Goal: Task Accomplishment & Management: Manage account settings

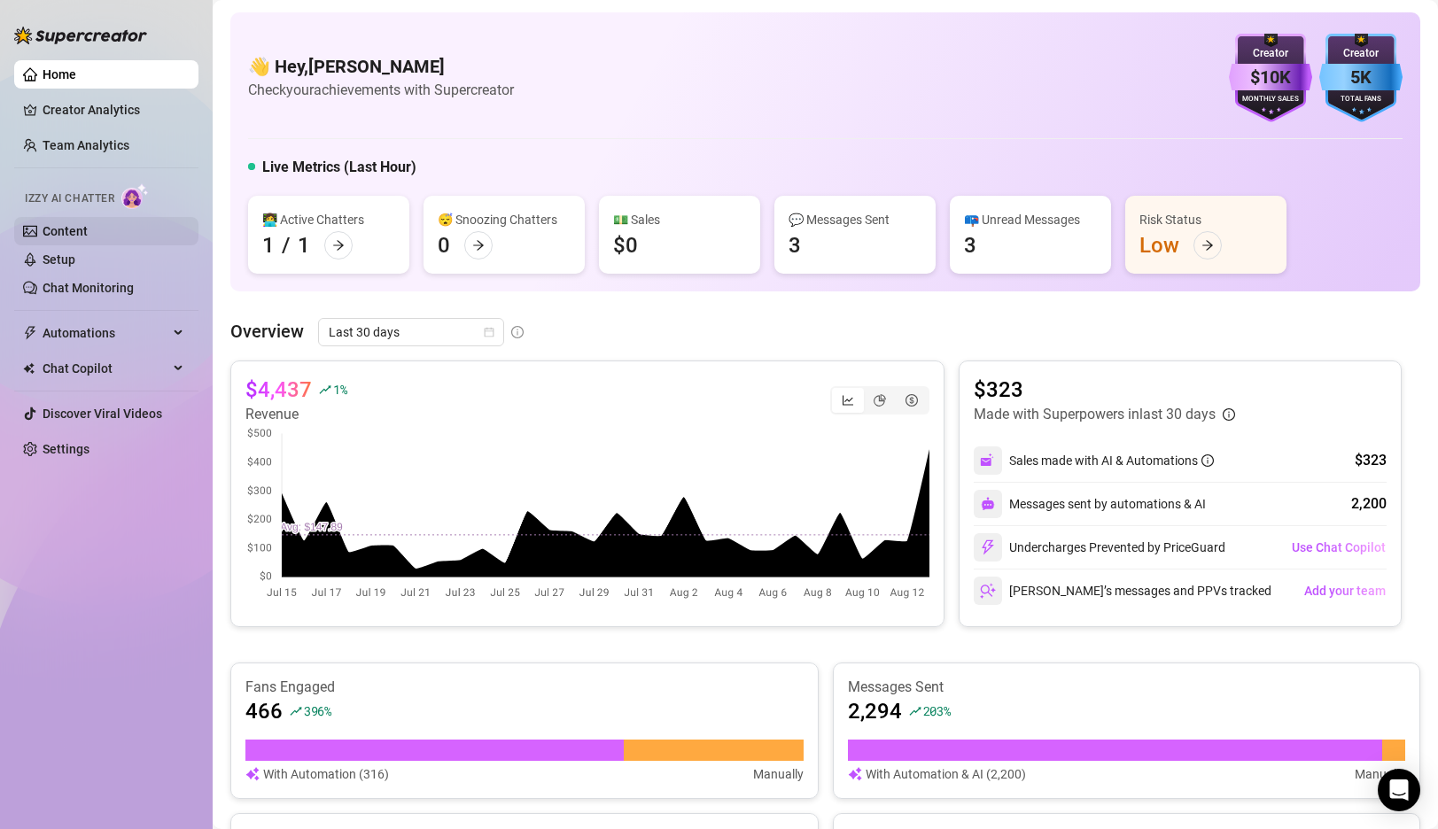
click at [70, 226] on link "Content" at bounding box center [65, 231] width 45 height 14
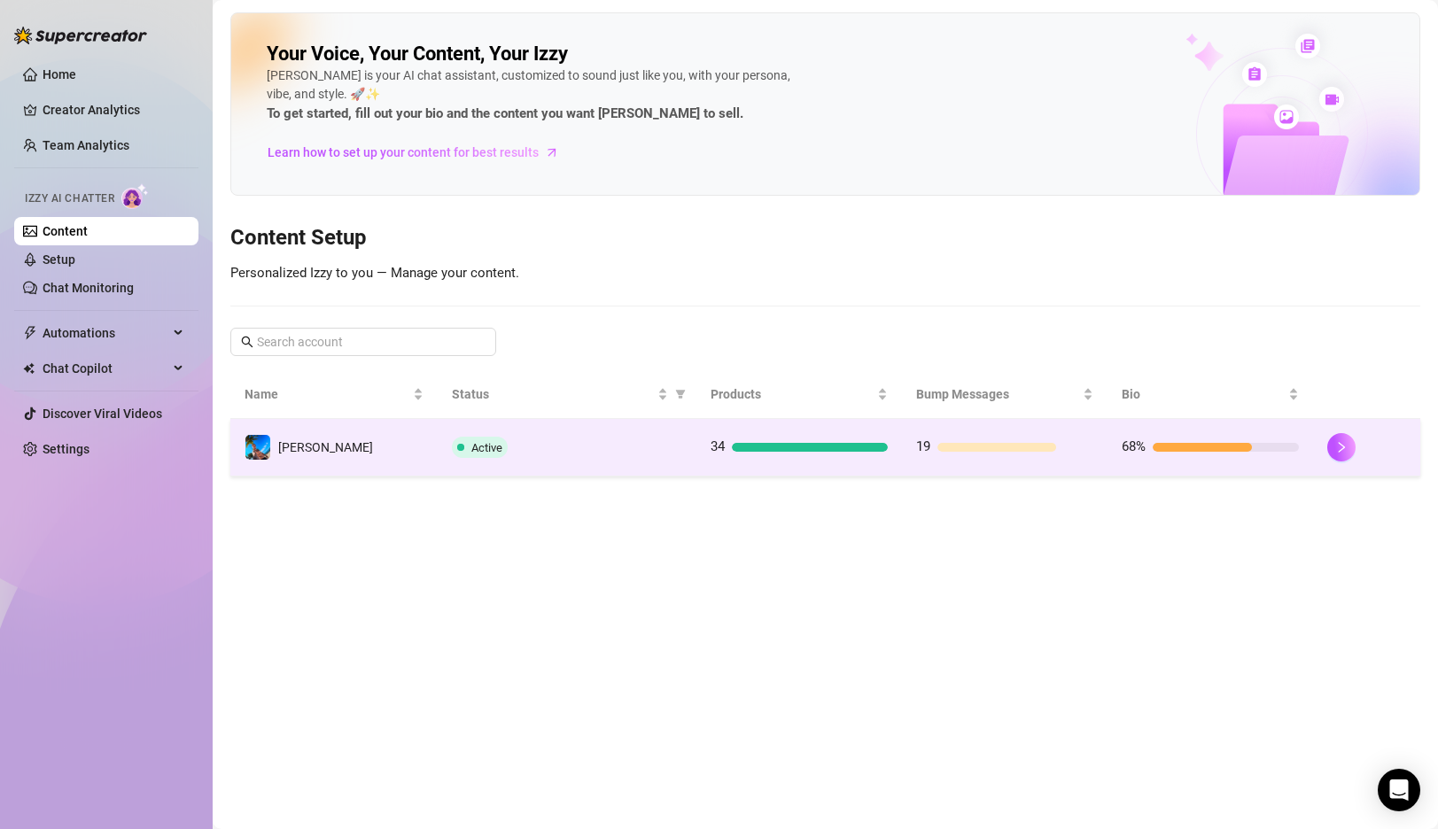
click at [361, 435] on td "[PERSON_NAME]" at bounding box center [333, 448] width 207 height 58
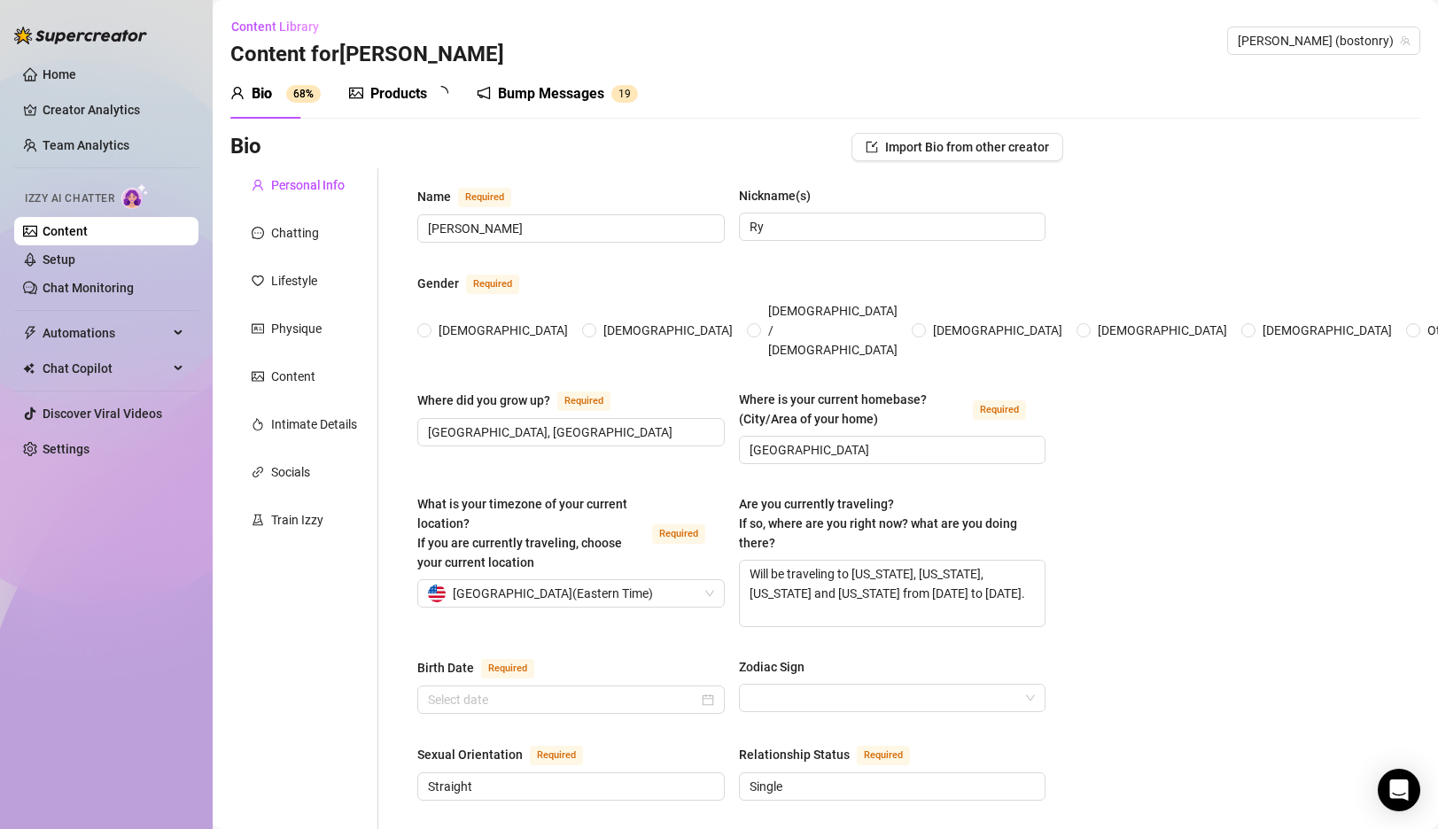
radio input "true"
type input "[DATE]"
click at [75, 267] on link "Setup" at bounding box center [59, 260] width 33 height 14
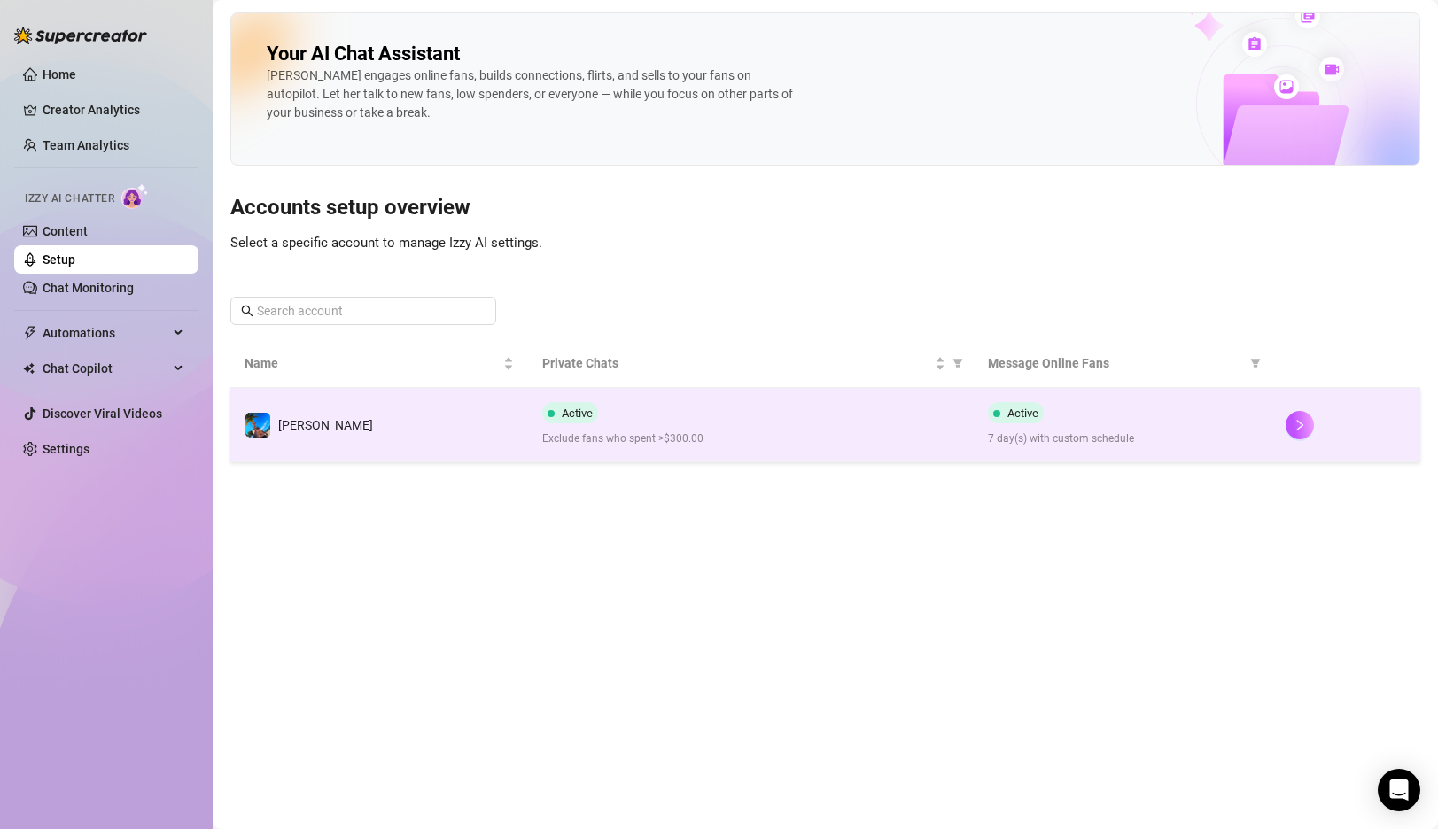
click at [672, 432] on span "Exclude fans who spent >$300.00" at bounding box center [751, 439] width 418 height 17
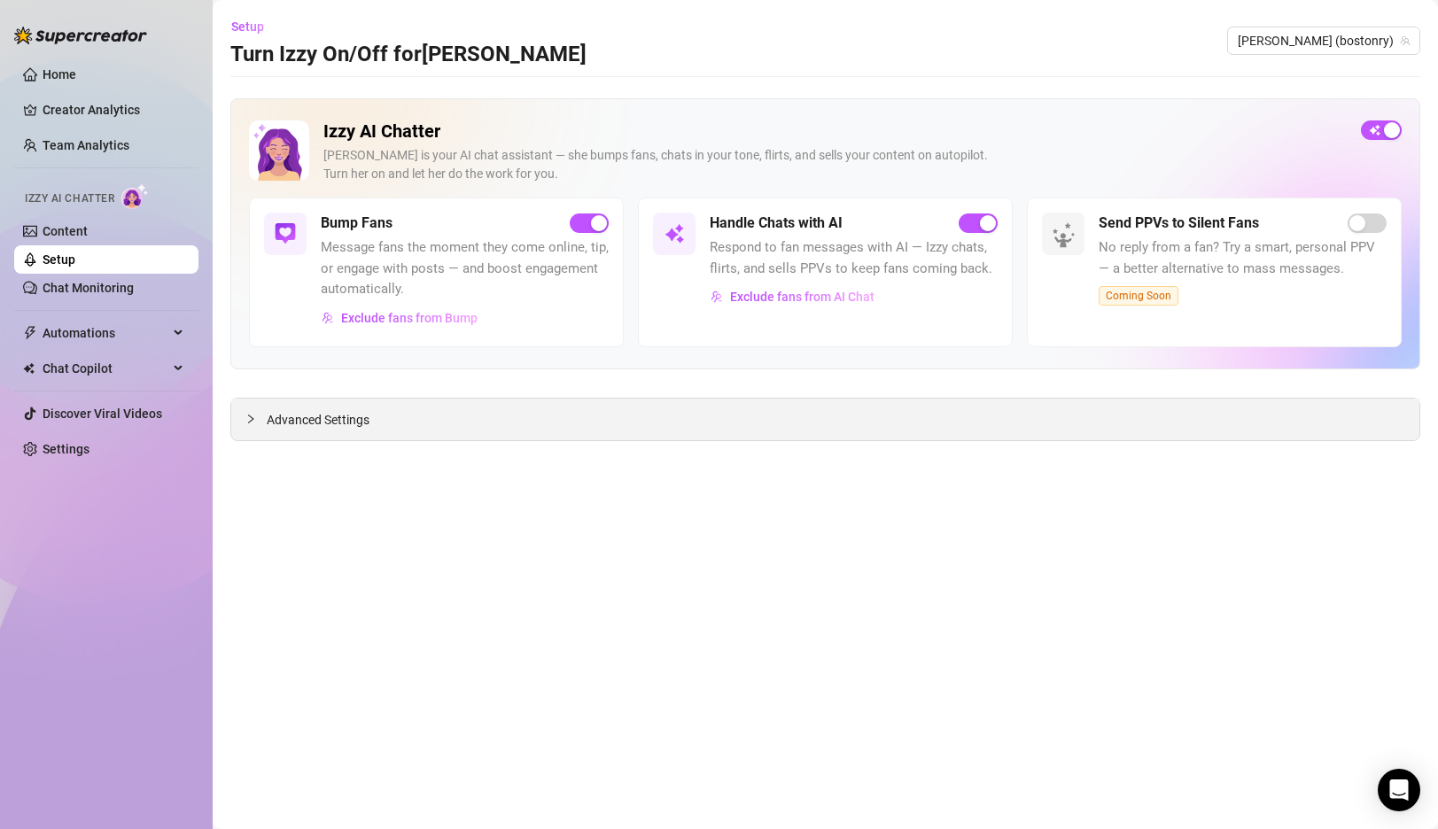
click at [333, 424] on span "Advanced Settings" at bounding box center [318, 419] width 103 height 19
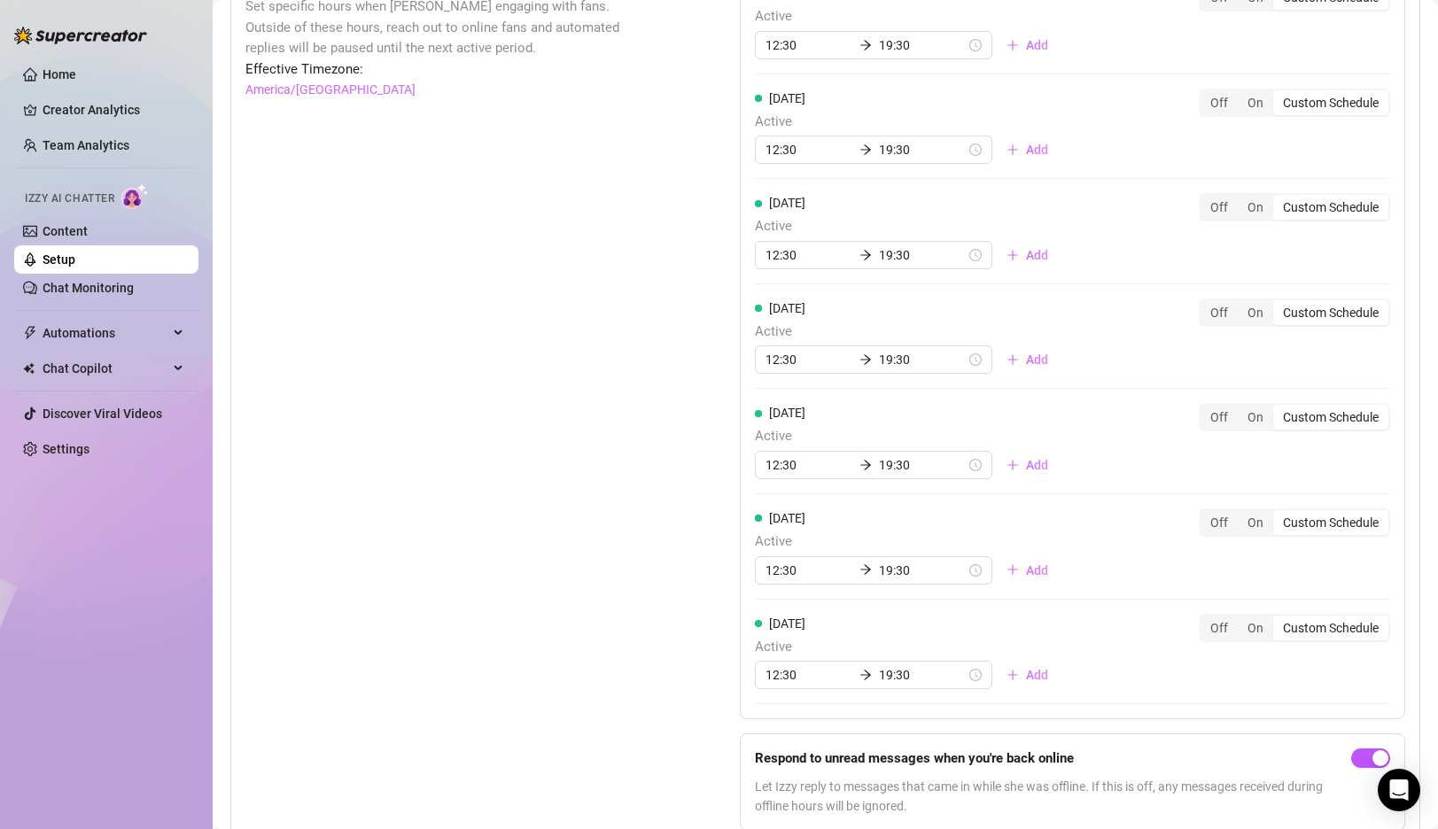
scroll to position [1269, 0]
click at [1026, 361] on span "Add" at bounding box center [1037, 361] width 22 height 14
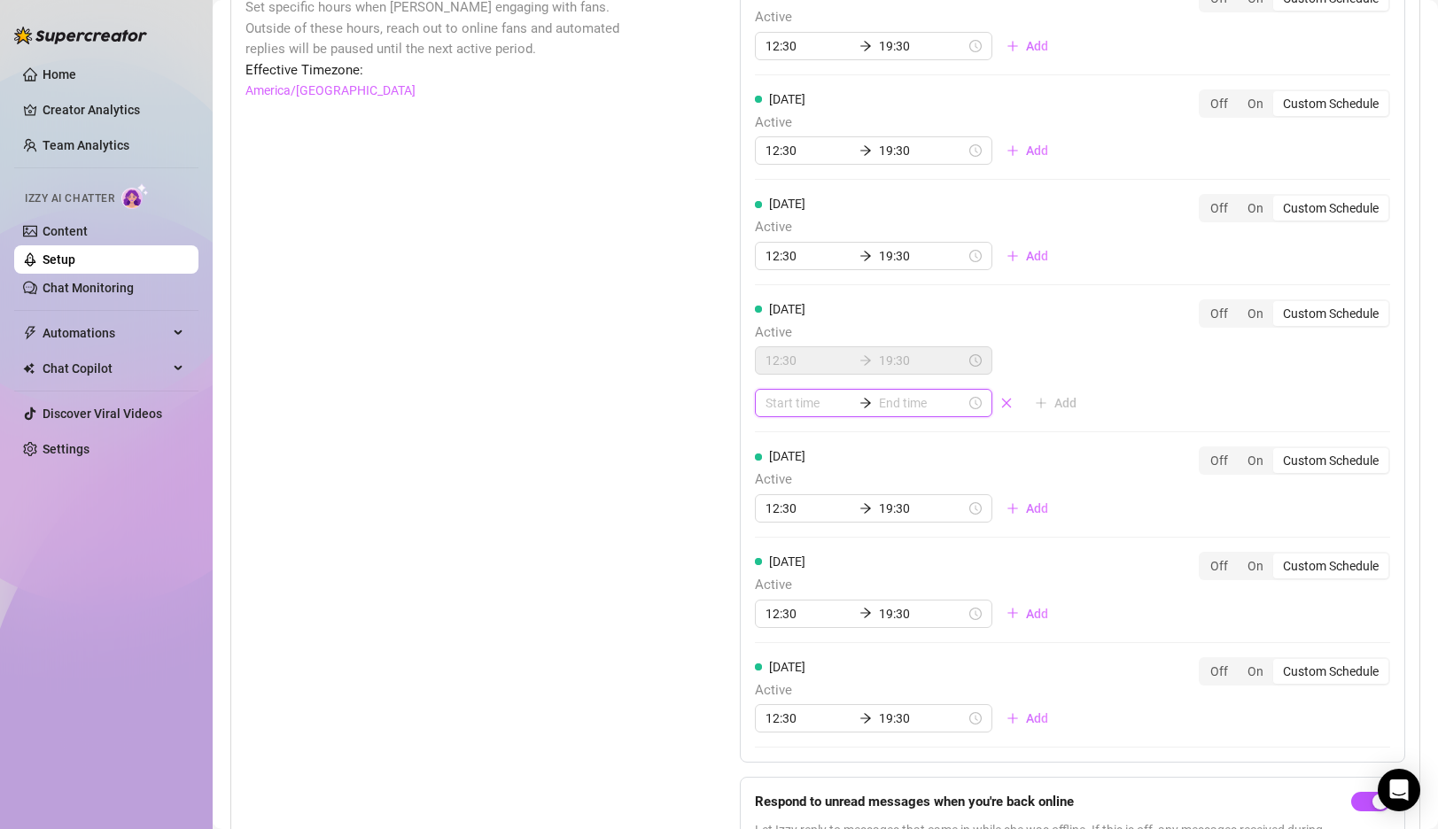
click at [784, 404] on input at bounding box center [808, 402] width 87 height 19
type input "01:00"
click at [777, 483] on div "23" at bounding box center [779, 485] width 43 height 25
type input "23:00"
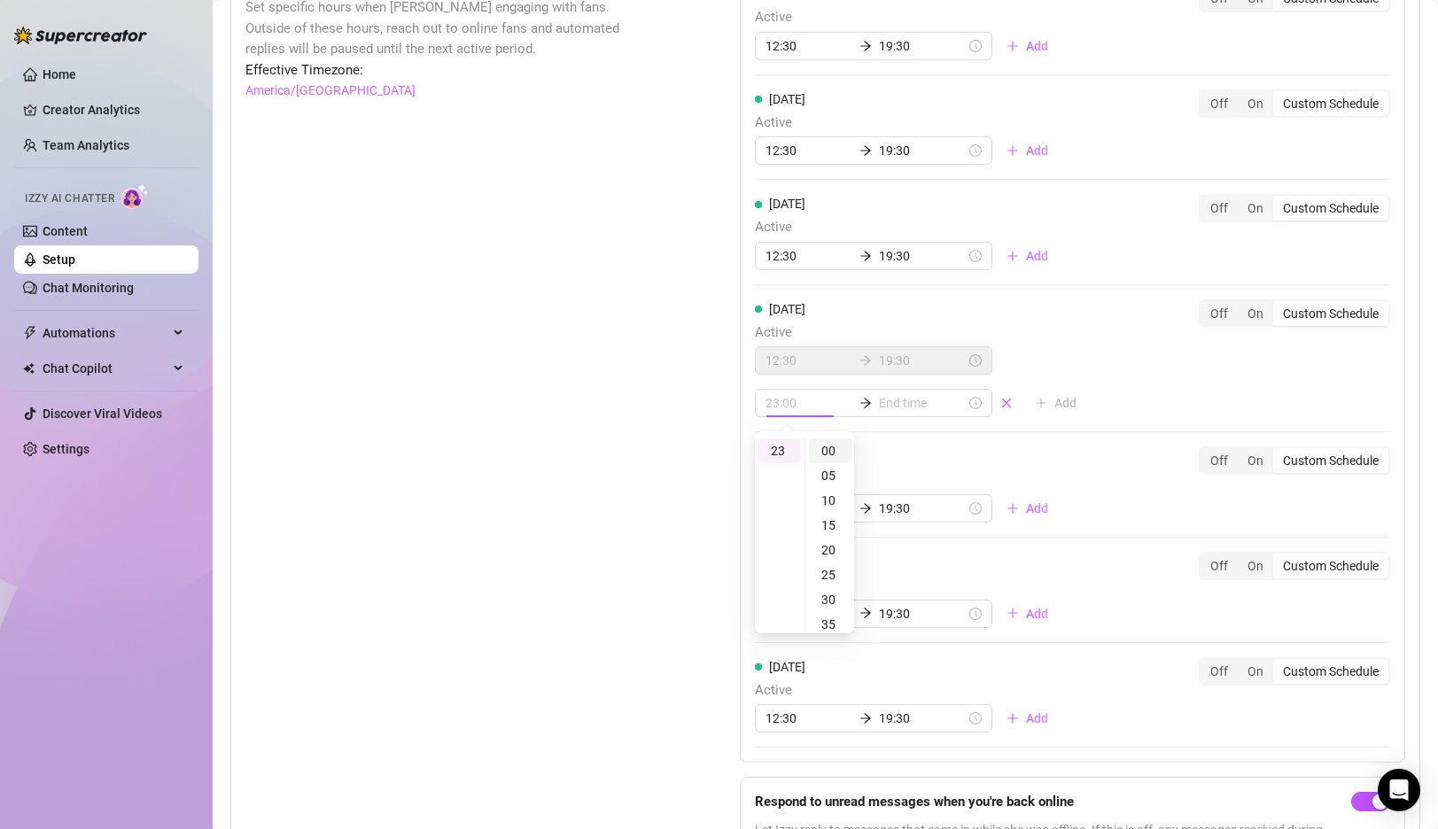
click at [828, 448] on div "00" at bounding box center [830, 451] width 43 height 25
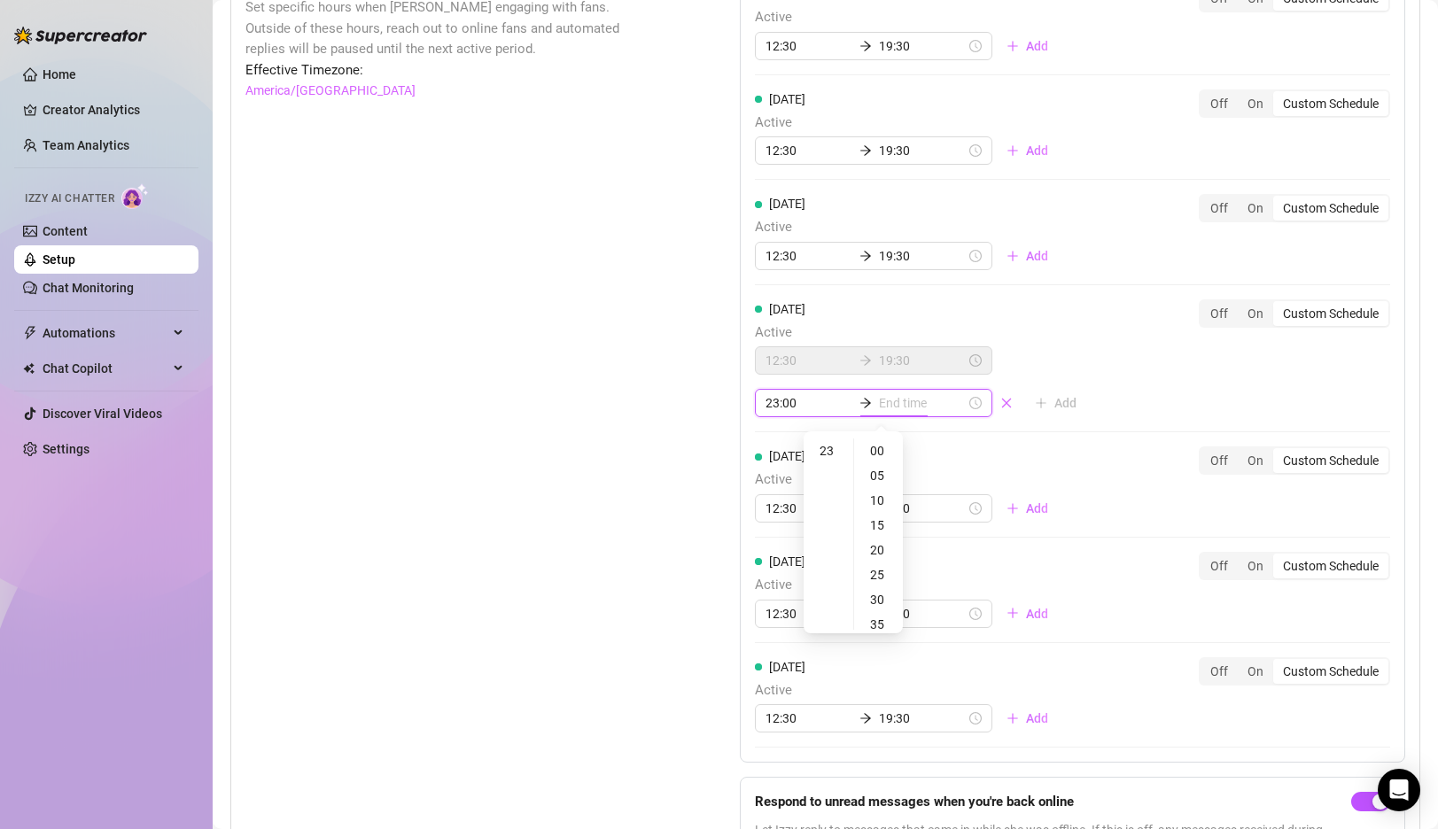
click at [896, 405] on input at bounding box center [922, 402] width 87 height 19
type input "23:00"
click at [834, 449] on div "23" at bounding box center [828, 451] width 43 height 25
type input "23:55"
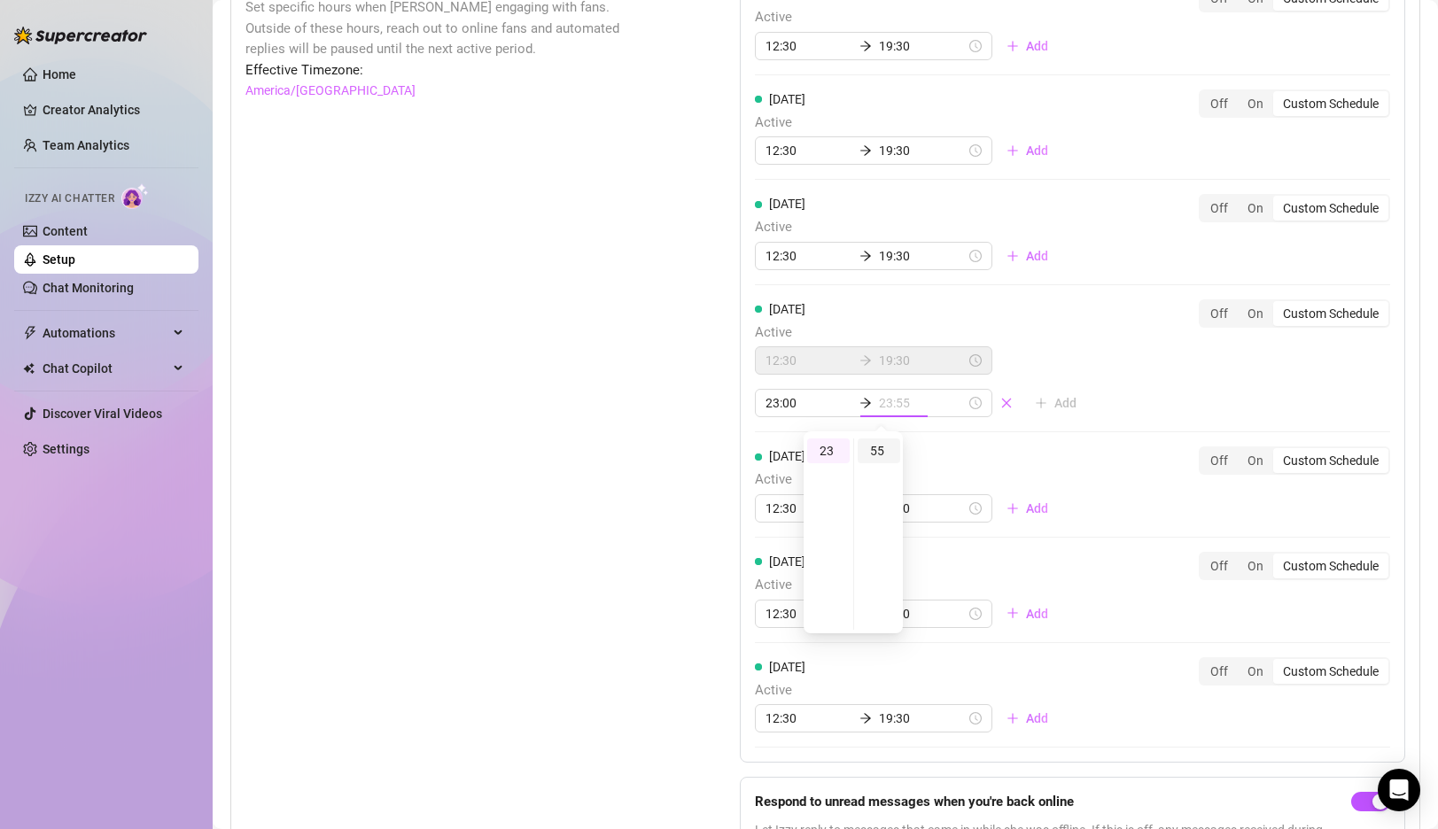
click at [882, 456] on div "55" at bounding box center [879, 451] width 43 height 25
click at [884, 455] on div "55" at bounding box center [879, 451] width 43 height 25
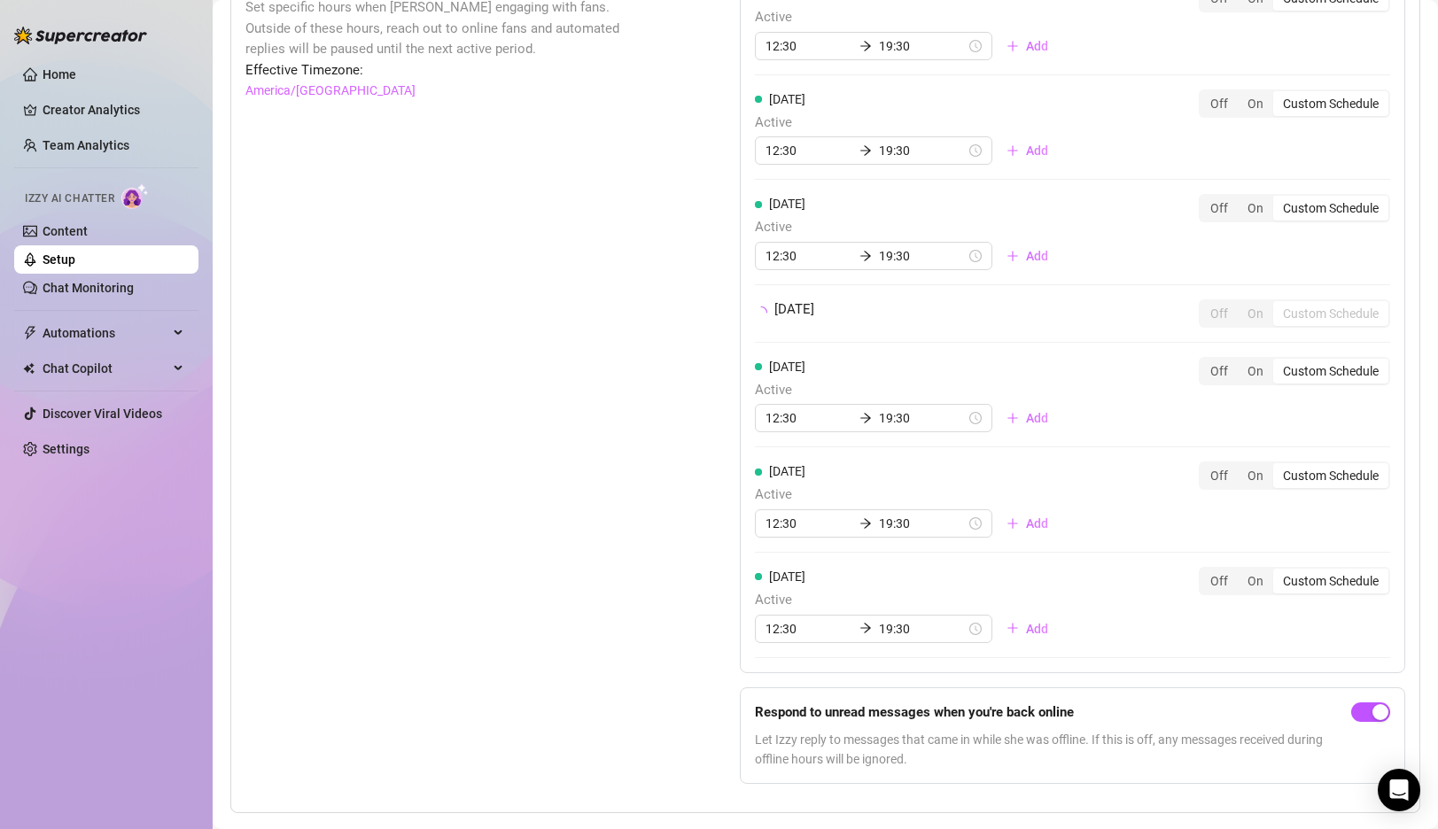
click at [1109, 396] on div "[DATE] Active 12:30 19:30 Add Off On Custom Schedule [DATE] Active 12:30 19:30 …" at bounding box center [1072, 320] width 665 height 703
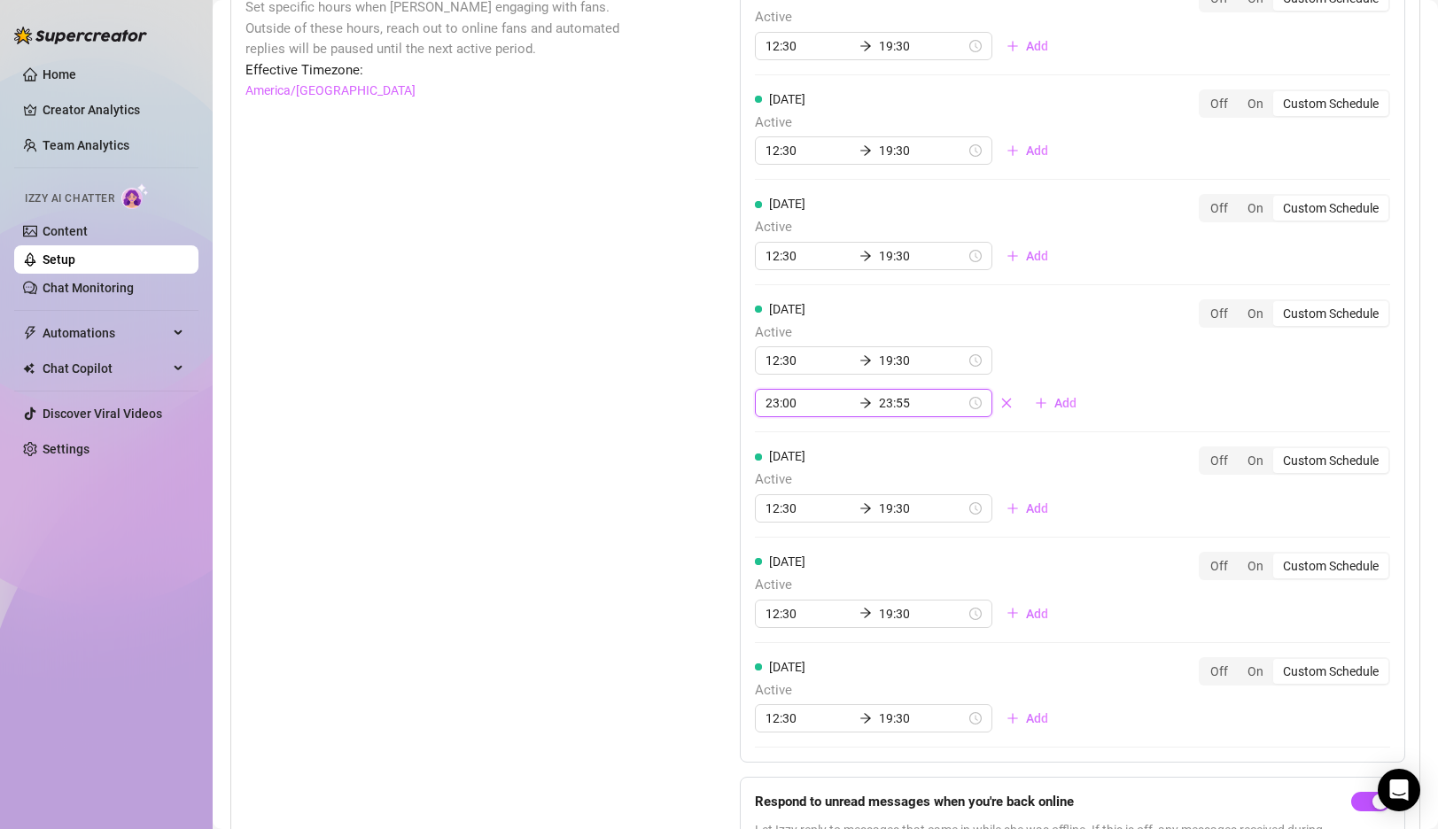
click at [880, 408] on input "23:55" at bounding box center [922, 402] width 87 height 19
click at [1170, 372] on div "[DATE] Active 12:30 19:30 23:00 23:55 Add Off On Custom Schedule" at bounding box center [1072, 358] width 635 height 119
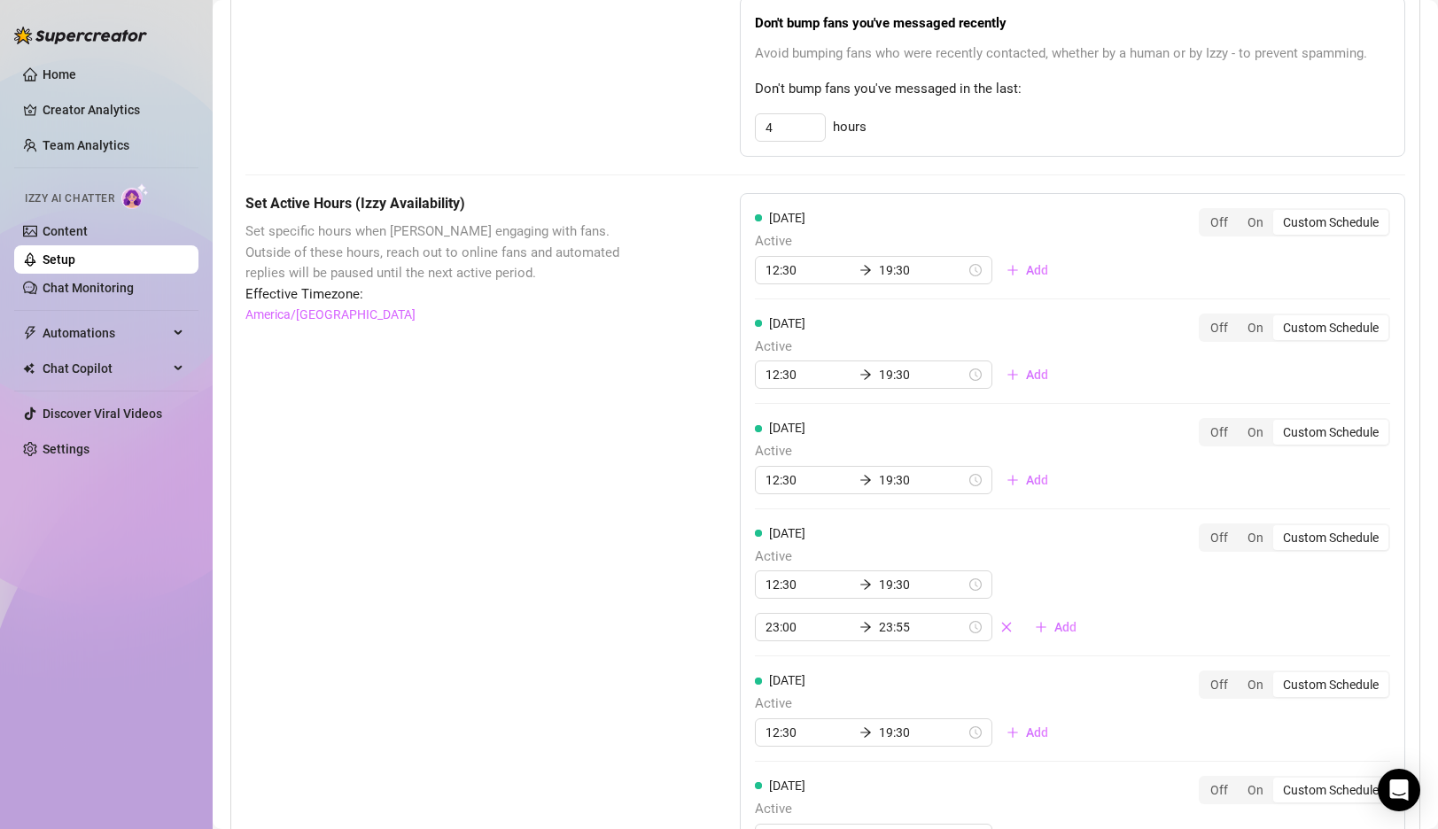
scroll to position [1048, 0]
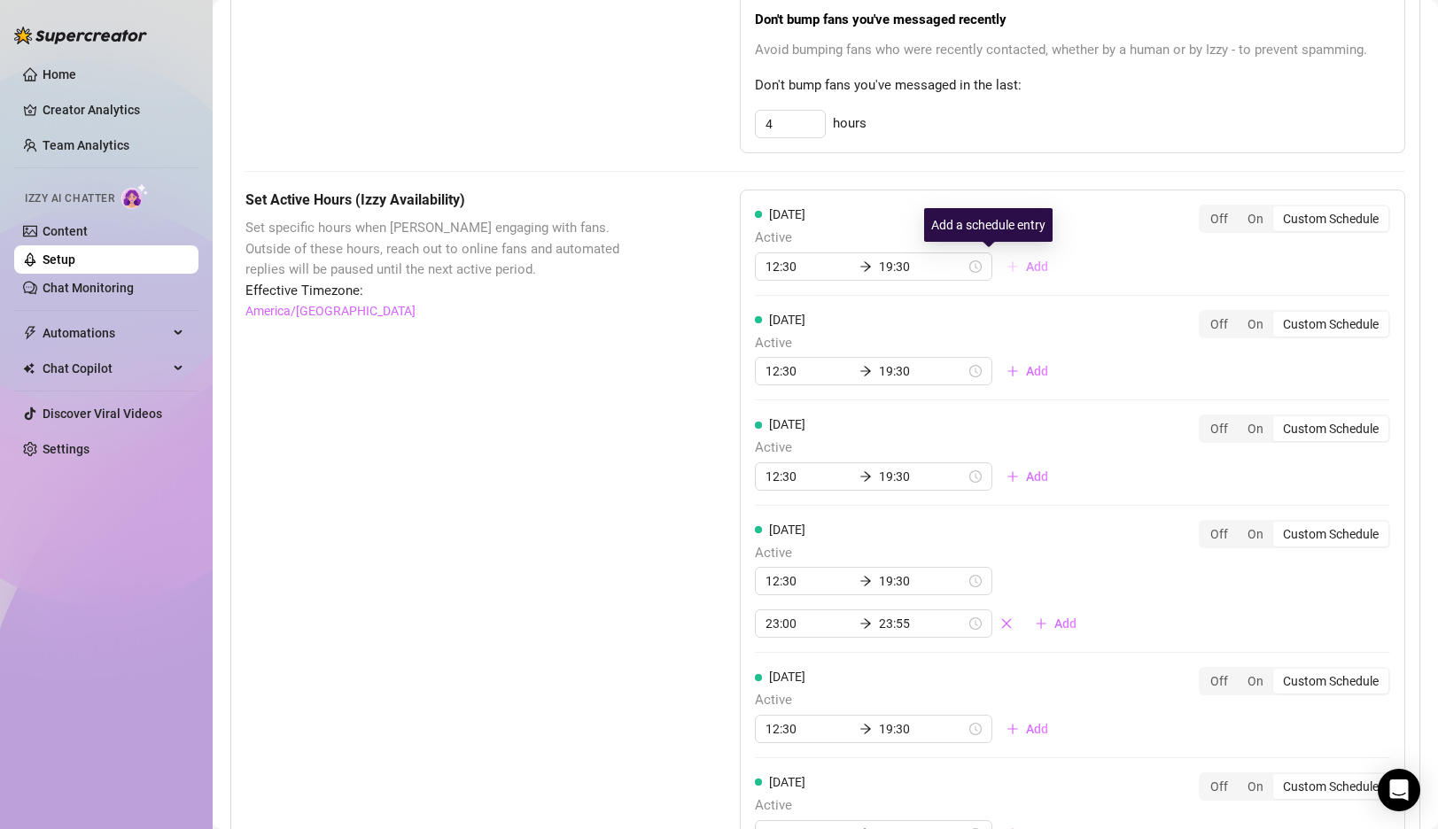
click at [1026, 269] on span "Add" at bounding box center [1037, 267] width 22 height 14
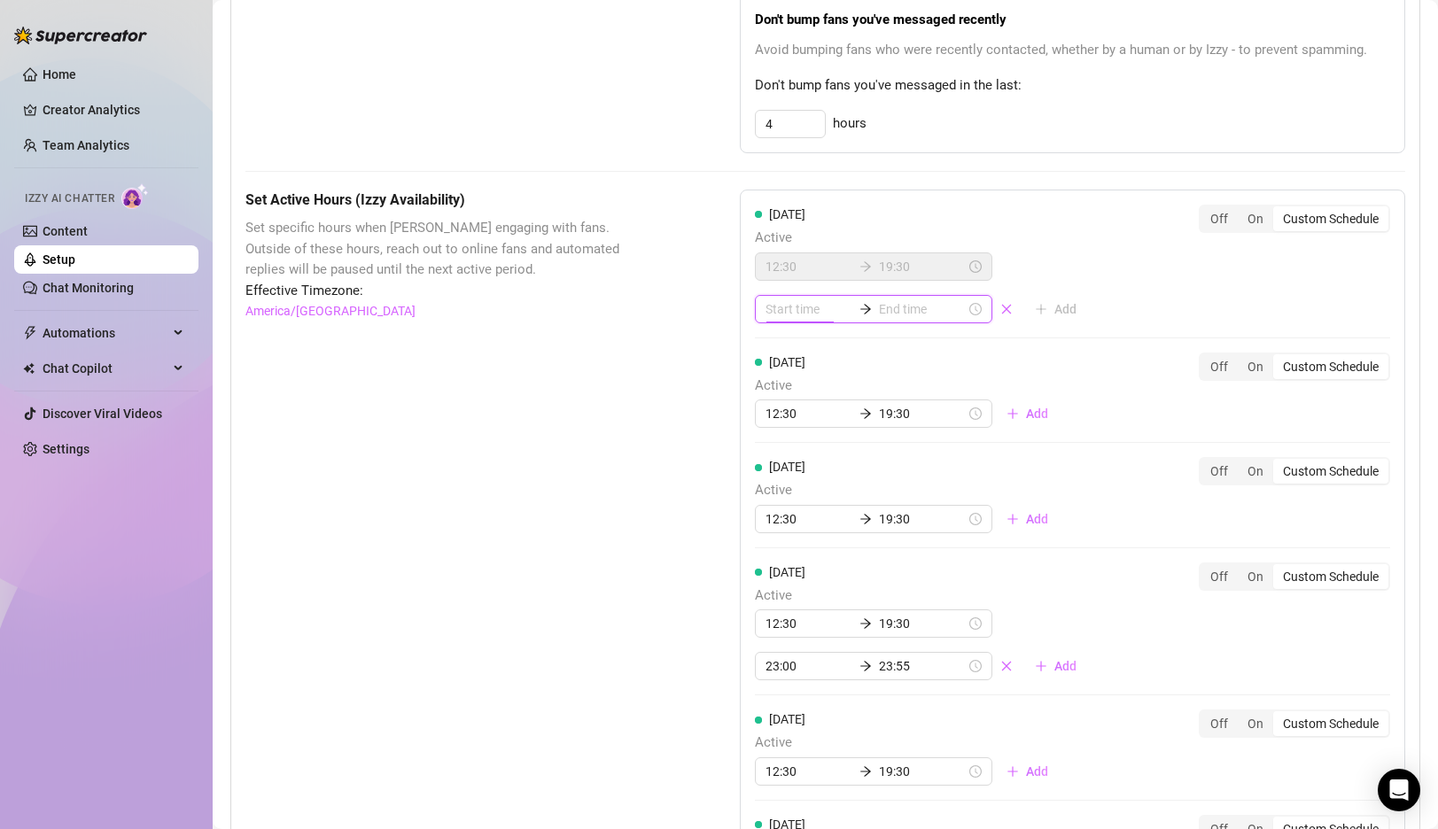
click at [789, 303] on input at bounding box center [808, 308] width 87 height 19
click at [783, 356] on div "00" at bounding box center [779, 356] width 43 height 25
type input "15:00"
click at [1114, 289] on div "[DATE] Active 12:30 19:30 Add Off On Custom Schedule" at bounding box center [1072, 264] width 635 height 119
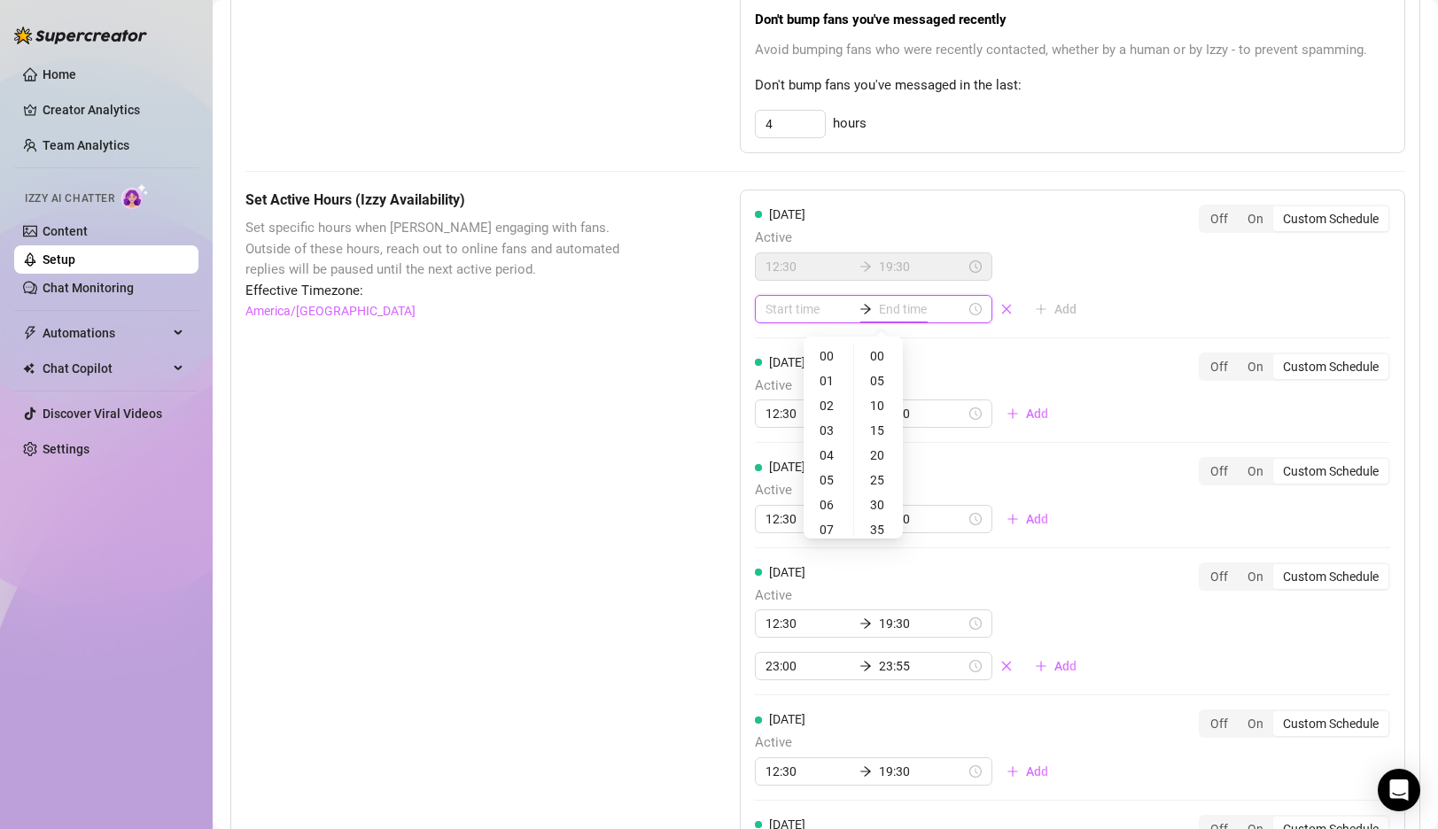
scroll to position [0, 0]
click at [1000, 309] on icon "close" at bounding box center [1006, 309] width 12 height 12
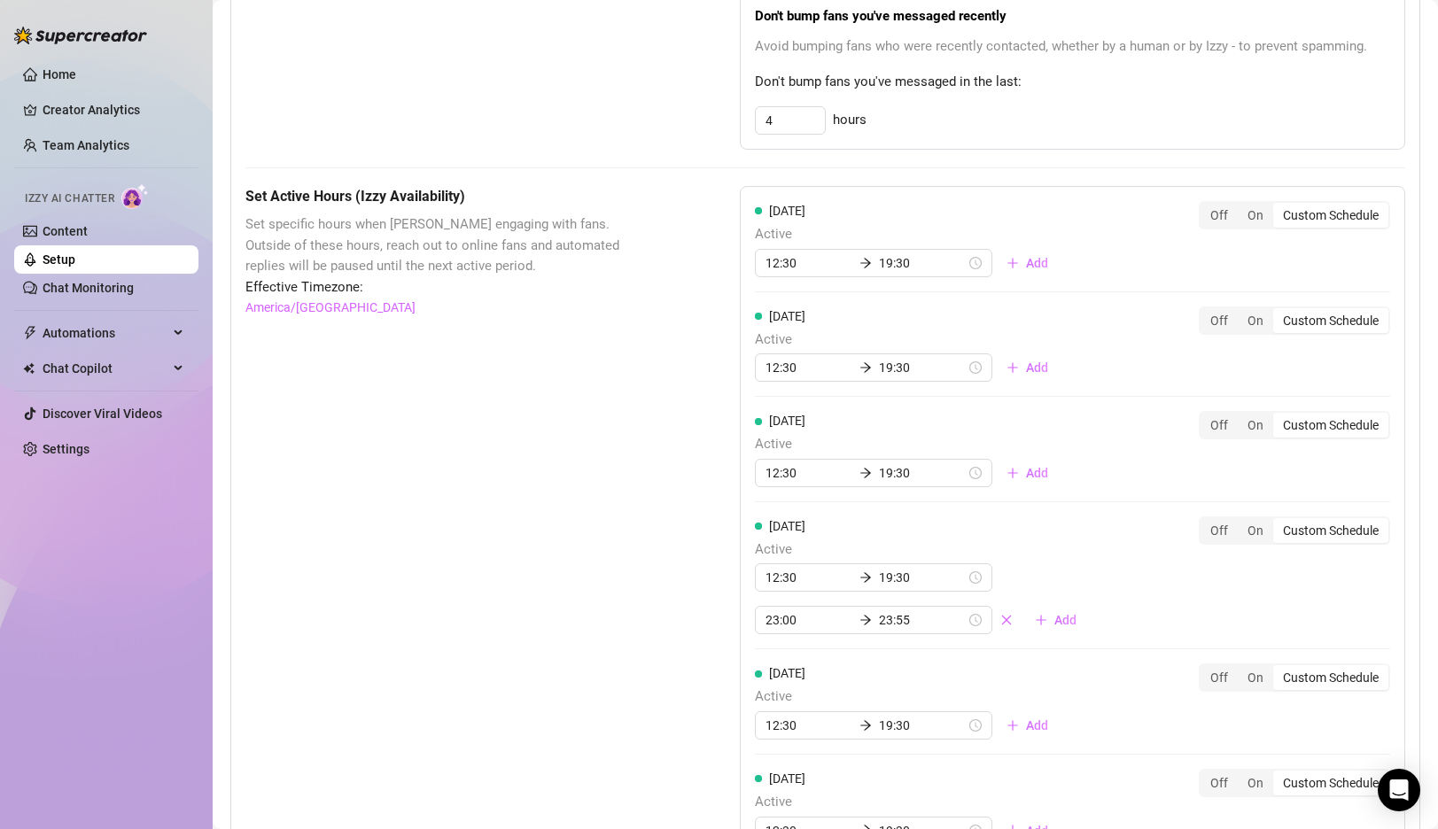
scroll to position [1037, 0]
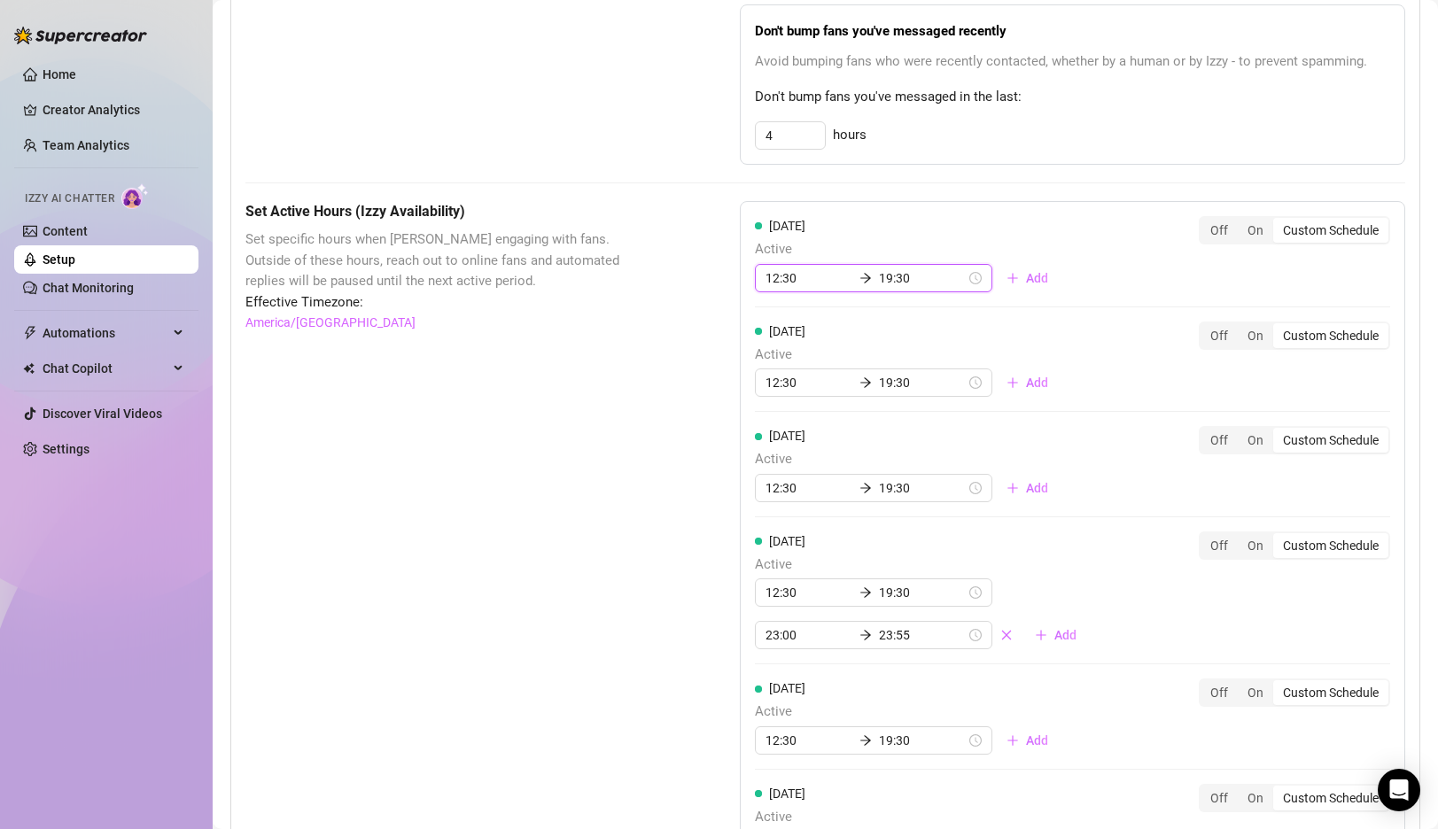
click at [777, 281] on input "12:30" at bounding box center [808, 277] width 87 height 19
click at [779, 324] on div "00" at bounding box center [779, 325] width 43 height 25
type input "00:00"
click at [829, 323] on div "00" at bounding box center [830, 325] width 43 height 25
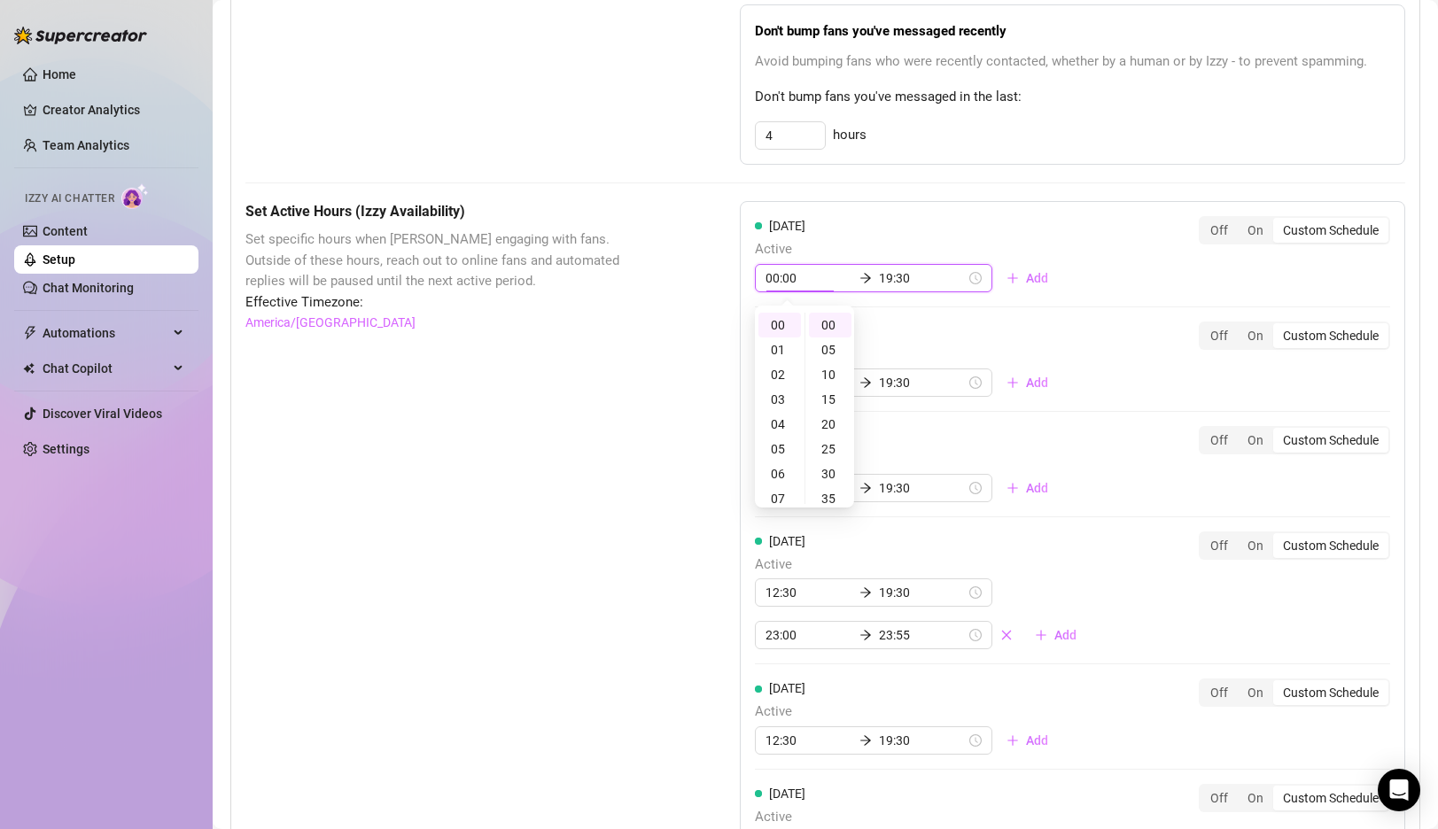
scroll to position [140, 0]
click at [879, 274] on input "19:30" at bounding box center [922, 277] width 87 height 19
click at [824, 346] on div "01" at bounding box center [828, 350] width 43 height 25
type input "01:00"
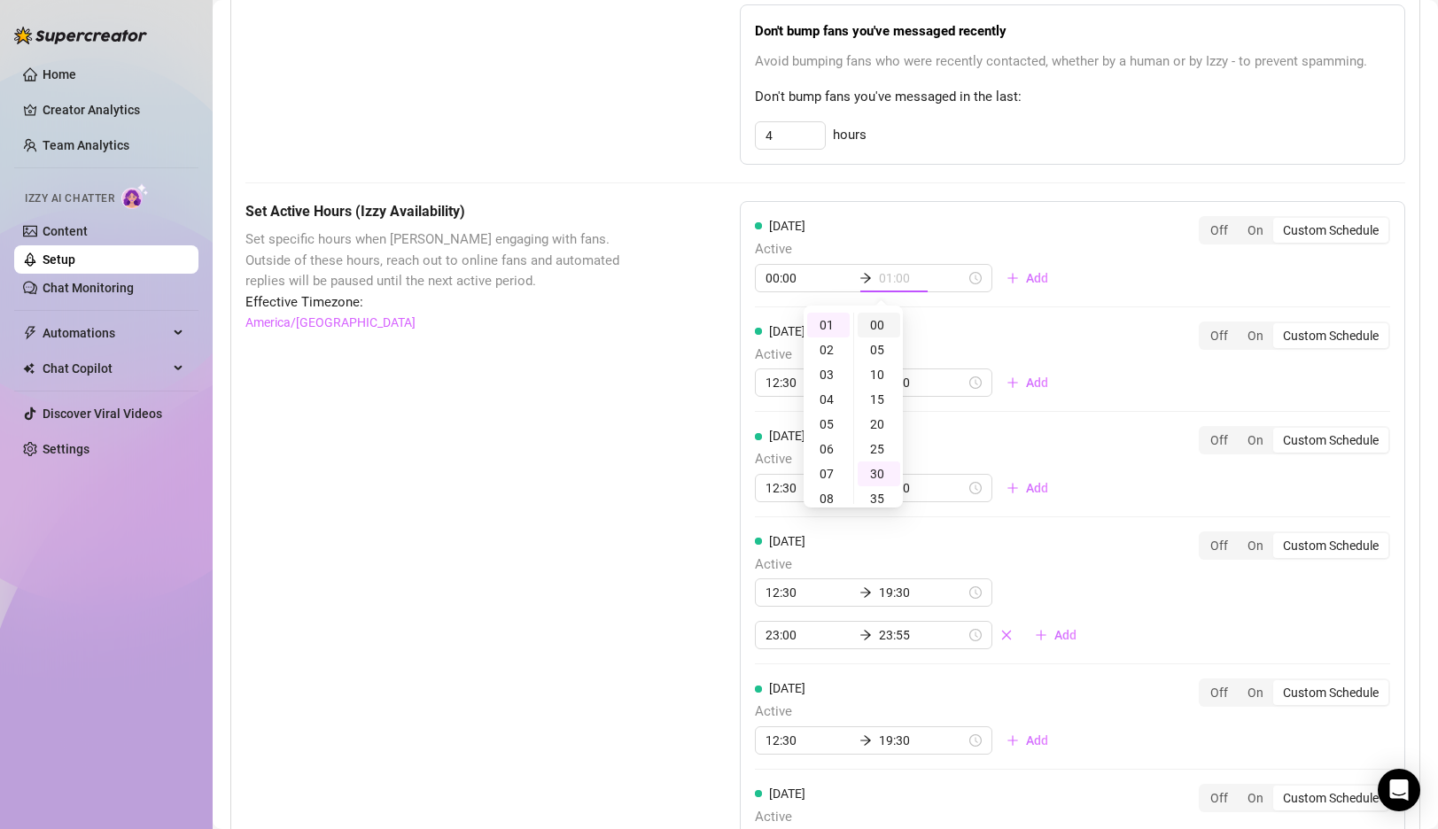
click at [877, 325] on div "00" at bounding box center [879, 325] width 43 height 25
click at [1048, 283] on div "[DATE] Active 00:00 01:00 Add Off On Custom Schedule [DATE] Active 12:30 19:30 …" at bounding box center [1072, 598] width 665 height 794
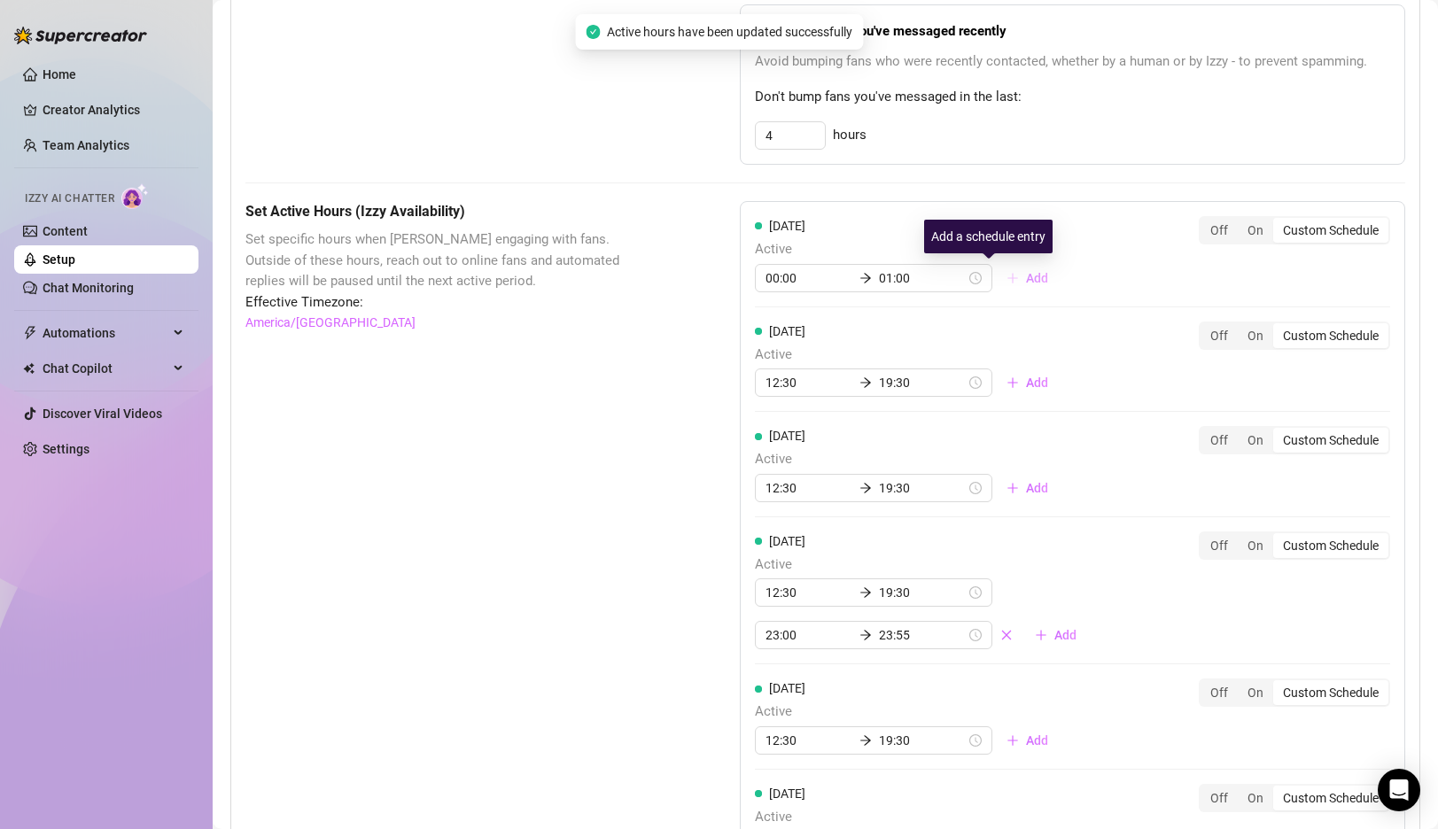
click at [1026, 277] on span "Add" at bounding box center [1037, 278] width 22 height 14
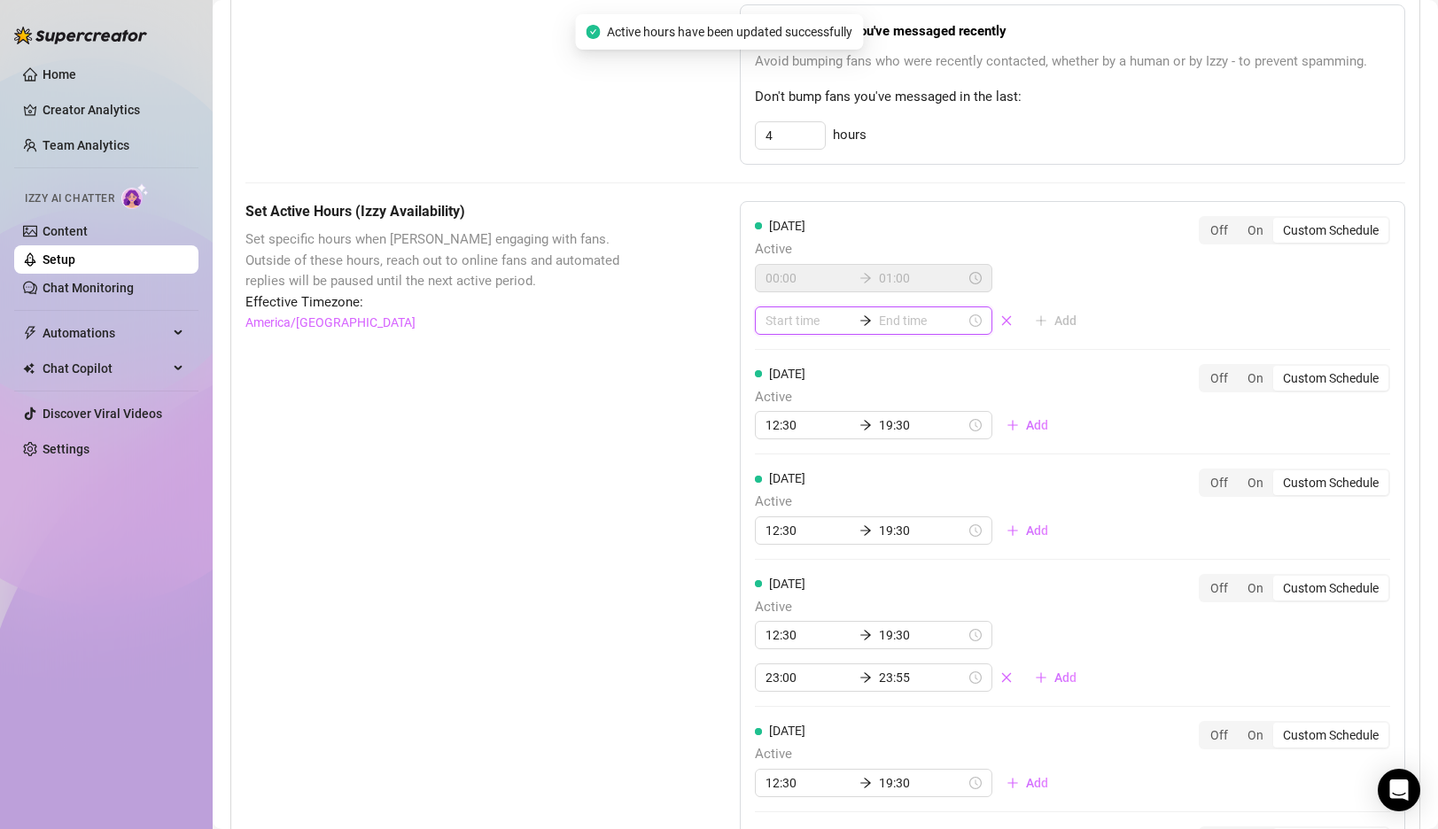
click at [790, 320] on input at bounding box center [808, 320] width 87 height 19
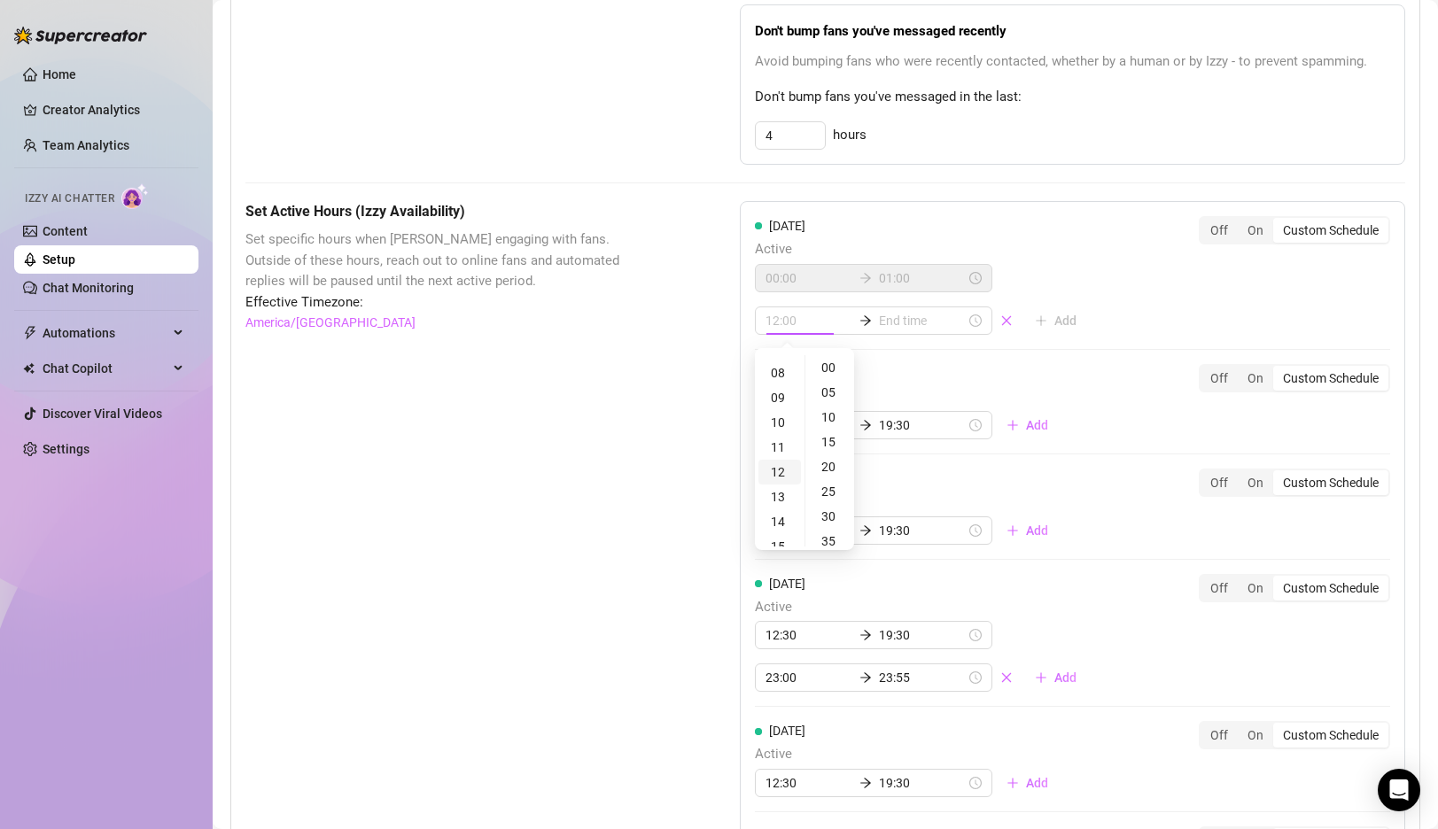
click at [784, 470] on div "12" at bounding box center [779, 472] width 43 height 25
click at [831, 442] on div "30" at bounding box center [830, 438] width 43 height 25
type input "12:30"
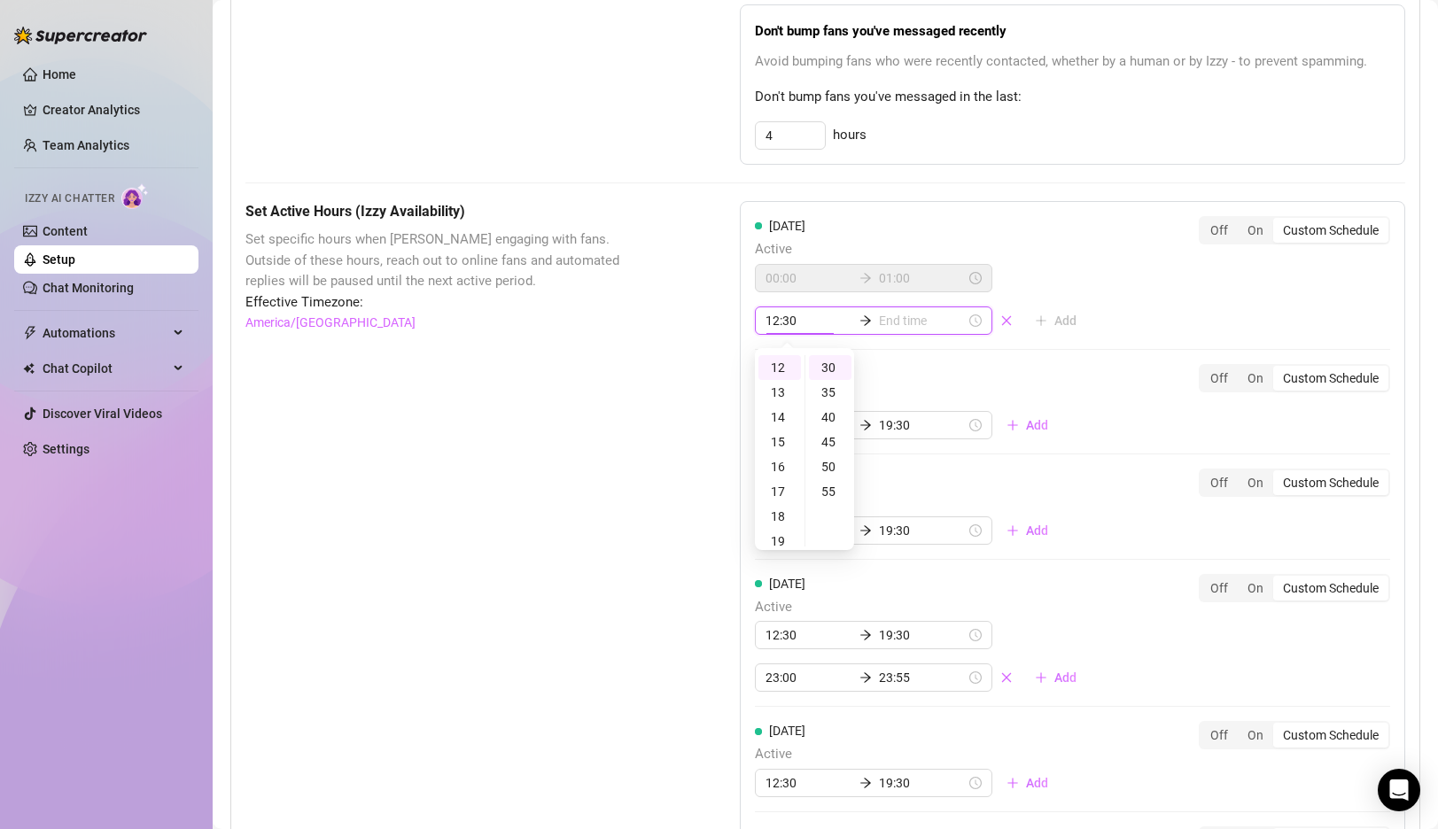
click at [898, 322] on input at bounding box center [922, 320] width 87 height 19
type input "12:35"
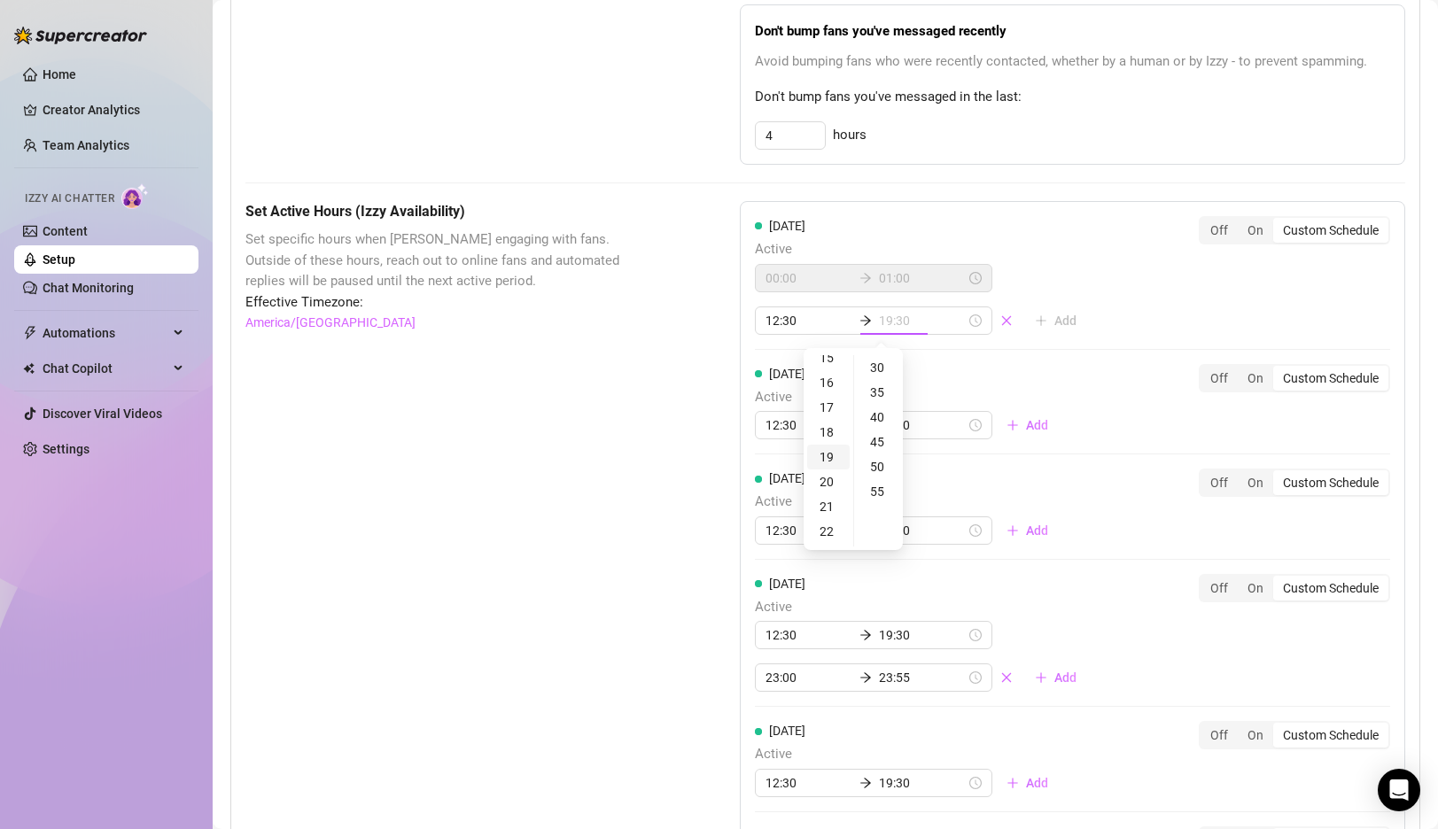
click at [829, 449] on div "19" at bounding box center [828, 457] width 43 height 25
type input "19:30"
click at [874, 363] on div "30" at bounding box center [879, 367] width 43 height 25
click at [1076, 337] on div "[DATE] Active 00:00 01:00 12:30 19:30 Add Off On Custom Schedule [DATE] Active …" at bounding box center [1072, 619] width 665 height 836
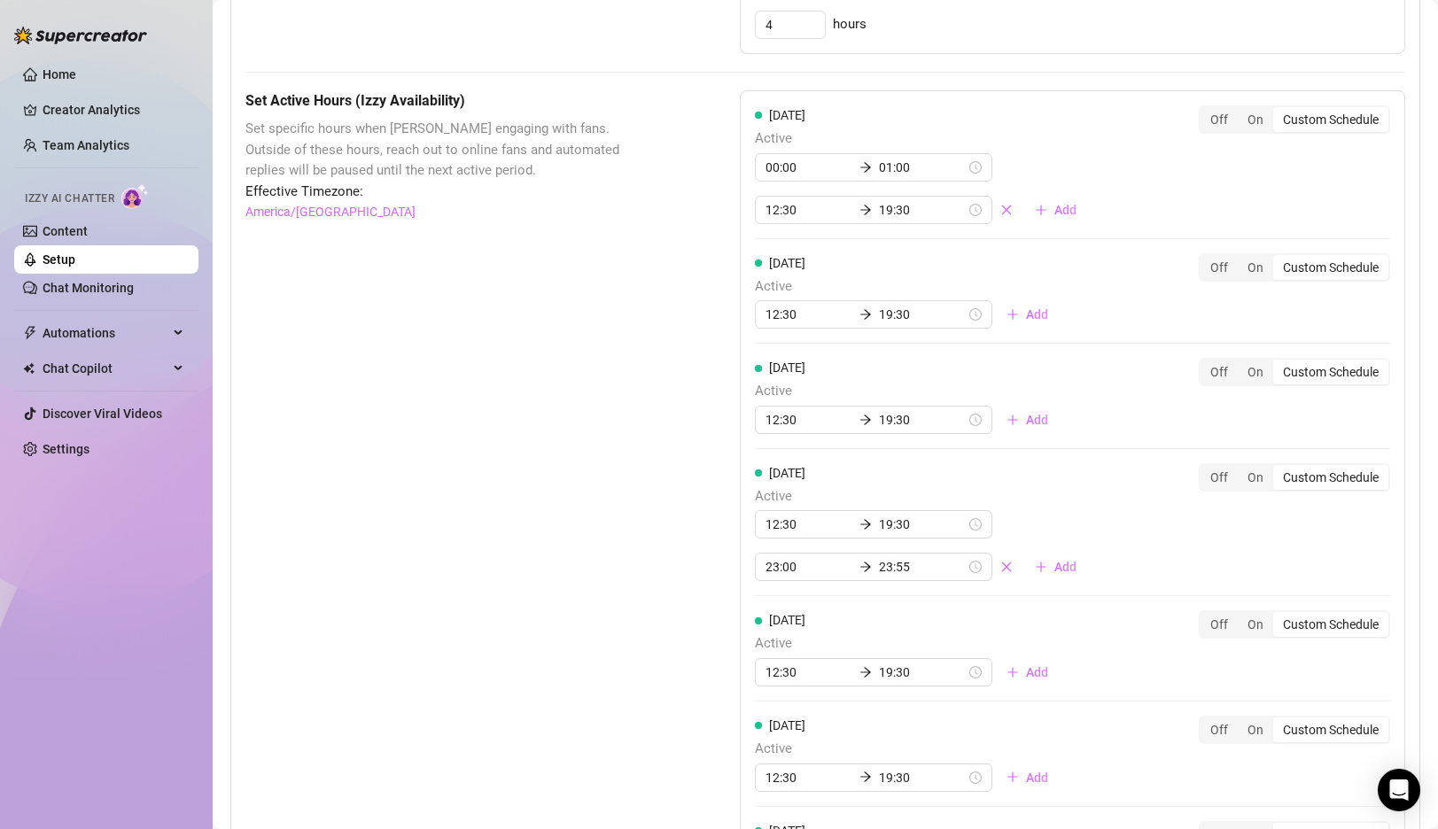
scroll to position [1159, 0]
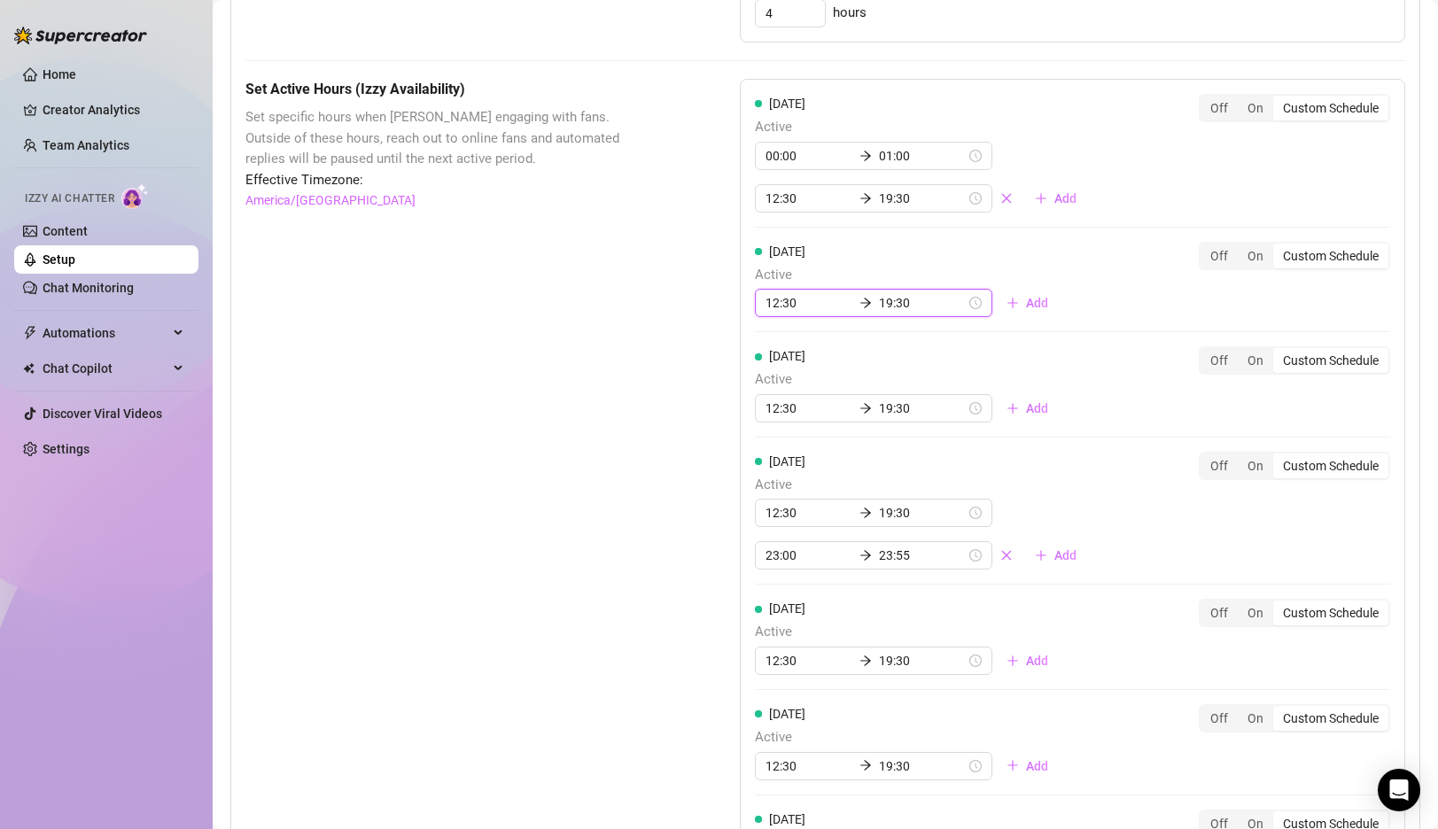
click at [780, 310] on input "12:30" at bounding box center [808, 302] width 87 height 19
click at [782, 347] on div "00" at bounding box center [779, 350] width 43 height 25
type input "00:00"
click at [828, 350] on div "00" at bounding box center [830, 350] width 43 height 25
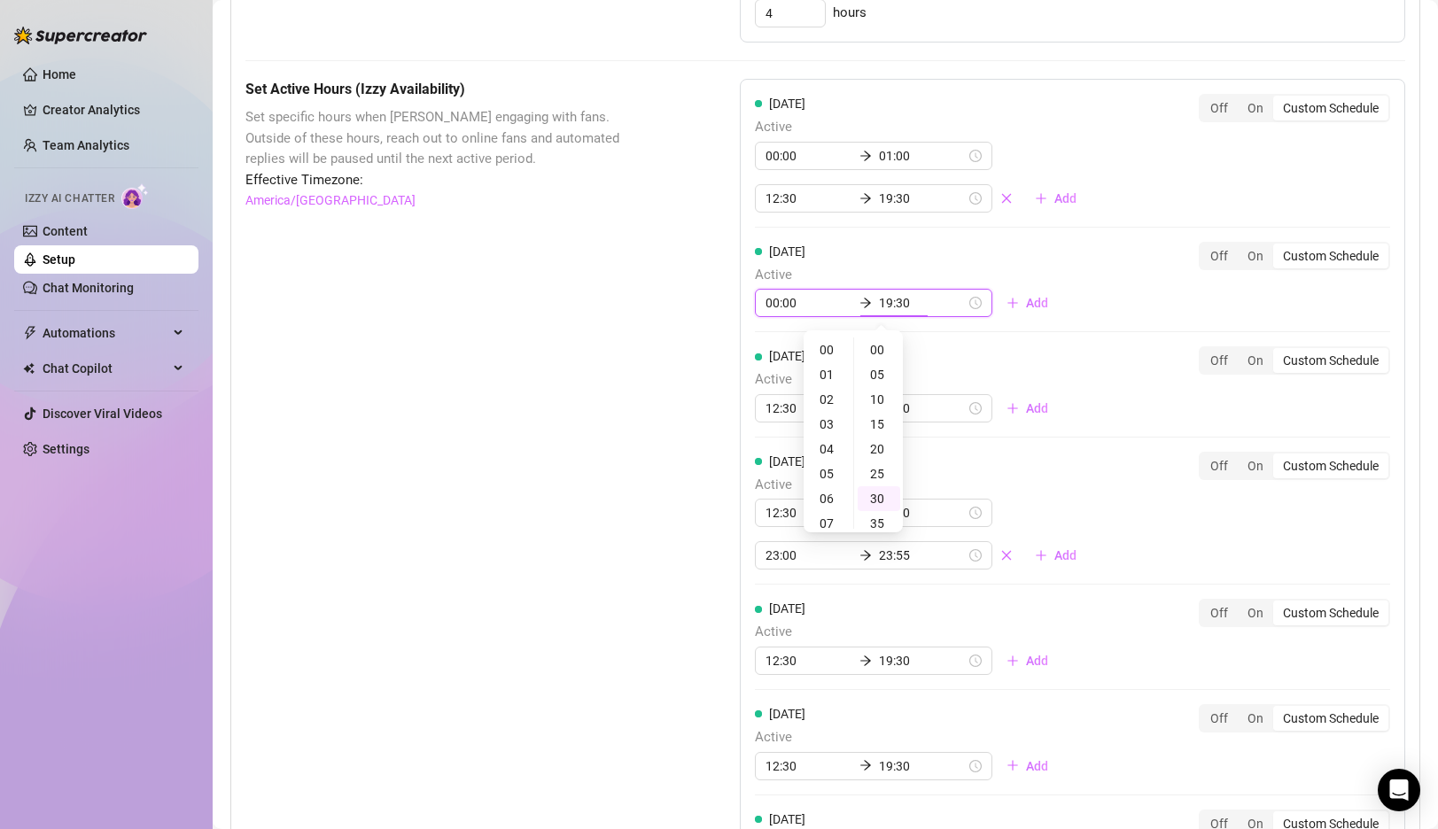
click at [879, 299] on input "19:30" at bounding box center [922, 302] width 87 height 19
click at [821, 354] on div "00" at bounding box center [828, 350] width 43 height 25
type input "00:00"
click at [877, 353] on div "00" at bounding box center [879, 350] width 43 height 25
click at [1059, 313] on div "[DATE] Active 00:00 01:00 12:30 19:30 Add Off On Custom Schedule [DATE] Active …" at bounding box center [1072, 497] width 665 height 836
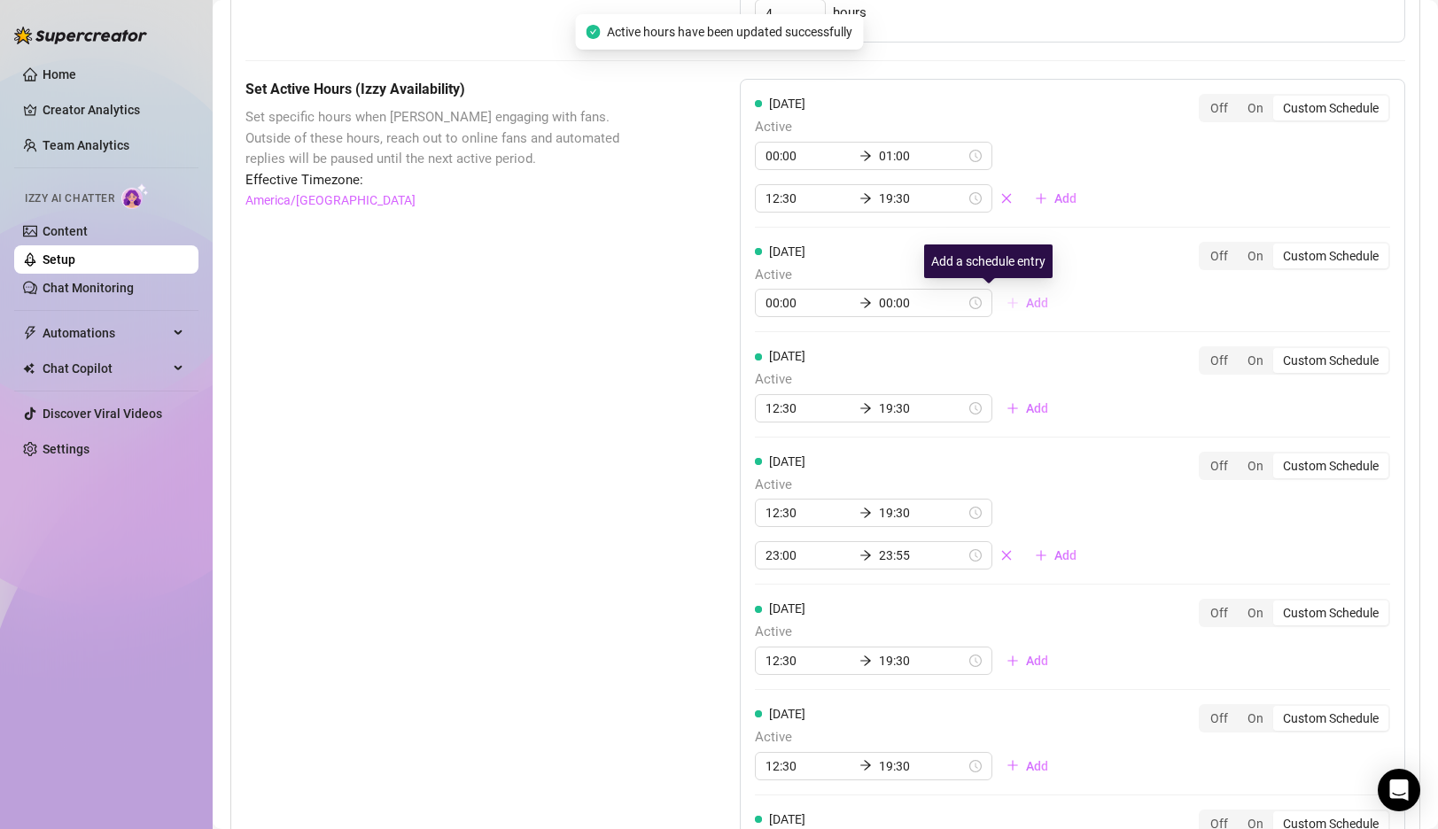
click at [1026, 301] on span "Add" at bounding box center [1037, 303] width 22 height 14
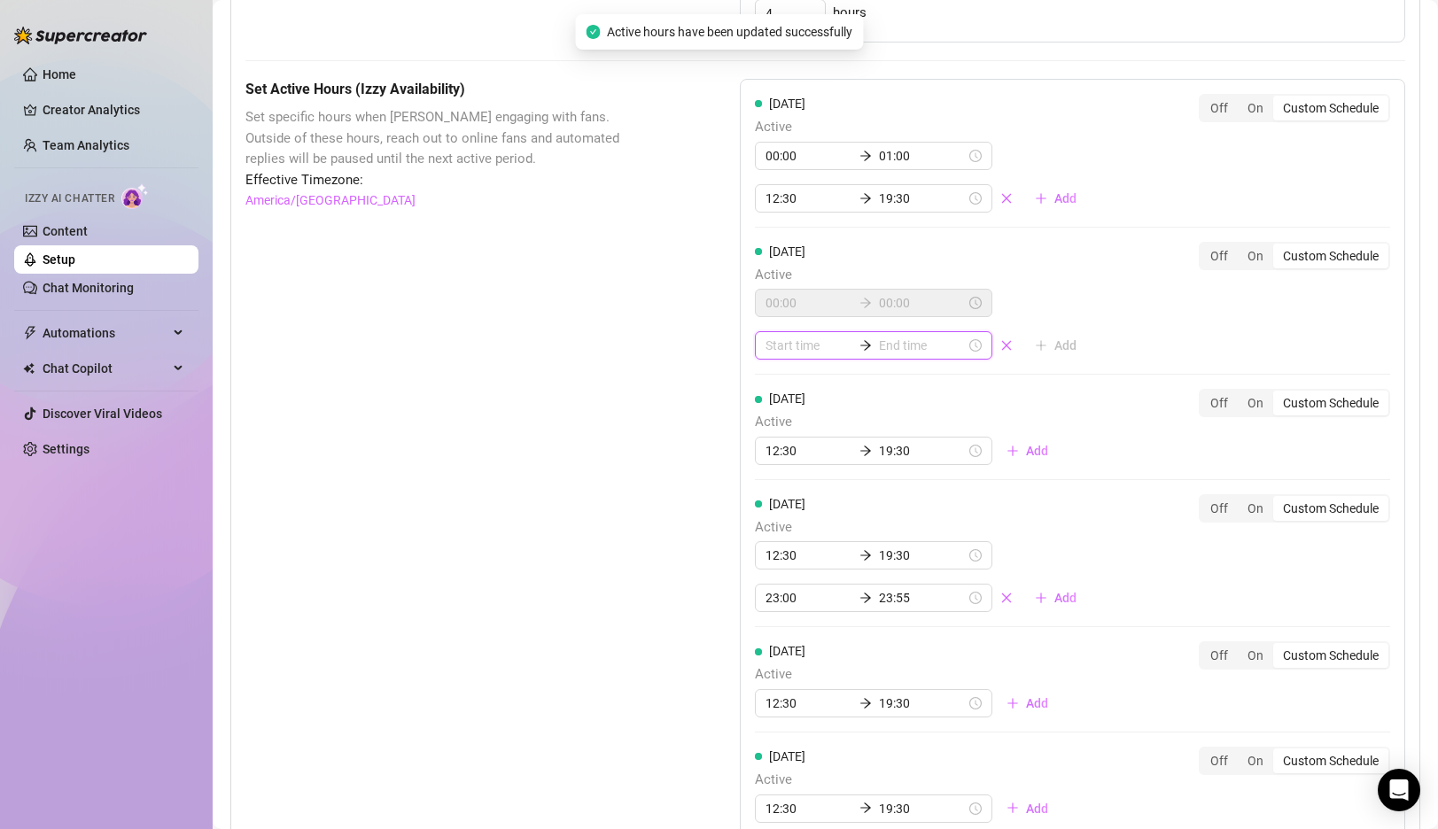
click at [784, 344] on input at bounding box center [808, 345] width 87 height 19
type input "01:00"
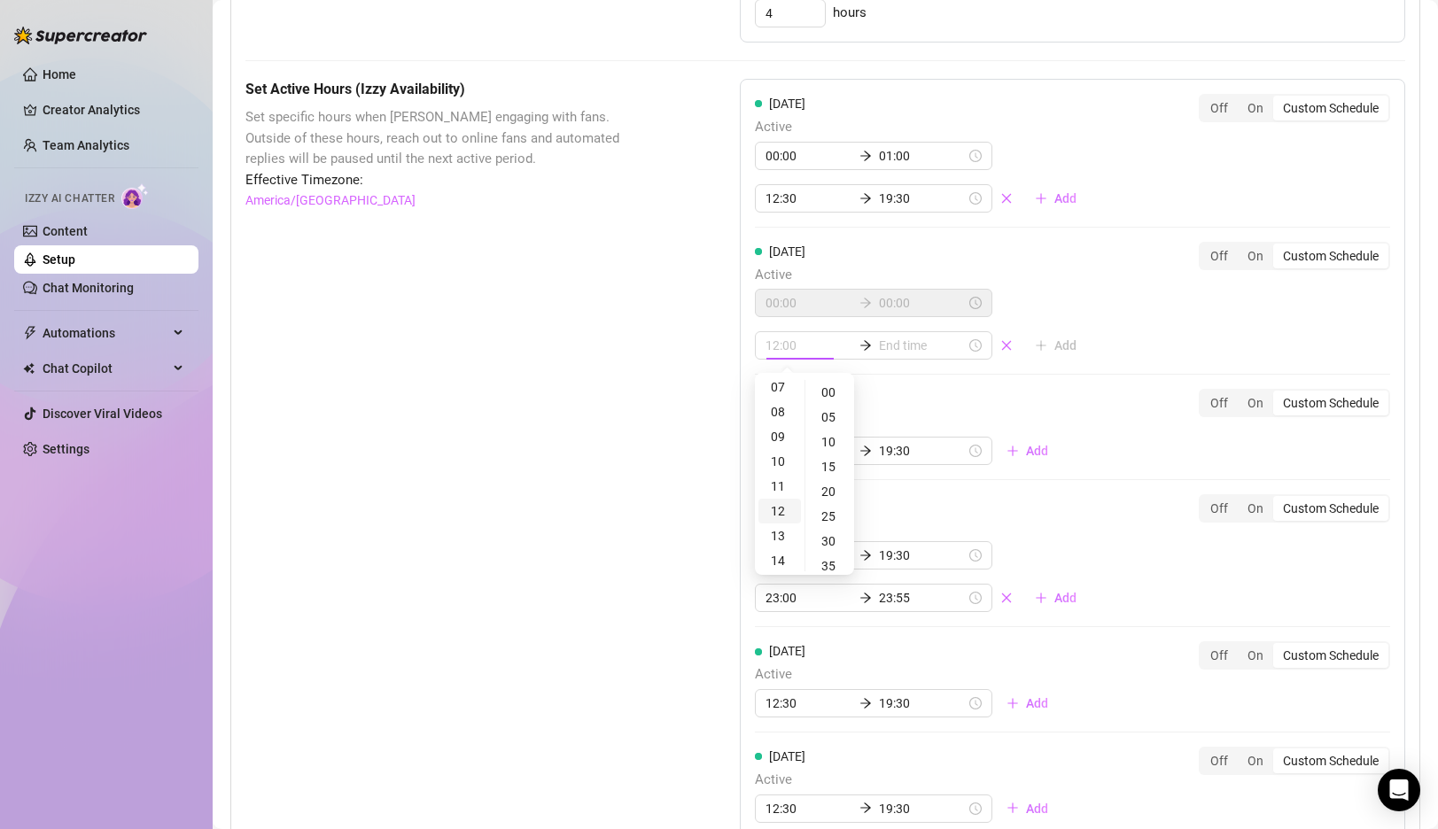
click at [778, 505] on div "12" at bounding box center [779, 511] width 43 height 25
click at [826, 534] on div "30" at bounding box center [830, 541] width 43 height 25
type input "12:30"
click at [897, 343] on input at bounding box center [922, 345] width 87 height 19
type input "12:30"
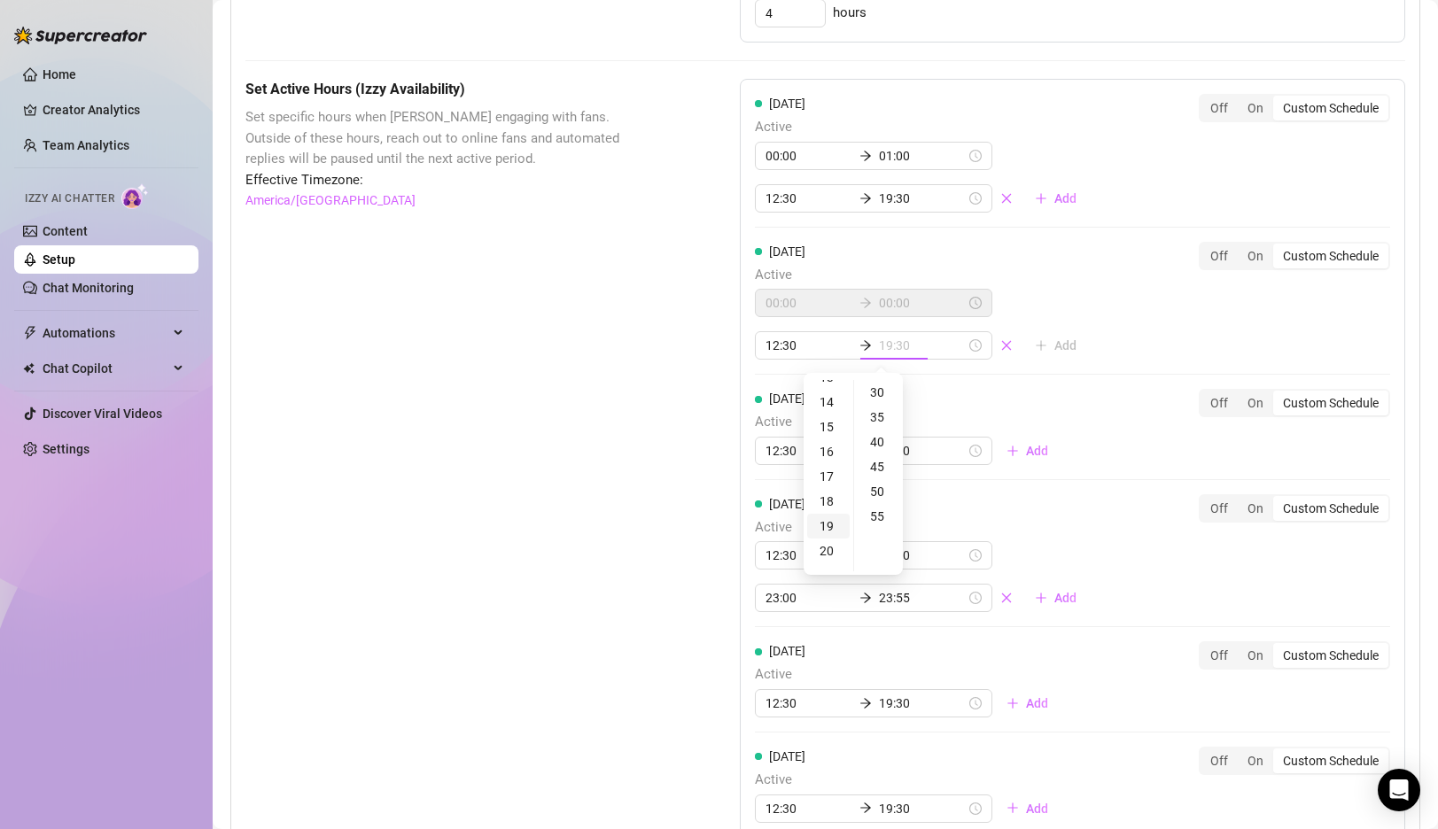
click at [830, 523] on div "19" at bounding box center [828, 526] width 43 height 25
type input "19:30"
click at [879, 393] on div "30" at bounding box center [879, 392] width 43 height 25
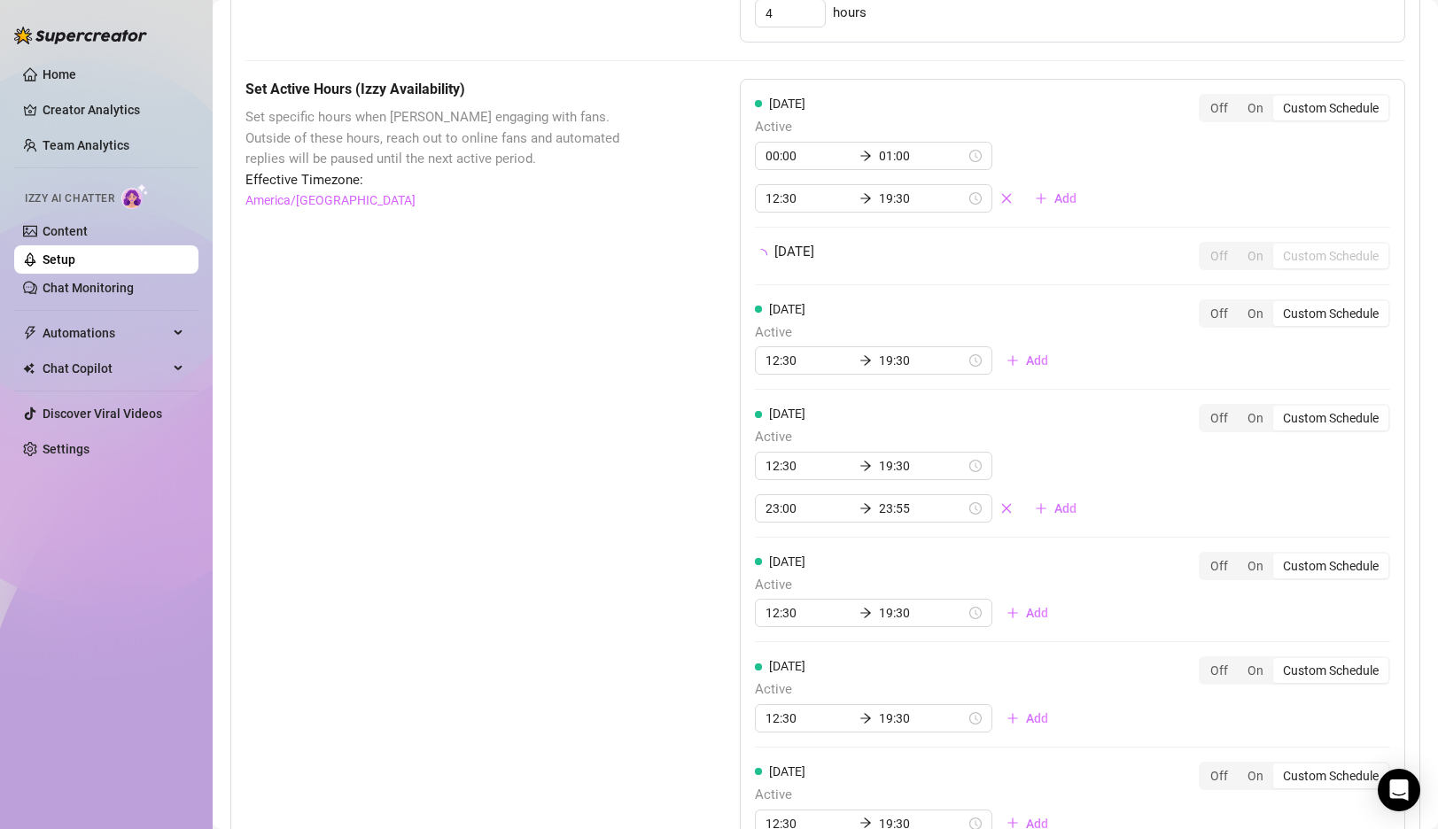
click at [1083, 342] on div "[DATE] Active 00:00 01:00 12:30 19:30 Add Off On Custom Schedule [DATE] Off On …" at bounding box center [1072, 473] width 665 height 789
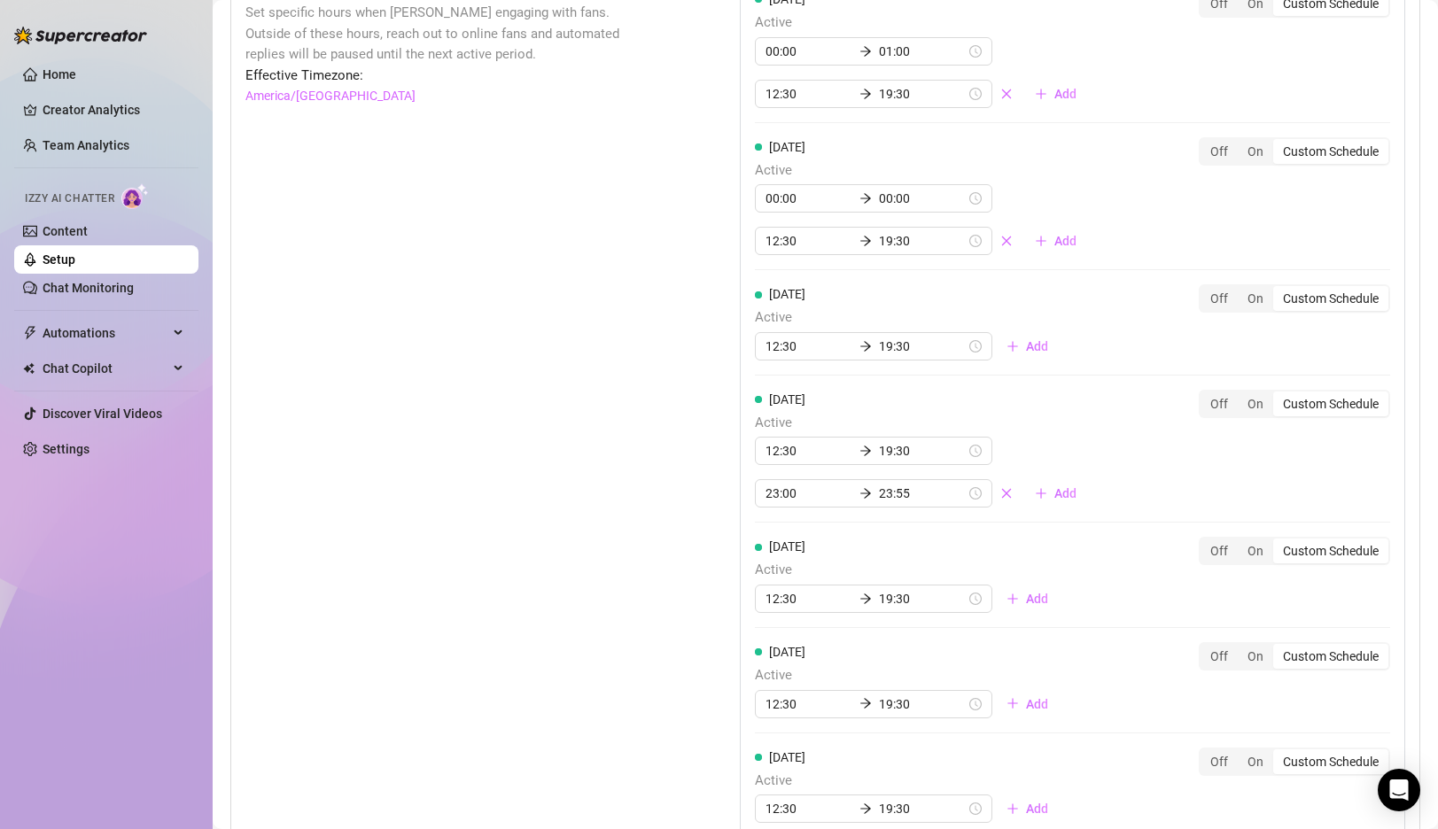
scroll to position [1267, 0]
click at [768, 346] on input "12:30" at bounding box center [808, 342] width 87 height 19
click at [780, 385] on div "00" at bounding box center [779, 389] width 43 height 25
type input "00:00"
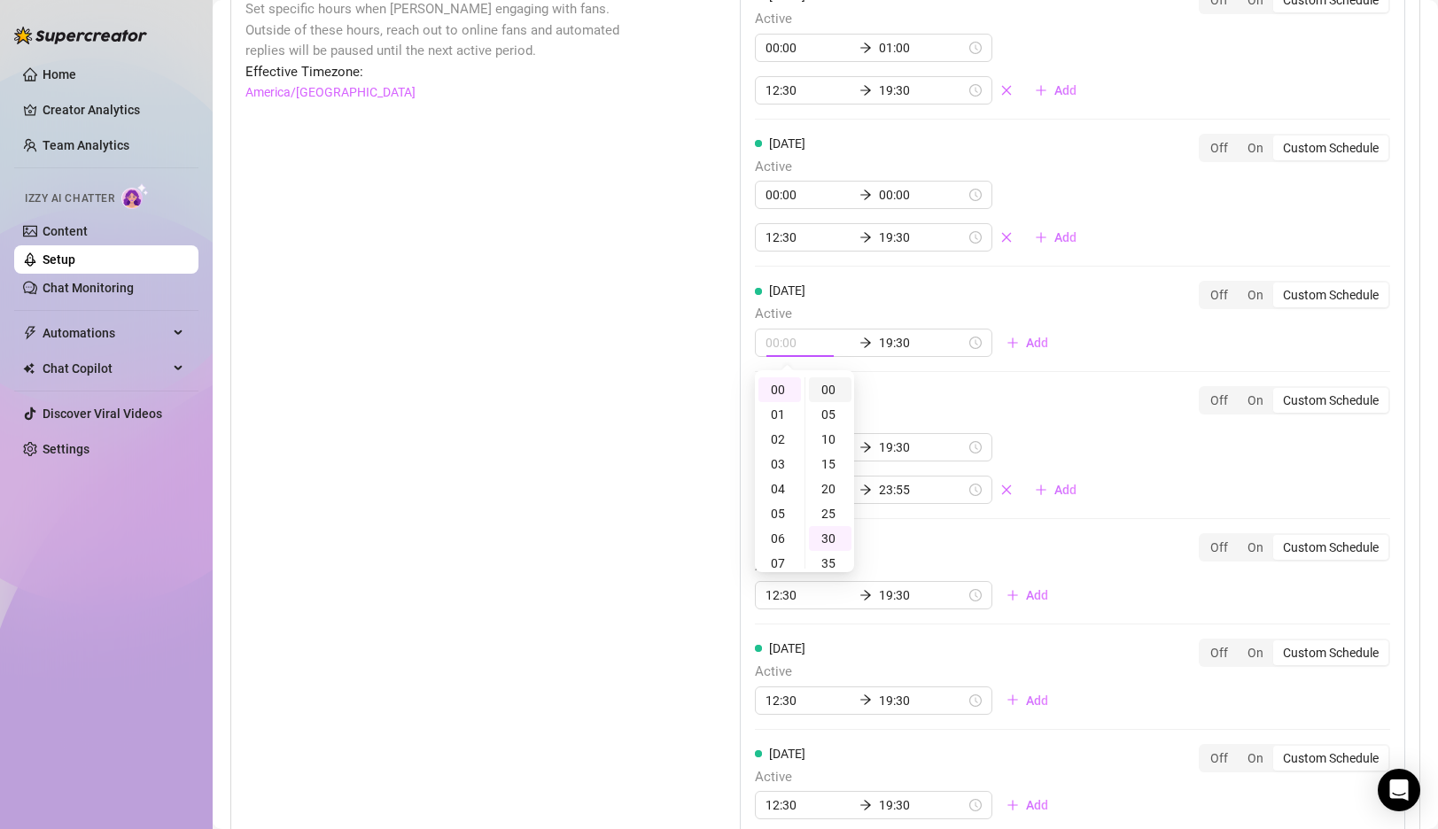
click at [822, 390] on div "00" at bounding box center [830, 389] width 43 height 25
click at [879, 346] on input "19:30" at bounding box center [922, 342] width 87 height 19
click at [828, 413] on div "01" at bounding box center [828, 414] width 43 height 25
type input "01:00"
click at [876, 393] on div "00" at bounding box center [879, 389] width 43 height 25
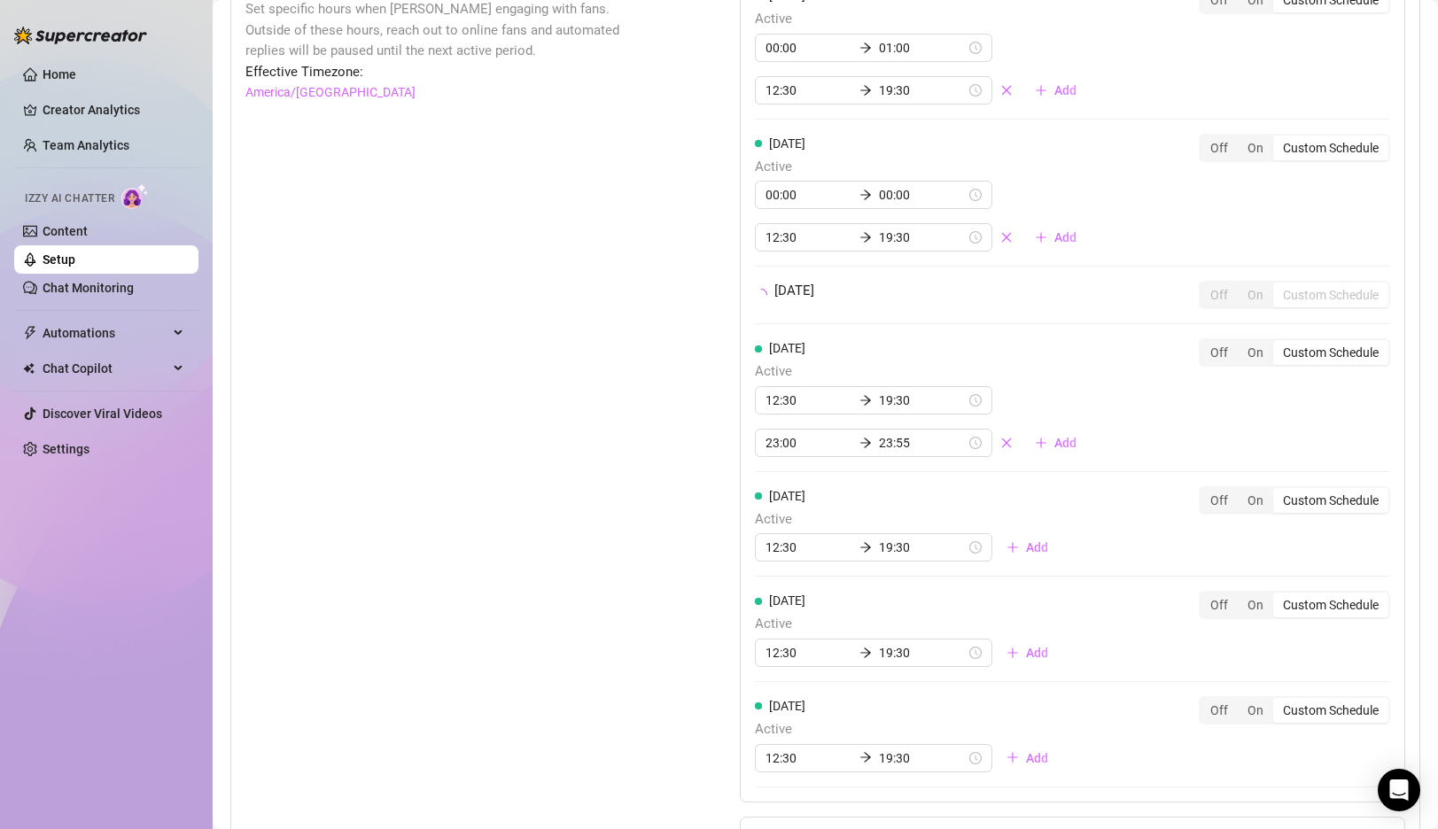
click at [1022, 374] on div "[DATE] Active 00:00 01:00 12:30 19:30 Add Off On Custom Schedule [DATE] Active …" at bounding box center [1072, 386] width 665 height 831
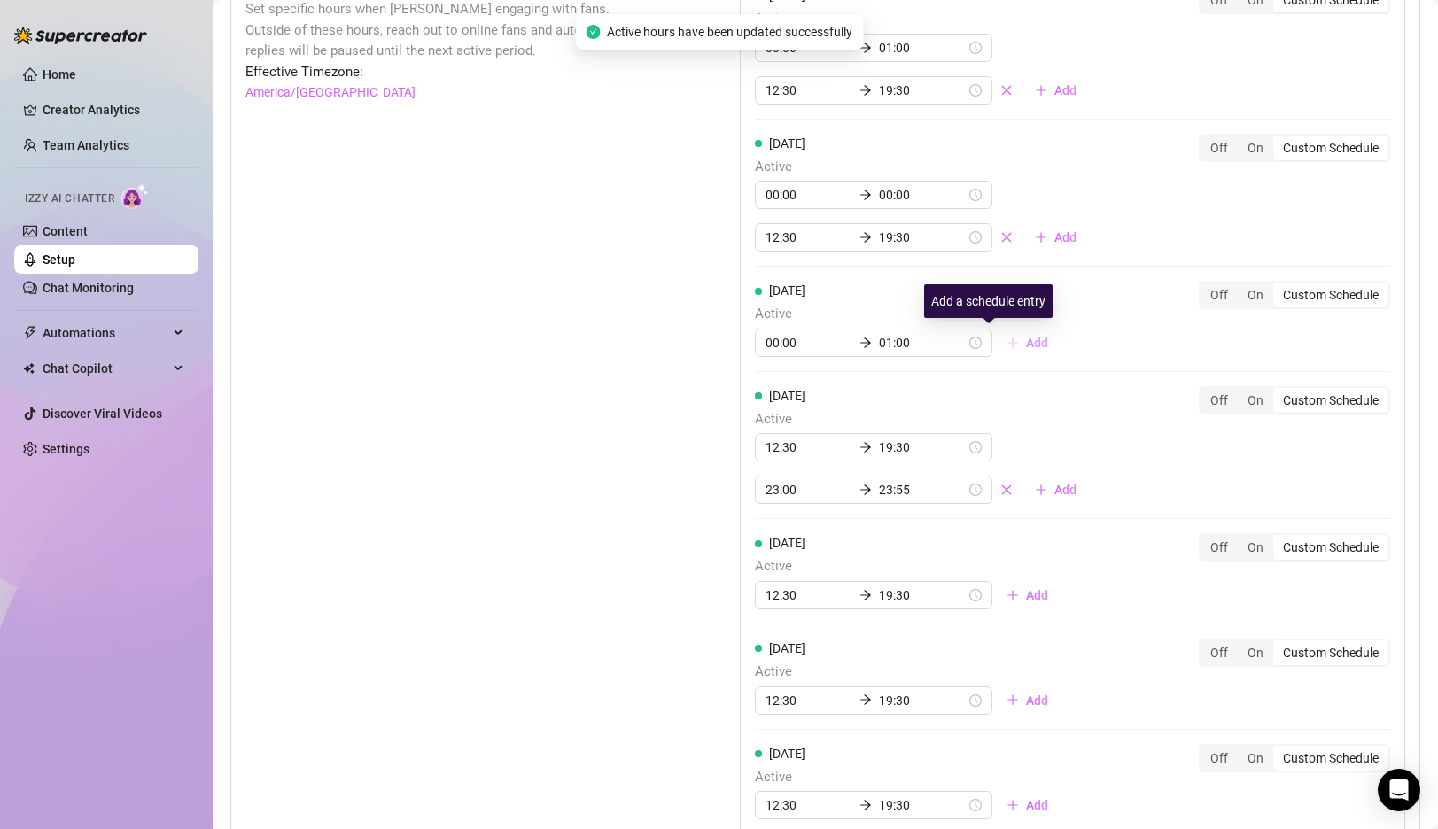
click at [1026, 346] on span "Add" at bounding box center [1037, 343] width 22 height 14
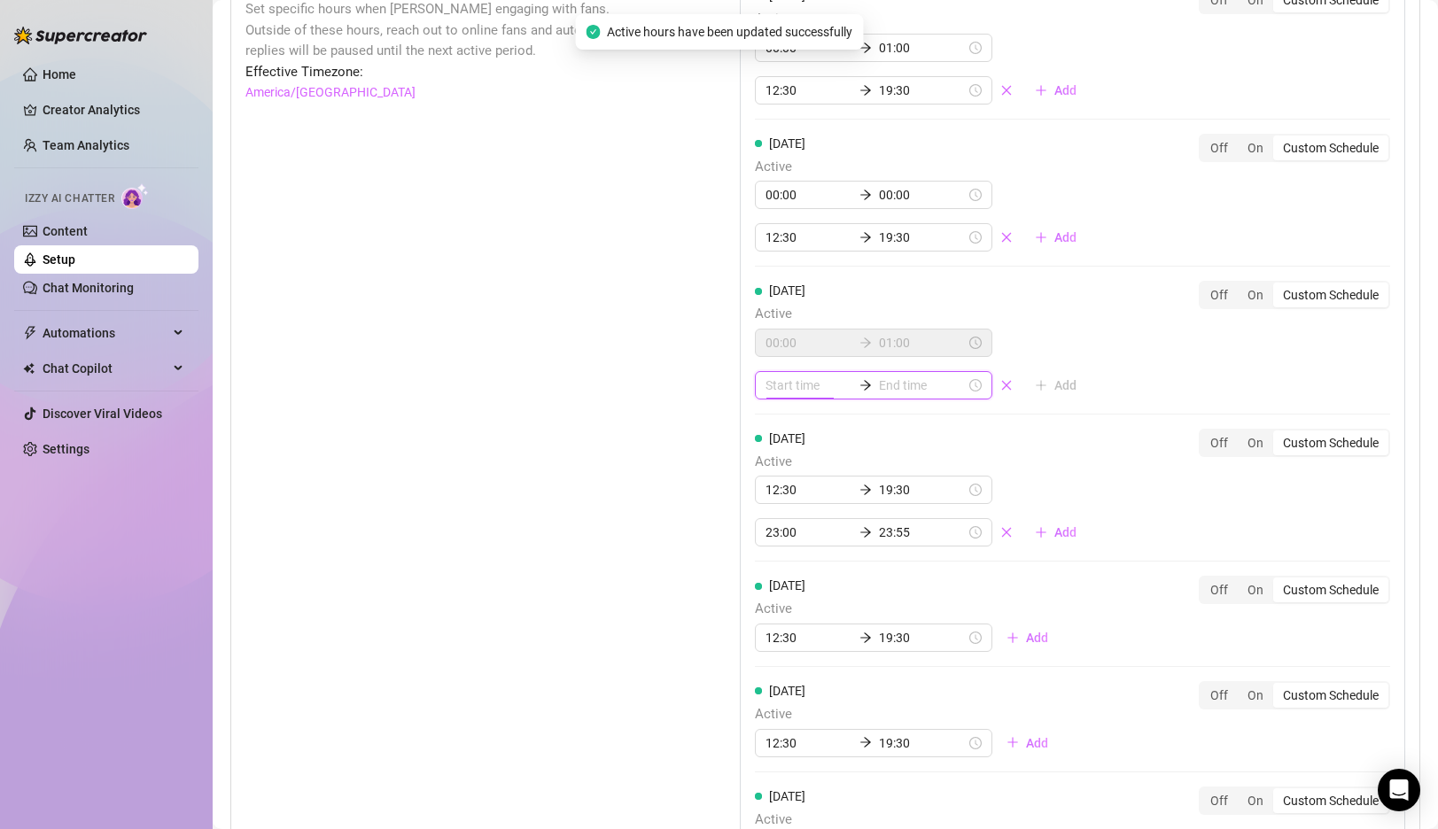
click at [786, 387] on input at bounding box center [808, 385] width 87 height 19
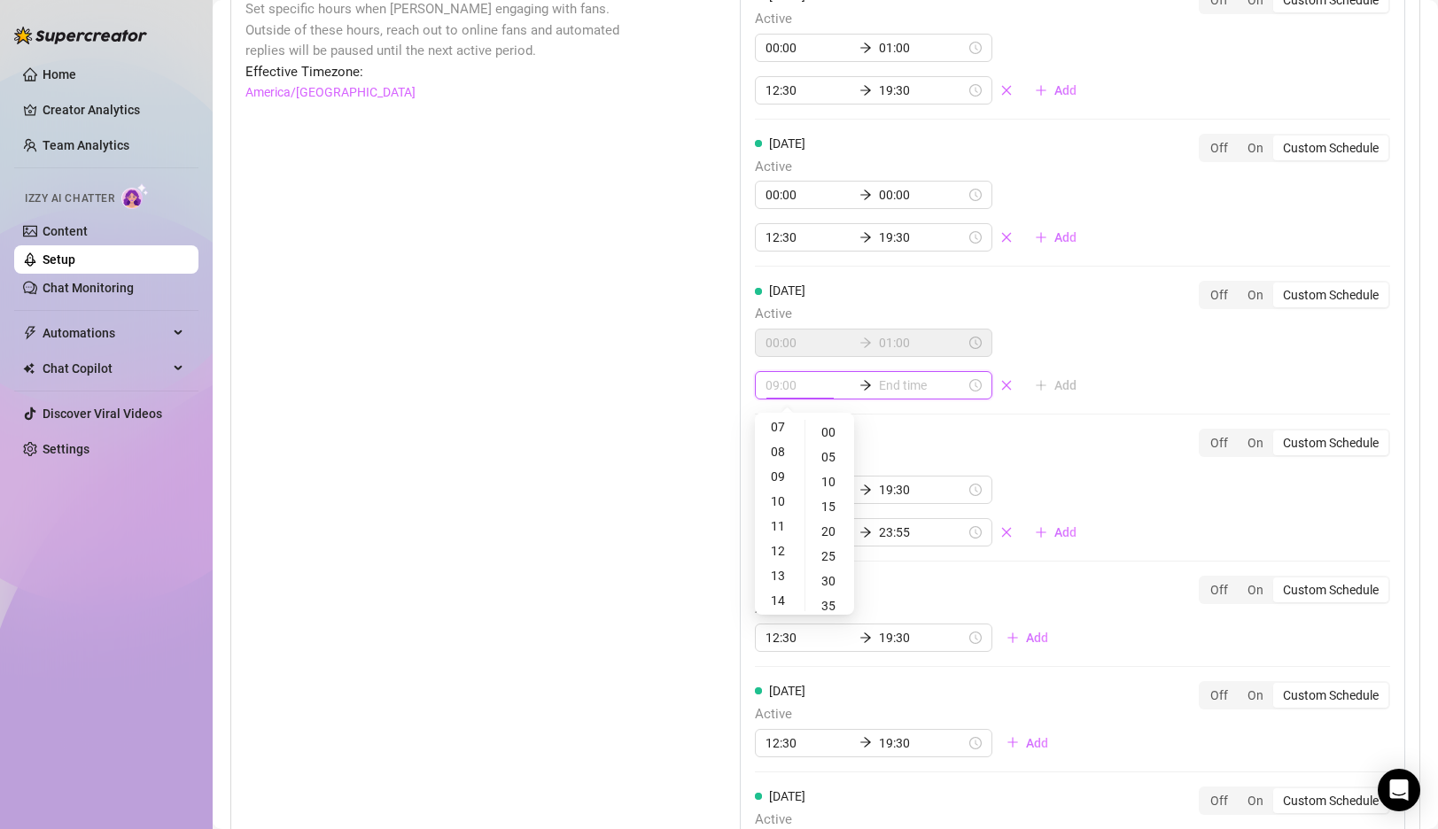
scroll to position [193, 0]
click at [780, 532] on div "12" at bounding box center [779, 537] width 43 height 25
click at [822, 577] on div "30" at bounding box center [830, 581] width 43 height 25
type input "12:30"
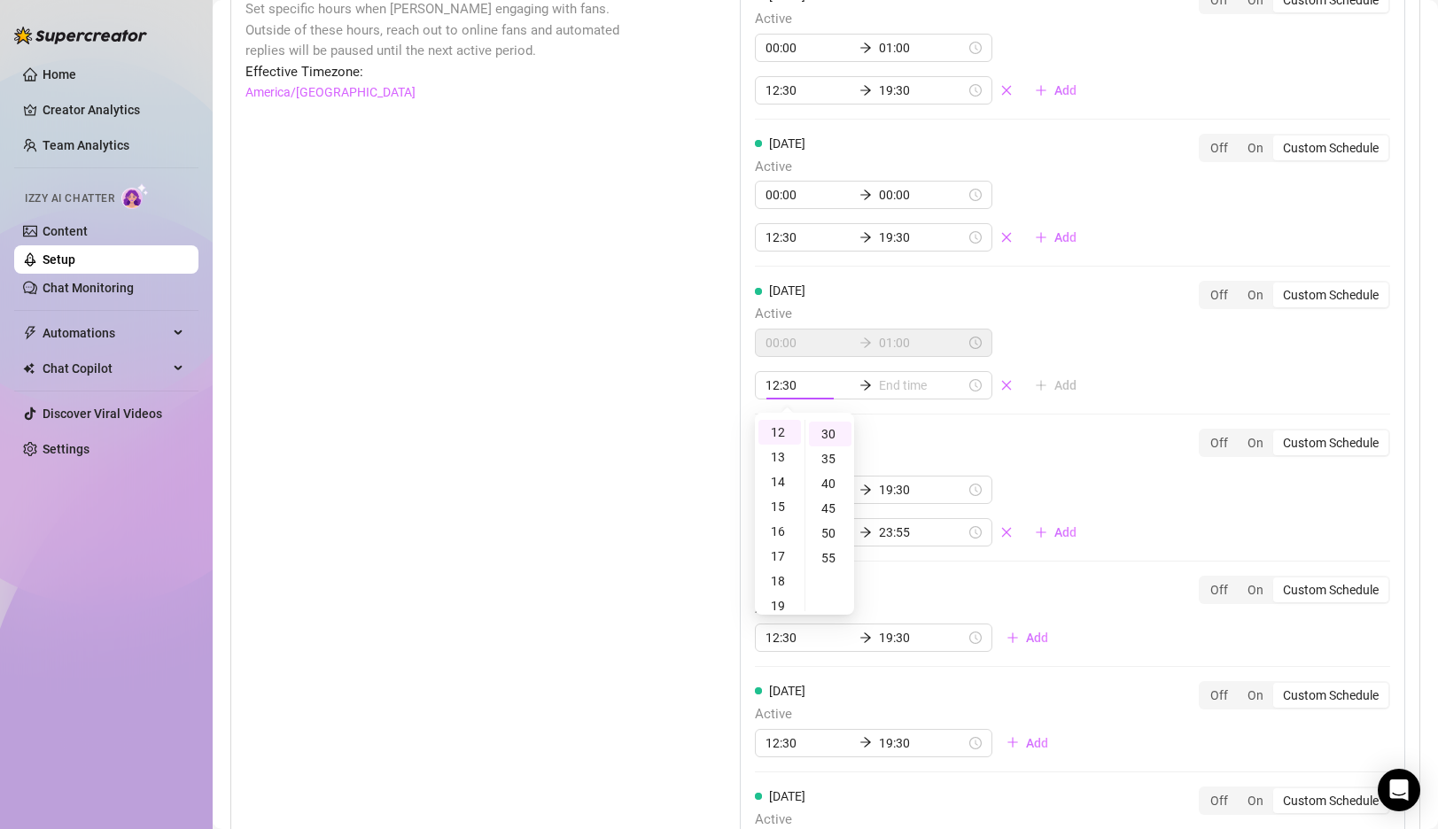
scroll to position [149, 0]
click at [880, 393] on input at bounding box center [922, 385] width 87 height 19
type input "12:30"
click at [829, 556] on div "19" at bounding box center [828, 560] width 43 height 25
type input "19:30"
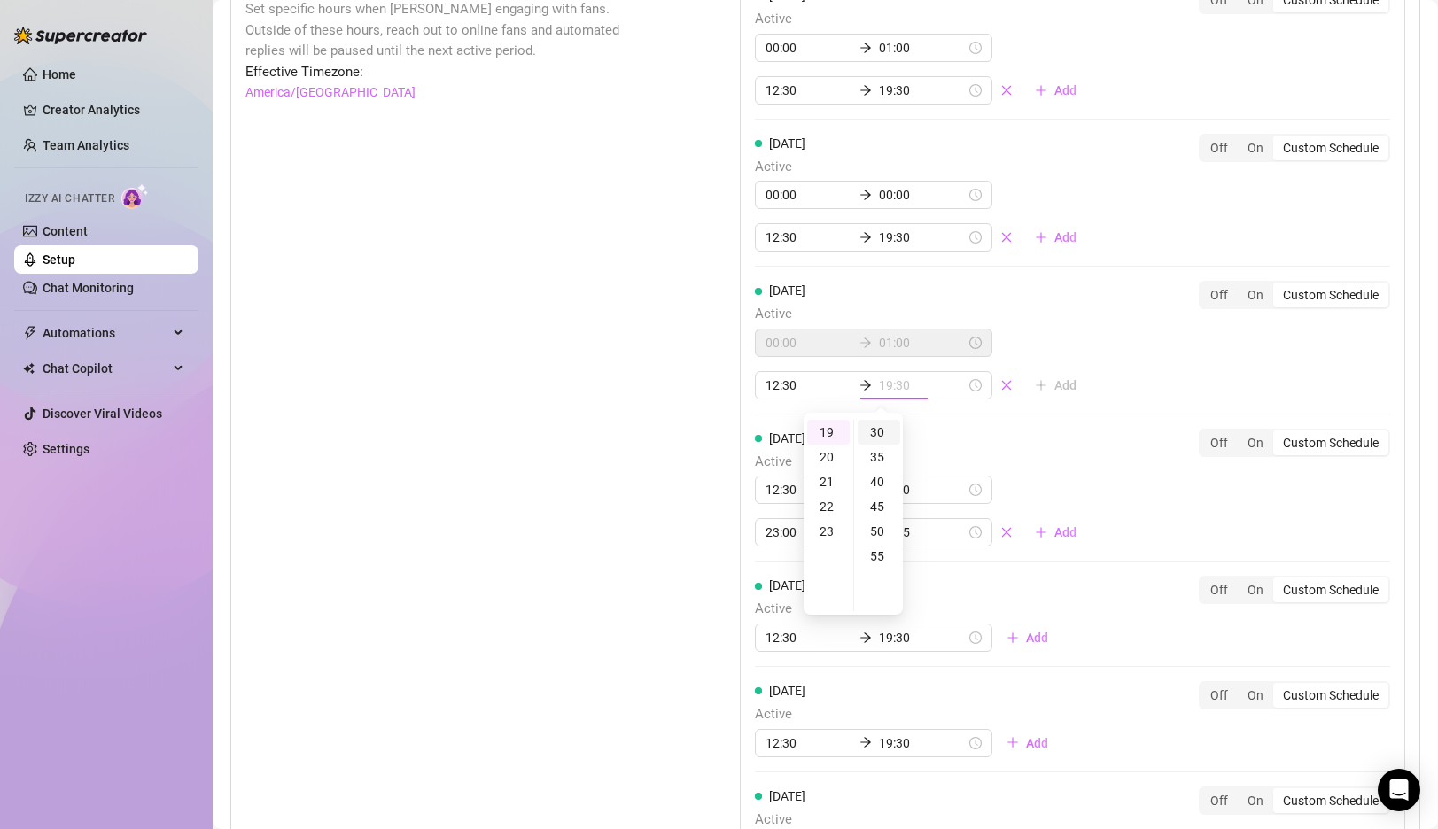
scroll to position [471, 0]
click at [882, 429] on div "30" at bounding box center [879, 432] width 43 height 25
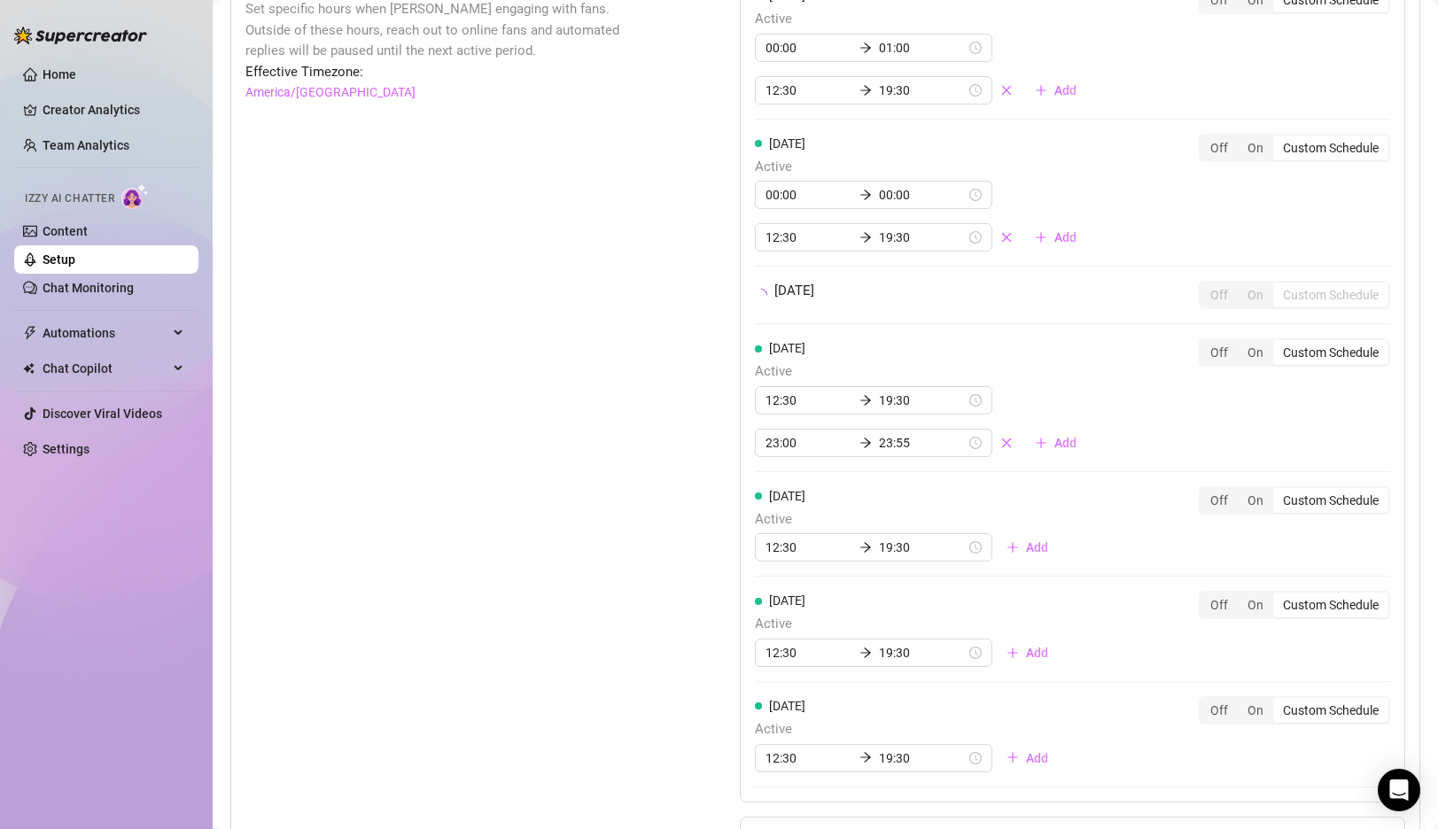
click at [1118, 399] on div "[DATE] Active 00:00 01:00 12:30 19:30 Add Off On Custom Schedule [DATE] Active …" at bounding box center [1072, 386] width 665 height 831
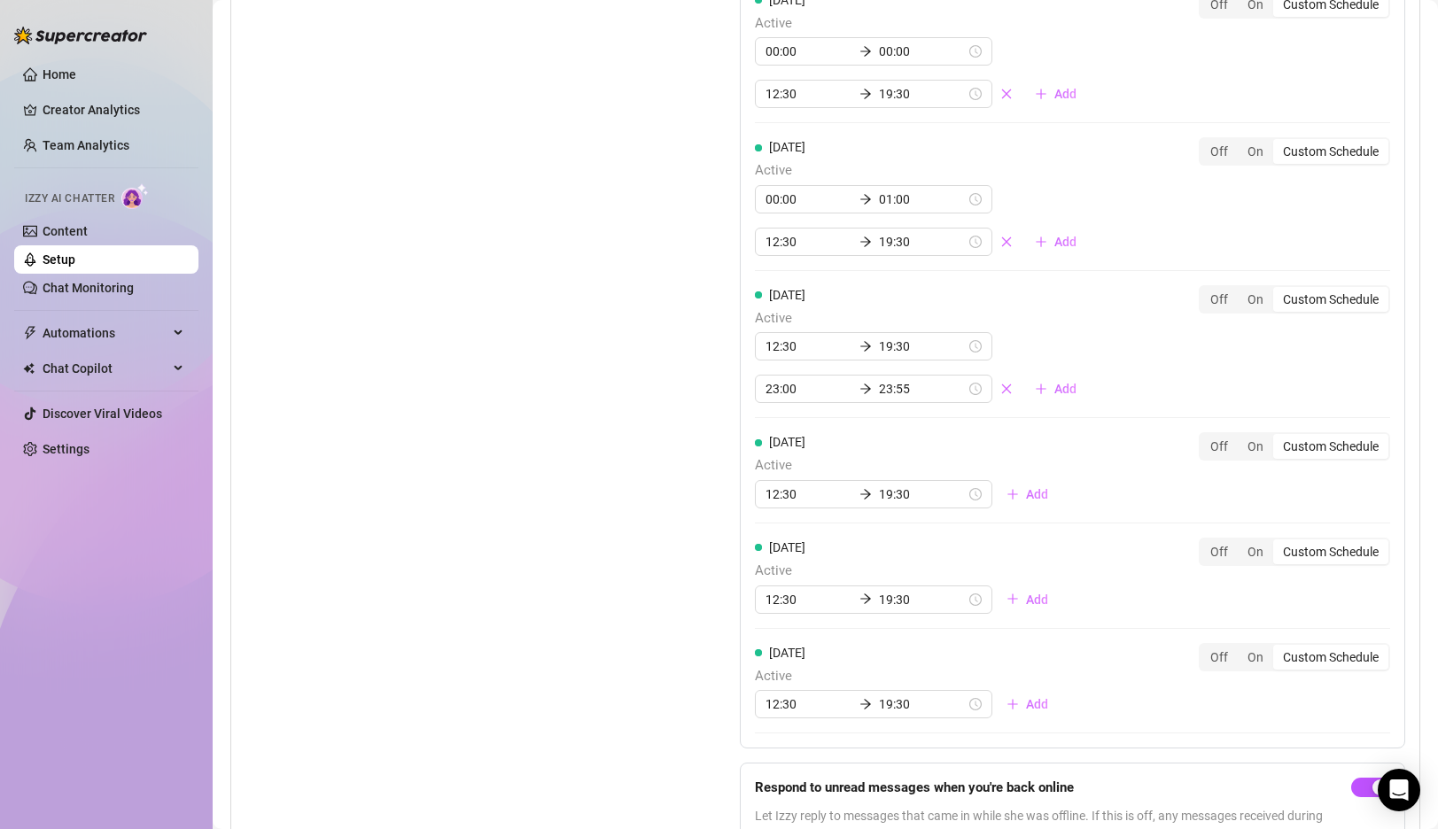
scroll to position [1412, 0]
click at [769, 346] on input "12:30" at bounding box center [808, 344] width 87 height 19
type input "00:30"
click at [781, 391] on div "00" at bounding box center [779, 392] width 43 height 25
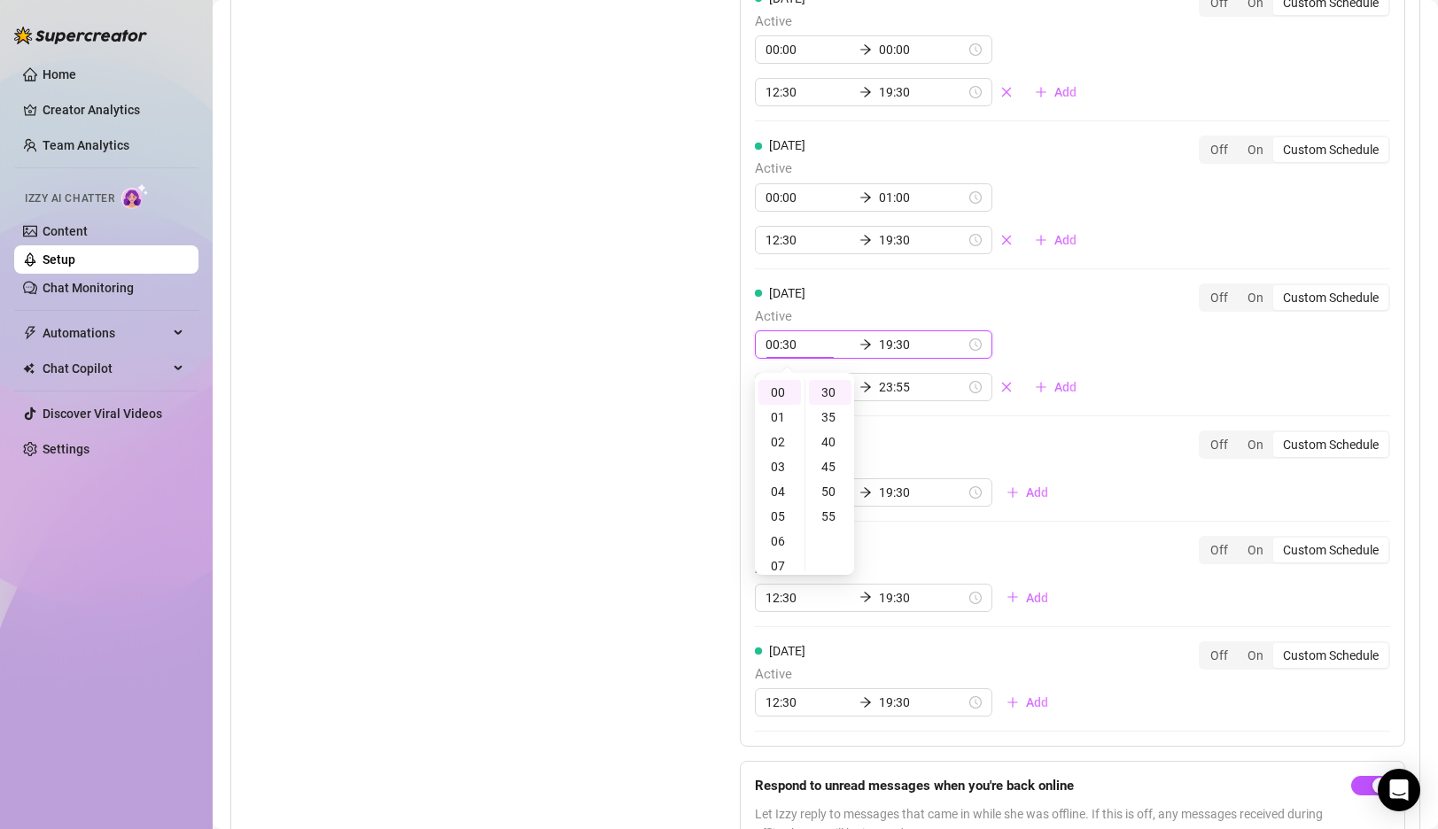
click at [897, 339] on input "19:30" at bounding box center [922, 344] width 87 height 19
type input "19:30"
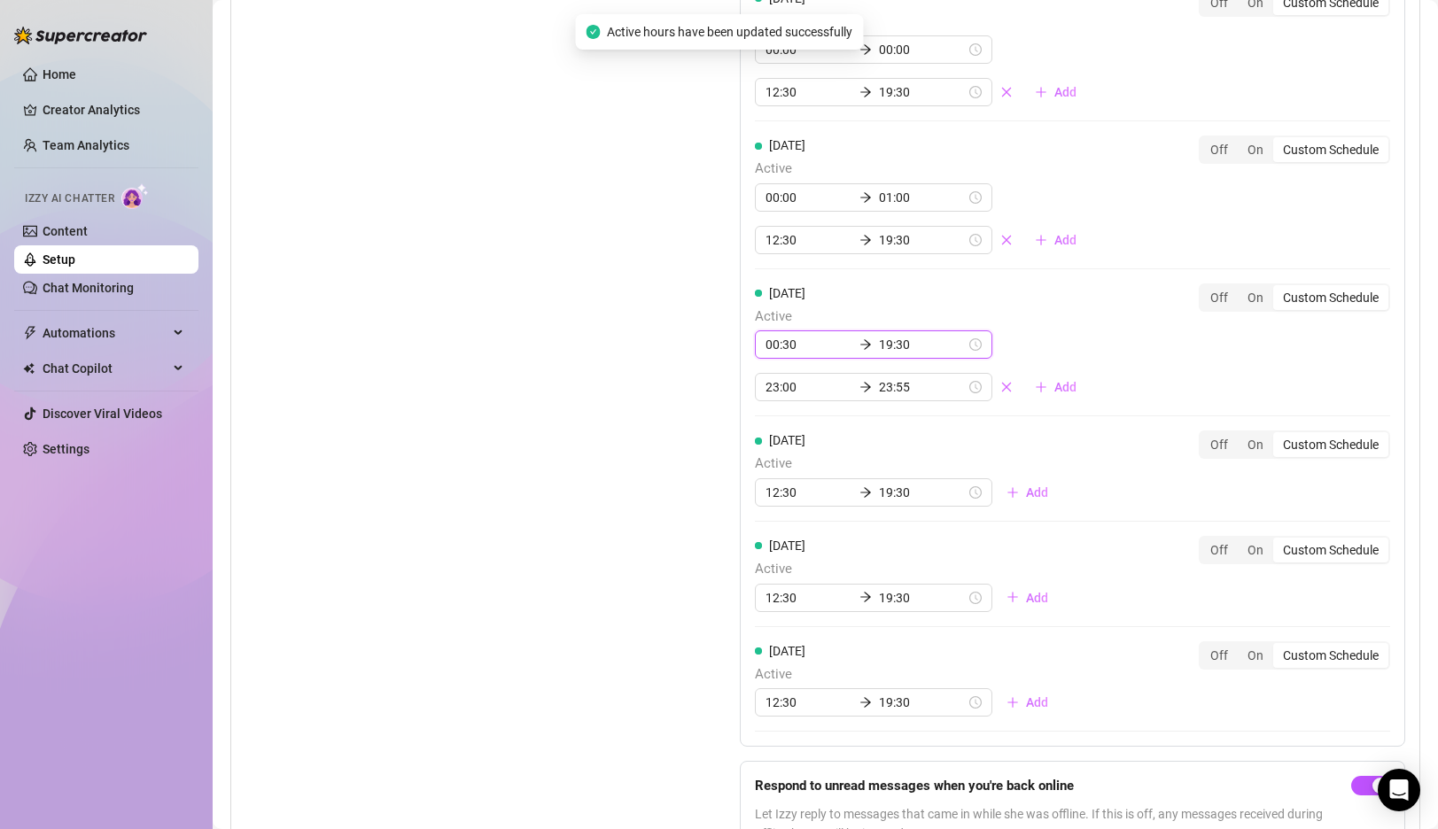
click at [785, 345] on input "00:30" at bounding box center [808, 344] width 87 height 19
type input "00:00"
click at [823, 389] on div "00" at bounding box center [830, 392] width 43 height 25
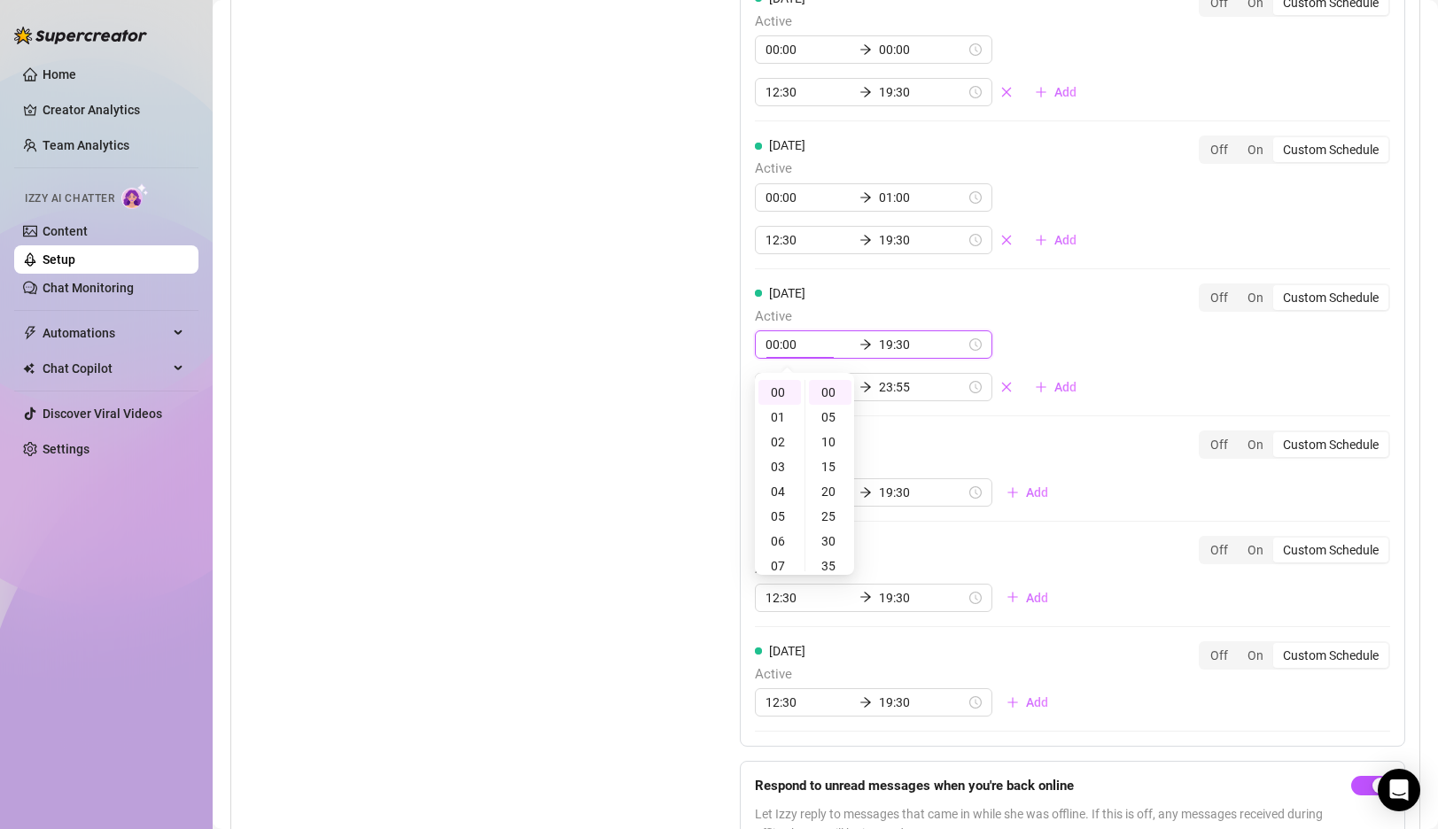
scroll to position [140, 0]
click at [879, 341] on input "19:30" at bounding box center [922, 344] width 87 height 19
click at [831, 416] on div "01" at bounding box center [828, 417] width 43 height 25
type input "01:00"
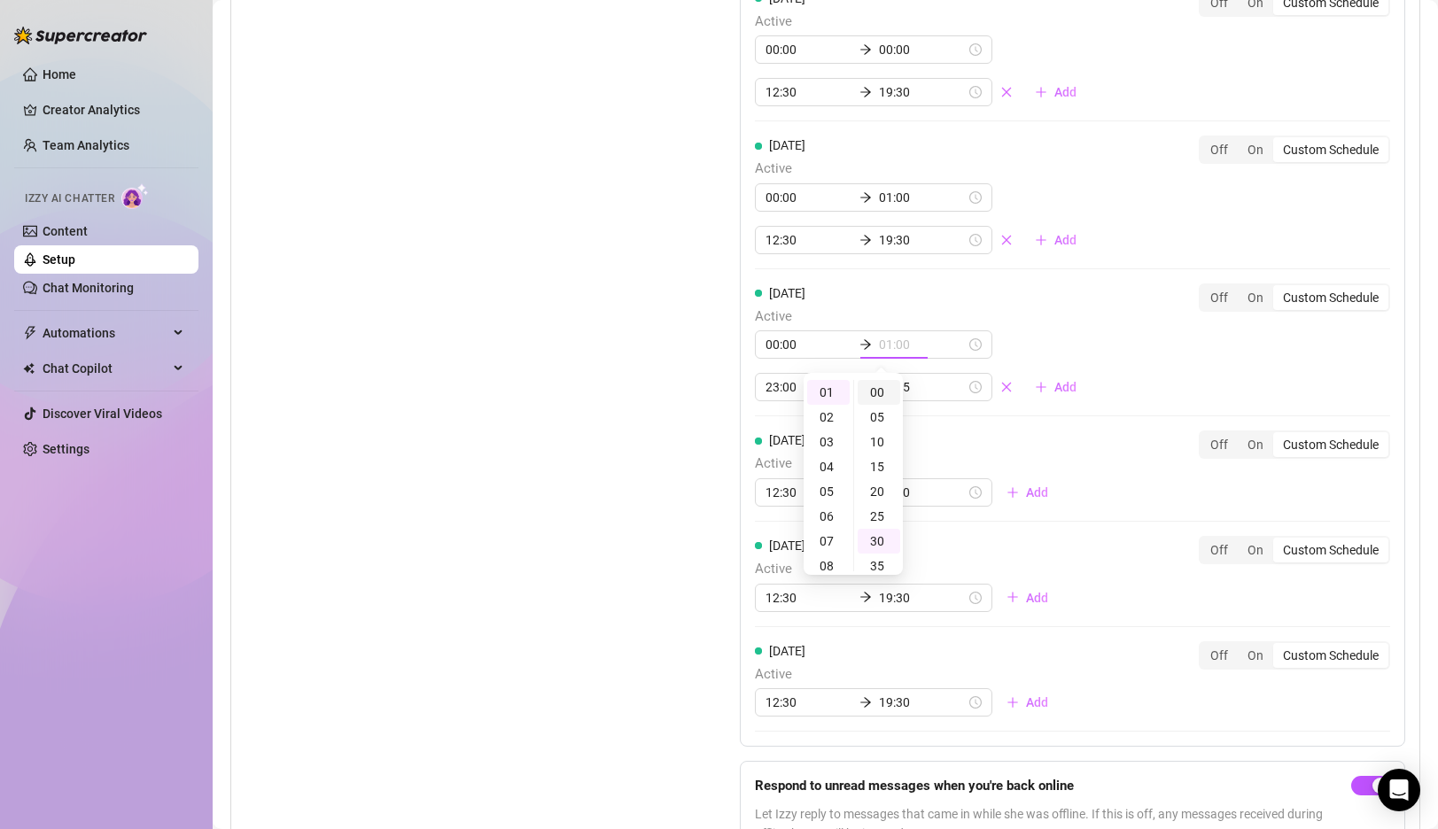
click at [878, 389] on div "00" at bounding box center [879, 392] width 43 height 25
click at [1089, 336] on div "[DATE] Active 00:00 01:00 12:30 19:30 Add Off On Custom Schedule [DATE] Active …" at bounding box center [1072, 285] width 665 height 921
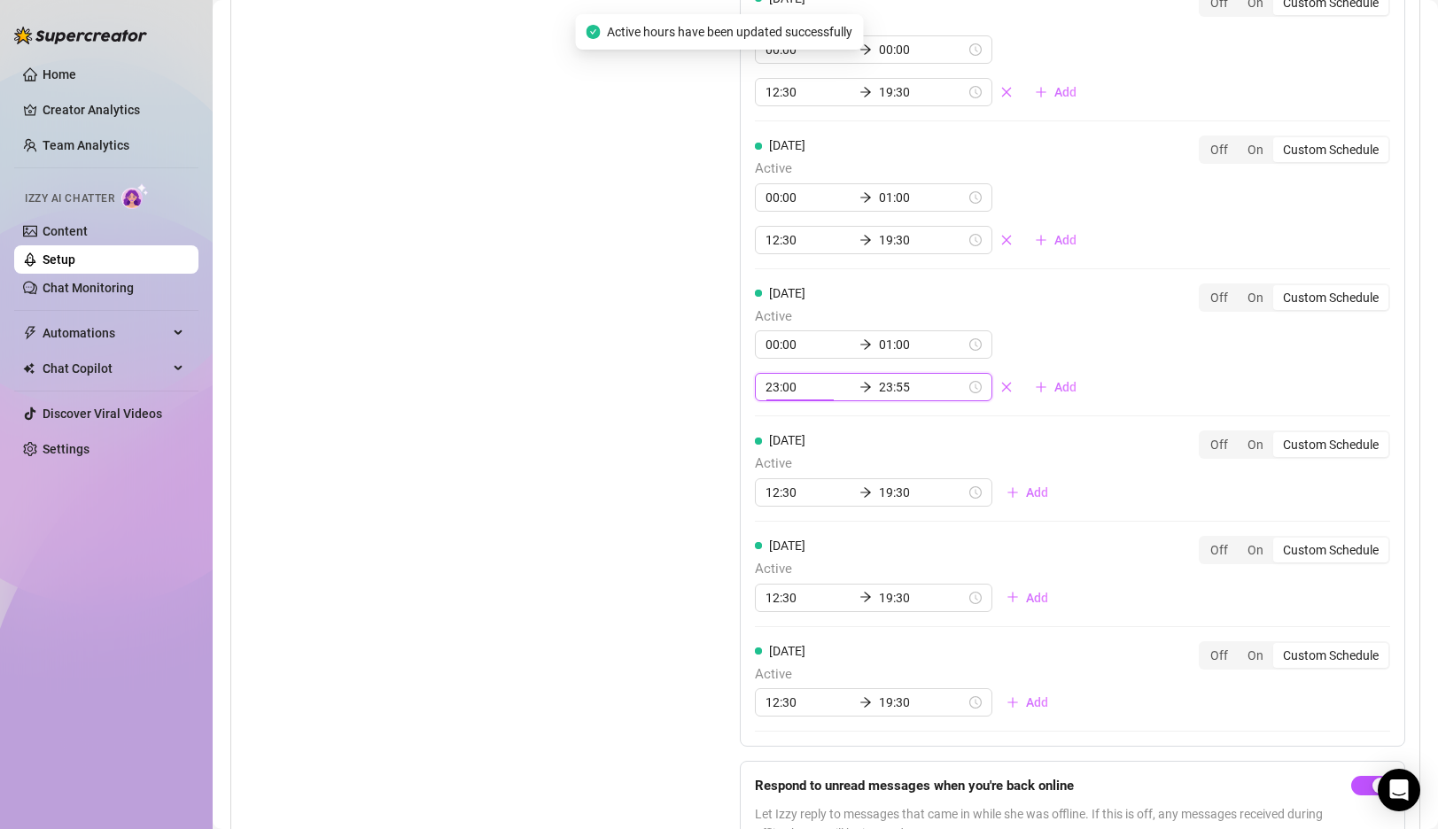
click at [777, 391] on input "23:00" at bounding box center [808, 386] width 87 height 19
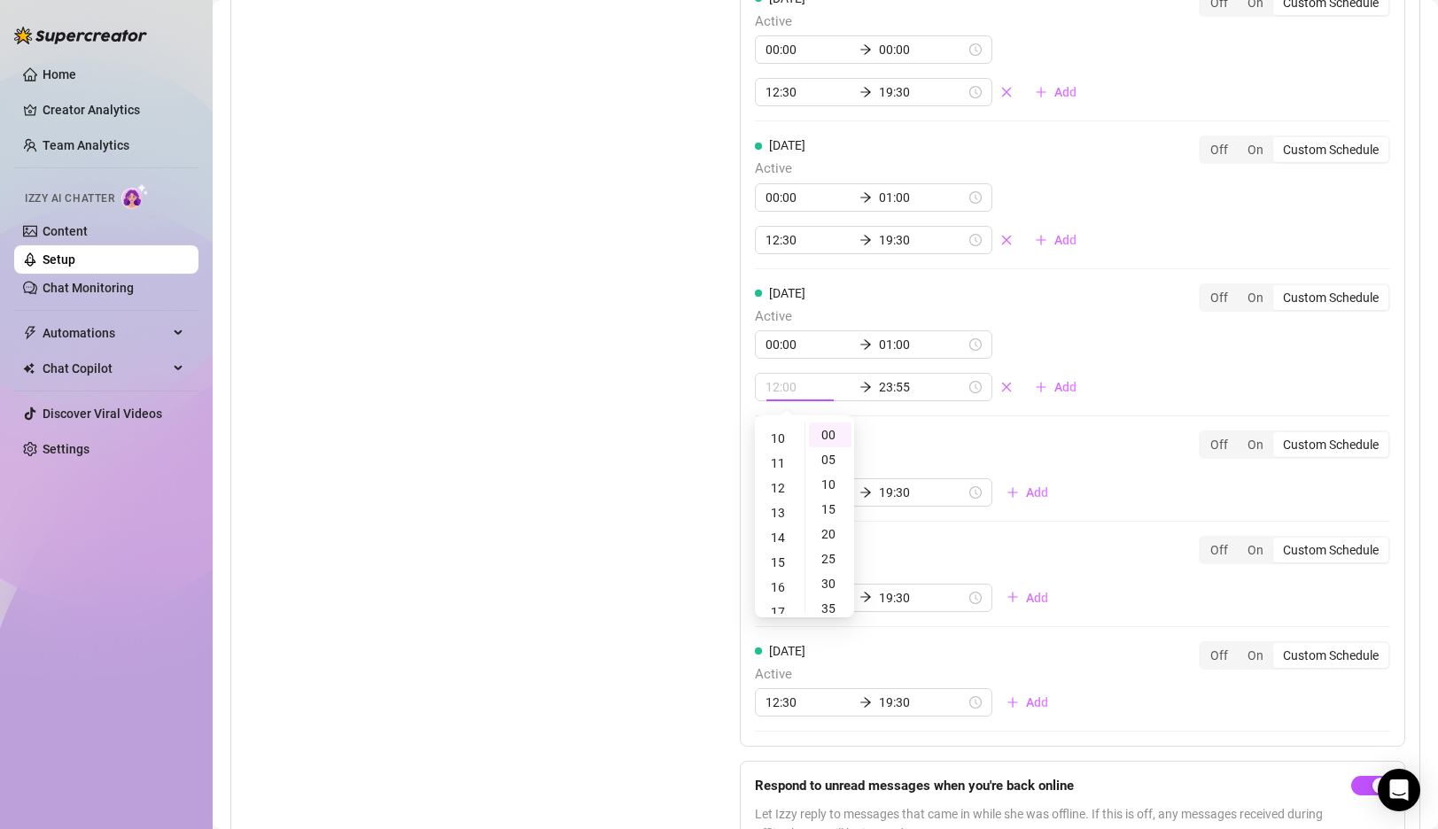
click at [781, 486] on div "12" at bounding box center [779, 488] width 43 height 25
click at [834, 575] on div "30" at bounding box center [830, 583] width 43 height 25
type input "12:30"
click at [879, 386] on input "23:55" at bounding box center [922, 386] width 87 height 19
click at [828, 486] on div "19" at bounding box center [828, 491] width 43 height 25
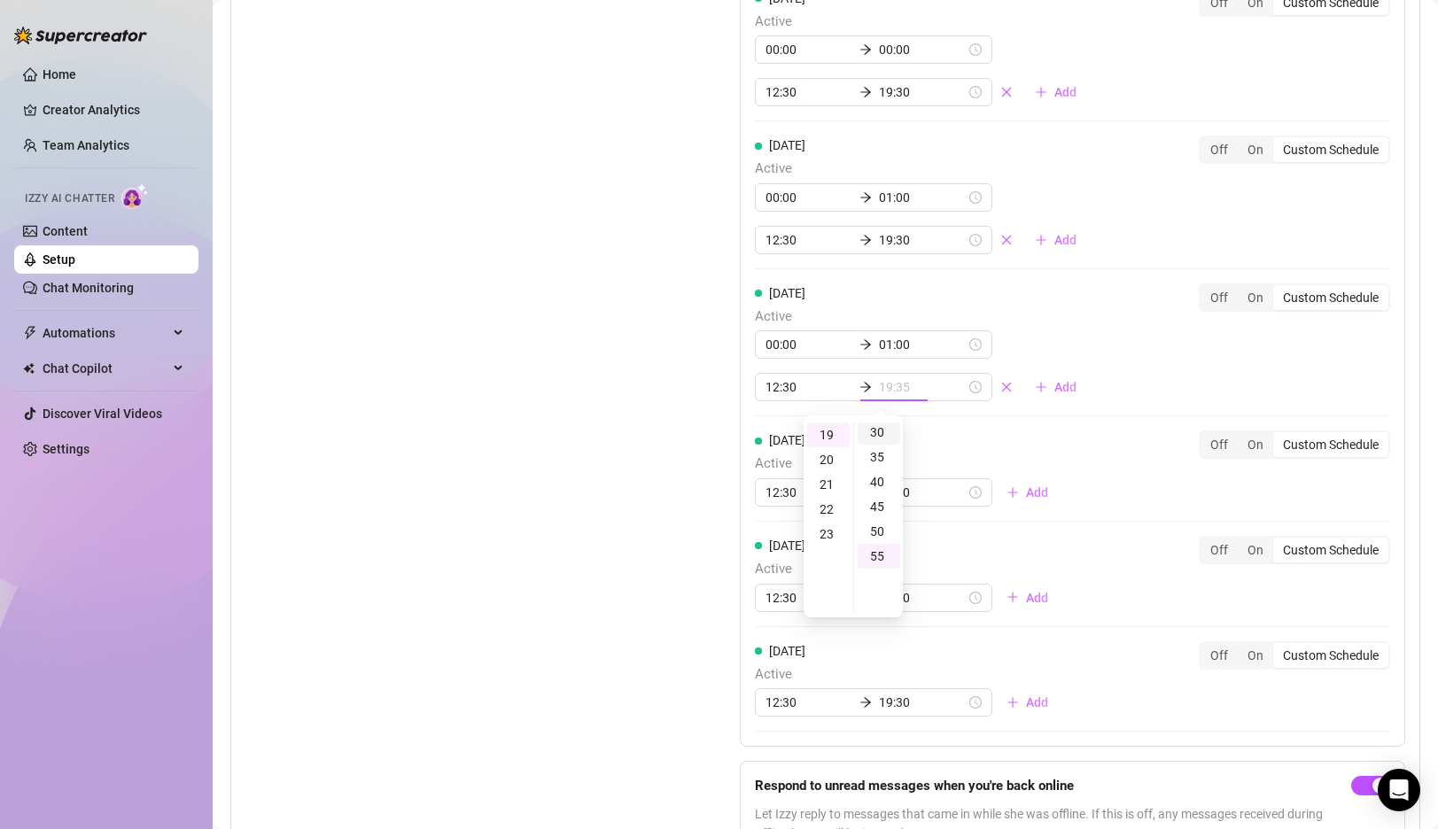
type input "19:30"
click at [877, 431] on div "30" at bounding box center [879, 432] width 43 height 25
click at [1060, 339] on div "[DATE] Active 00:00 01:00 12:30 19:30 Add Off On Custom Schedule [DATE] Active …" at bounding box center [1072, 285] width 665 height 921
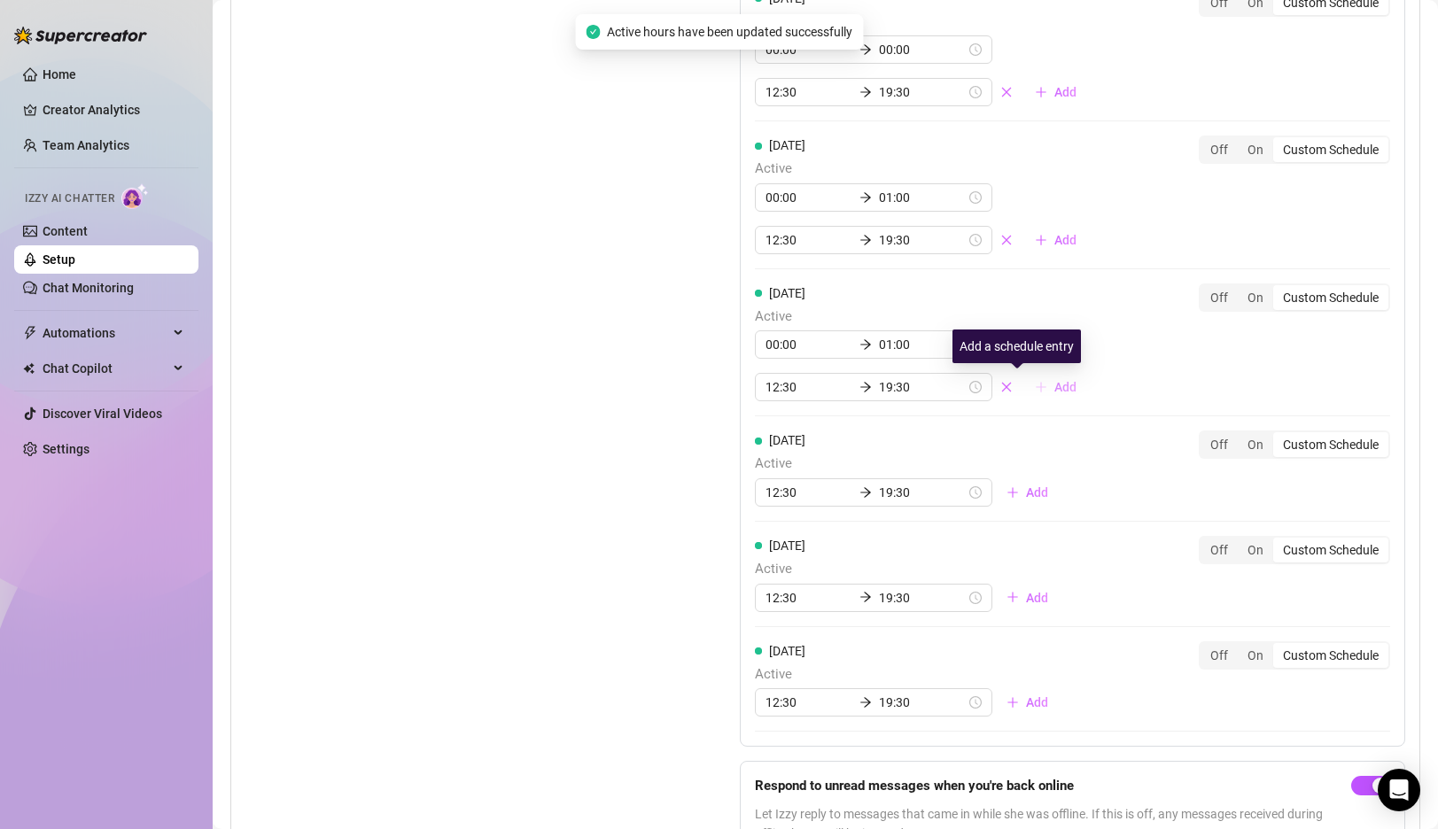
click at [1035, 389] on icon "plus" at bounding box center [1041, 387] width 12 height 12
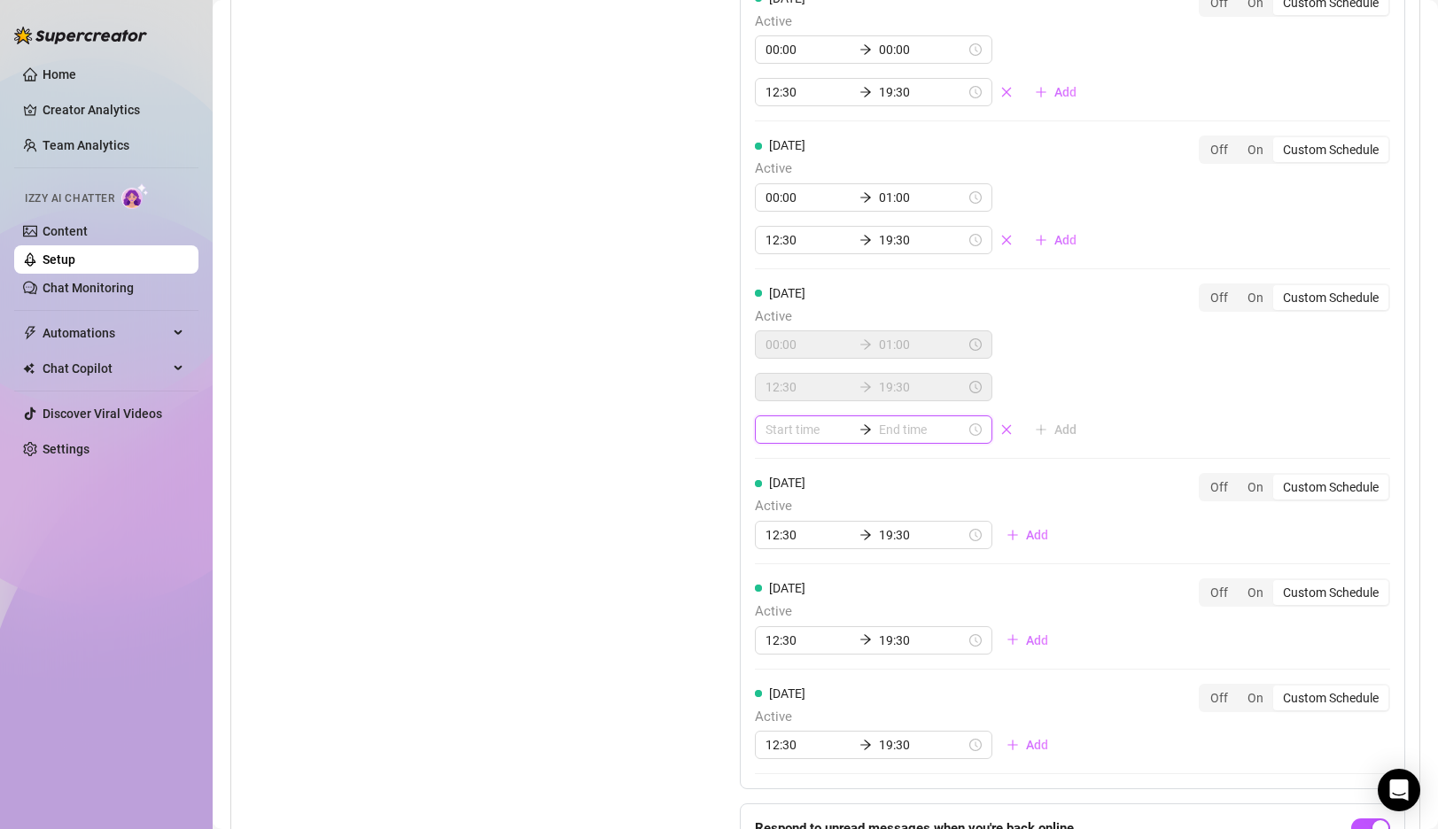
click at [786, 435] on input at bounding box center [808, 429] width 87 height 19
type input "02:00"
click at [779, 486] on div "23" at bounding box center [779, 477] width 43 height 25
type input "23:00"
click at [828, 479] on div "00" at bounding box center [830, 477] width 43 height 25
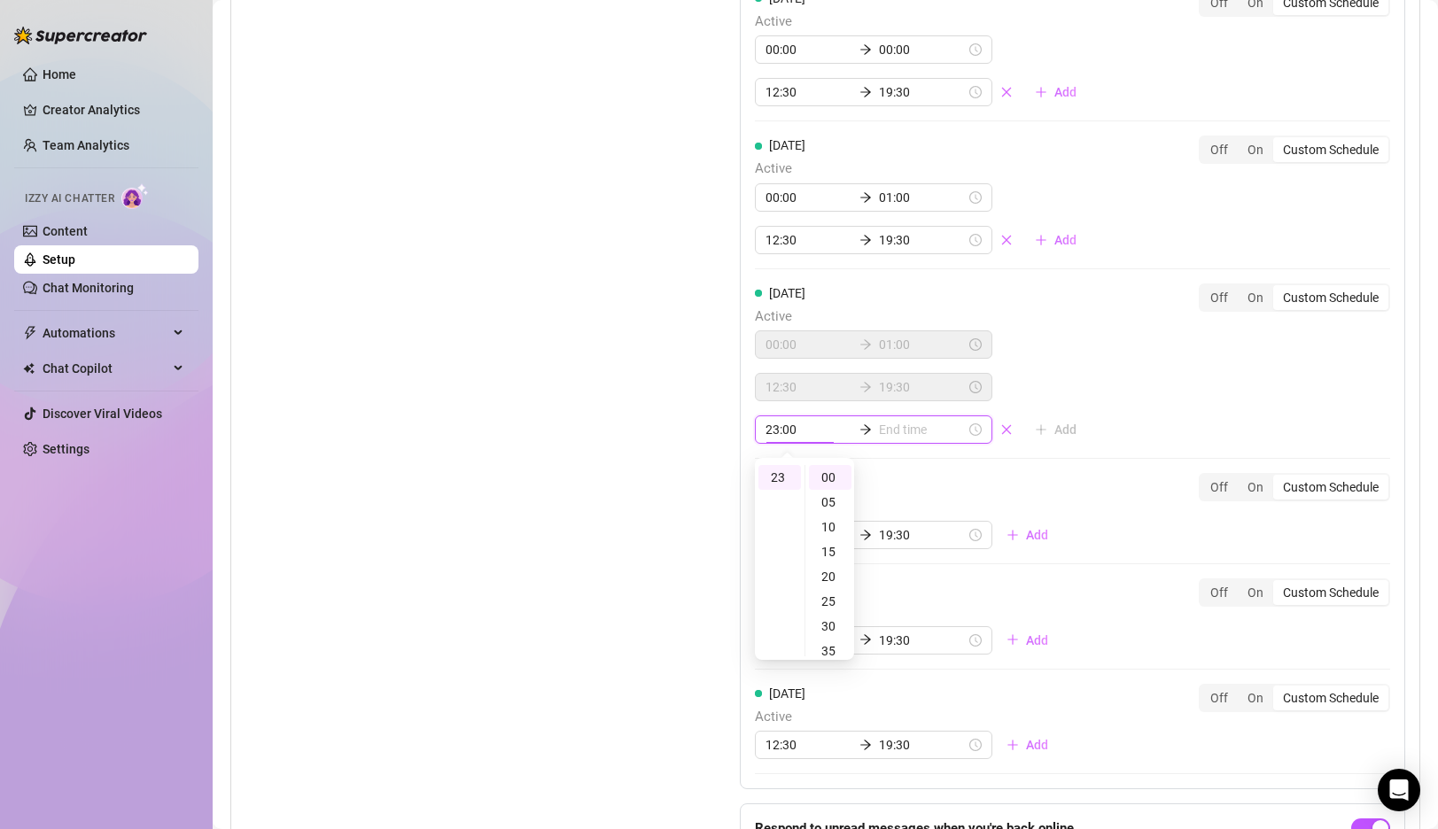
click at [890, 425] on input at bounding box center [922, 429] width 87 height 19
type input "23:05"
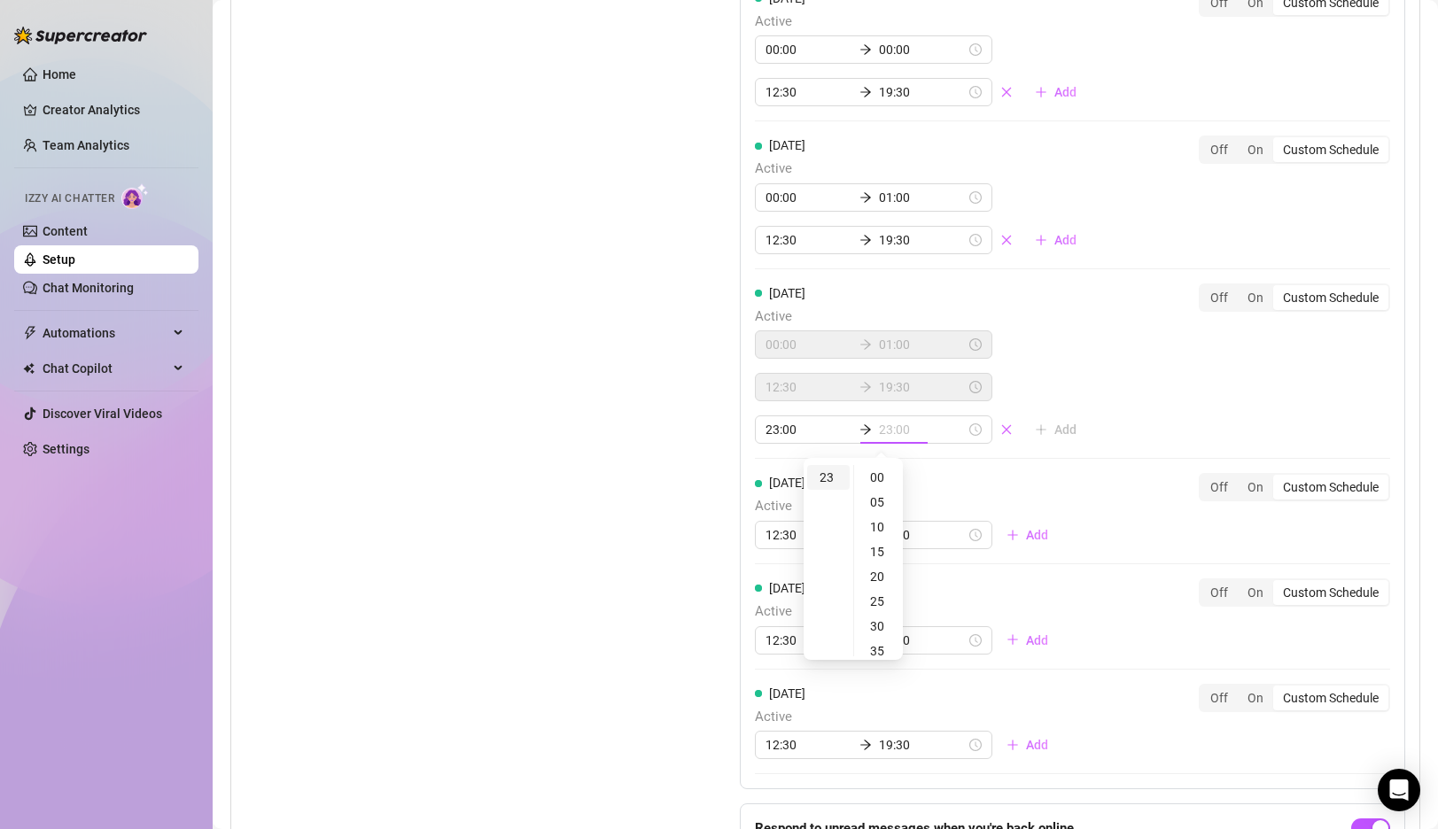
click at [831, 483] on div "23" at bounding box center [828, 477] width 43 height 25
type input "23:55"
click at [879, 482] on div "55" at bounding box center [879, 477] width 43 height 25
click at [1144, 410] on div "[DATE] Active 00:00 01:00 12:30 19:30 Add Off On Custom Schedule [DATE] Active …" at bounding box center [1072, 307] width 665 height 964
click at [784, 538] on input "12:30" at bounding box center [808, 534] width 87 height 19
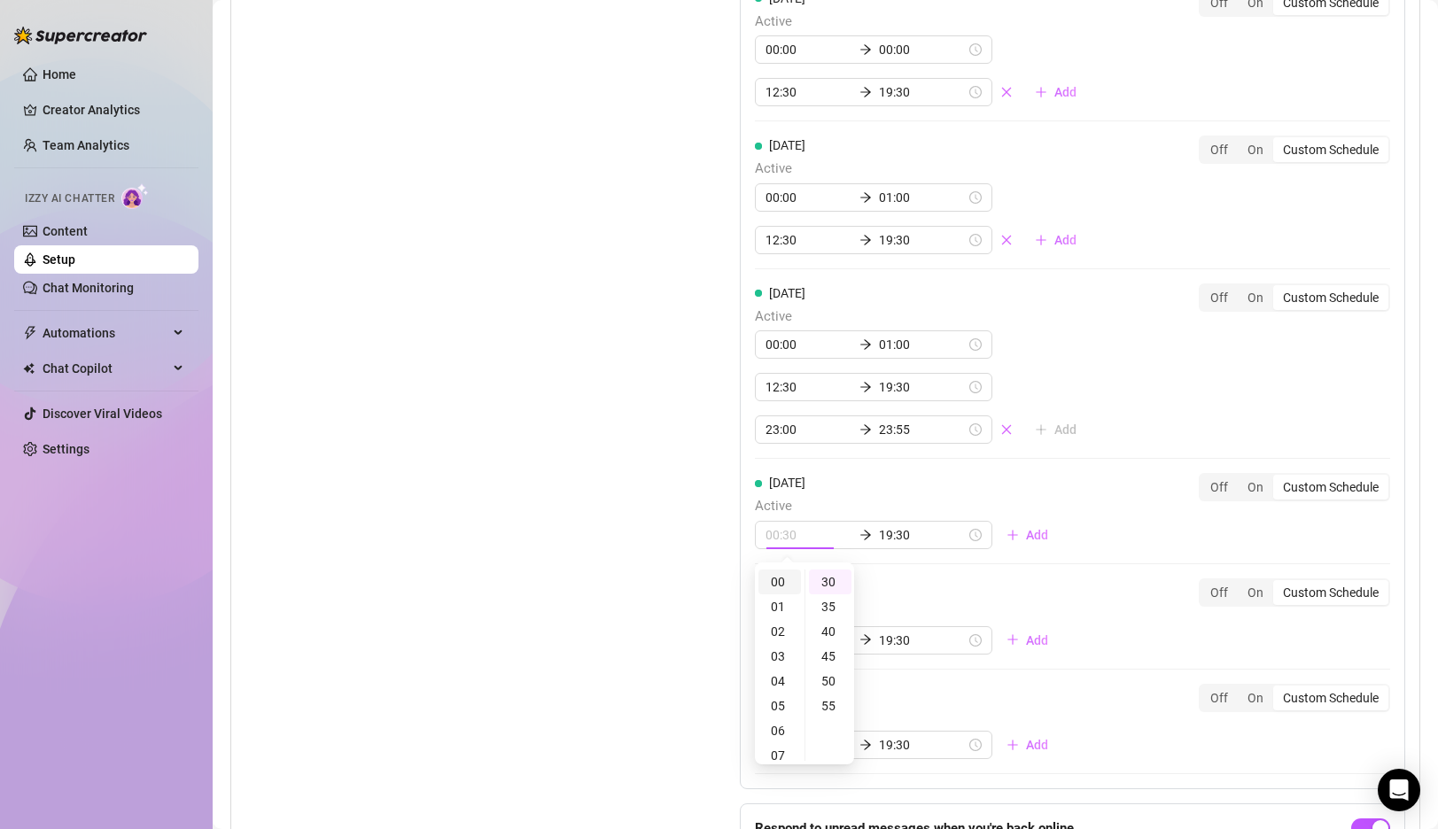
click at [783, 580] on div "00" at bounding box center [779, 582] width 43 height 25
type input "00:00"
click at [832, 581] on div "00" at bounding box center [830, 582] width 43 height 25
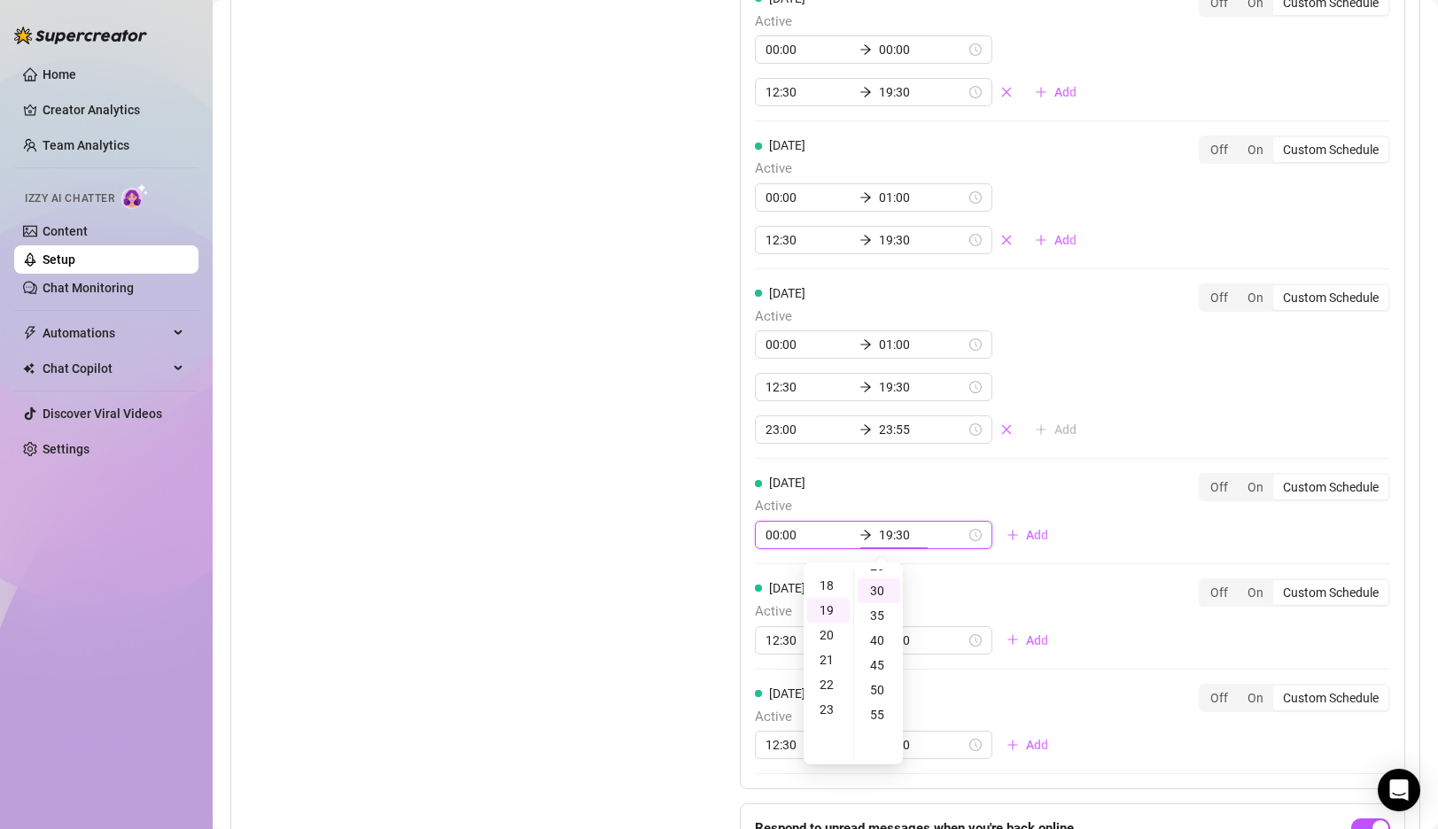
click at [884, 527] on input "19:30" at bounding box center [922, 534] width 87 height 19
click at [828, 606] on div "01" at bounding box center [828, 607] width 43 height 25
type input "01:00"
click at [879, 575] on div "00" at bounding box center [879, 582] width 43 height 25
click at [1016, 466] on div "[DATE] Active 00:00 01:00 12:30 19:30 Add Off On Custom Schedule [DATE] Active …" at bounding box center [1072, 307] width 665 height 964
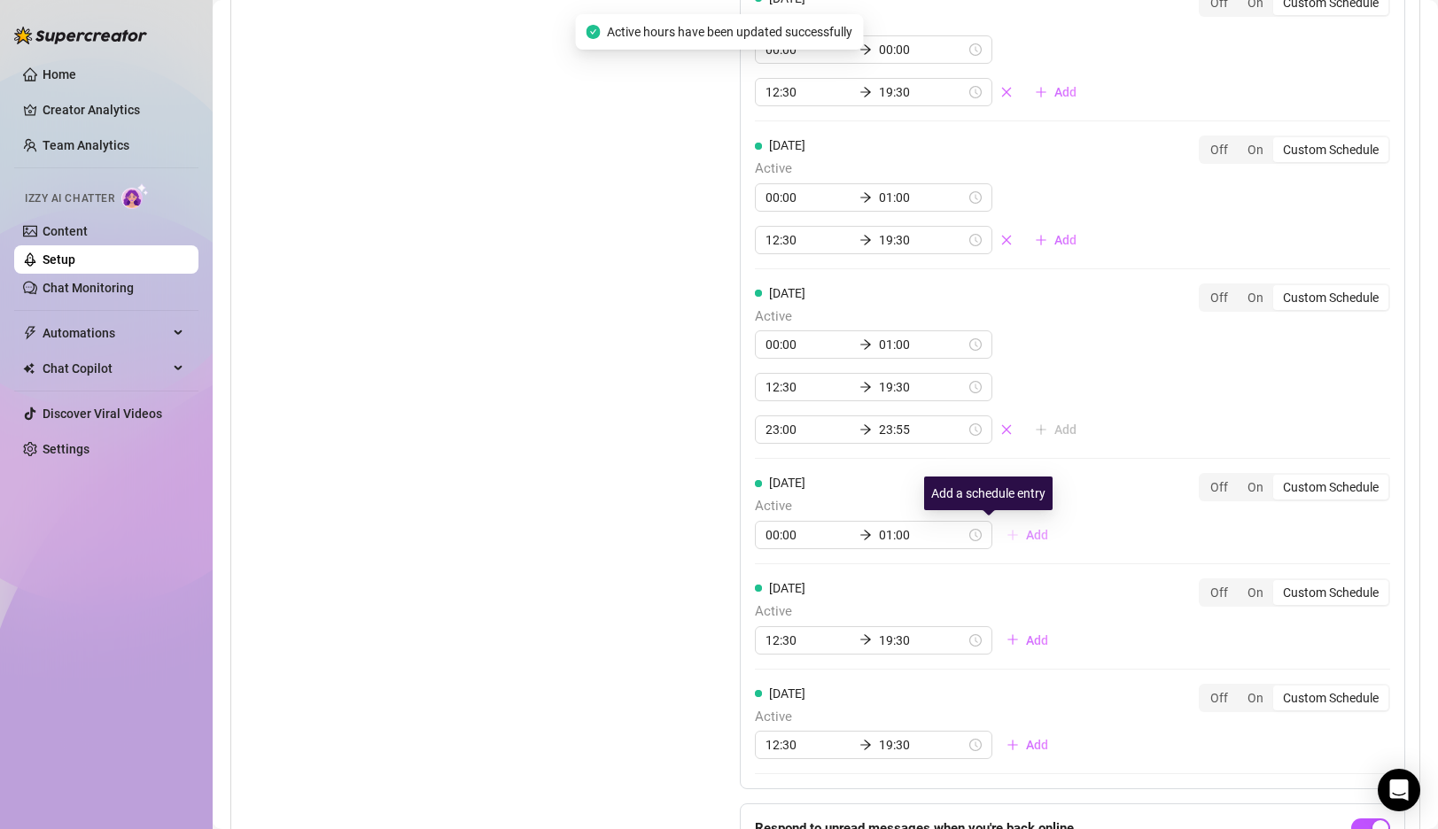
click at [992, 532] on button "Add" at bounding box center [1027, 535] width 70 height 28
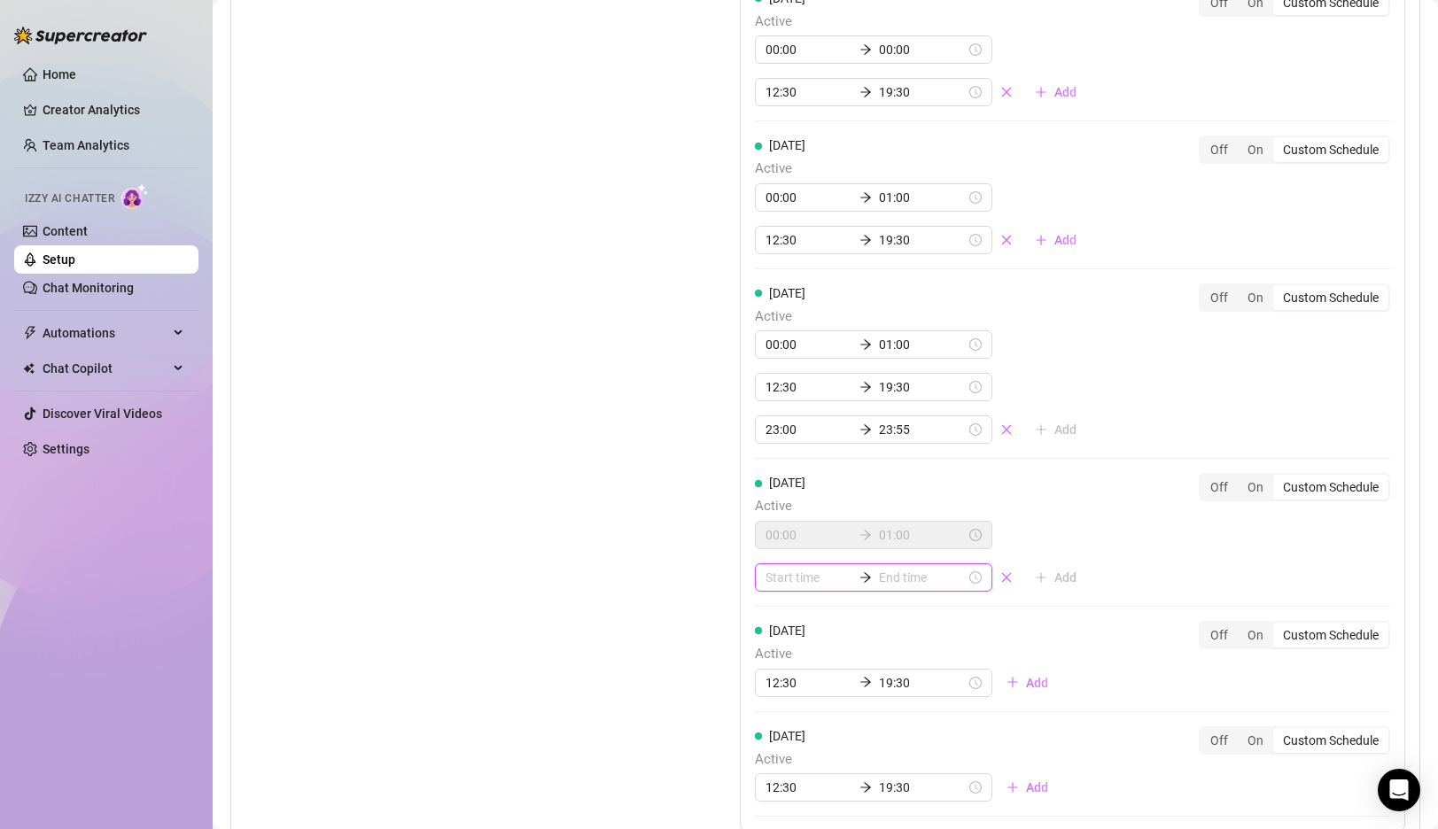
click at [783, 579] on input at bounding box center [808, 577] width 87 height 19
click at [776, 772] on div "12" at bounding box center [779, 772] width 43 height 25
click at [829, 728] on div "30" at bounding box center [830, 732] width 43 height 25
type input "12:30"
click at [882, 578] on input at bounding box center [922, 577] width 87 height 19
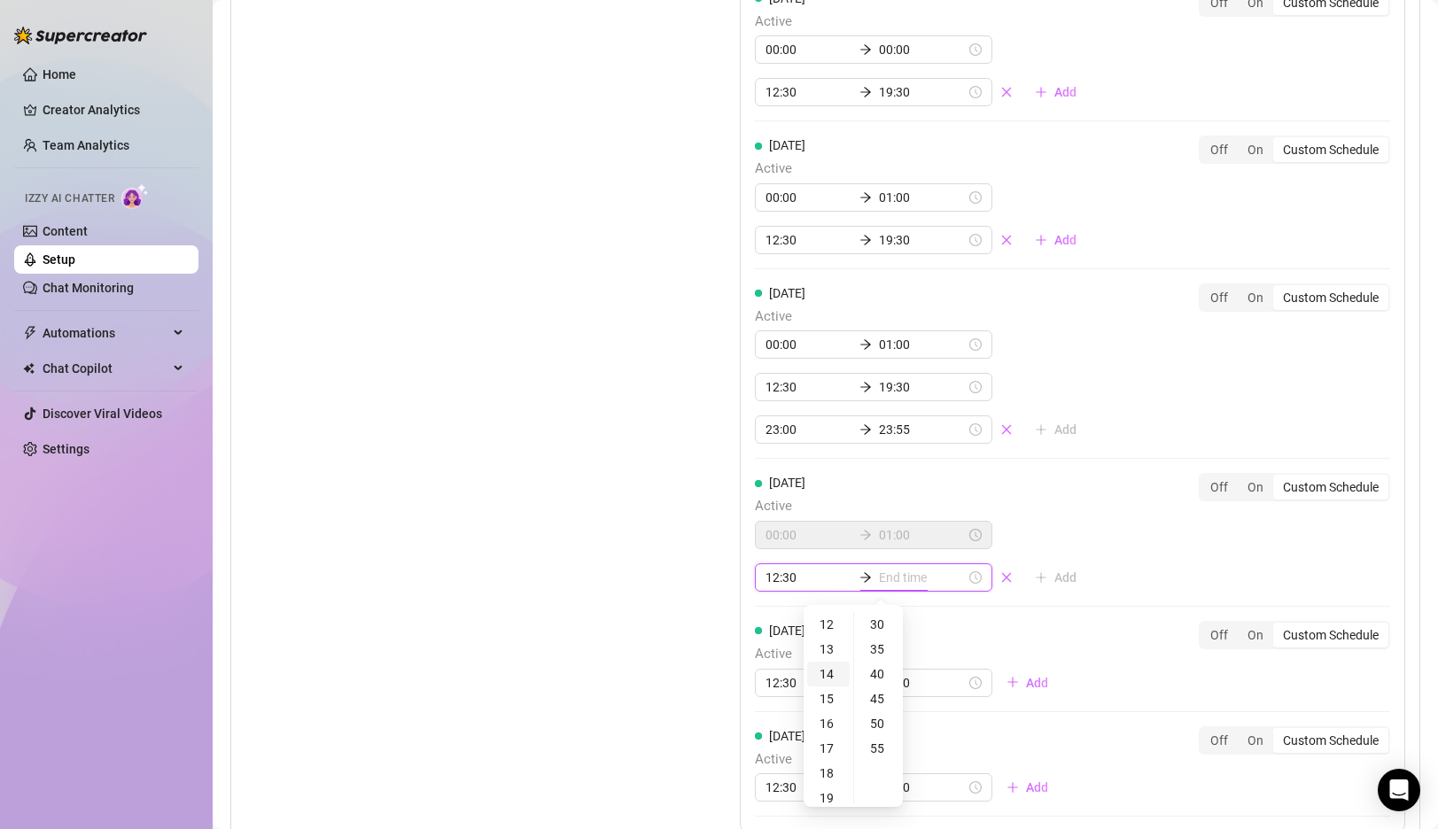
type input "12:30"
click at [831, 692] on div "19" at bounding box center [828, 693] width 43 height 25
type input "19:30"
click at [879, 625] on div "30" at bounding box center [879, 624] width 43 height 25
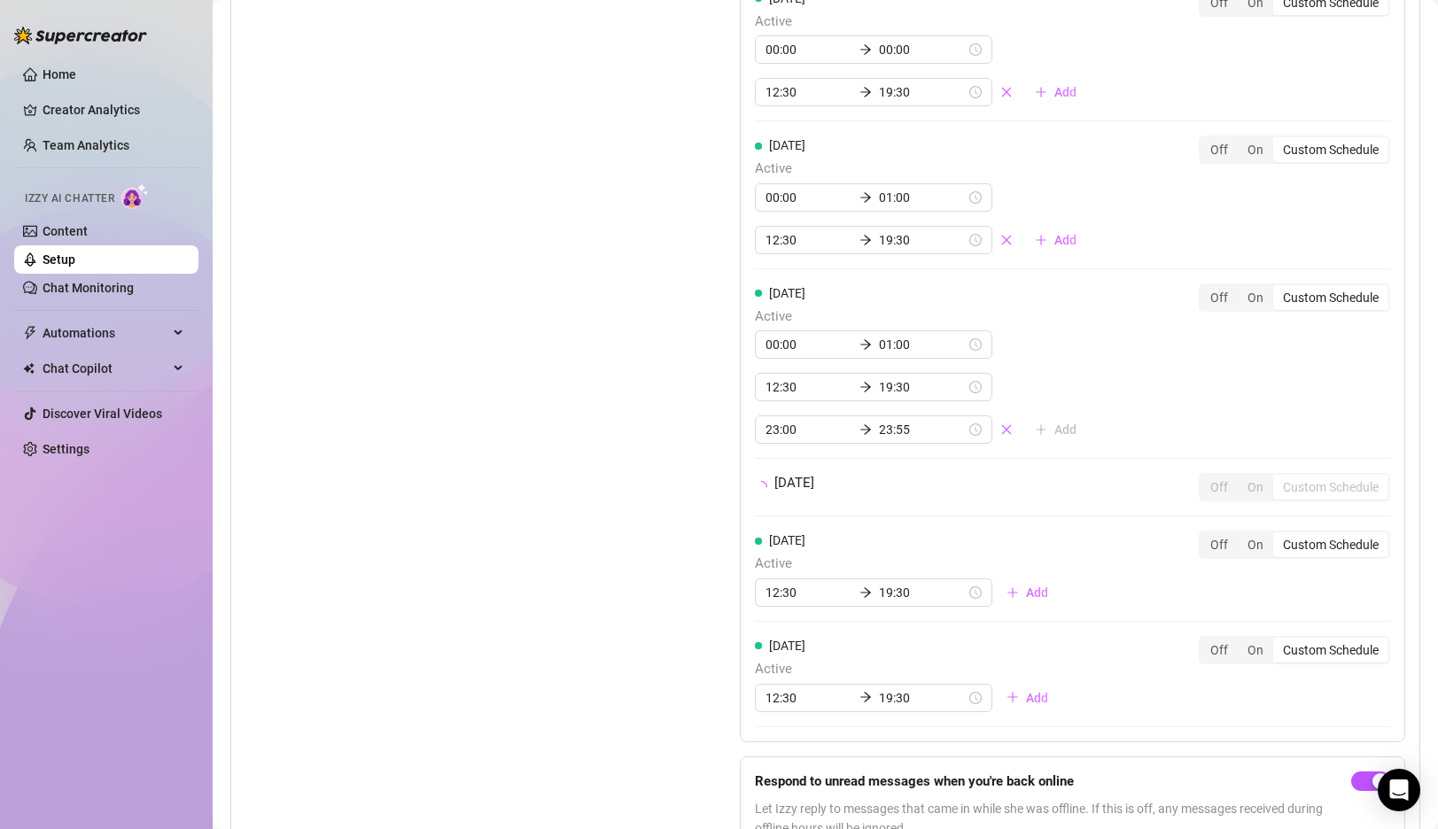
click at [1063, 531] on div "[DATE] Active 00:00 01:00 12:30 19:30 Add Off On Custom Schedule [DATE] Active …" at bounding box center [1072, 283] width 665 height 916
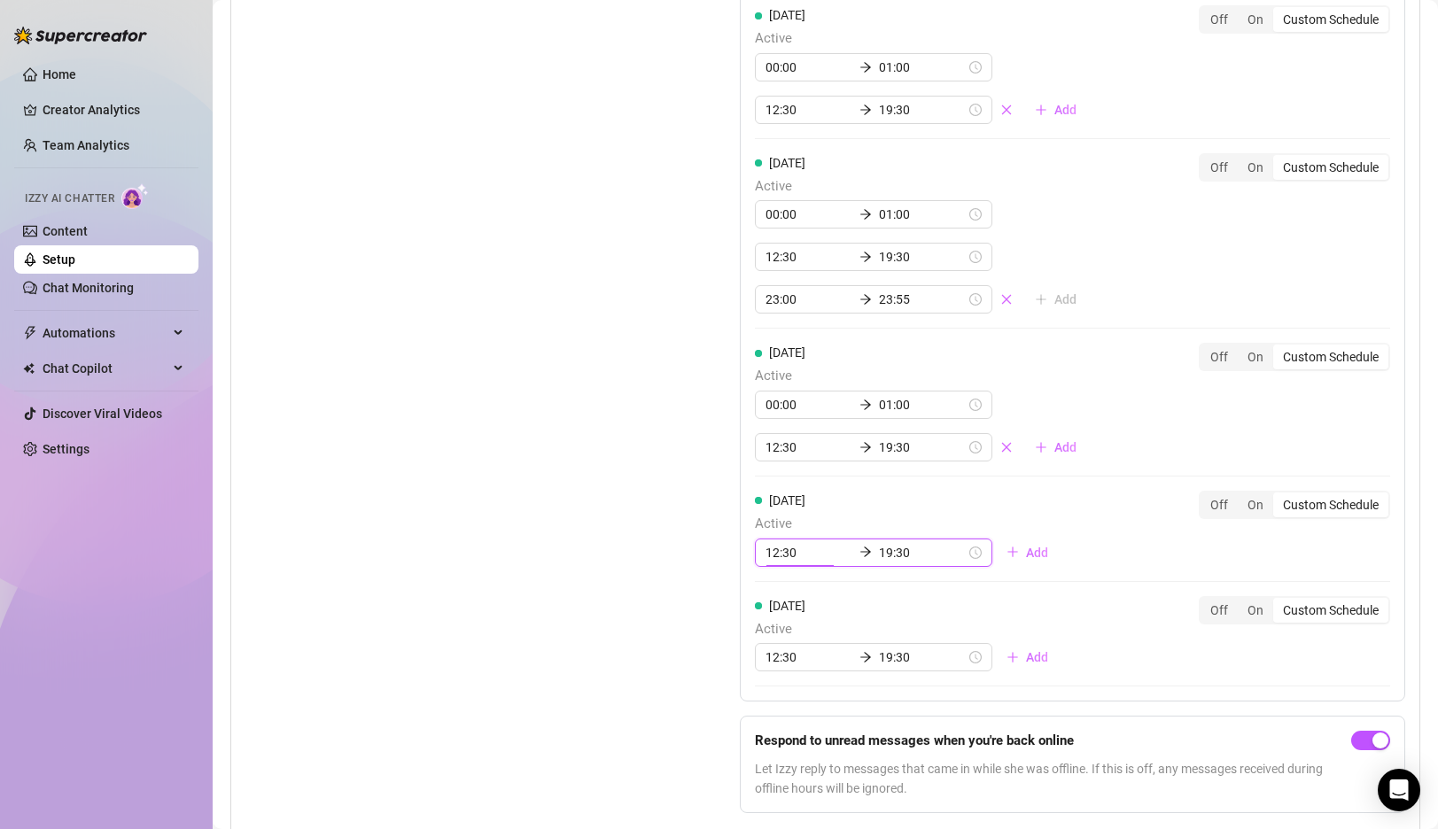
click at [793, 554] on input "12:30" at bounding box center [808, 552] width 87 height 19
click at [781, 594] on div "00" at bounding box center [779, 599] width 43 height 25
type input "00:00"
click at [831, 603] on div "00" at bounding box center [830, 599] width 43 height 25
click at [879, 546] on input "19:30" at bounding box center [922, 552] width 87 height 19
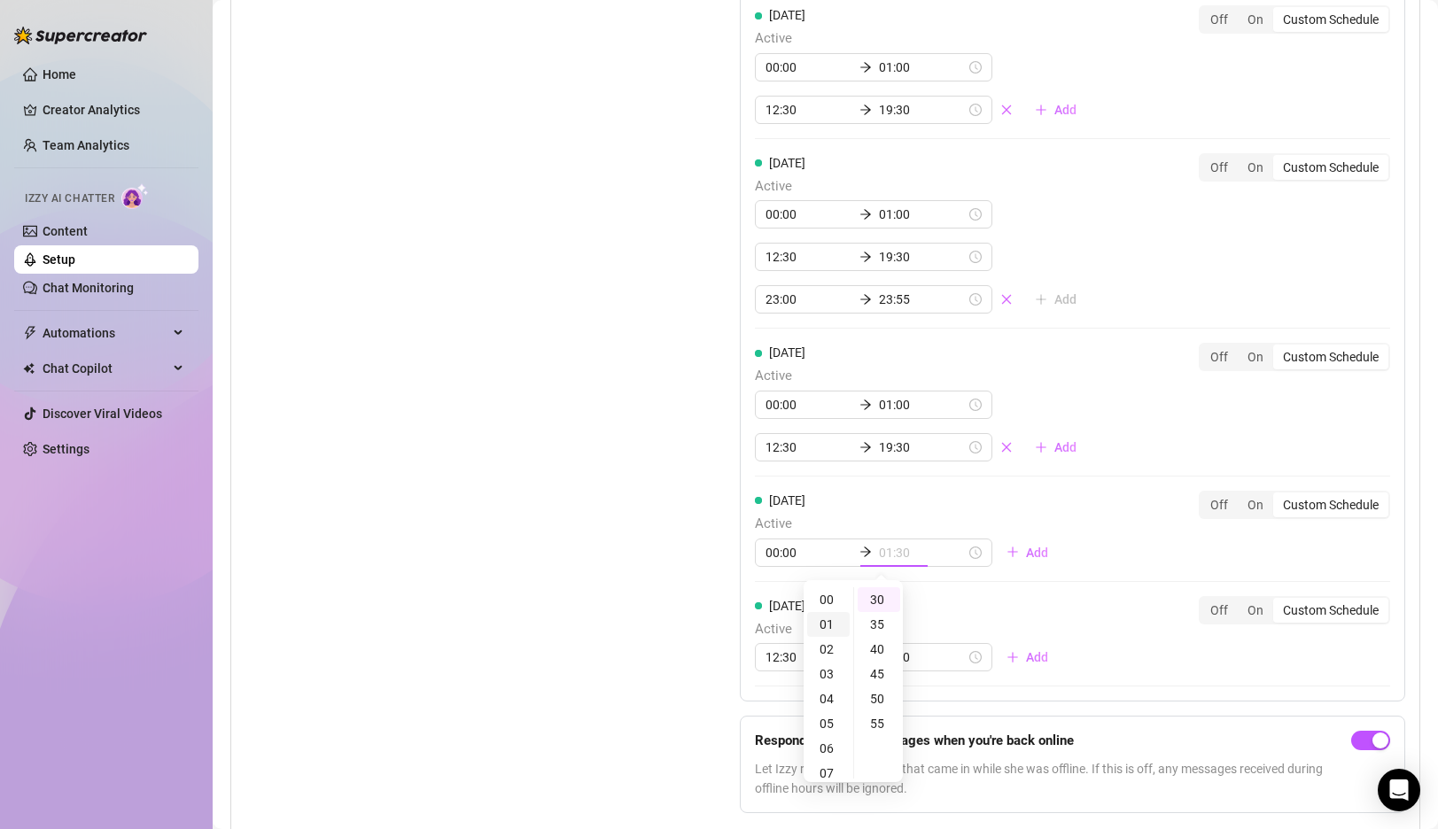
click at [827, 624] on div "01" at bounding box center [828, 624] width 43 height 25
type input "01:00"
click at [878, 602] on div "00" at bounding box center [879, 599] width 43 height 25
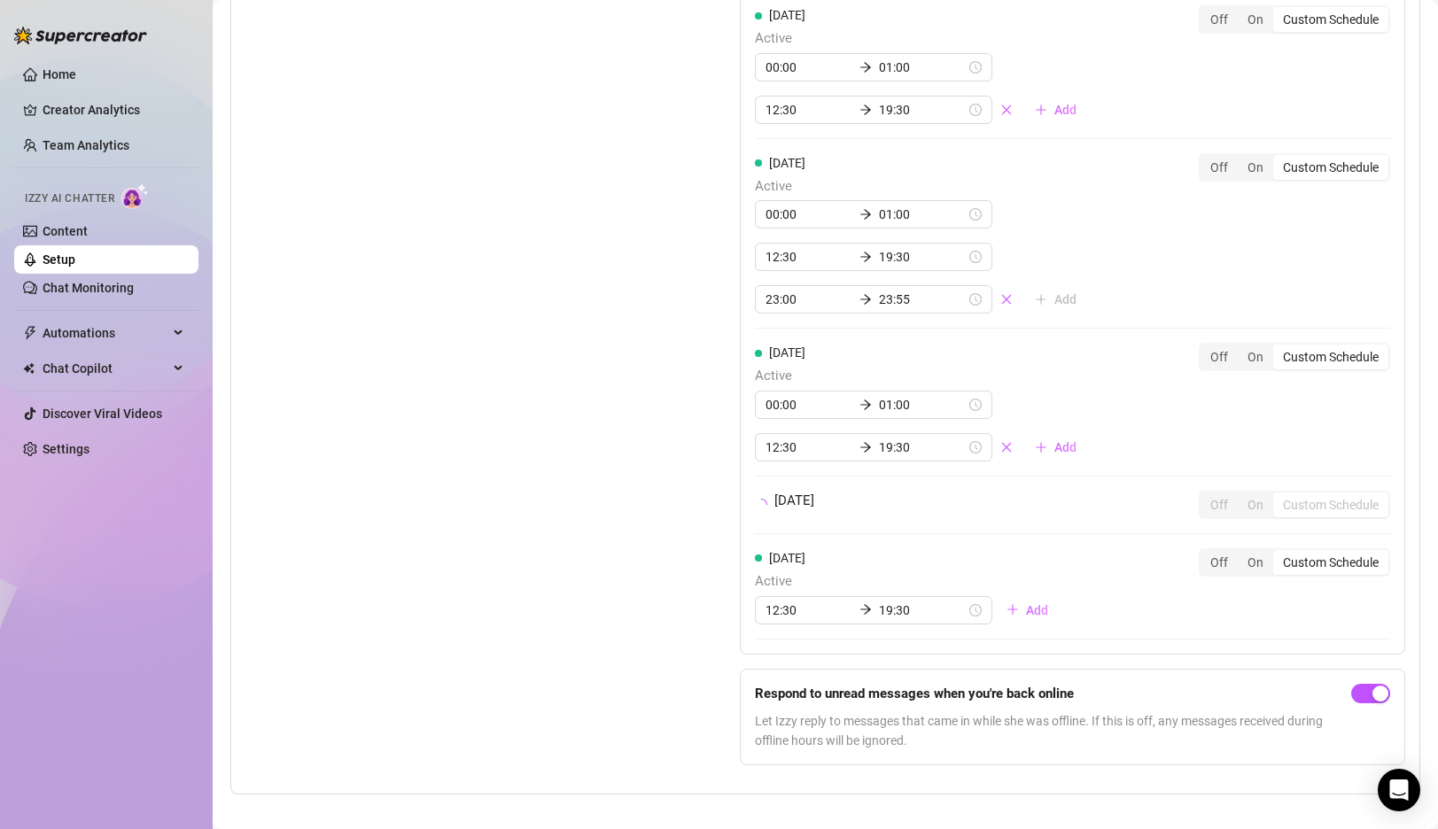
click at [1089, 539] on div "[DATE] Active 00:00 01:00 12:30 19:30 Add Off On Custom Schedule [DATE] Active …" at bounding box center [1072, 174] width 665 height 959
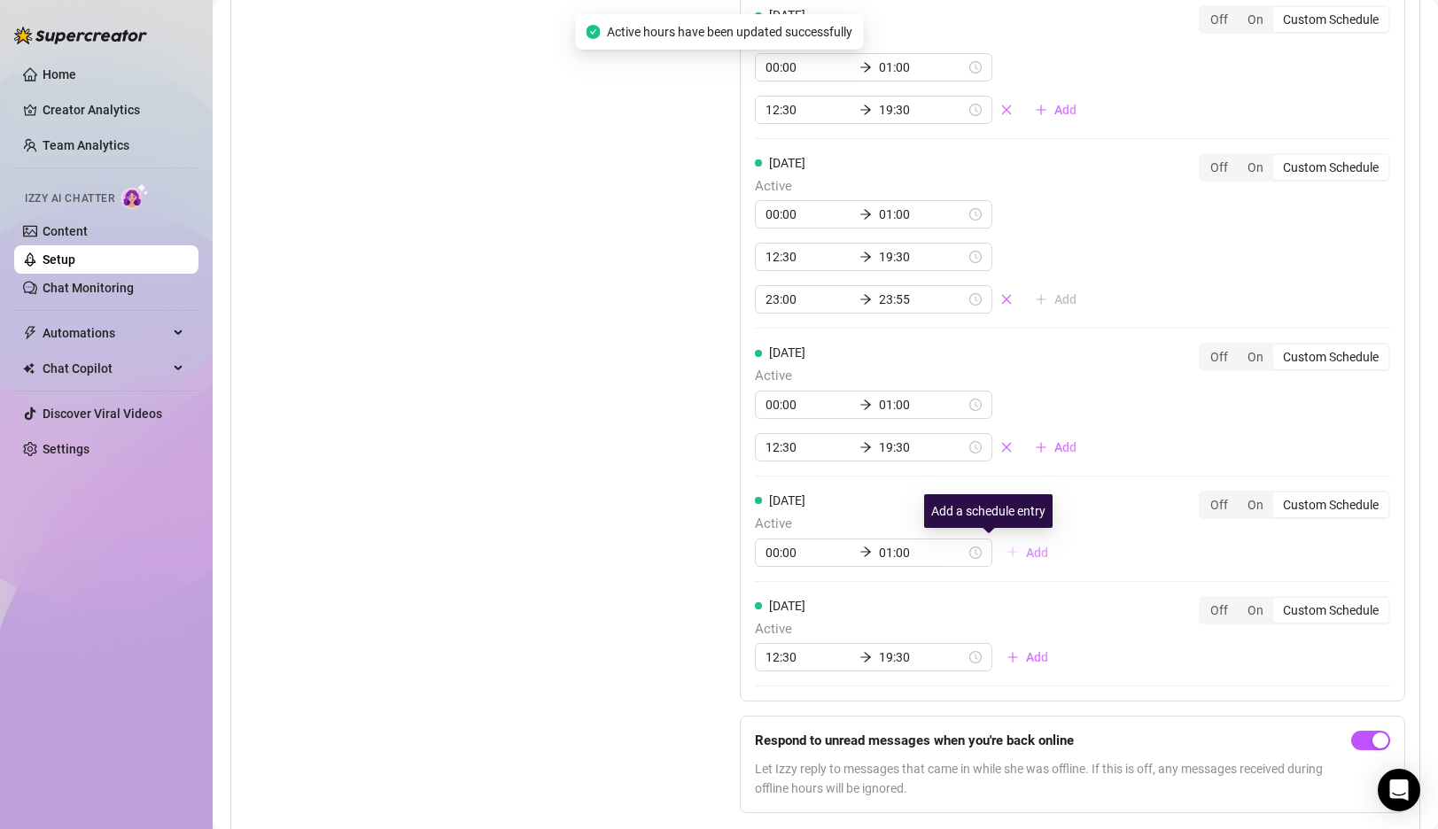
click at [1026, 552] on span "Add" at bounding box center [1037, 553] width 22 height 14
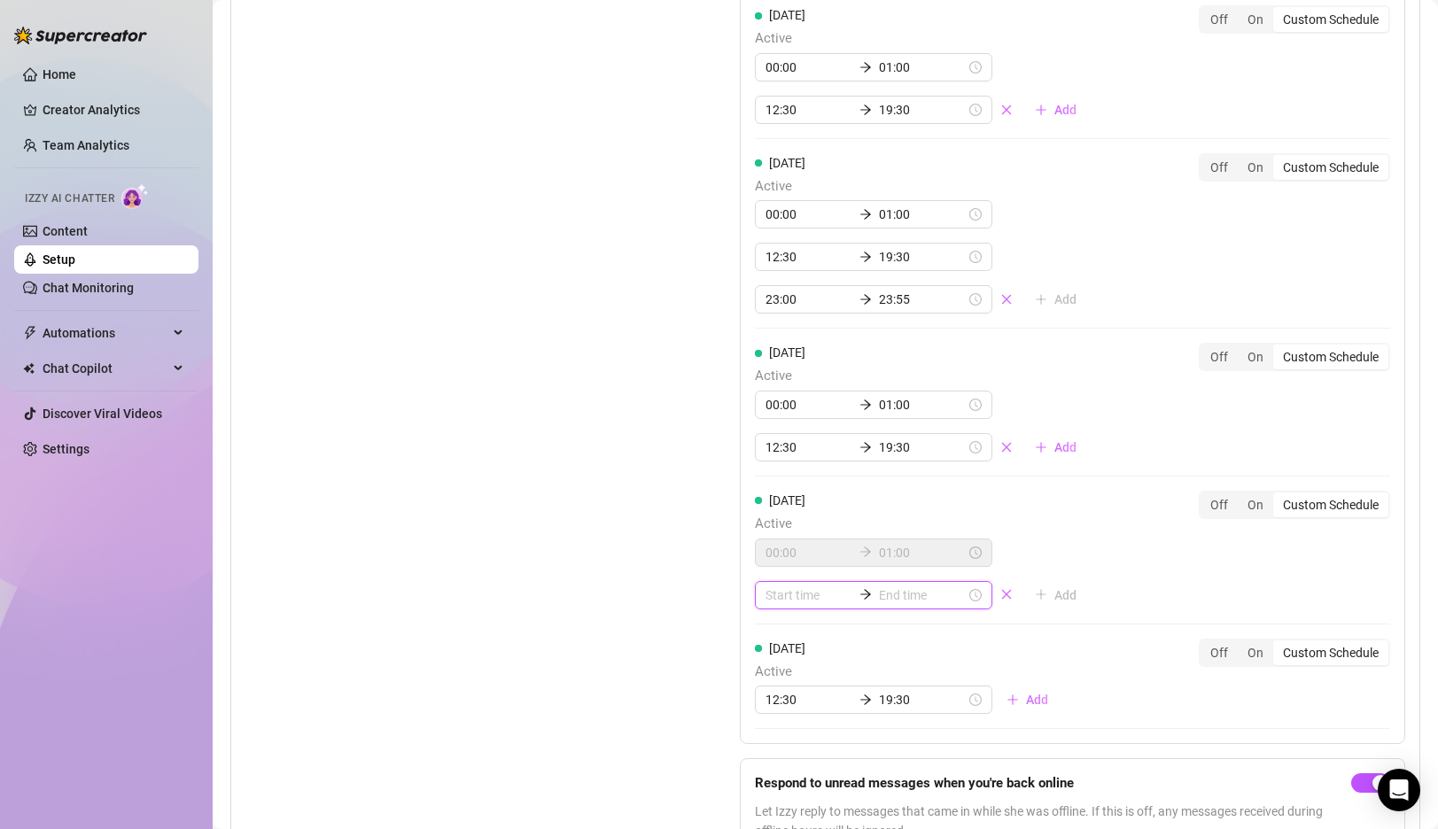
click at [803, 595] on input at bounding box center [808, 595] width 87 height 19
click at [781, 481] on div "12" at bounding box center [779, 488] width 43 height 25
click at [829, 483] on div "30" at bounding box center [830, 490] width 43 height 25
type input "12:30"
click at [879, 589] on input at bounding box center [922, 595] width 87 height 19
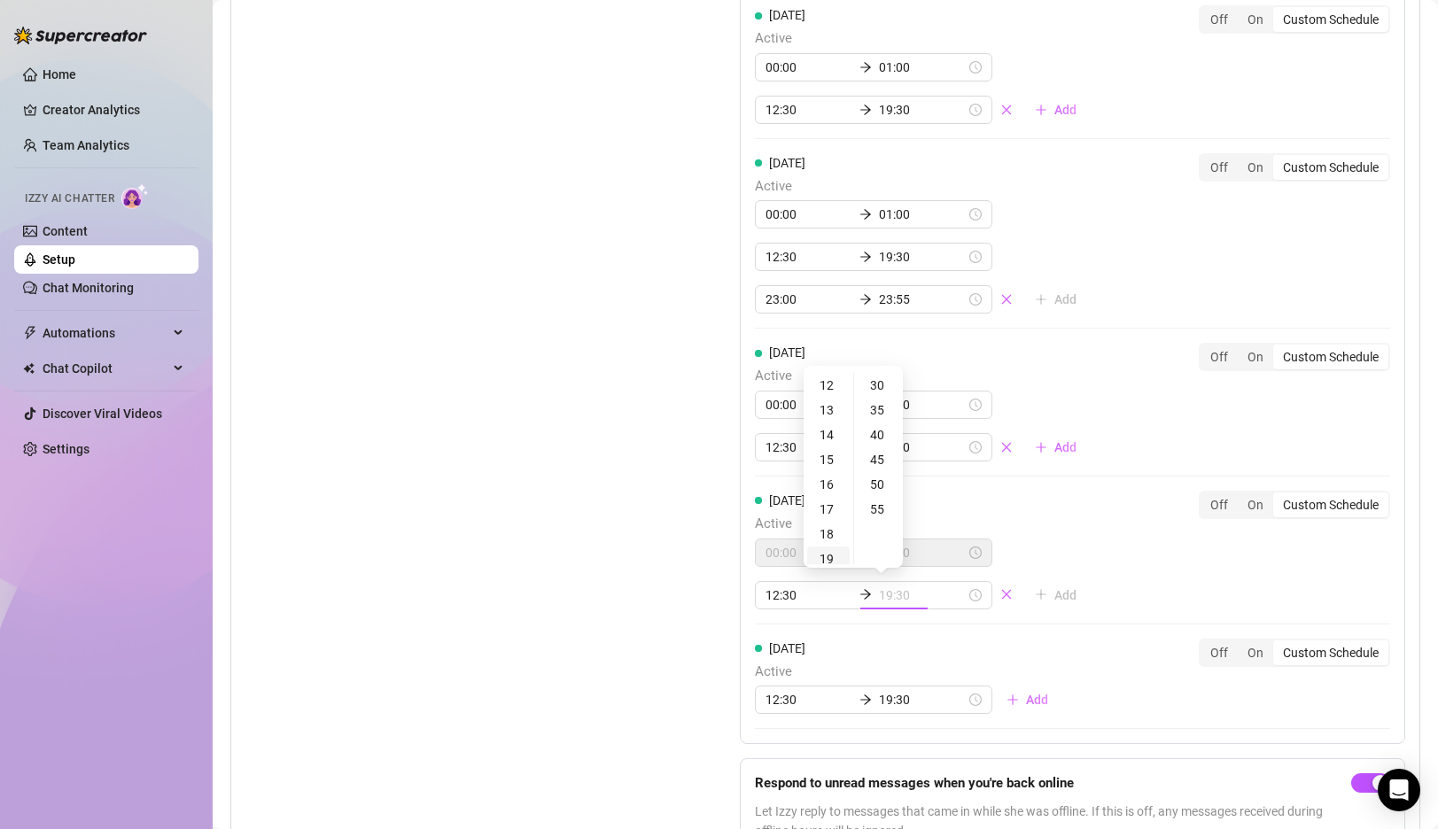
click at [833, 550] on div "19" at bounding box center [828, 559] width 43 height 25
type input "19:30"
click at [880, 385] on div "30" at bounding box center [879, 385] width 43 height 25
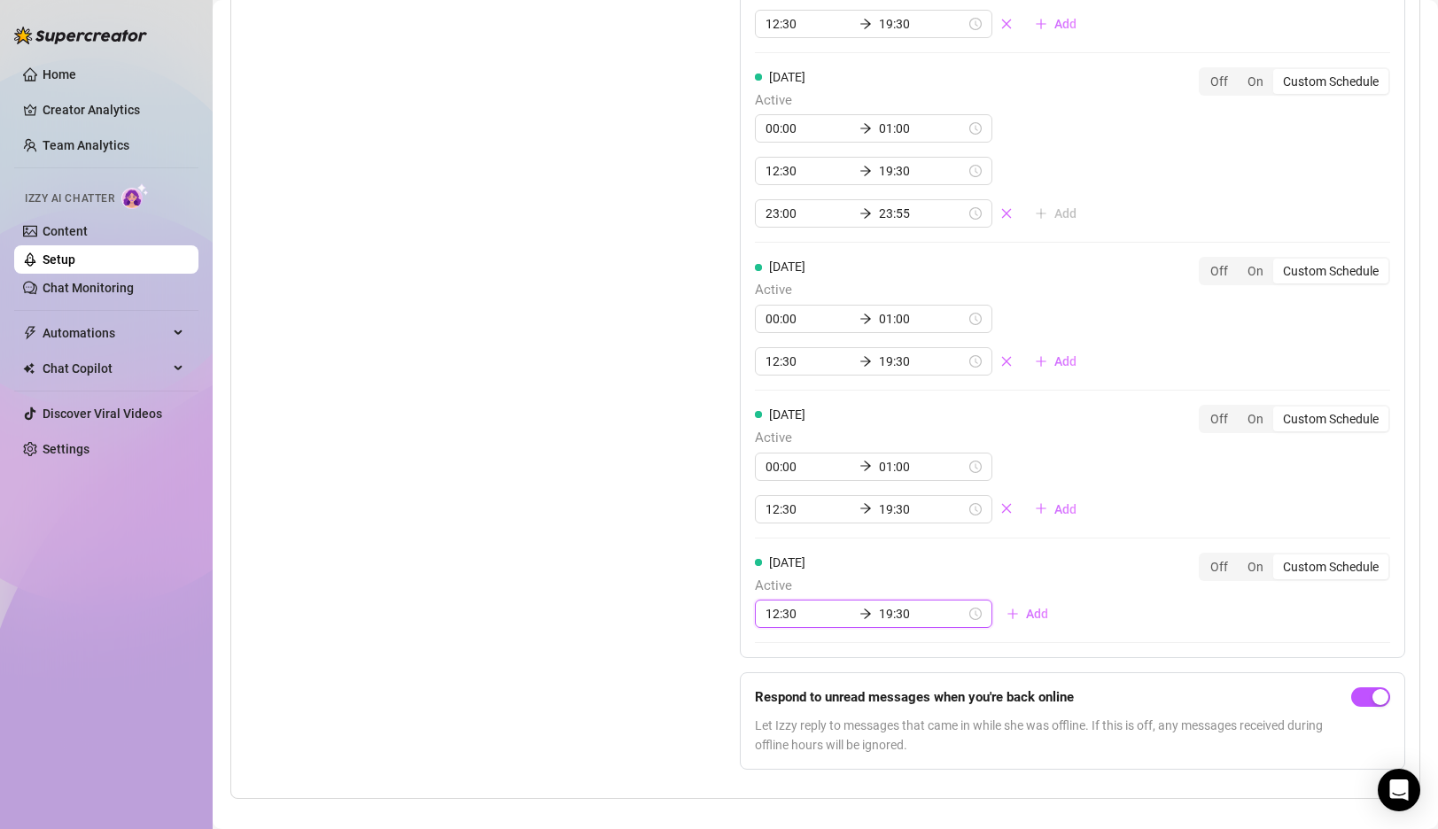
click at [778, 612] on input "12:30" at bounding box center [808, 613] width 87 height 19
click at [781, 410] on div "00" at bounding box center [779, 404] width 43 height 25
click at [828, 400] on div "00" at bounding box center [830, 404] width 43 height 25
type input "00:00"
click at [879, 610] on input "19:30" at bounding box center [922, 613] width 87 height 19
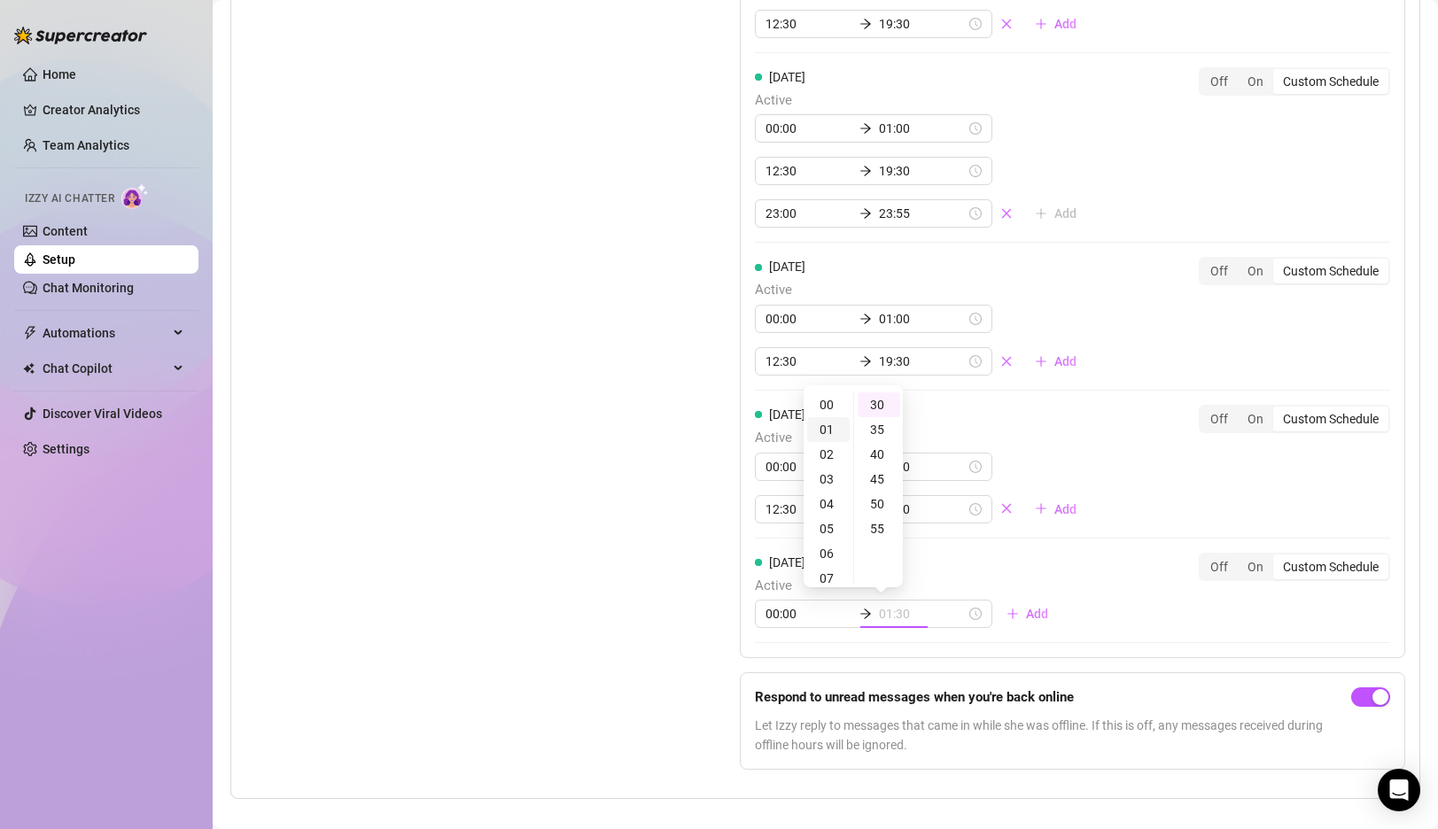
click at [825, 417] on div "01" at bounding box center [828, 429] width 43 height 25
type input "01:00"
click at [873, 400] on div "00" at bounding box center [879, 404] width 43 height 25
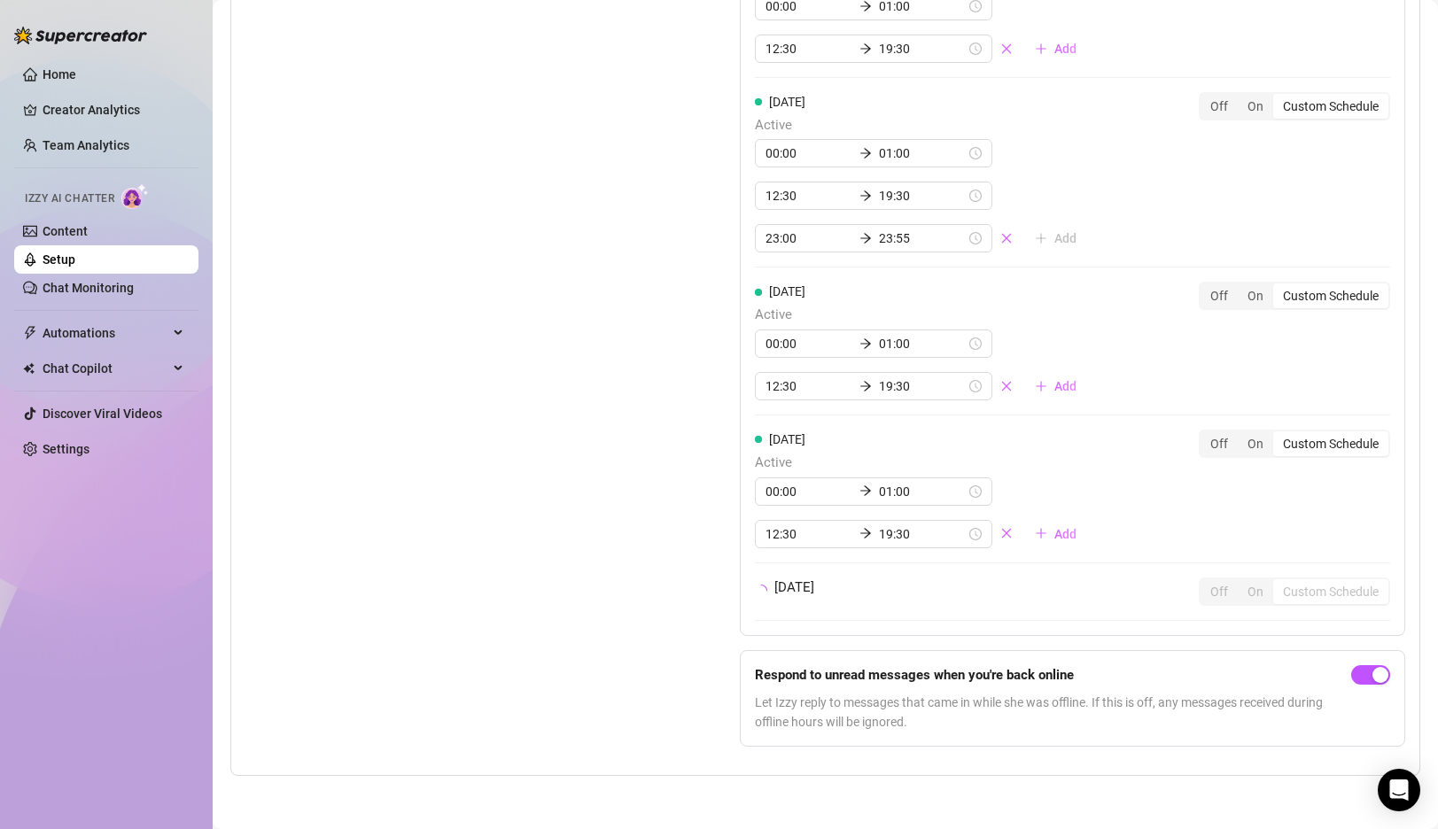
click at [1099, 604] on div "[DATE] Off On Custom Schedule" at bounding box center [1072, 592] width 635 height 28
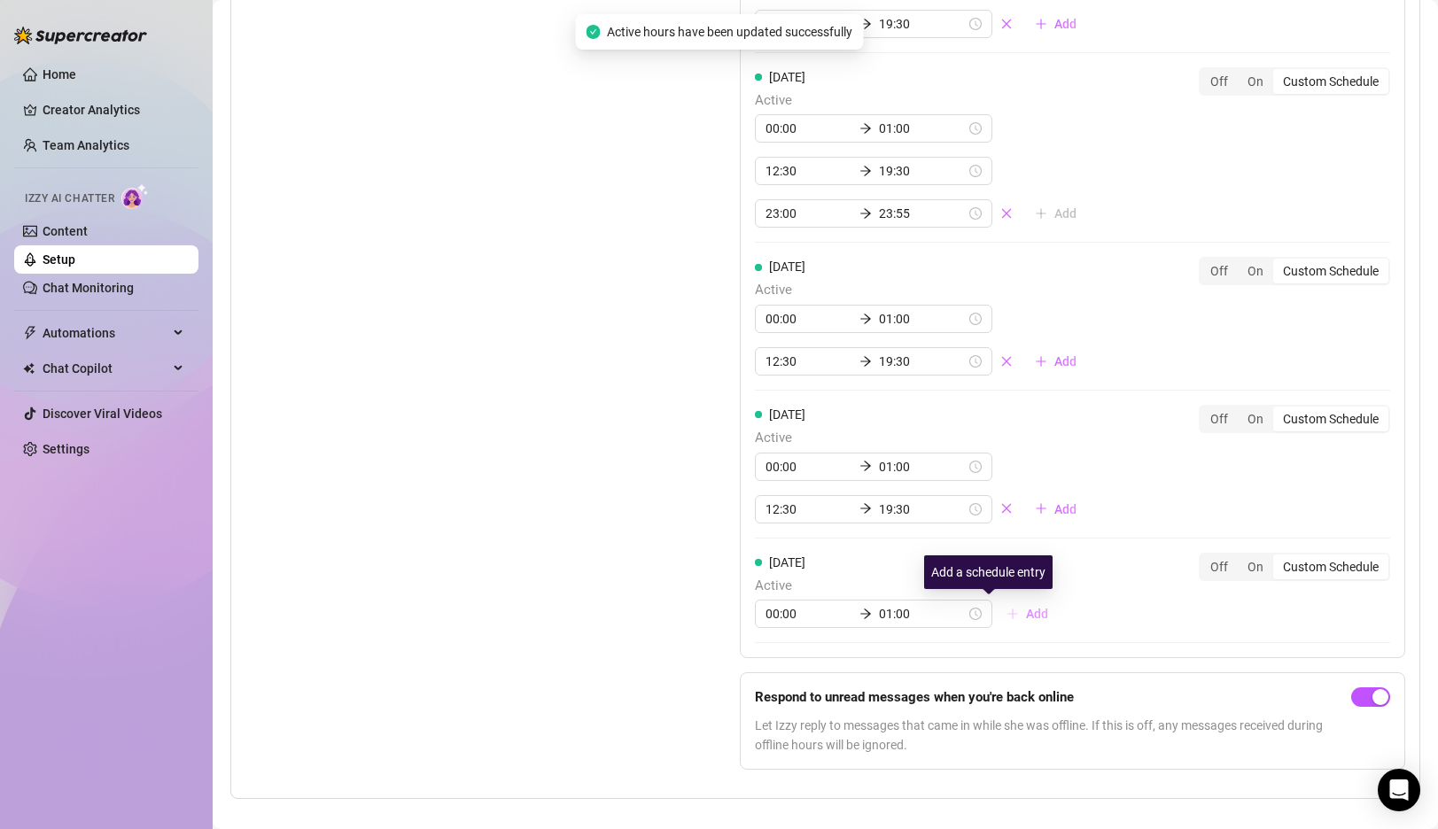
click at [1026, 620] on span "Add" at bounding box center [1037, 614] width 22 height 14
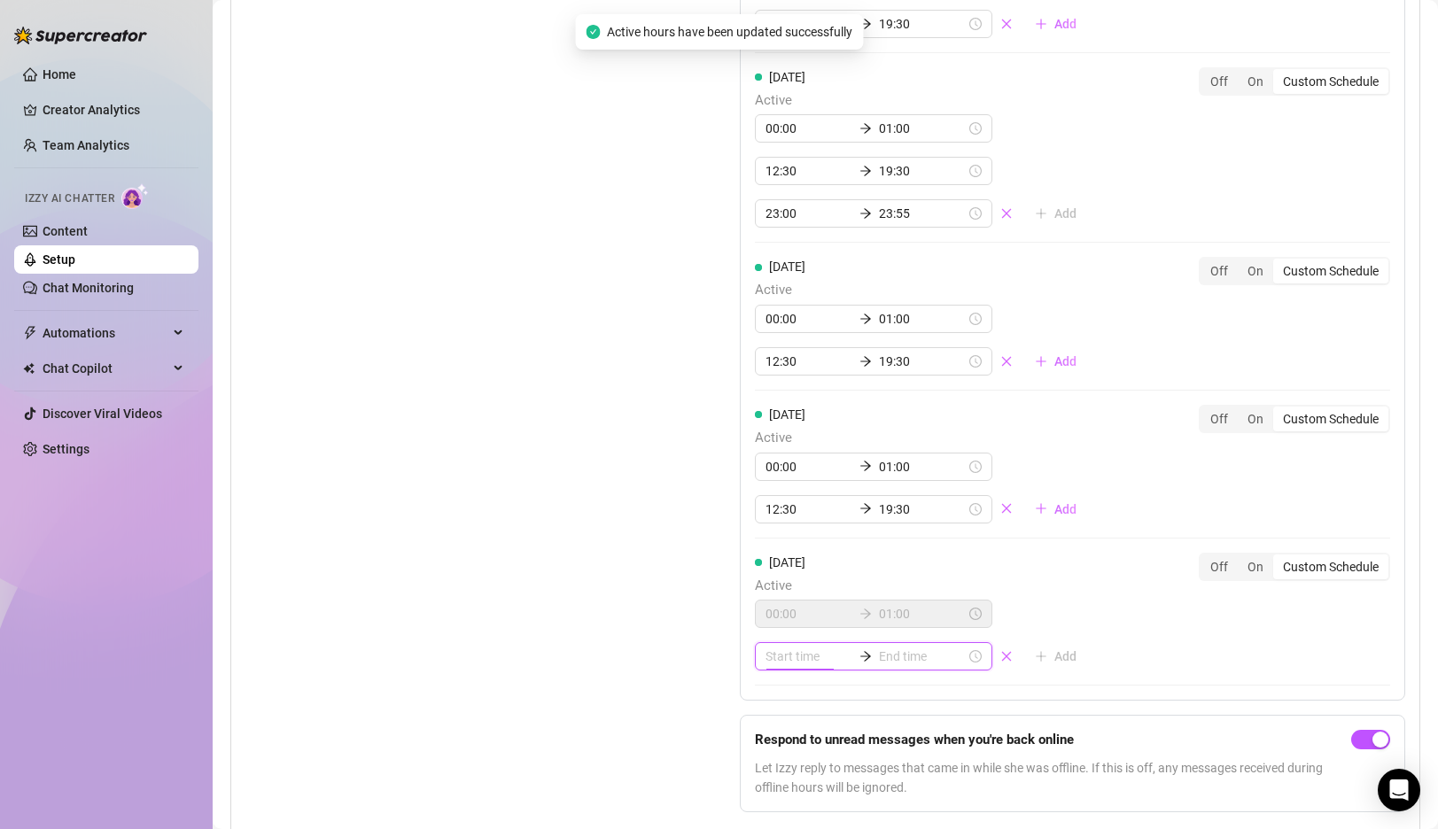
click at [791, 660] on input at bounding box center [808, 656] width 87 height 19
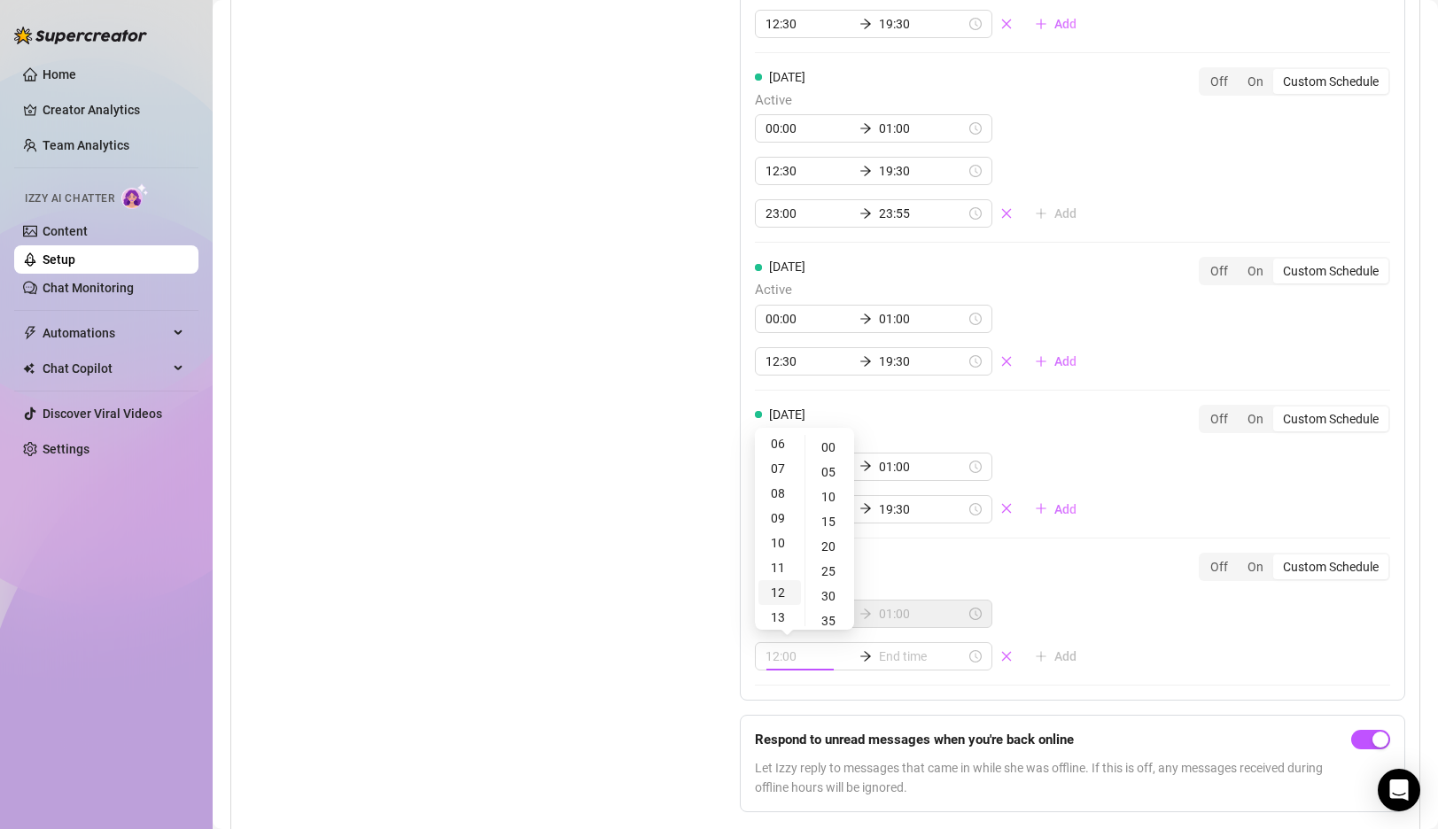
click at [778, 591] on div "12" at bounding box center [779, 592] width 43 height 25
click at [828, 591] on div "30" at bounding box center [830, 596] width 43 height 25
type input "12:30"
click at [888, 653] on input at bounding box center [922, 656] width 87 height 19
click at [832, 467] on div "19" at bounding box center [828, 468] width 43 height 25
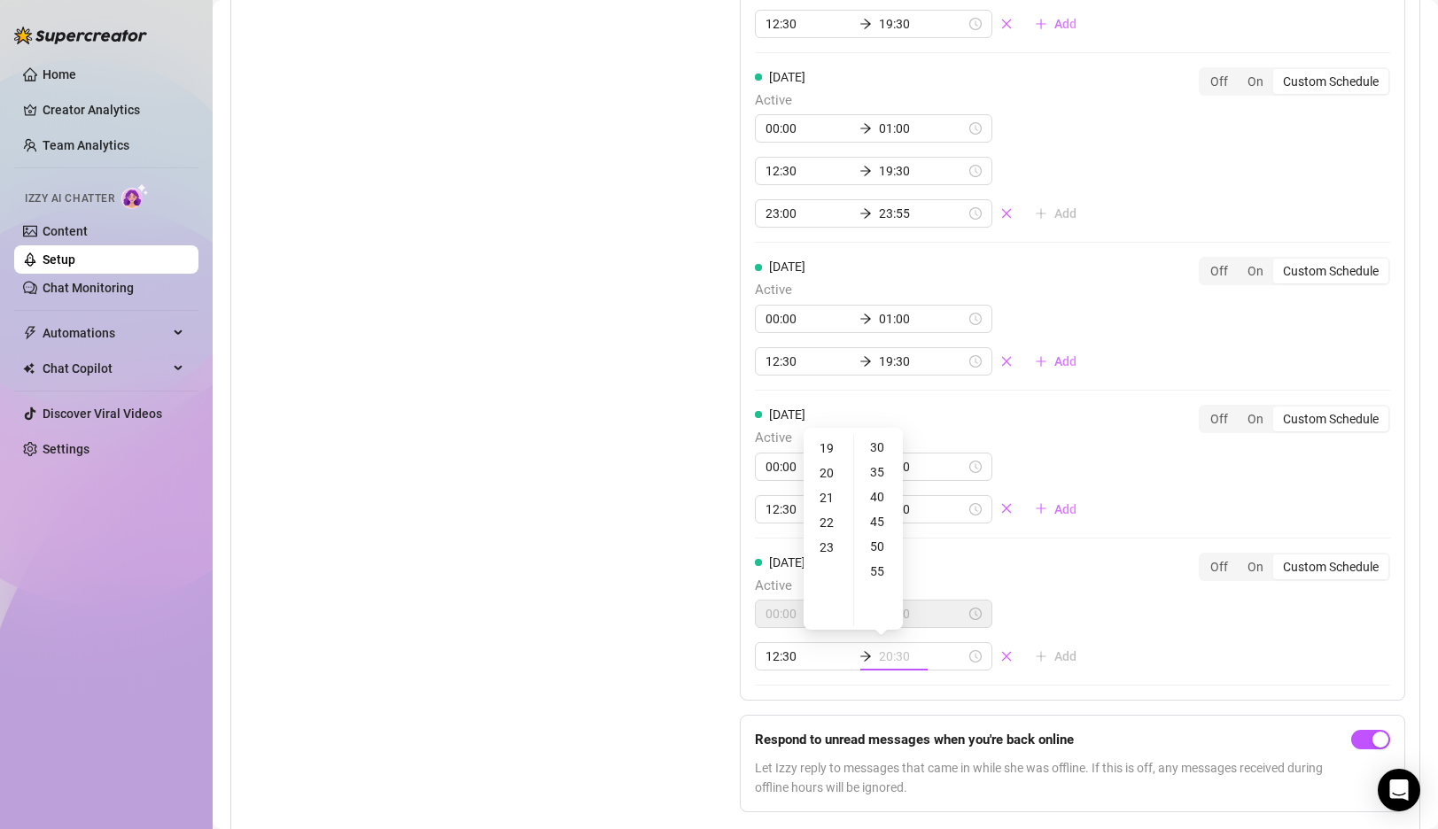
type input "19:30"
click at [873, 452] on div "30" at bounding box center [879, 447] width 43 height 25
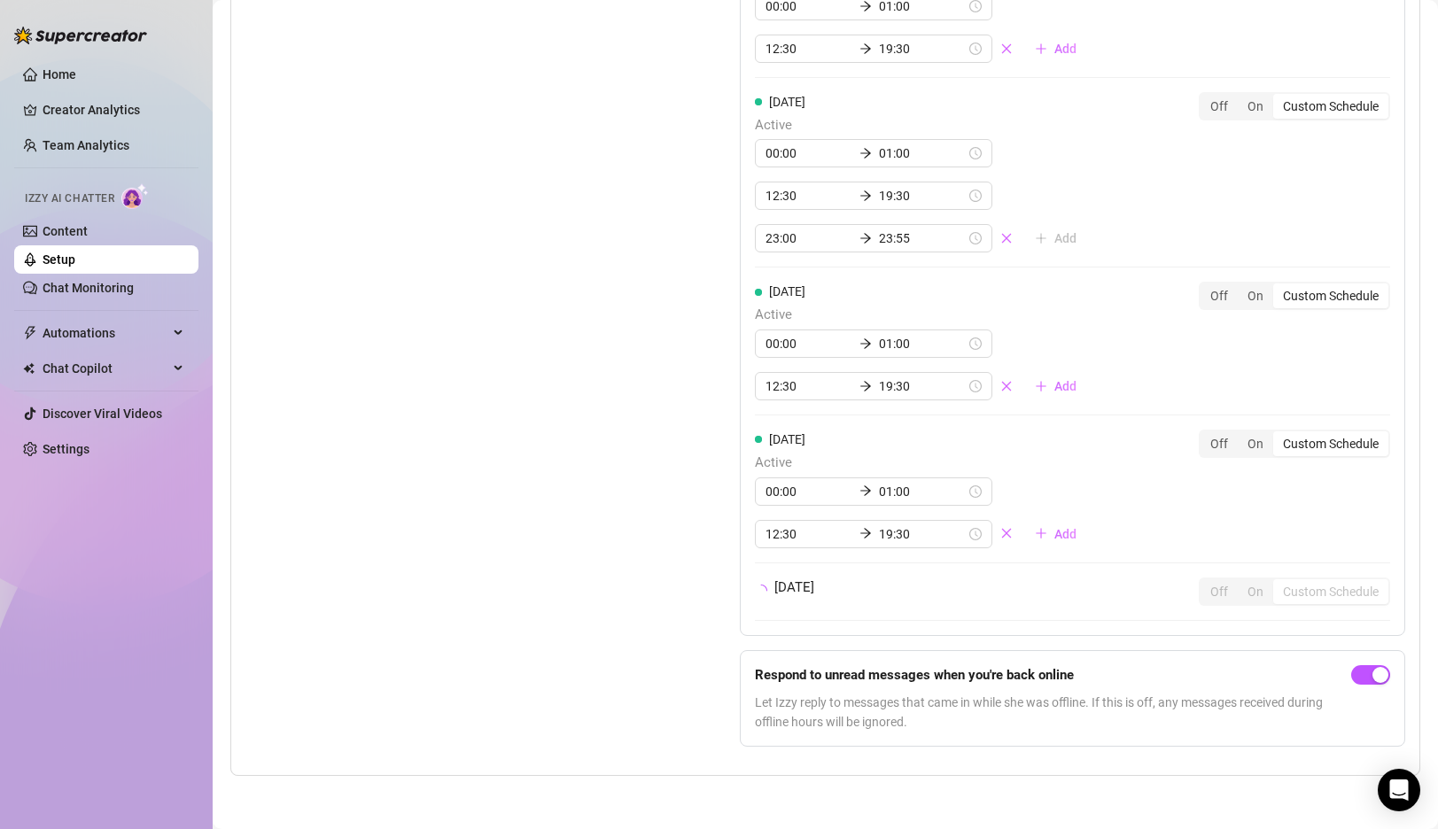
click at [1074, 607] on div "[DATE] Off On Custom Schedule" at bounding box center [1072, 599] width 635 height 43
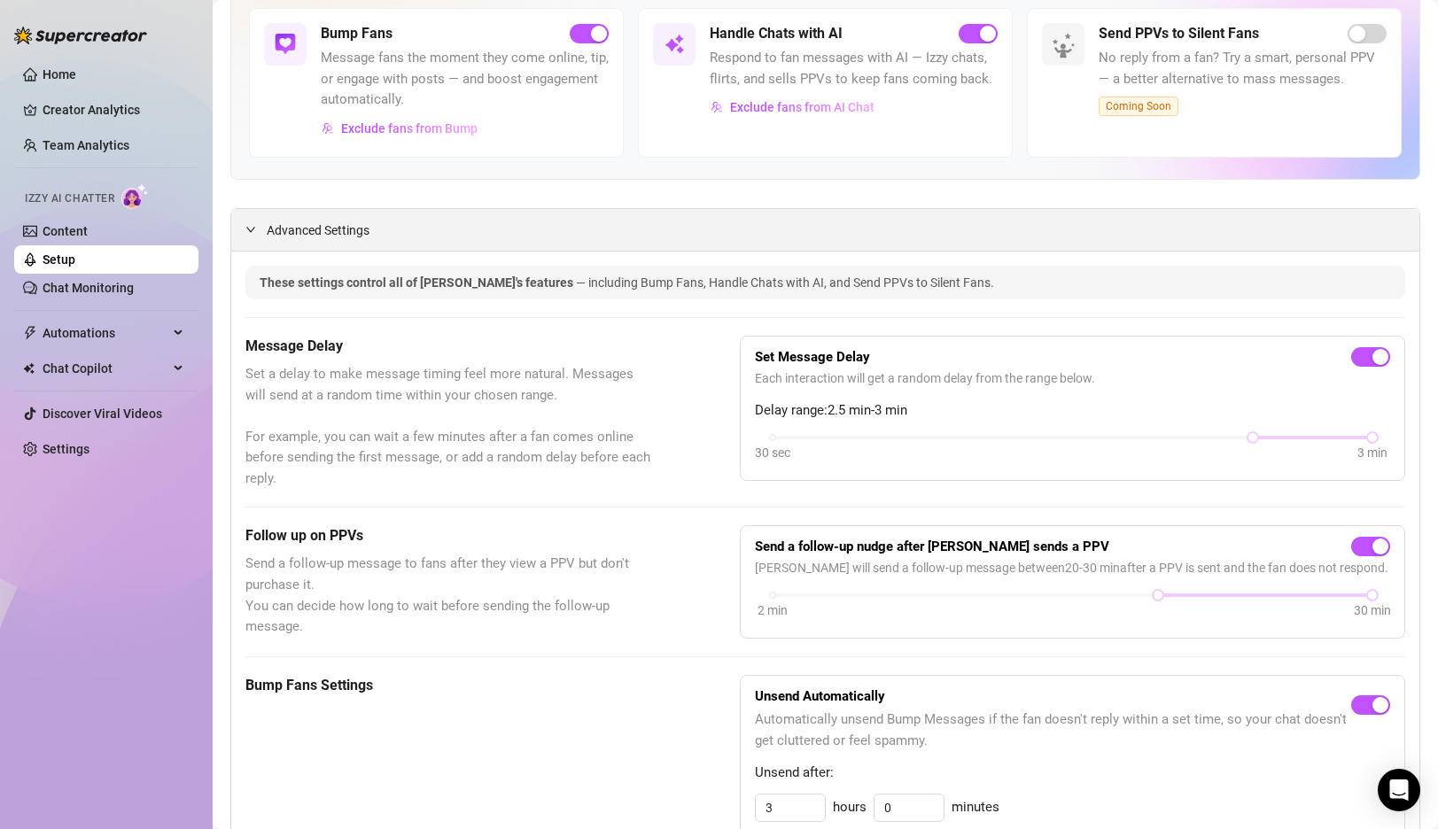
click at [250, 226] on icon "expanded" at bounding box center [250, 229] width 11 height 11
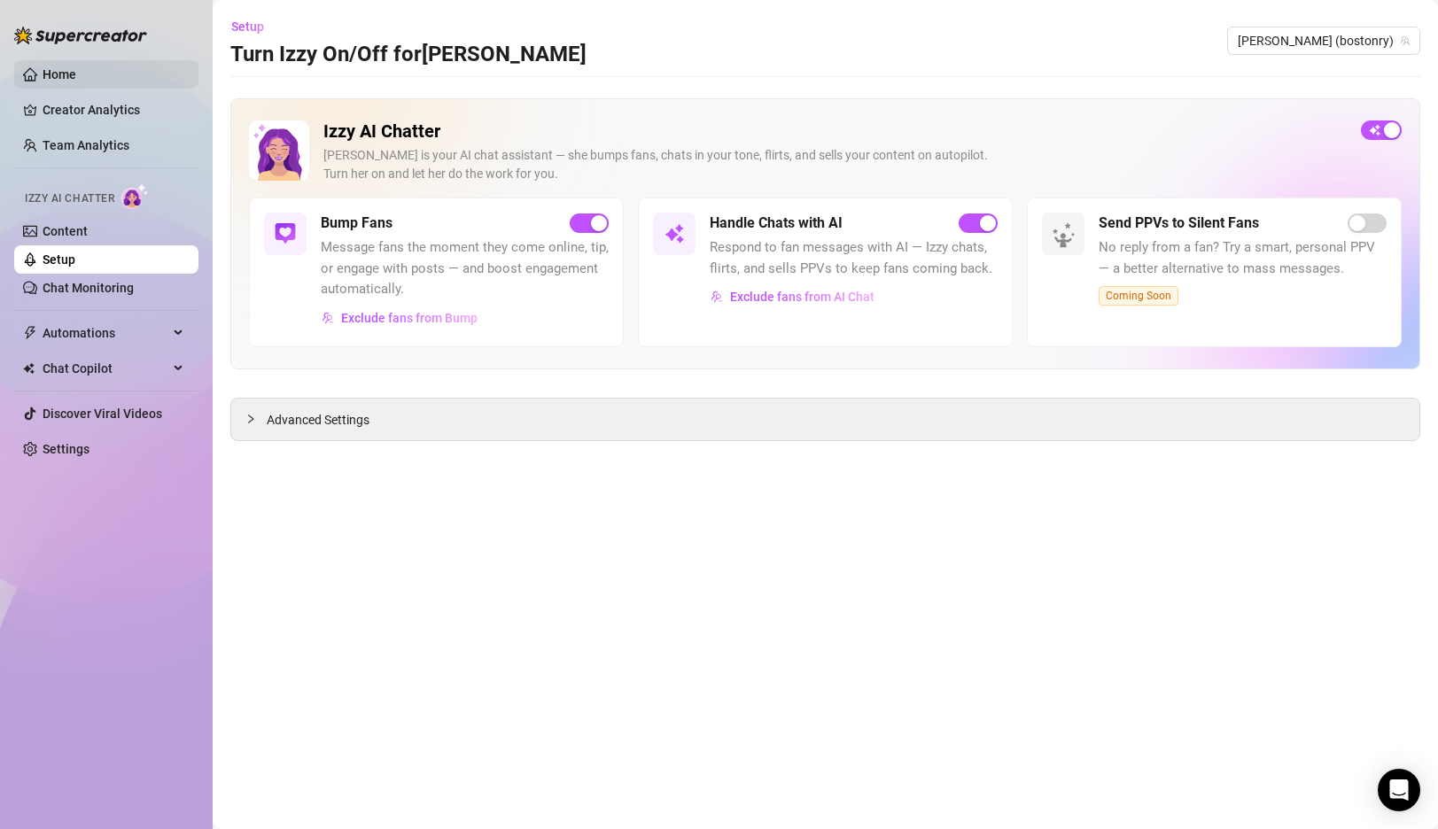
click at [76, 74] on link "Home" at bounding box center [60, 74] width 34 height 14
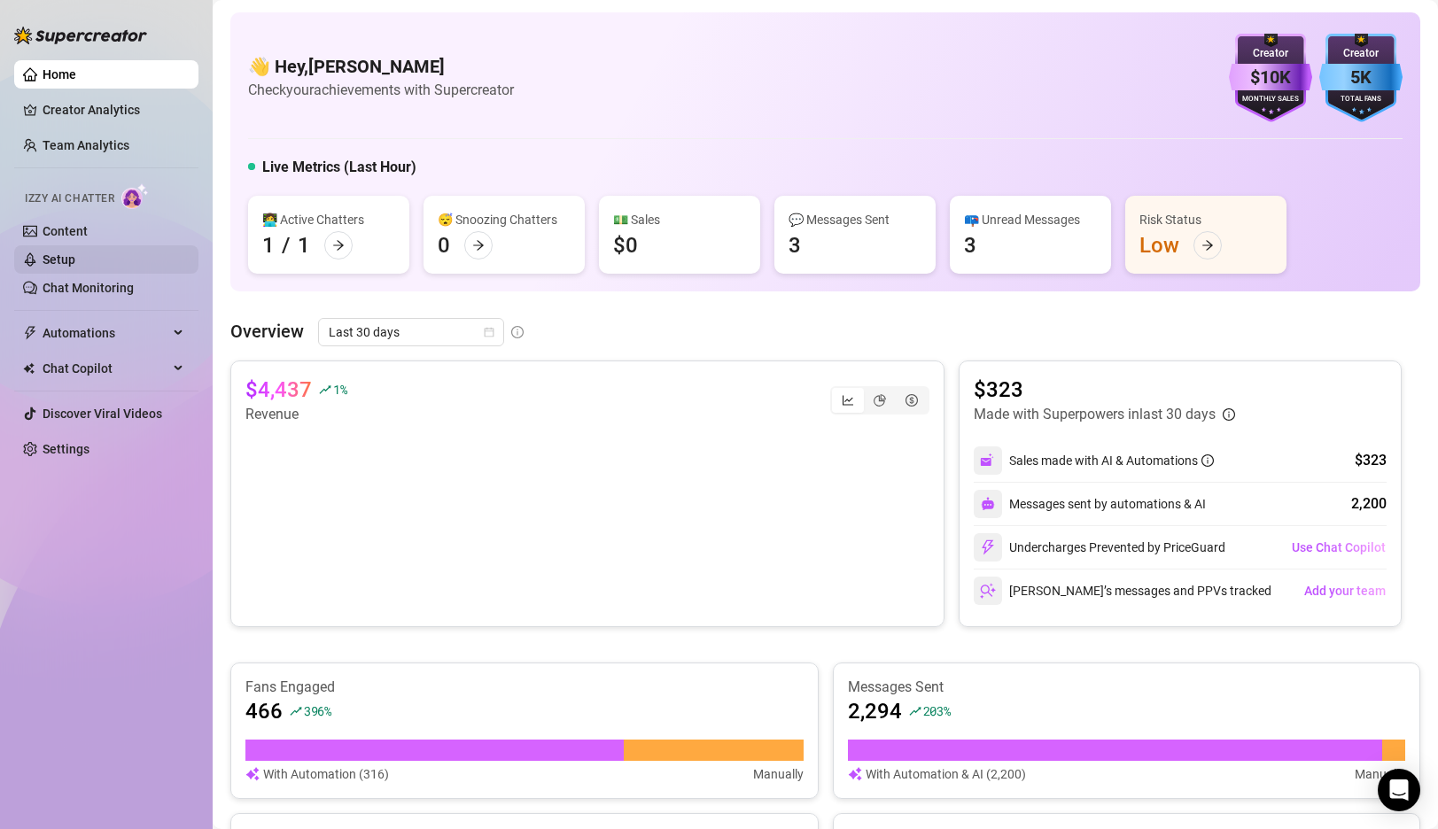
click at [59, 261] on link "Setup" at bounding box center [59, 260] width 33 height 14
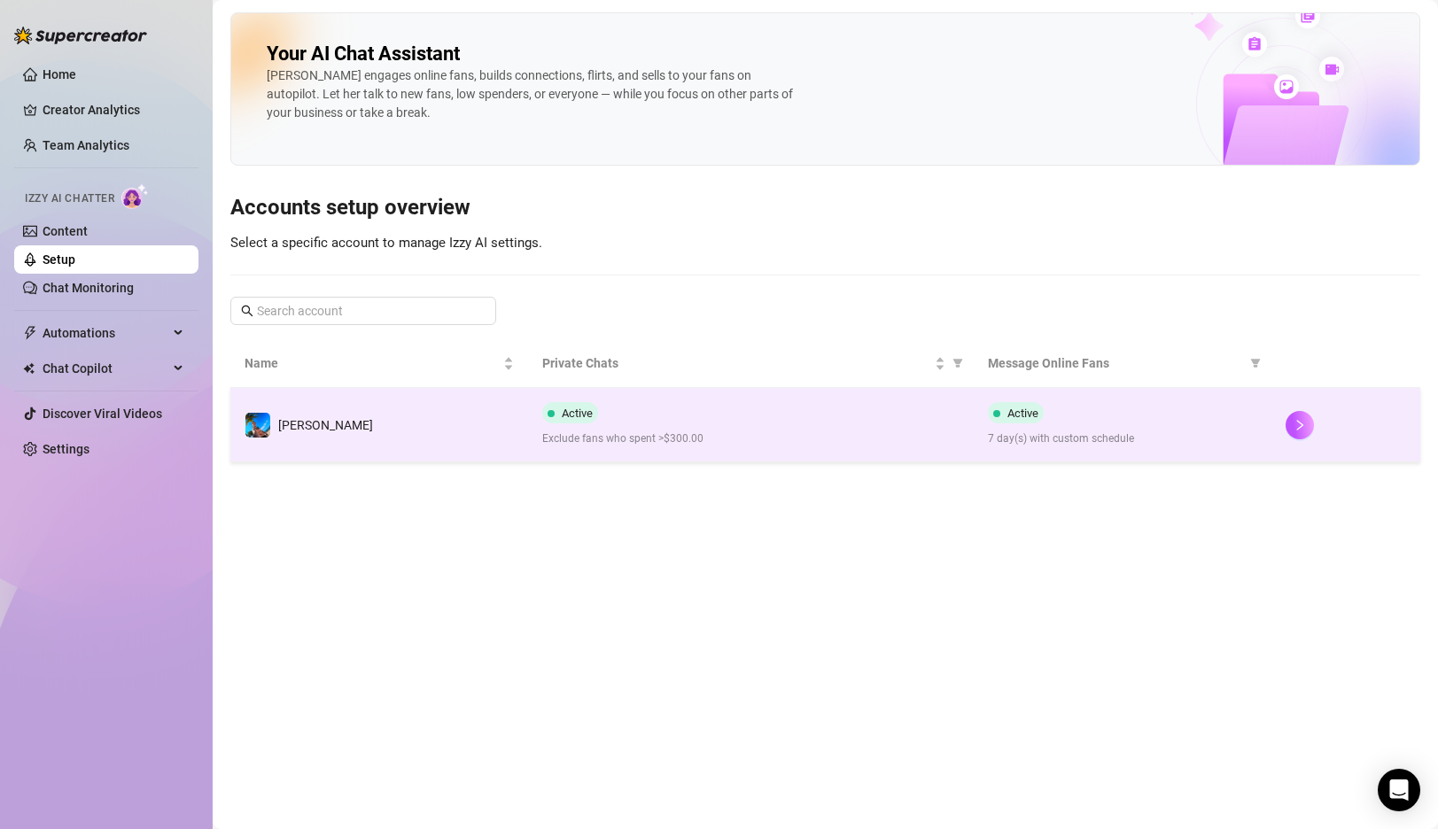
click at [835, 438] on span "Exclude fans who spent >$300.00" at bounding box center [751, 439] width 418 height 17
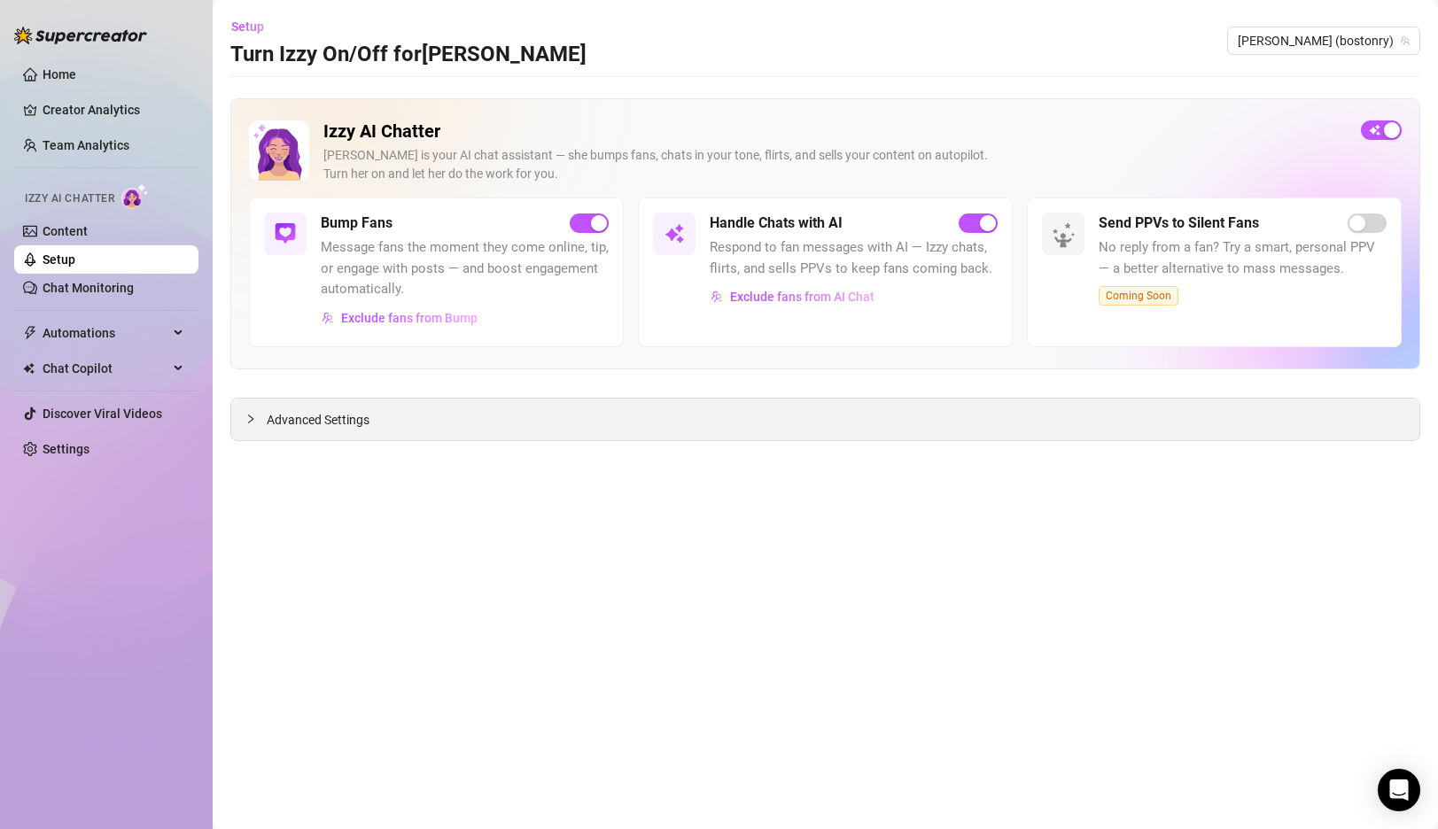
click at [318, 418] on span "Advanced Settings" at bounding box center [318, 419] width 103 height 19
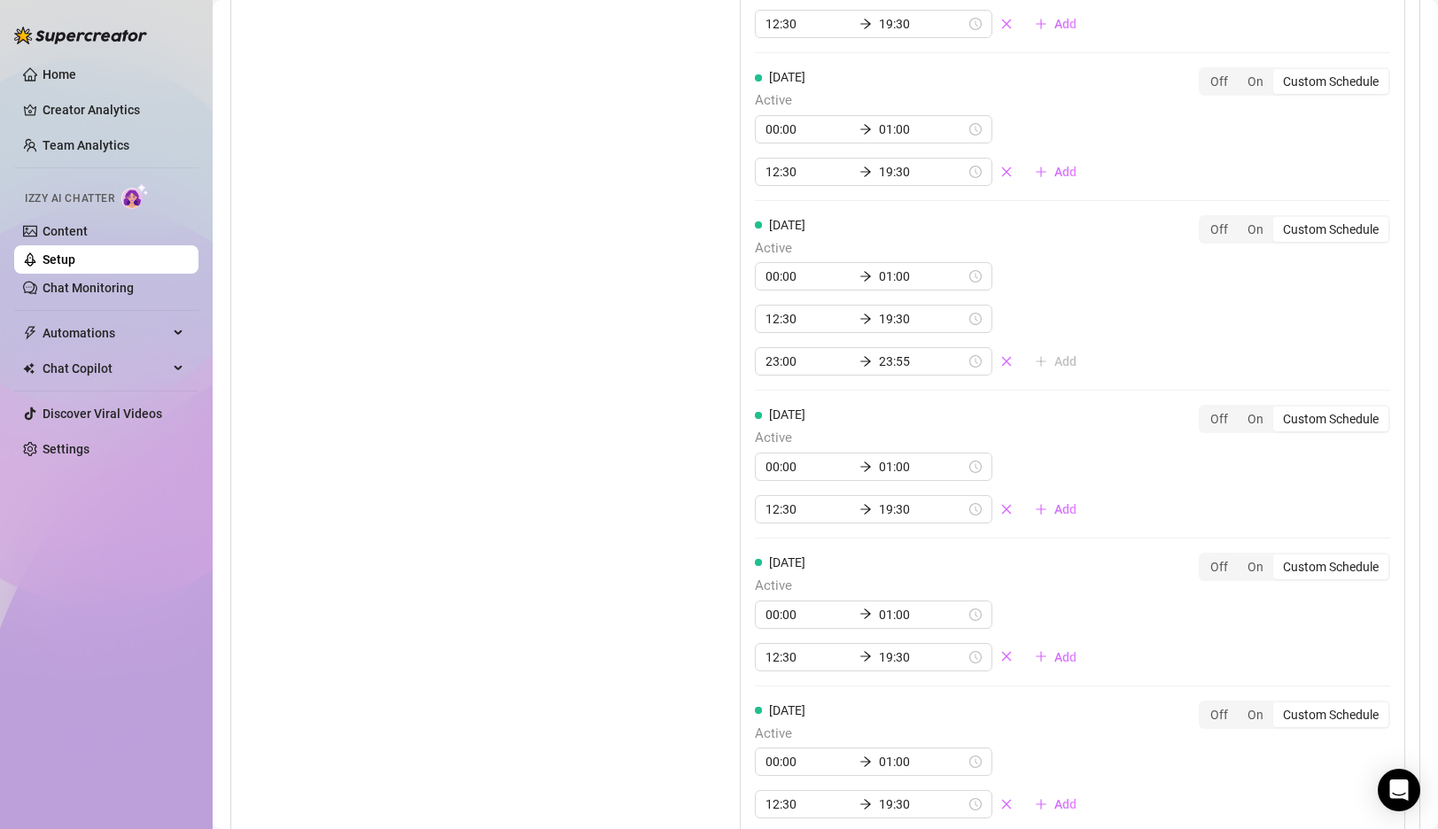
scroll to position [1482, 0]
click at [1249, 230] on div "On" at bounding box center [1255, 227] width 35 height 25
click at [1242, 218] on input "On" at bounding box center [1242, 218] width 0 height 0
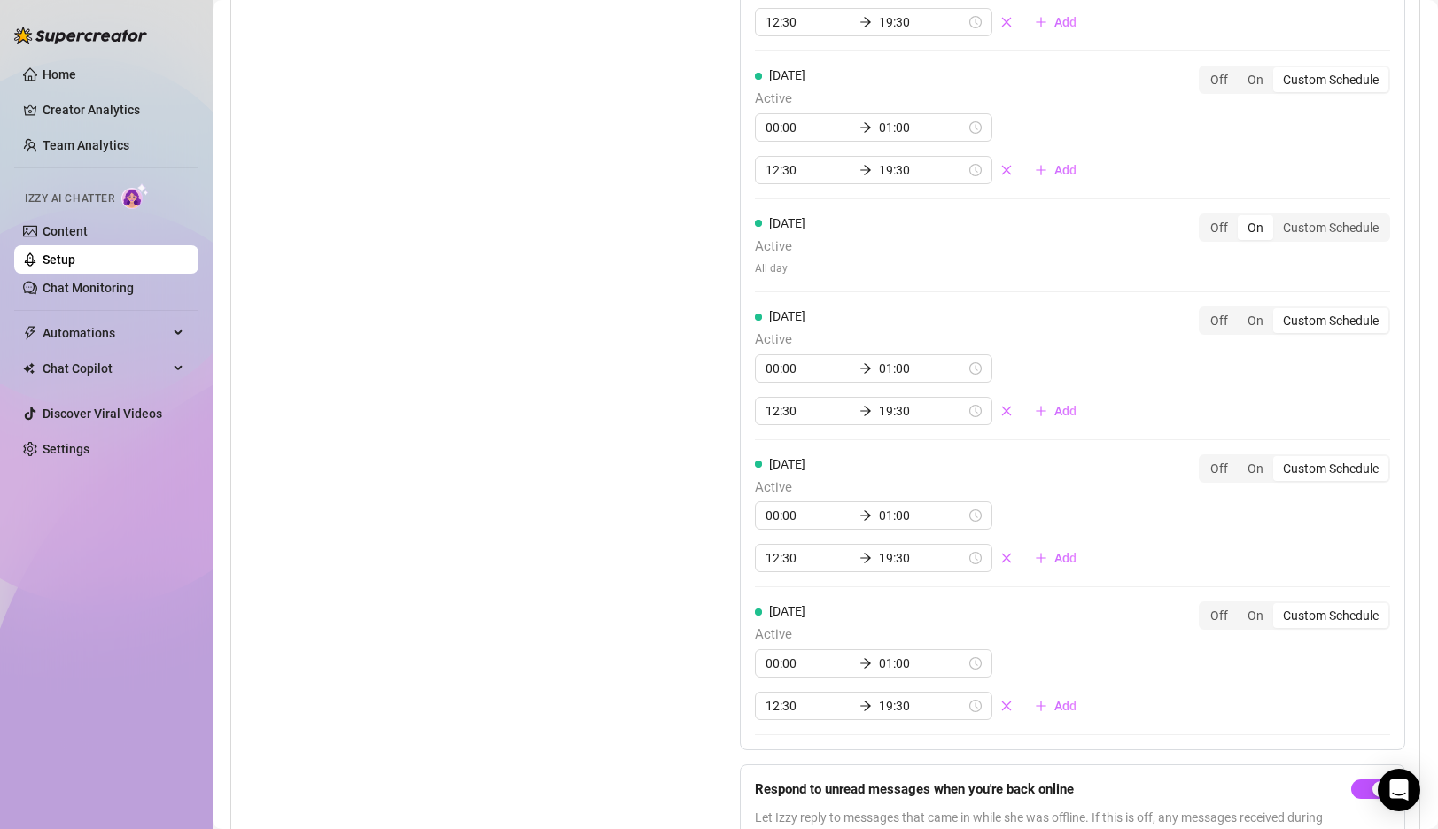
scroll to position [1417, 0]
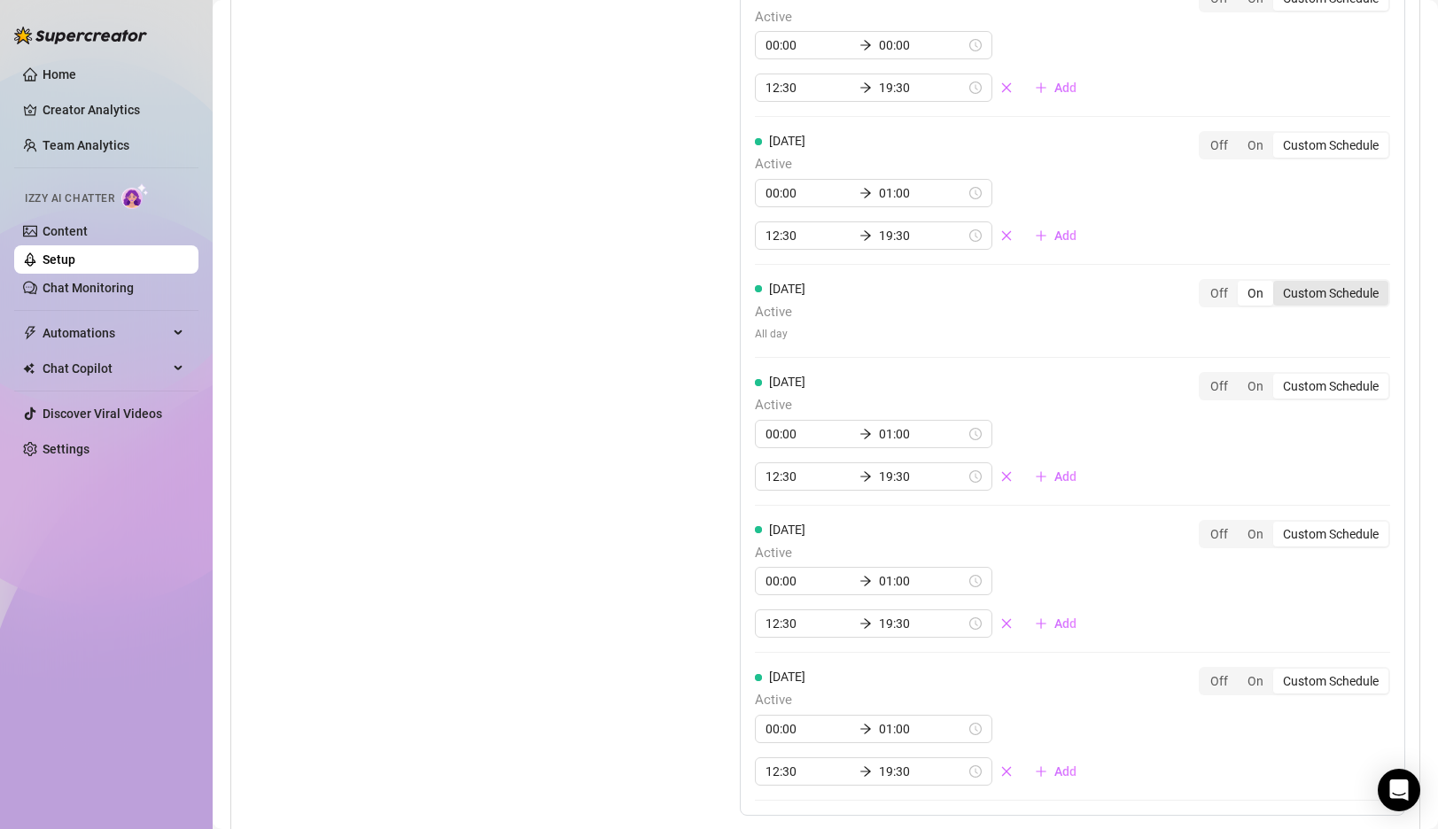
click at [1358, 298] on div "Custom Schedule" at bounding box center [1330, 293] width 115 height 25
click at [1278, 284] on input "Custom Schedule" at bounding box center [1278, 284] width 0 height 0
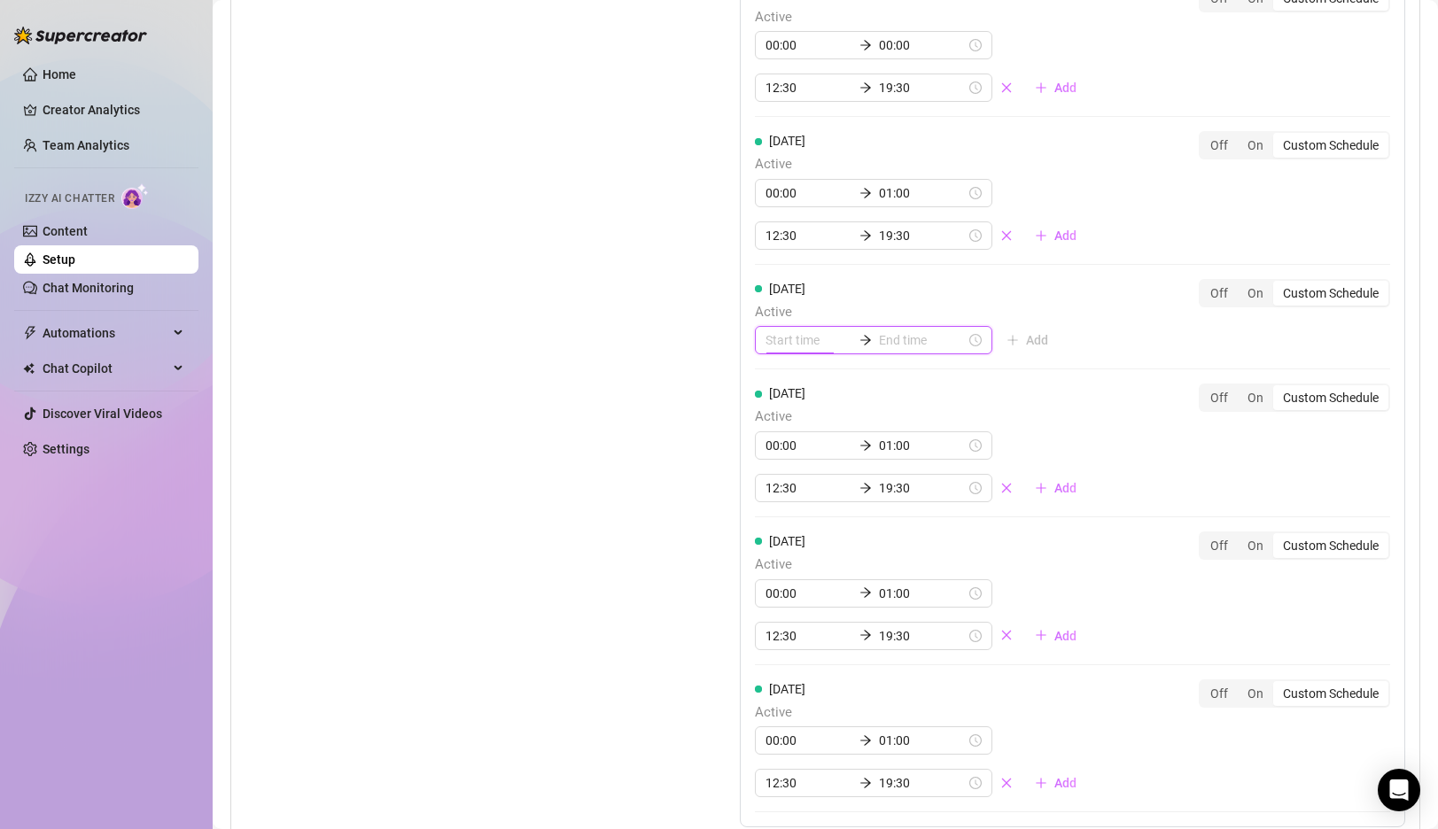
click at [804, 335] on input at bounding box center [808, 339] width 87 height 19
type input "00:00"
click at [790, 390] on div "00" at bounding box center [779, 388] width 43 height 25
click at [930, 336] on div "00:00" at bounding box center [873, 340] width 237 height 28
click at [899, 342] on input at bounding box center [922, 339] width 87 height 19
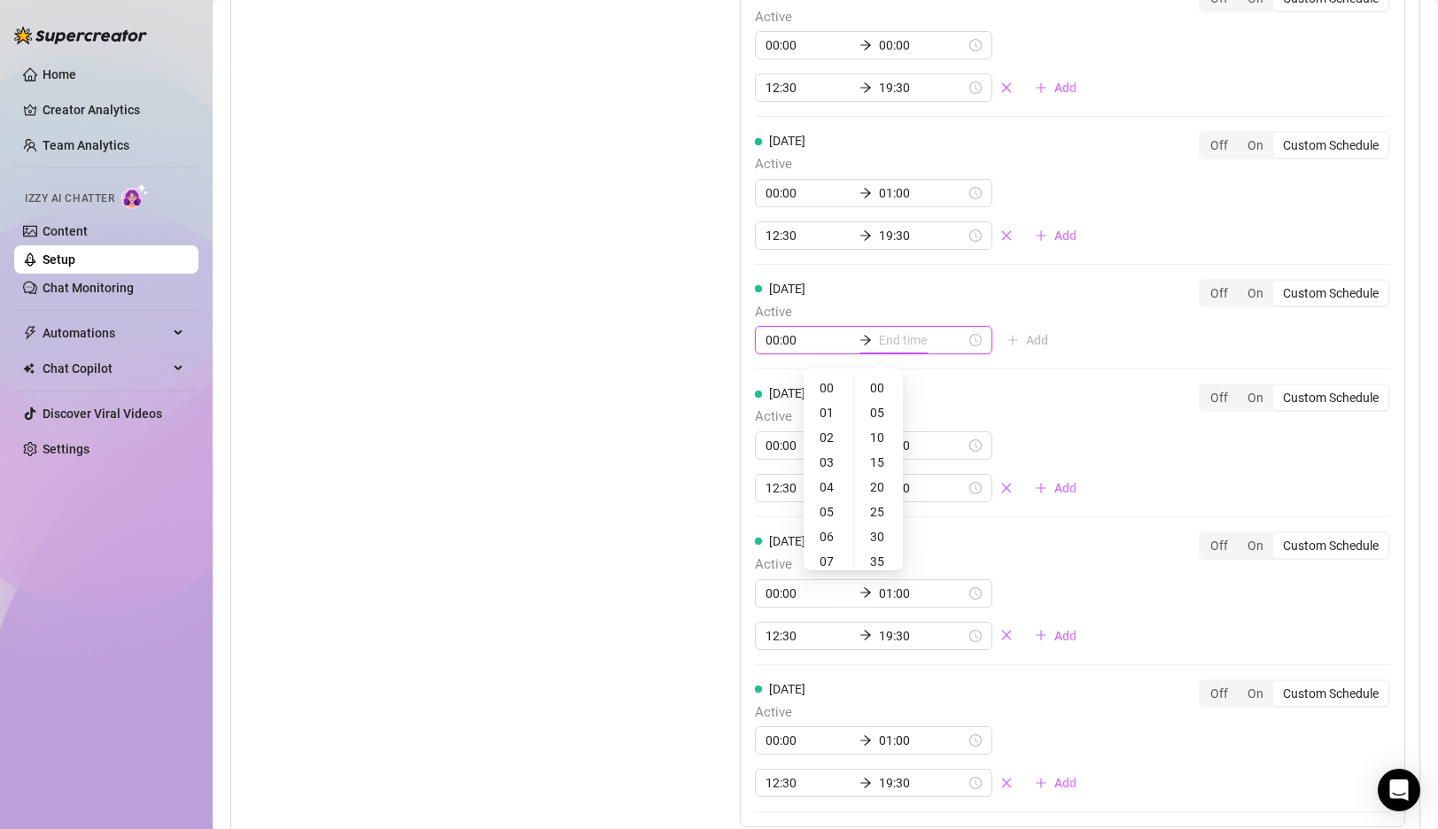
type input "00:00"
click at [833, 407] on div "01" at bounding box center [828, 412] width 43 height 25
type input "01:00"
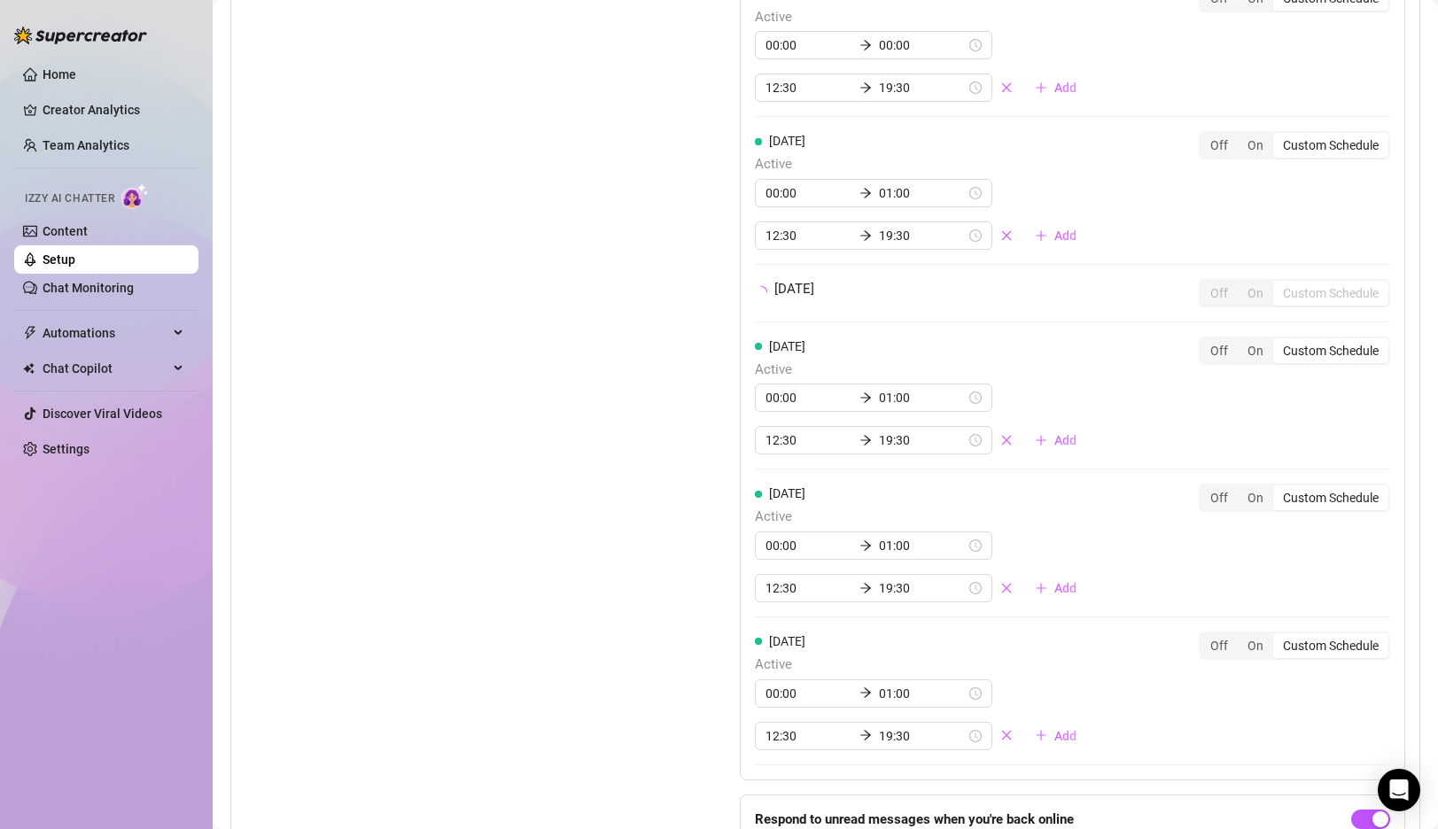
click at [1046, 322] on div "[DATE] Off On Custom Schedule" at bounding box center [1072, 300] width 635 height 43
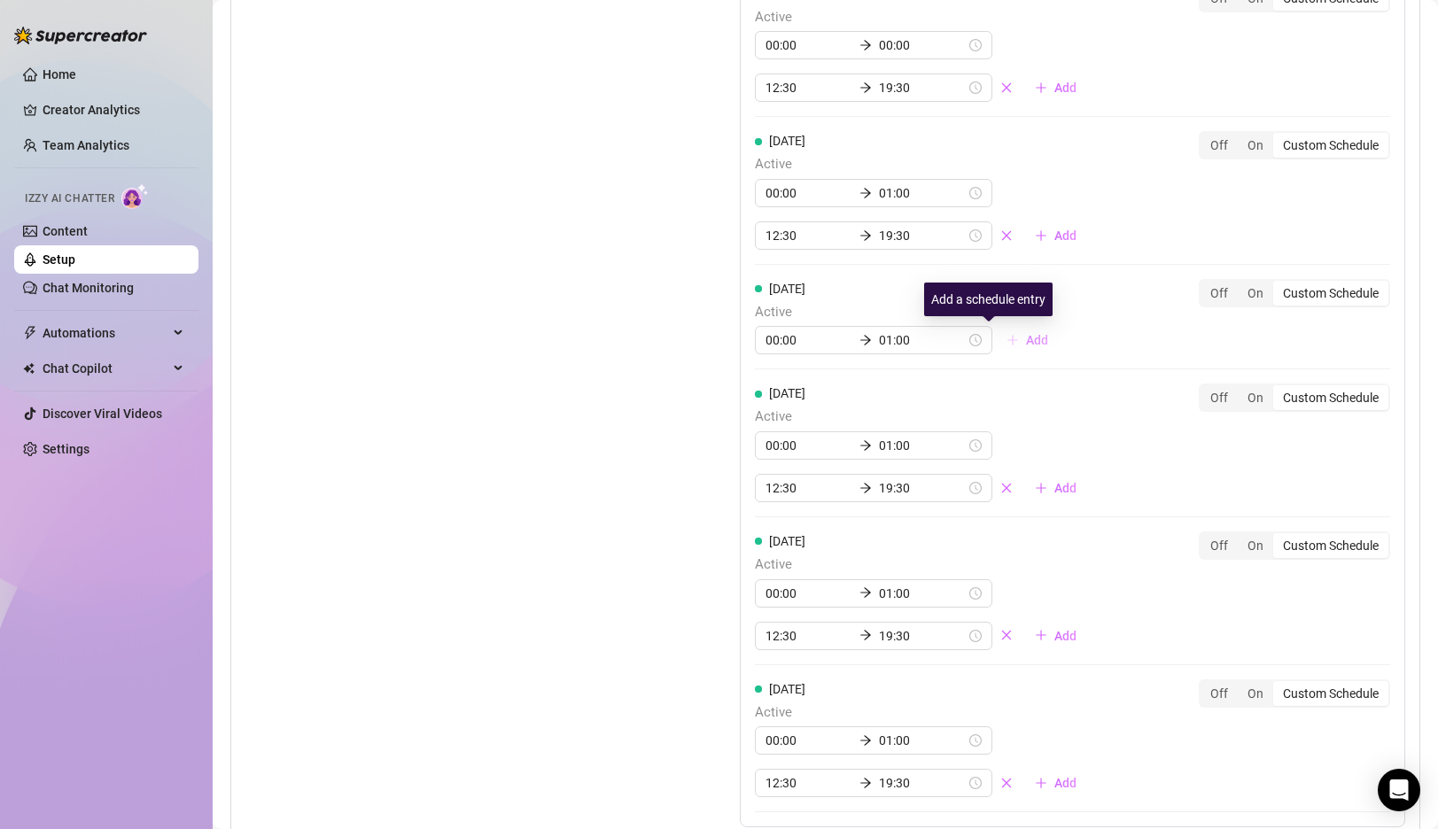
click at [992, 342] on button "Add" at bounding box center [1027, 340] width 70 height 28
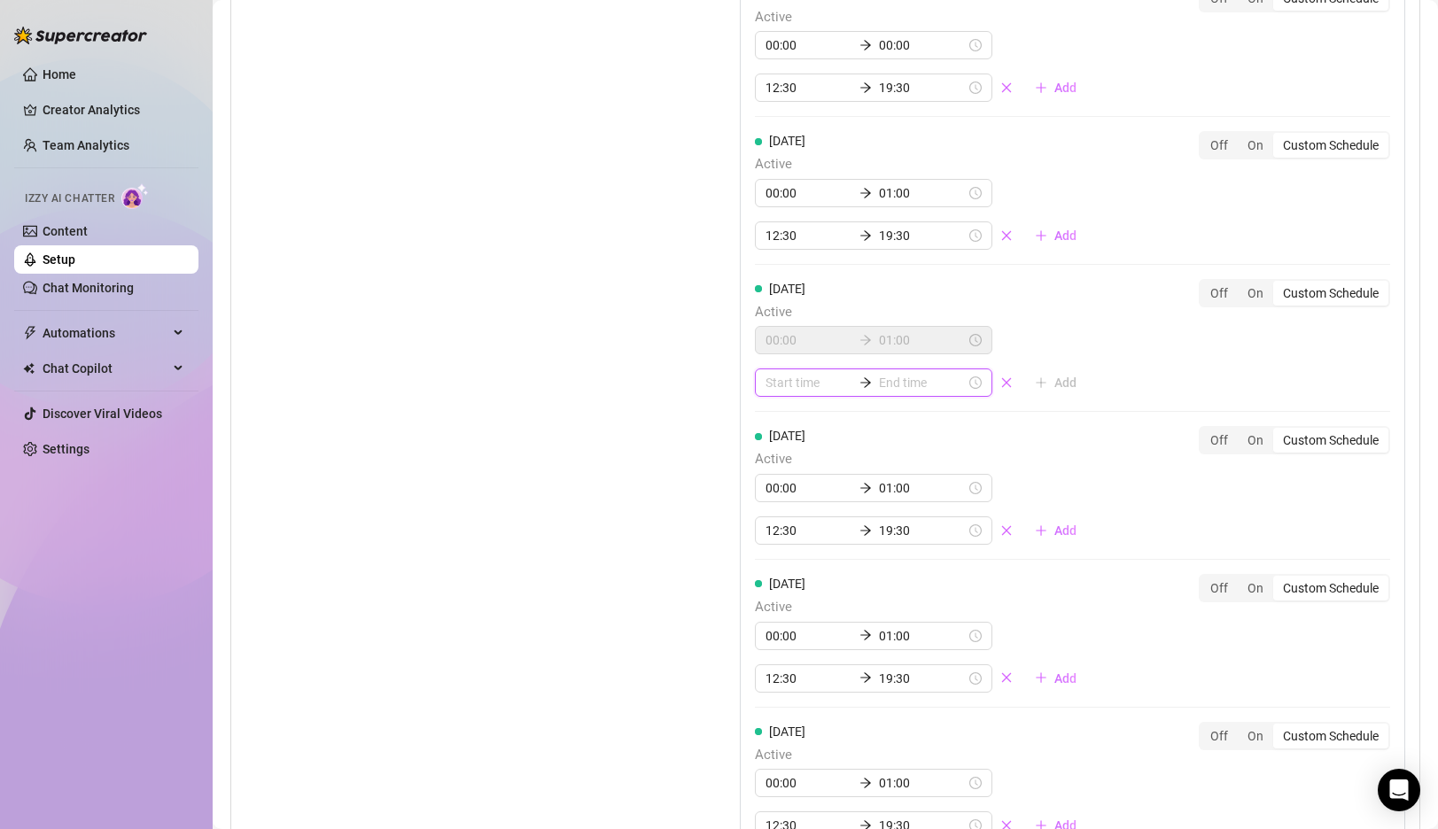
click at [792, 379] on input at bounding box center [808, 382] width 87 height 19
click at [786, 532] on div "12" at bounding box center [779, 528] width 43 height 25
click at [831, 575] on div "30" at bounding box center [830, 579] width 43 height 25
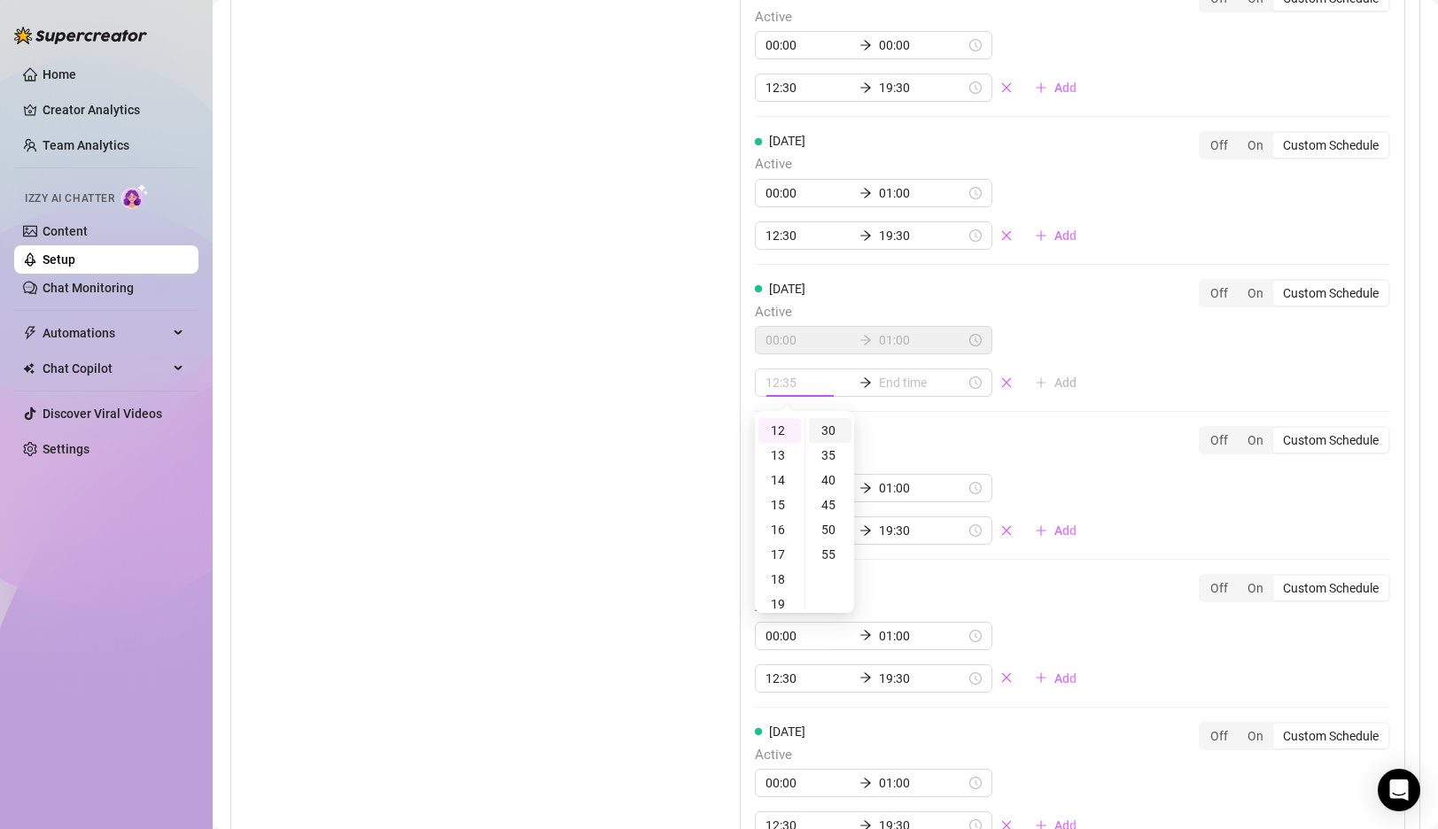
type input "12:30"
click at [885, 385] on input at bounding box center [922, 382] width 87 height 19
type input "12:35"
click at [830, 560] on div "19" at bounding box center [828, 568] width 43 height 25
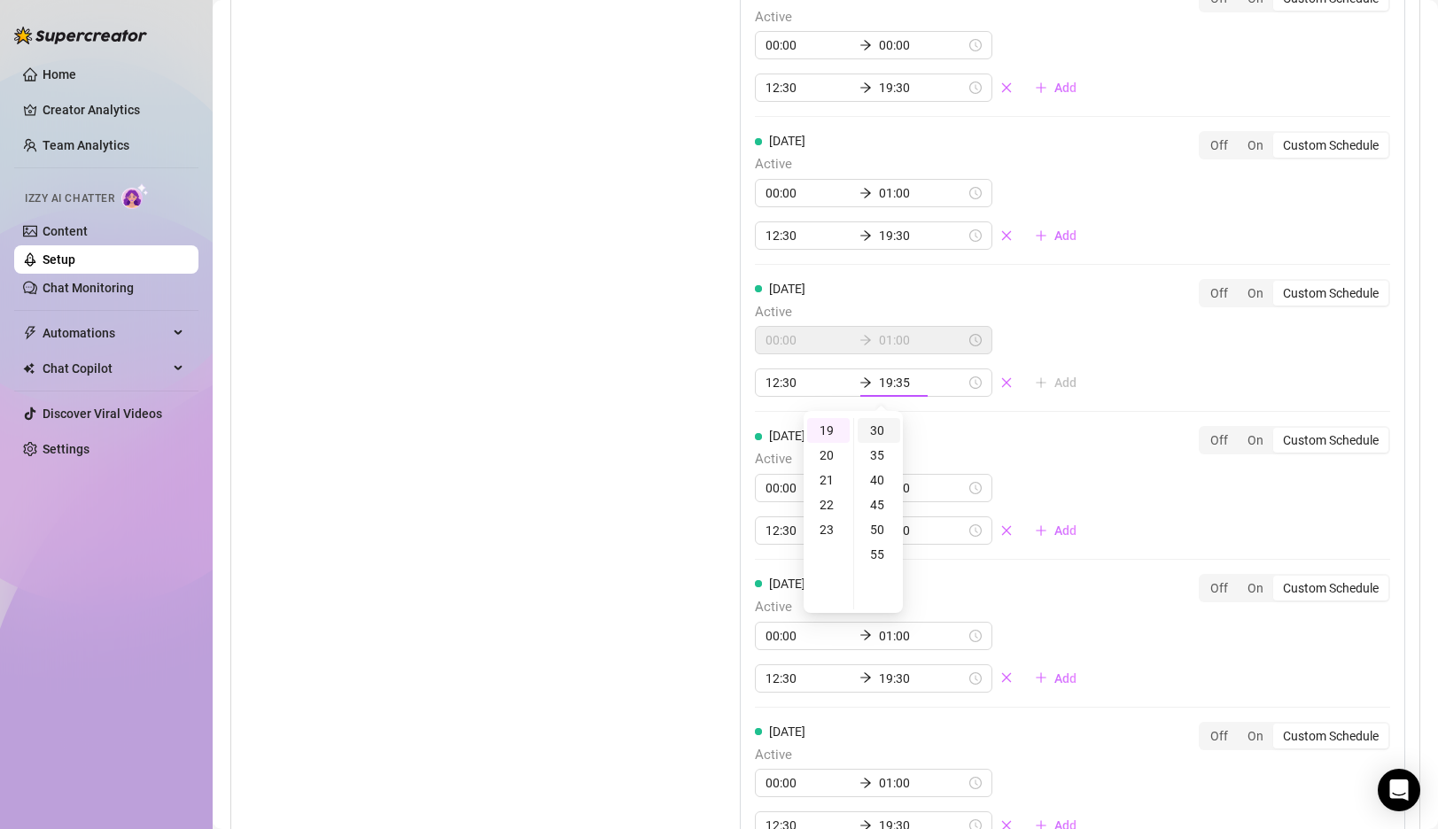
type input "19:30"
click at [885, 433] on div "30" at bounding box center [879, 430] width 43 height 25
click at [1083, 358] on div "[DATE] Active 00:00 01:00 12:30 19:30 Add Off On Custom Schedule [DATE] Active …" at bounding box center [1072, 345] width 665 height 1049
click at [1054, 382] on span "Add" at bounding box center [1065, 383] width 22 height 14
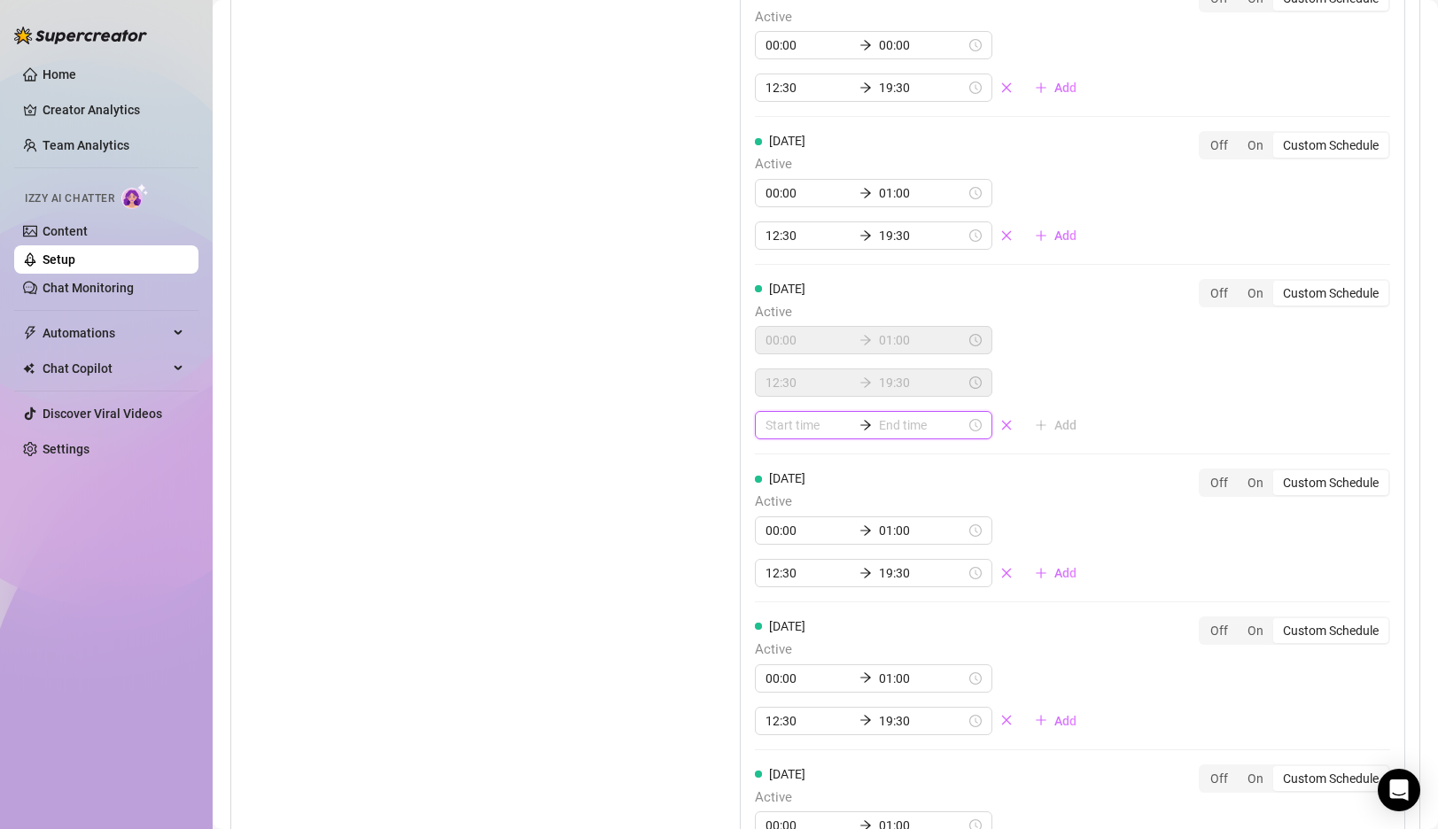
click at [804, 420] on input at bounding box center [808, 425] width 87 height 19
type input "01:00"
type input "23:00"
click at [783, 470] on div "23" at bounding box center [779, 473] width 43 height 25
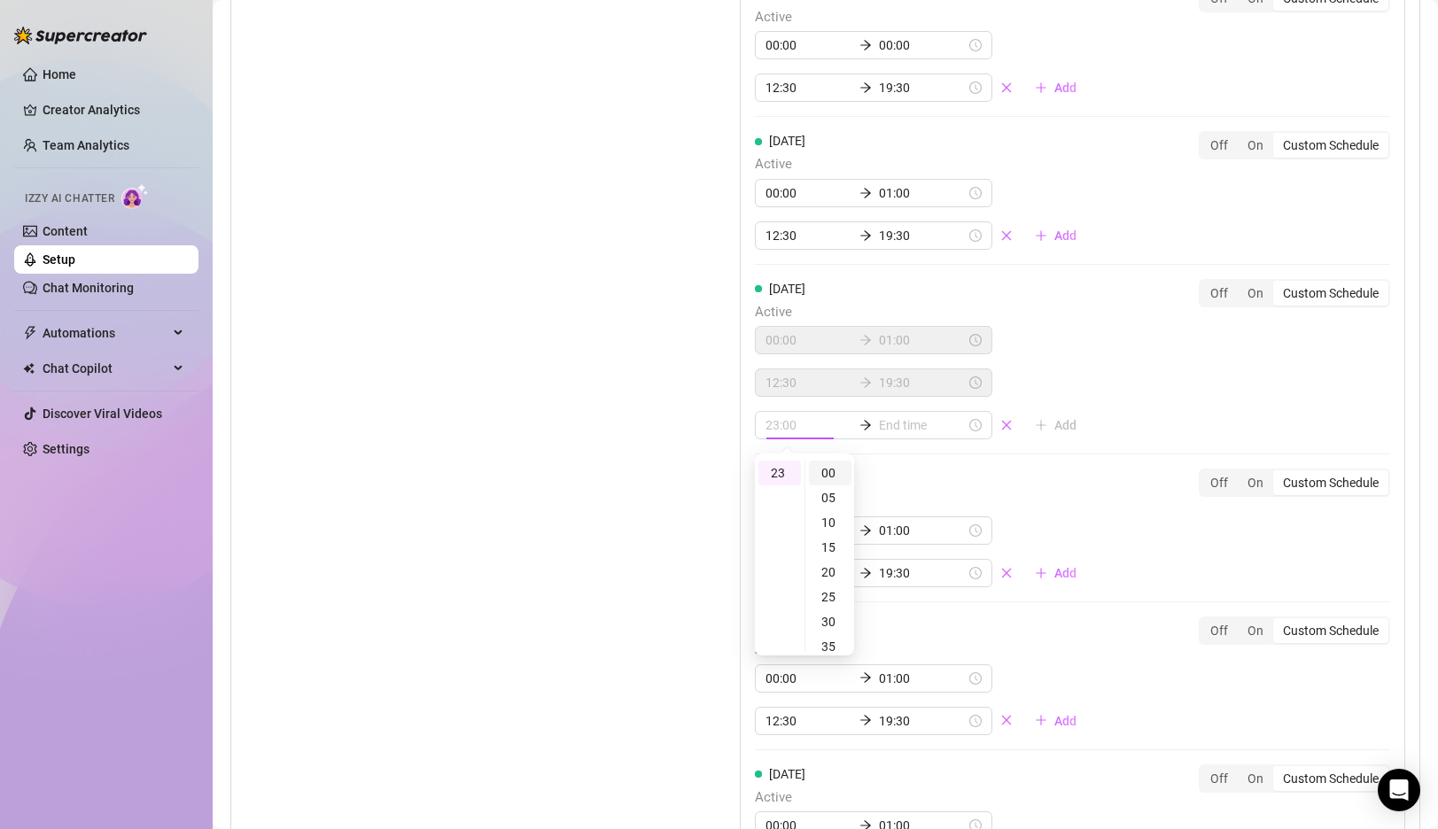
click at [815, 471] on div "00" at bounding box center [830, 473] width 43 height 25
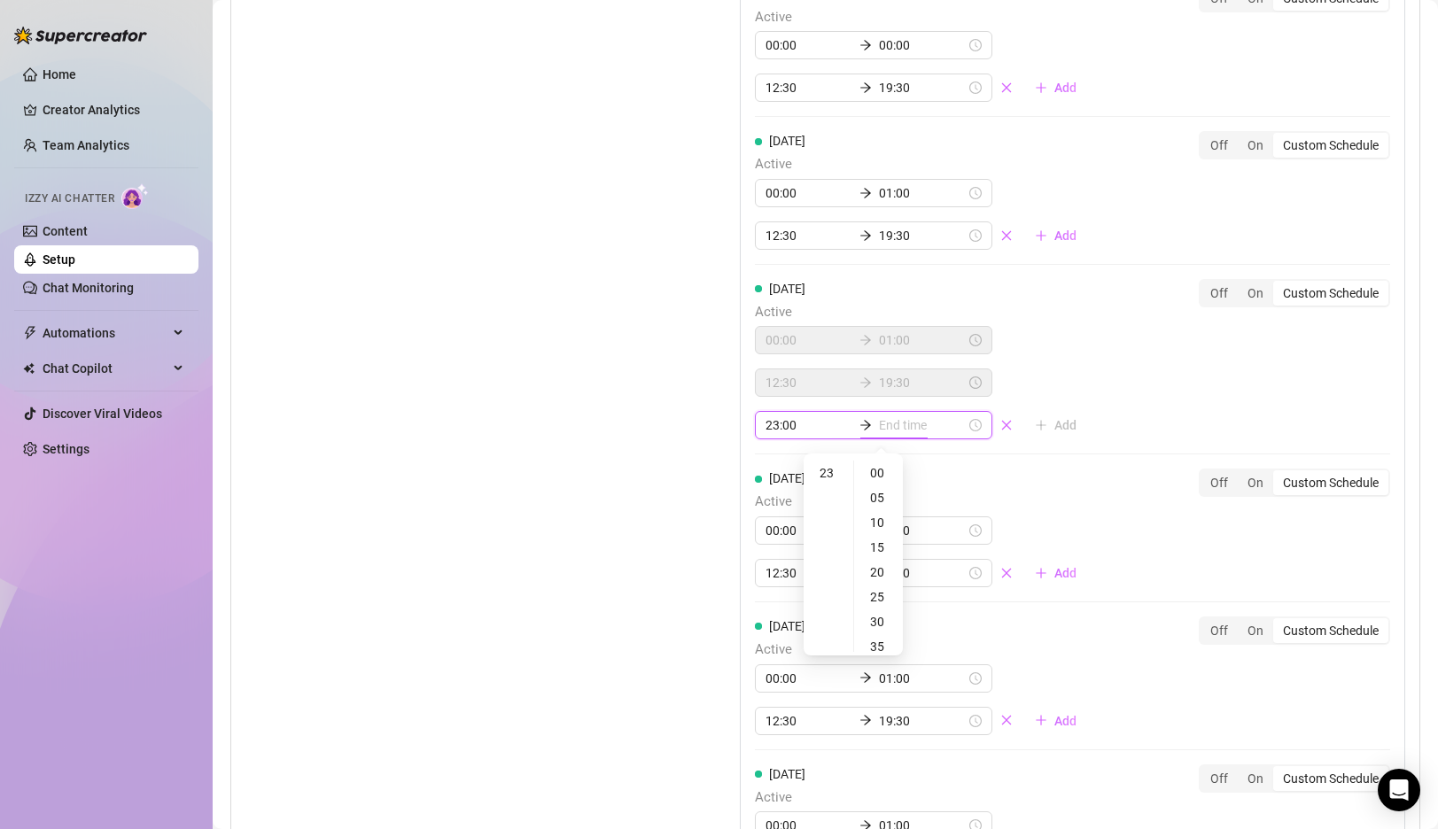
click at [890, 425] on input at bounding box center [922, 425] width 87 height 19
type input "23:00"
click at [829, 474] on div "23" at bounding box center [828, 473] width 43 height 25
type input "23:55"
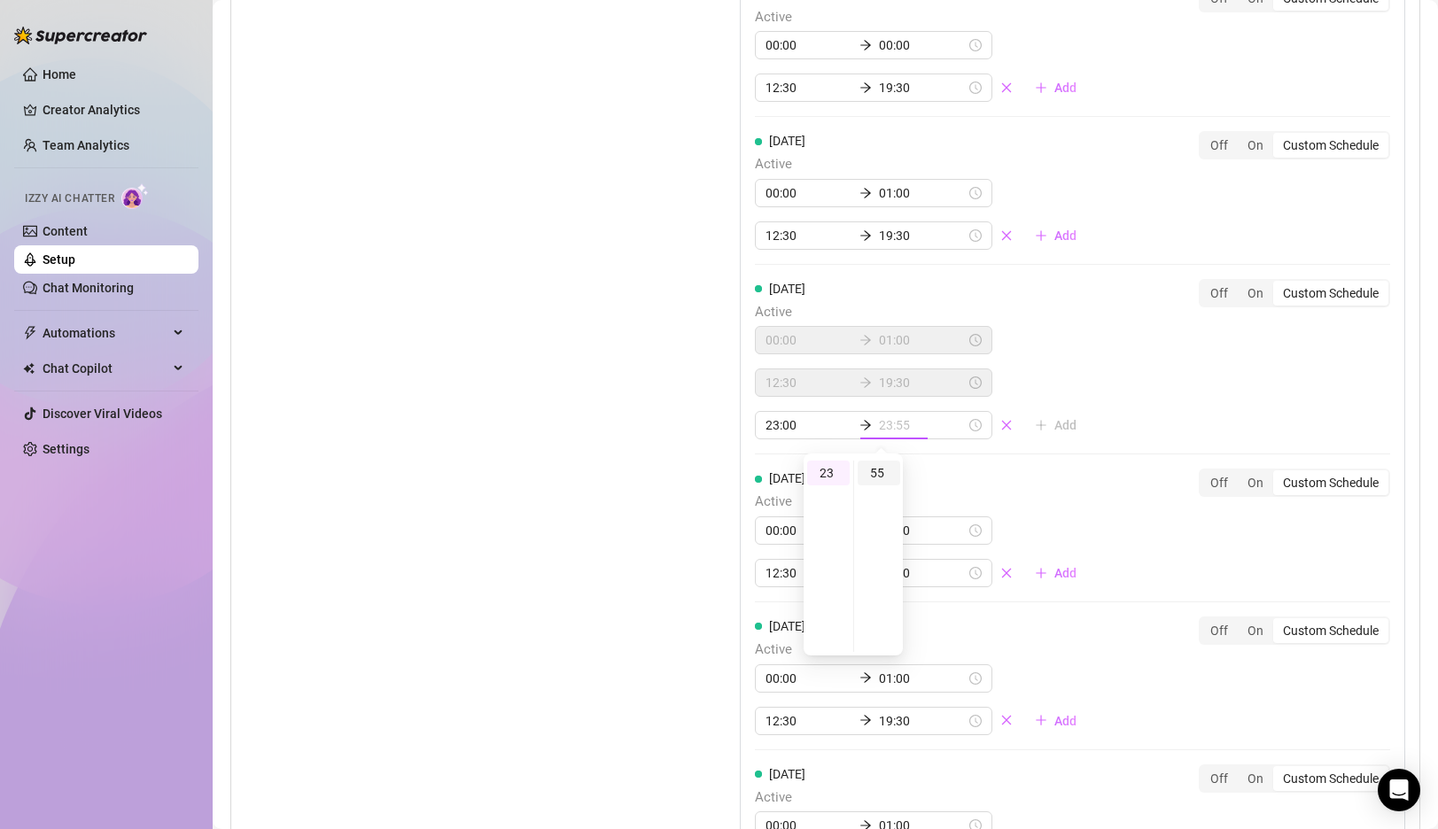
click at [885, 470] on div "55" at bounding box center [879, 473] width 43 height 25
click at [1130, 417] on div "[DATE] Active 00:00 01:00 12:30 19:30 Add Off On Custom Schedule [DATE] Active …" at bounding box center [1072, 367] width 665 height 1092
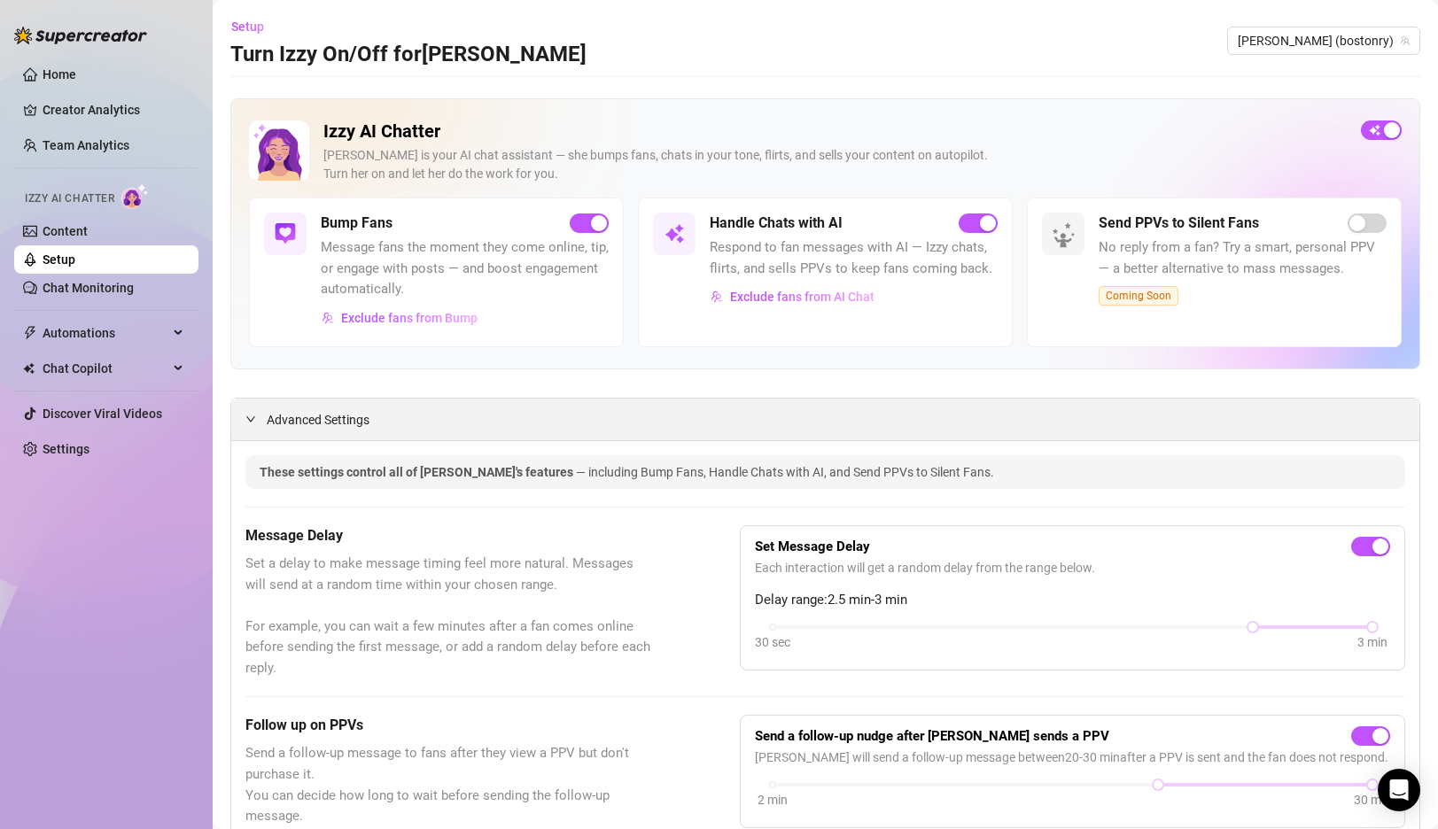
click at [257, 424] on div at bounding box center [255, 418] width 21 height 19
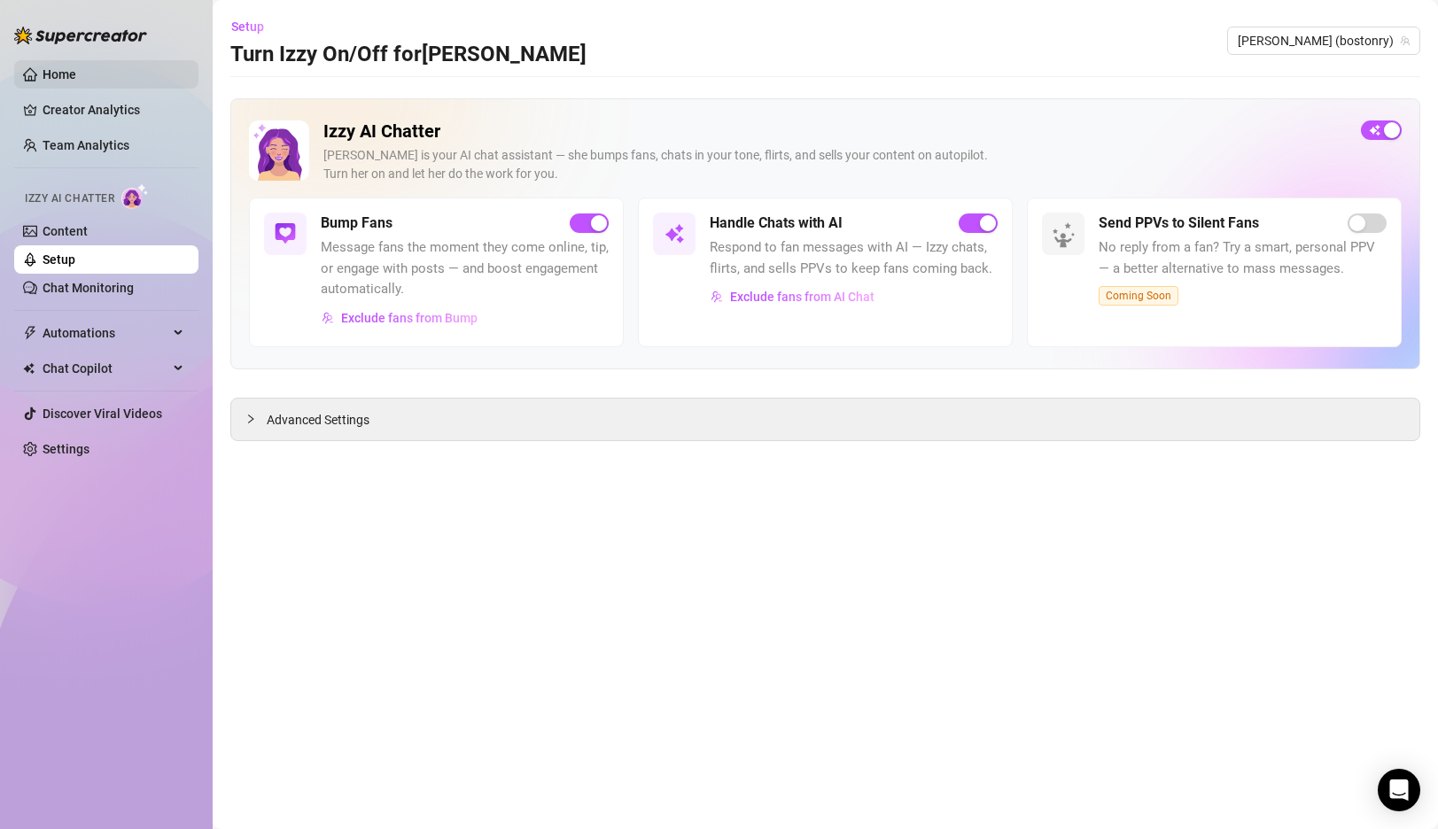
click at [49, 72] on link "Home" at bounding box center [60, 74] width 34 height 14
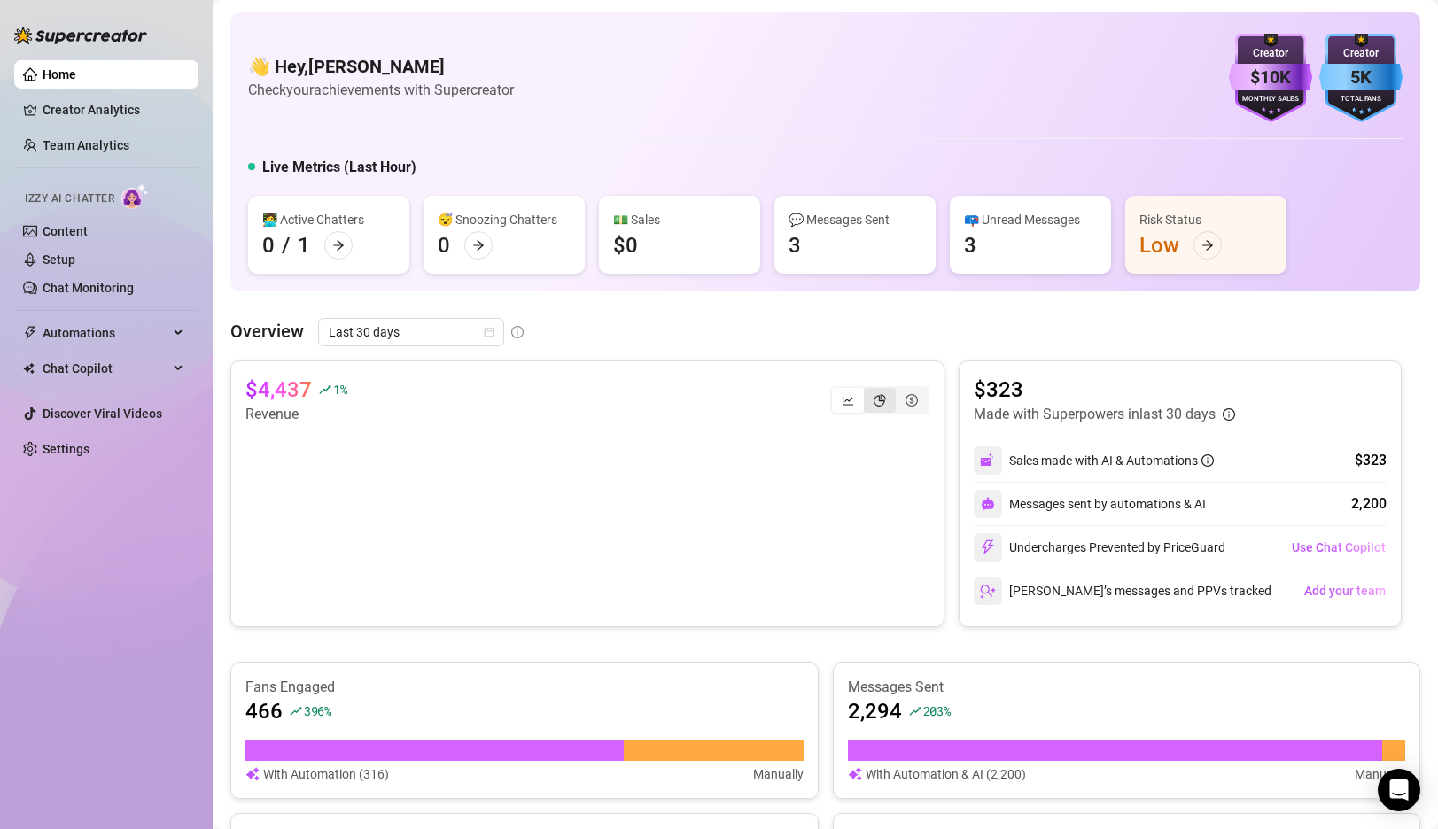
click at [876, 405] on icon "pie-chart" at bounding box center [880, 400] width 12 height 12
click at [868, 391] on input "segmented control" at bounding box center [868, 391] width 0 height 0
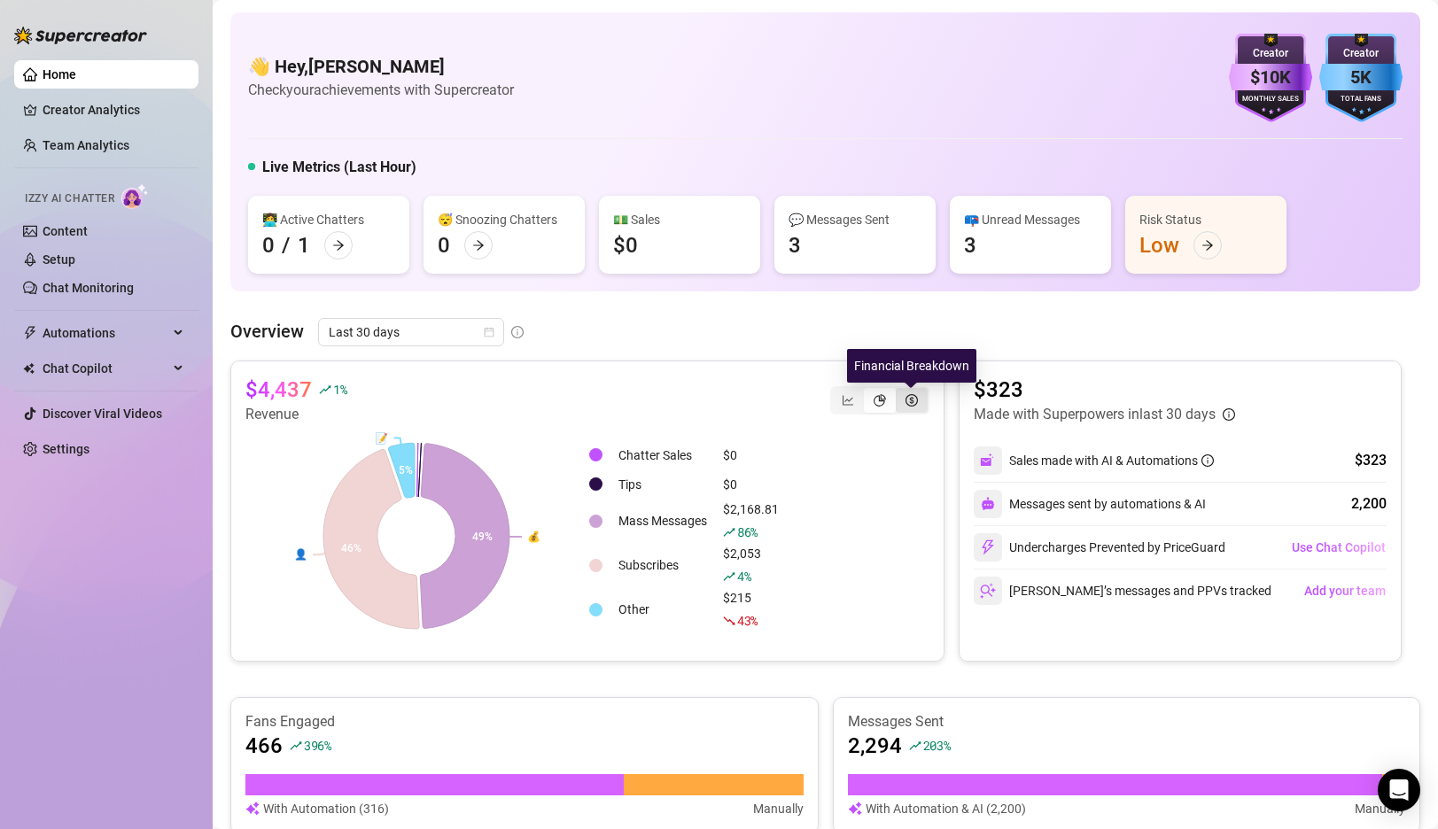
click at [911, 400] on icon "dollar-circle" at bounding box center [911, 400] width 12 height 12
click at [900, 391] on input "segmented control" at bounding box center [900, 391] width 0 height 0
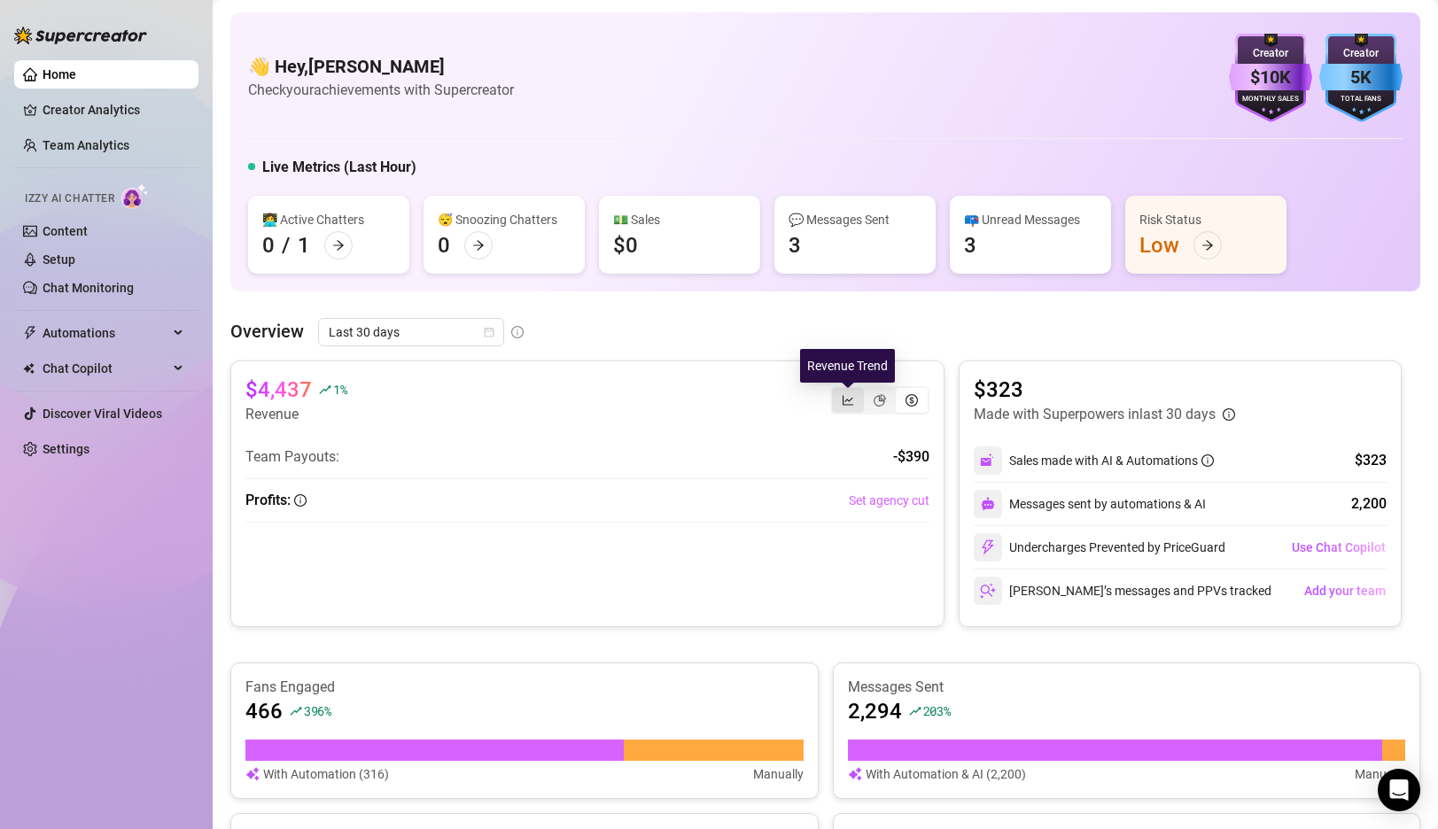
click at [847, 396] on icon "line-chart" at bounding box center [848, 400] width 12 height 12
click at [836, 391] on input "segmented control" at bounding box center [836, 391] width 0 height 0
click at [81, 105] on link "Creator Analytics" at bounding box center [114, 110] width 142 height 28
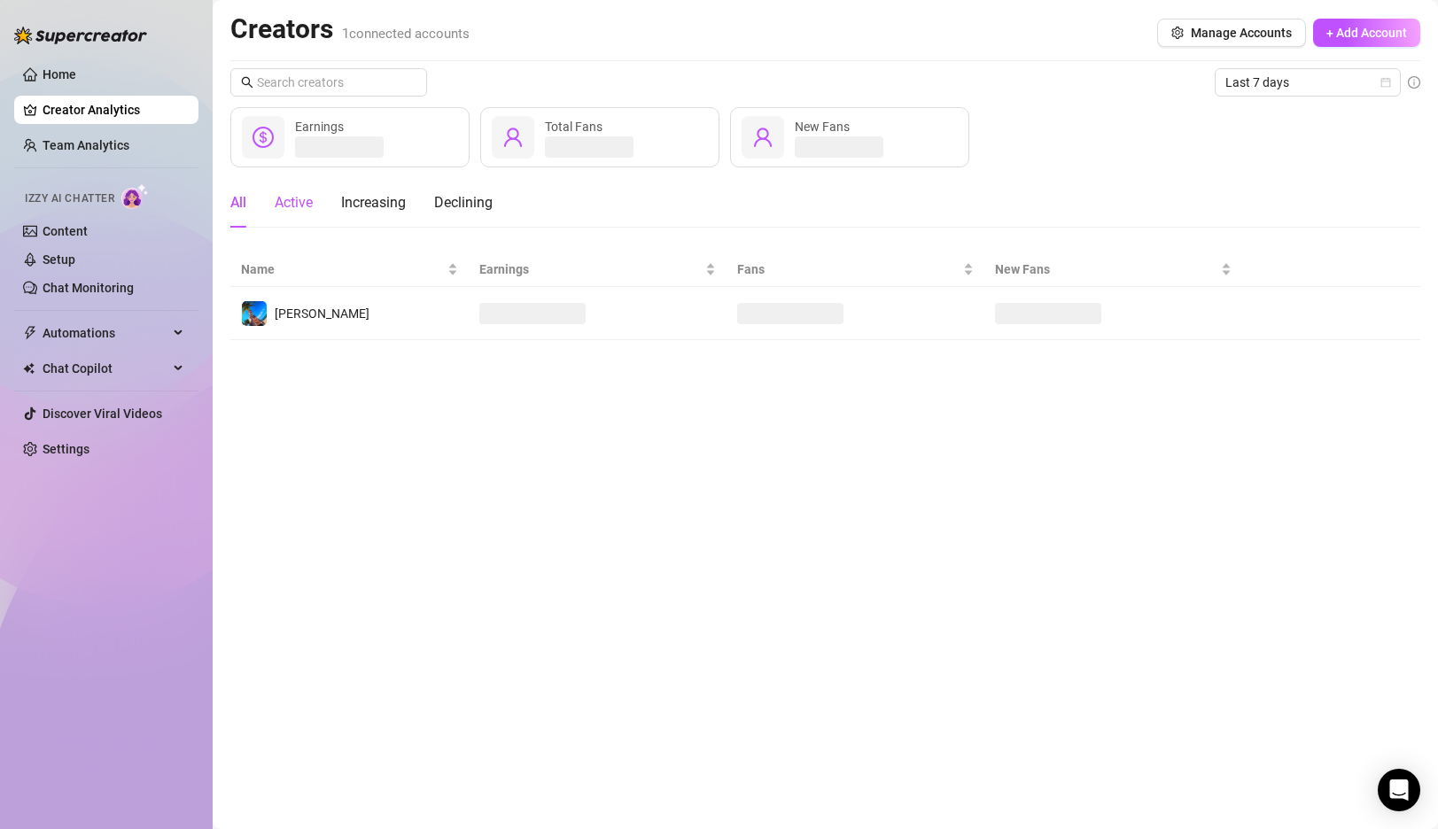
click at [294, 203] on div "Active" at bounding box center [294, 202] width 38 height 21
click at [386, 211] on div "Increasing" at bounding box center [373, 202] width 65 height 21
click at [237, 205] on div "All" at bounding box center [238, 202] width 16 height 21
click at [76, 77] on link "Home" at bounding box center [60, 74] width 34 height 14
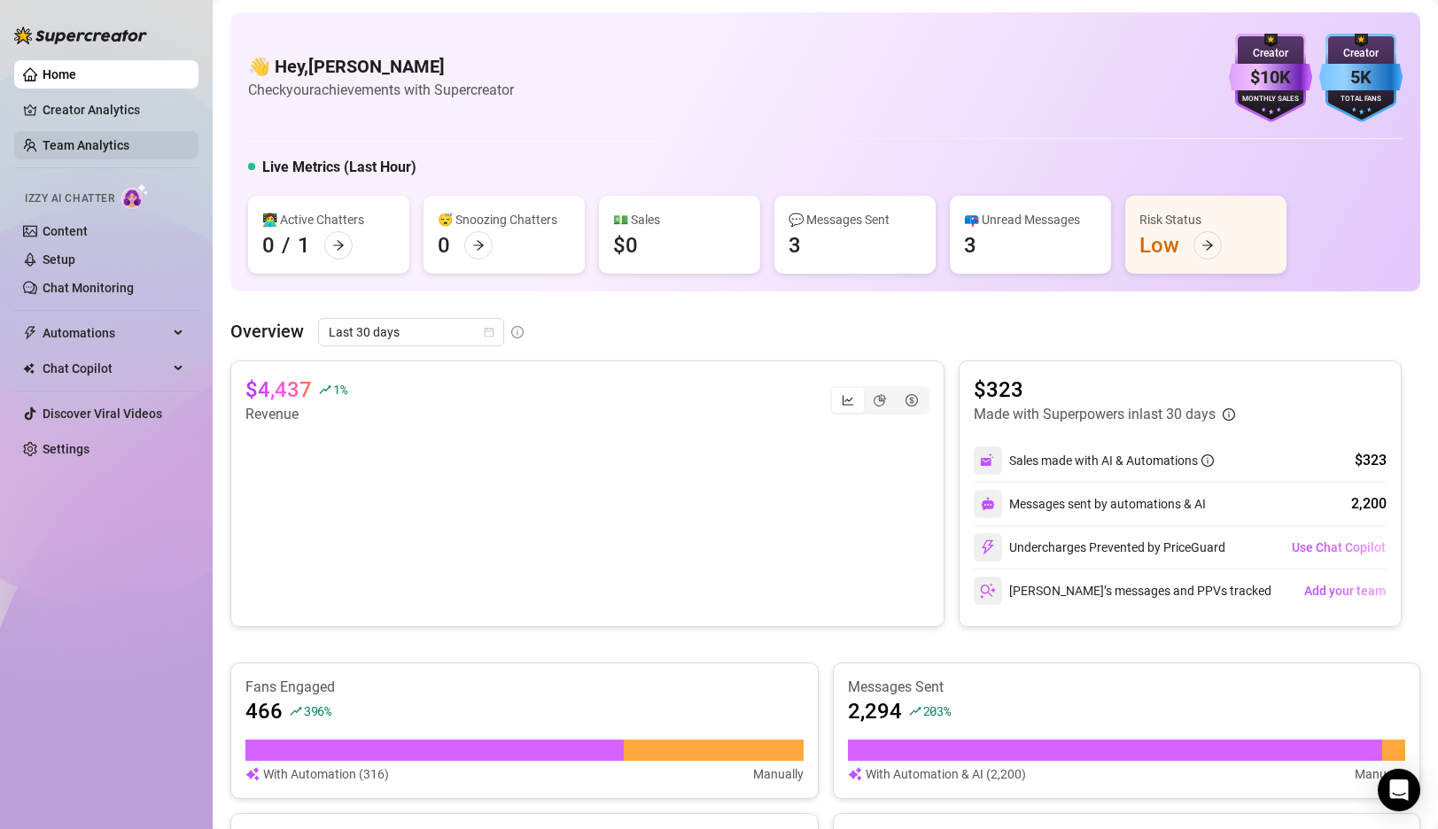
click at [92, 138] on link "Team Analytics" at bounding box center [86, 145] width 87 height 14
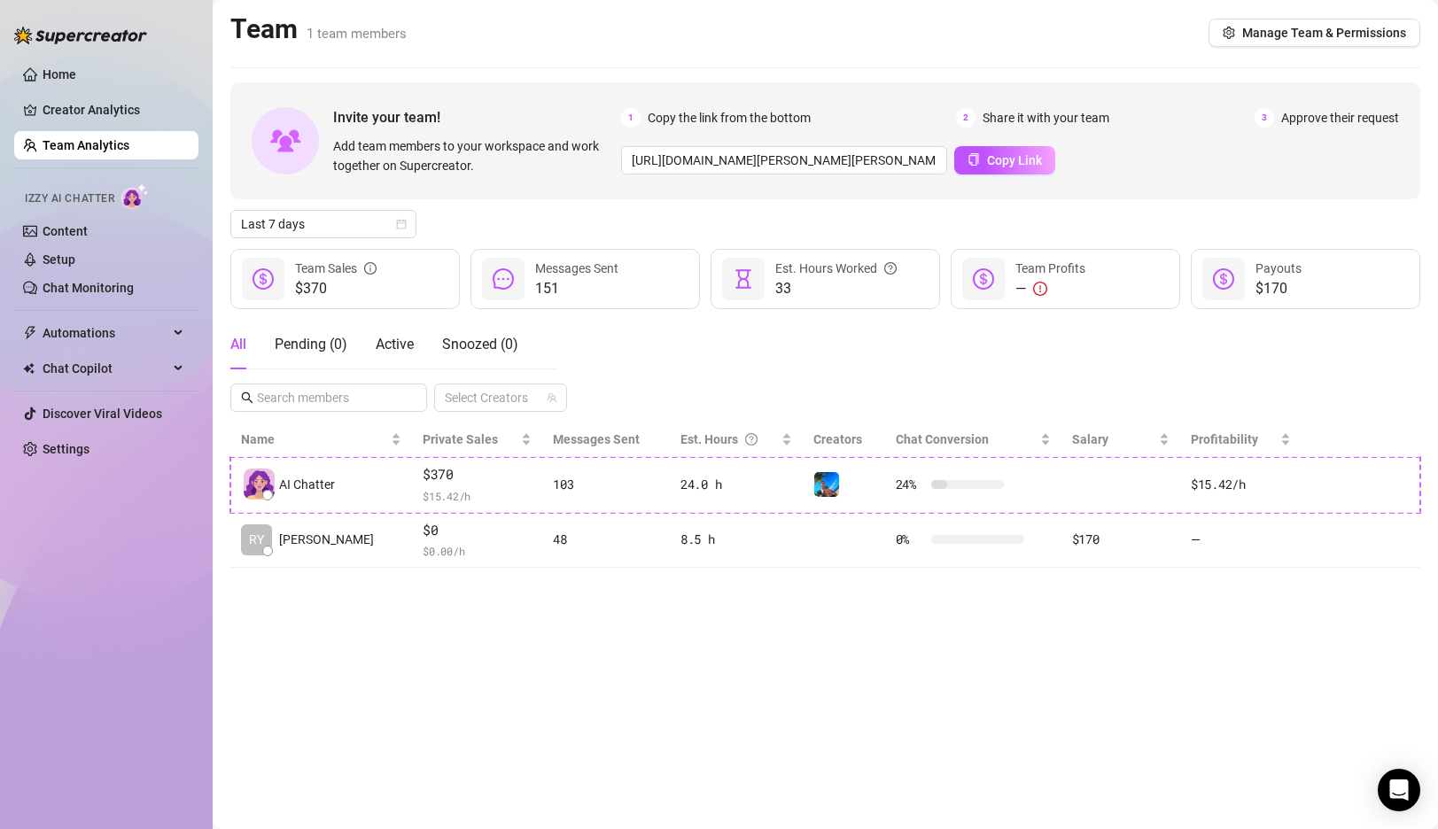
click at [824, 670] on main "Team 1 team members Manage Team & Permissions Invite your team! Add team member…" at bounding box center [825, 414] width 1225 height 829
click at [62, 231] on link "Content" at bounding box center [65, 231] width 45 height 14
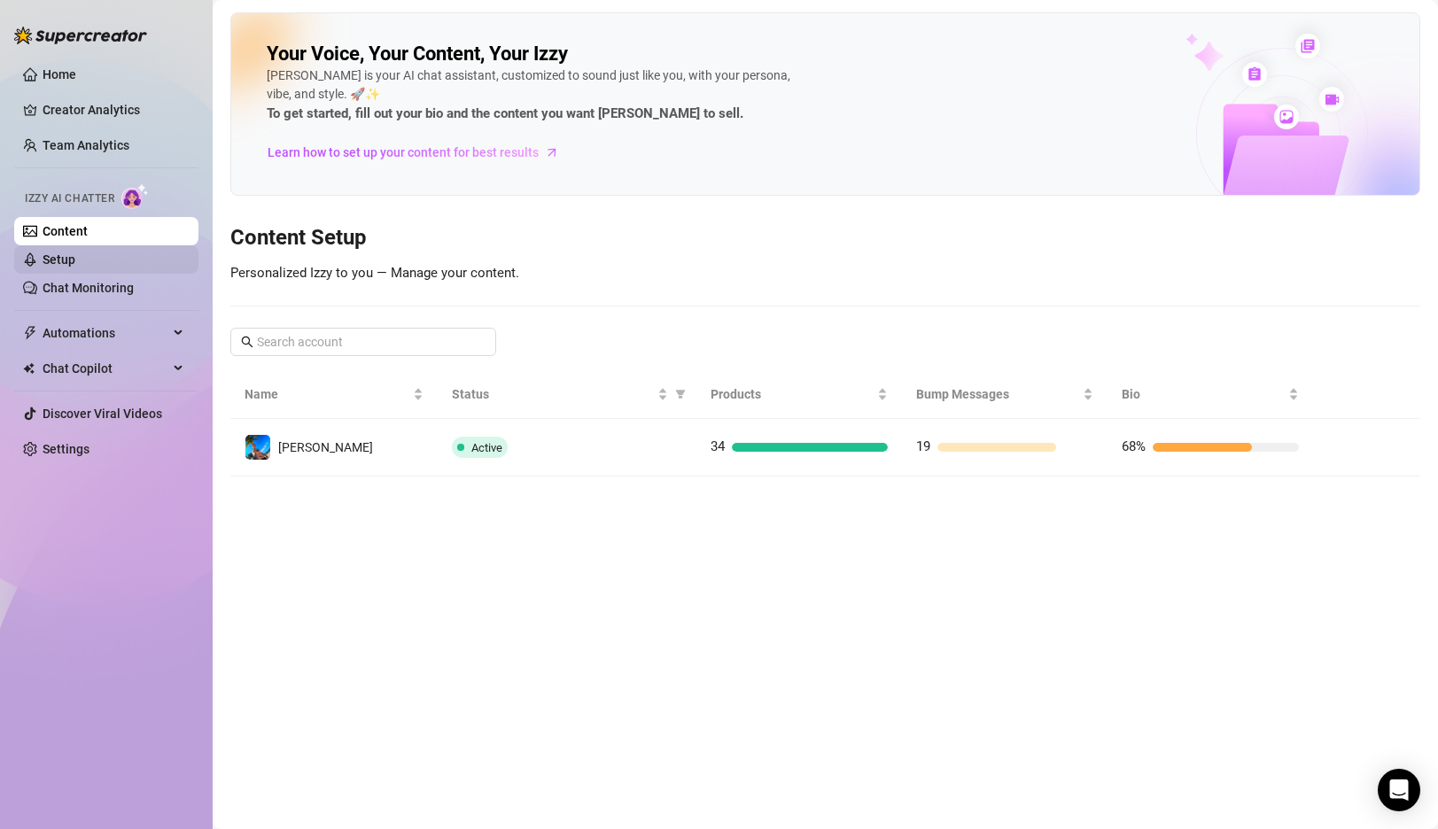
click at [68, 265] on link "Setup" at bounding box center [59, 260] width 33 height 14
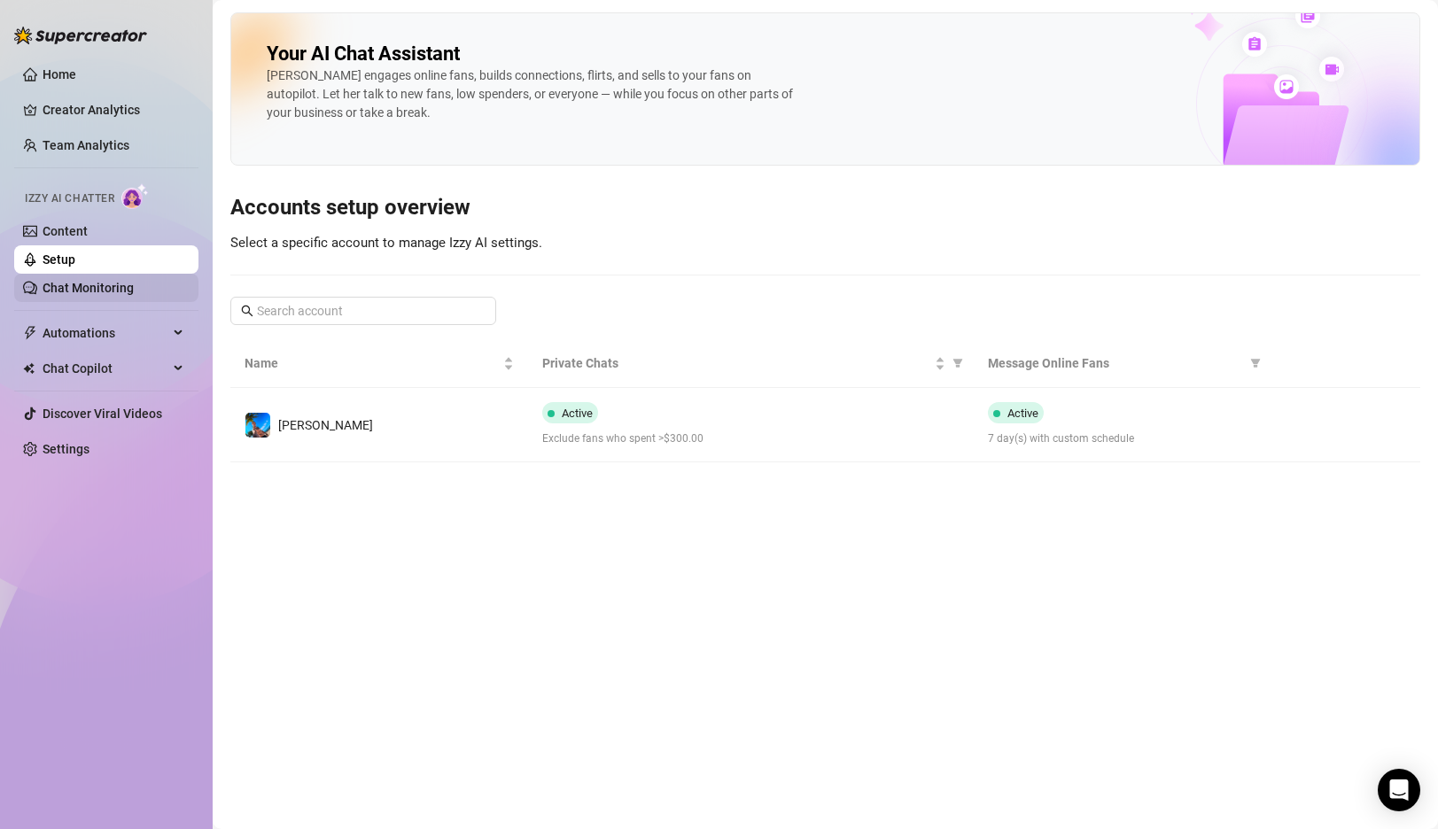
click at [85, 291] on link "Chat Monitoring" at bounding box center [88, 288] width 91 height 14
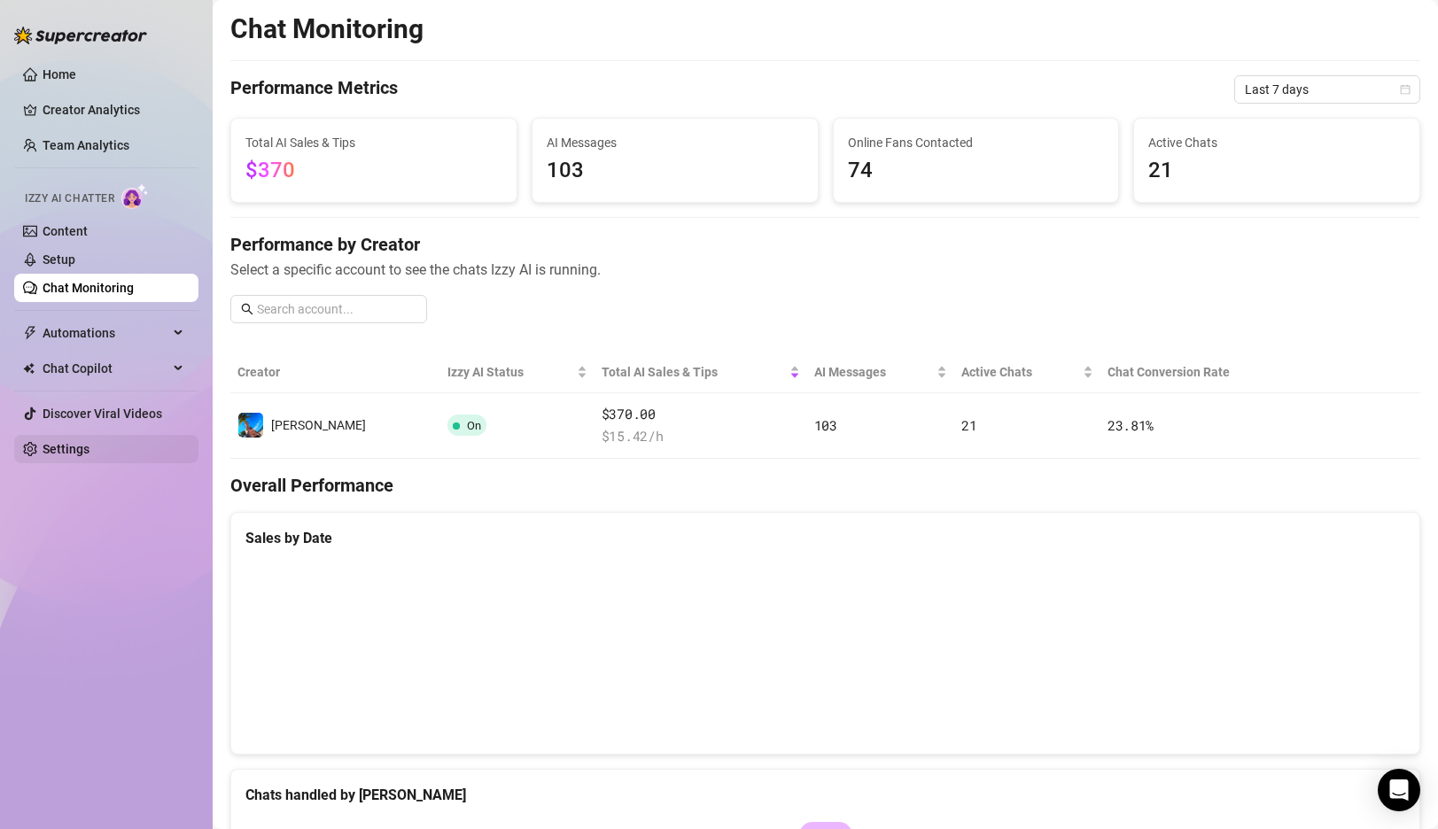
click at [85, 449] on link "Settings" at bounding box center [66, 449] width 47 height 14
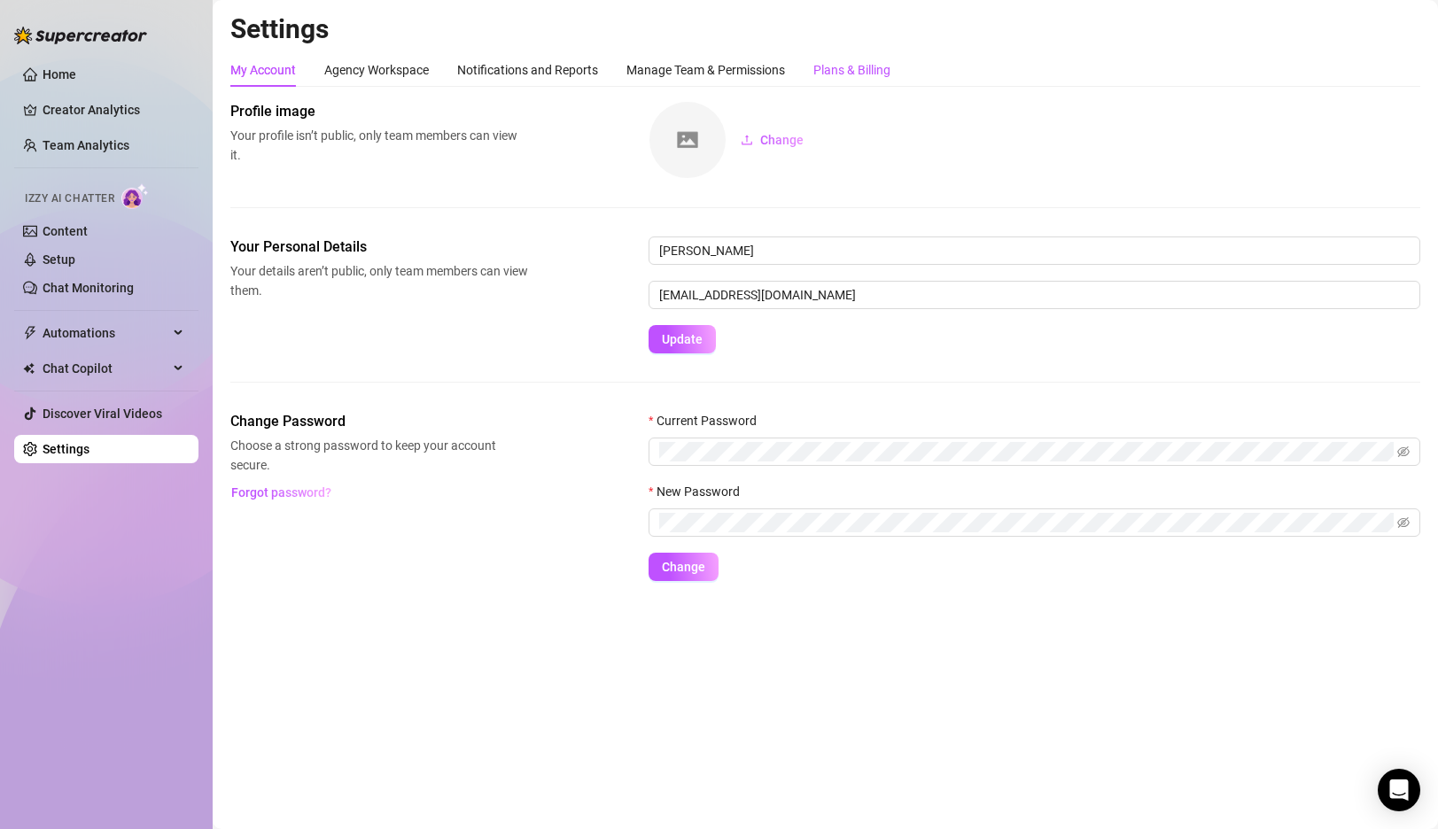
click at [820, 68] on div "Plans & Billing" at bounding box center [851, 69] width 77 height 19
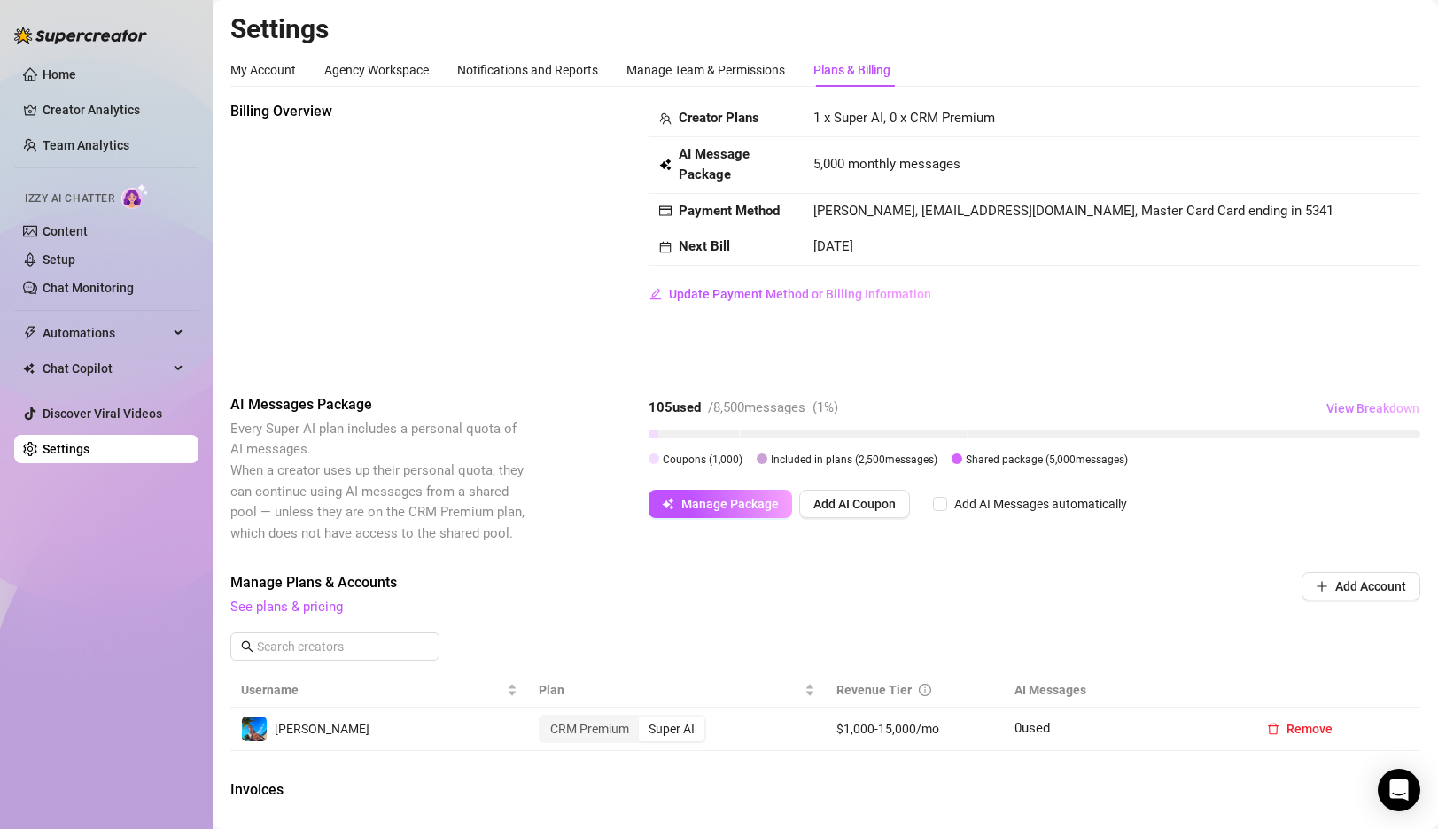
click at [1359, 408] on span "View Breakdown" at bounding box center [1372, 408] width 93 height 14
click at [1258, 354] on div "Billing Overview Creator Plans 1 x Super AI, 0 x CRM Premium AI Message Package…" at bounding box center [825, 233] width 1190 height 265
click at [719, 501] on span "Manage Package" at bounding box center [729, 504] width 97 height 14
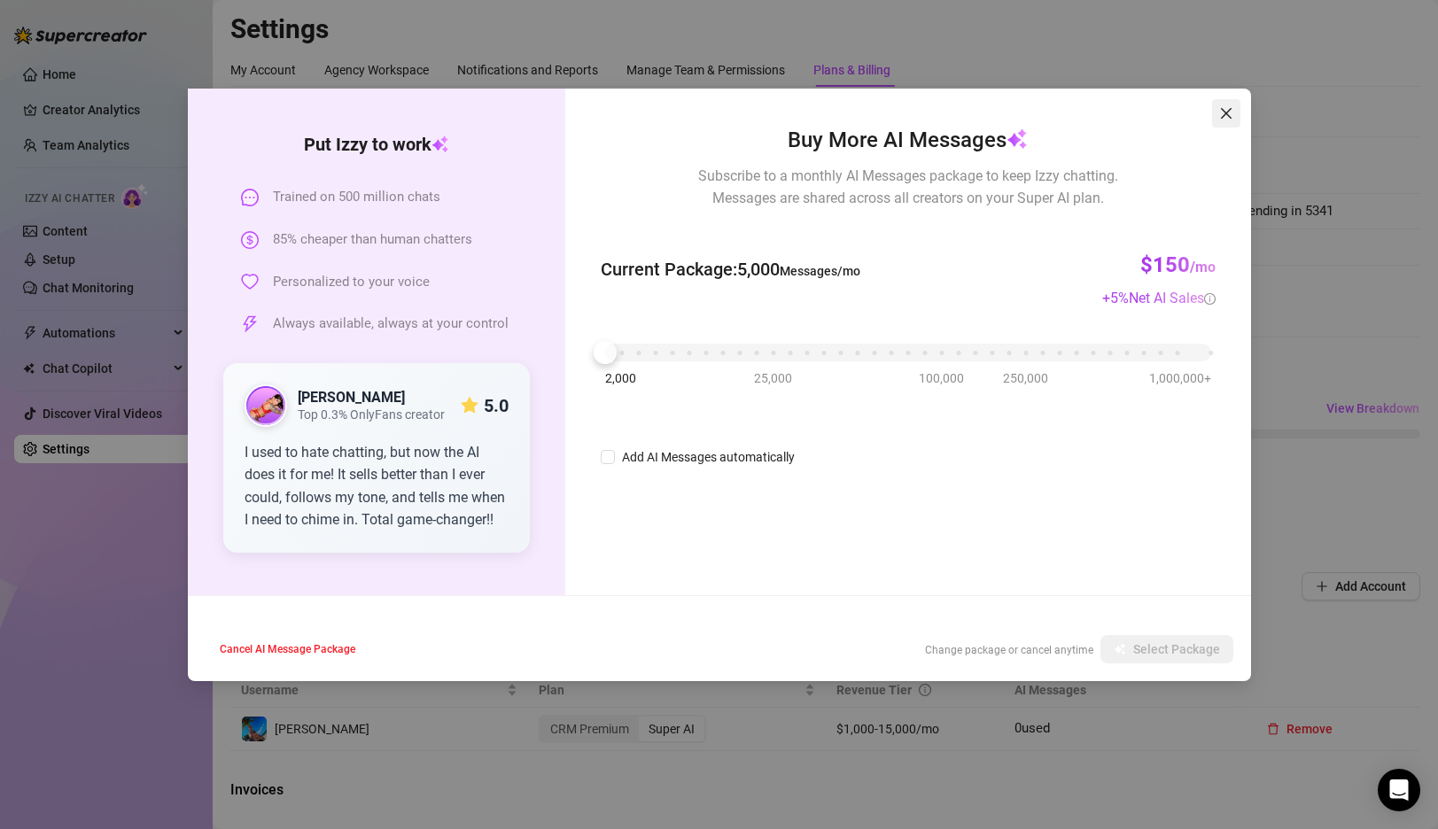
click at [1233, 107] on span "Close" at bounding box center [1226, 113] width 28 height 14
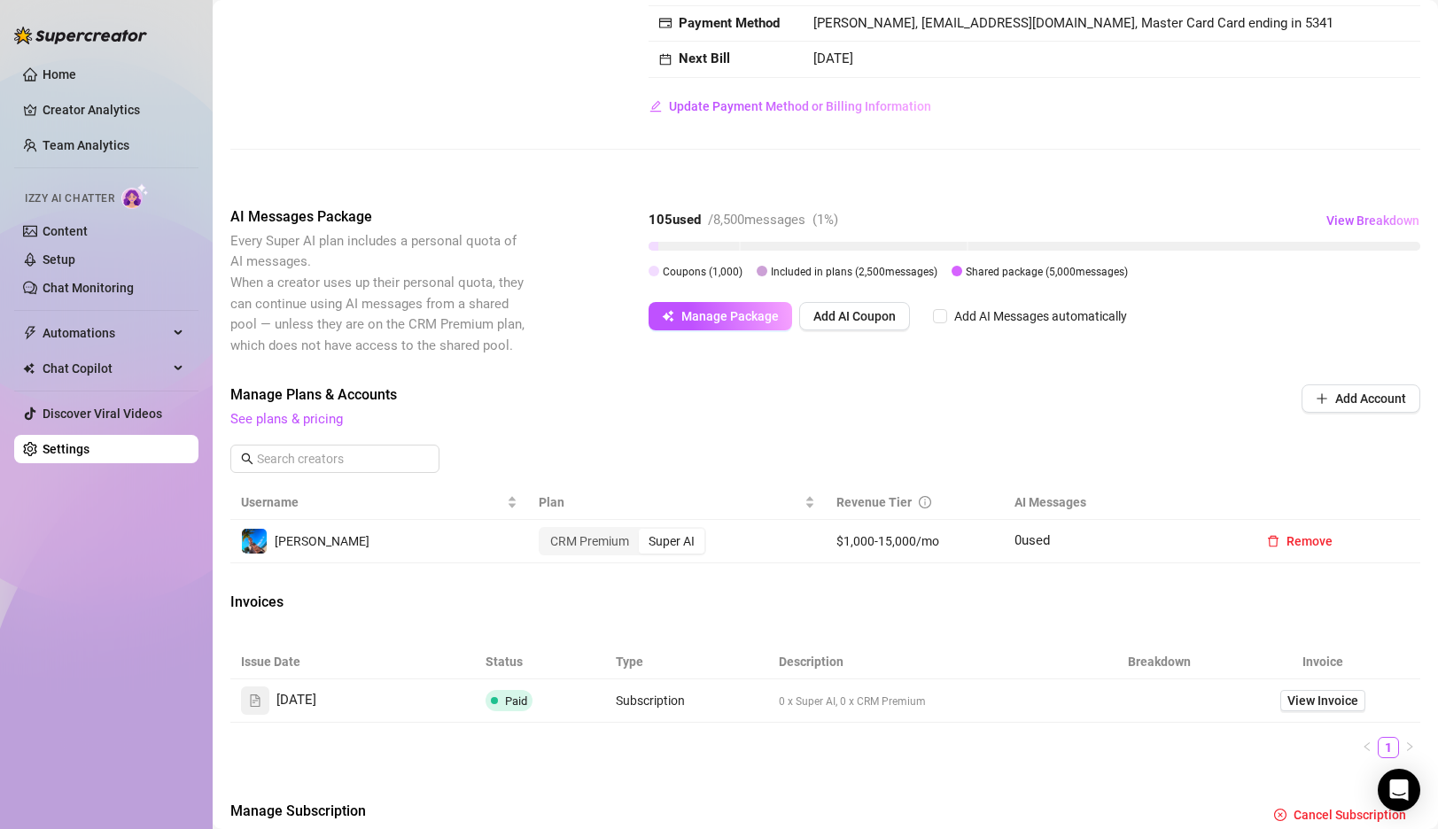
scroll to position [177, 0]
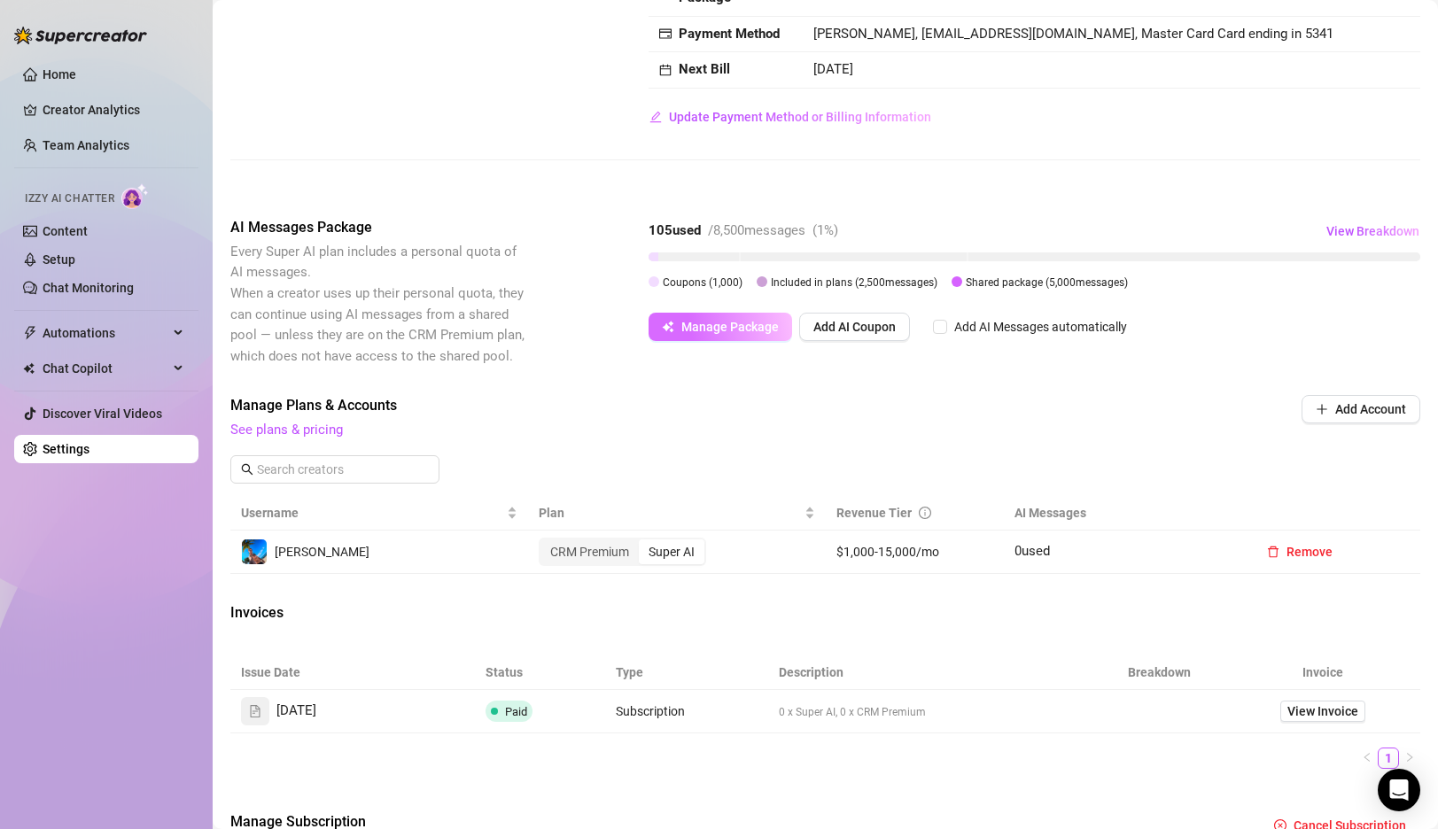
click at [741, 332] on span "Manage Package" at bounding box center [729, 327] width 97 height 14
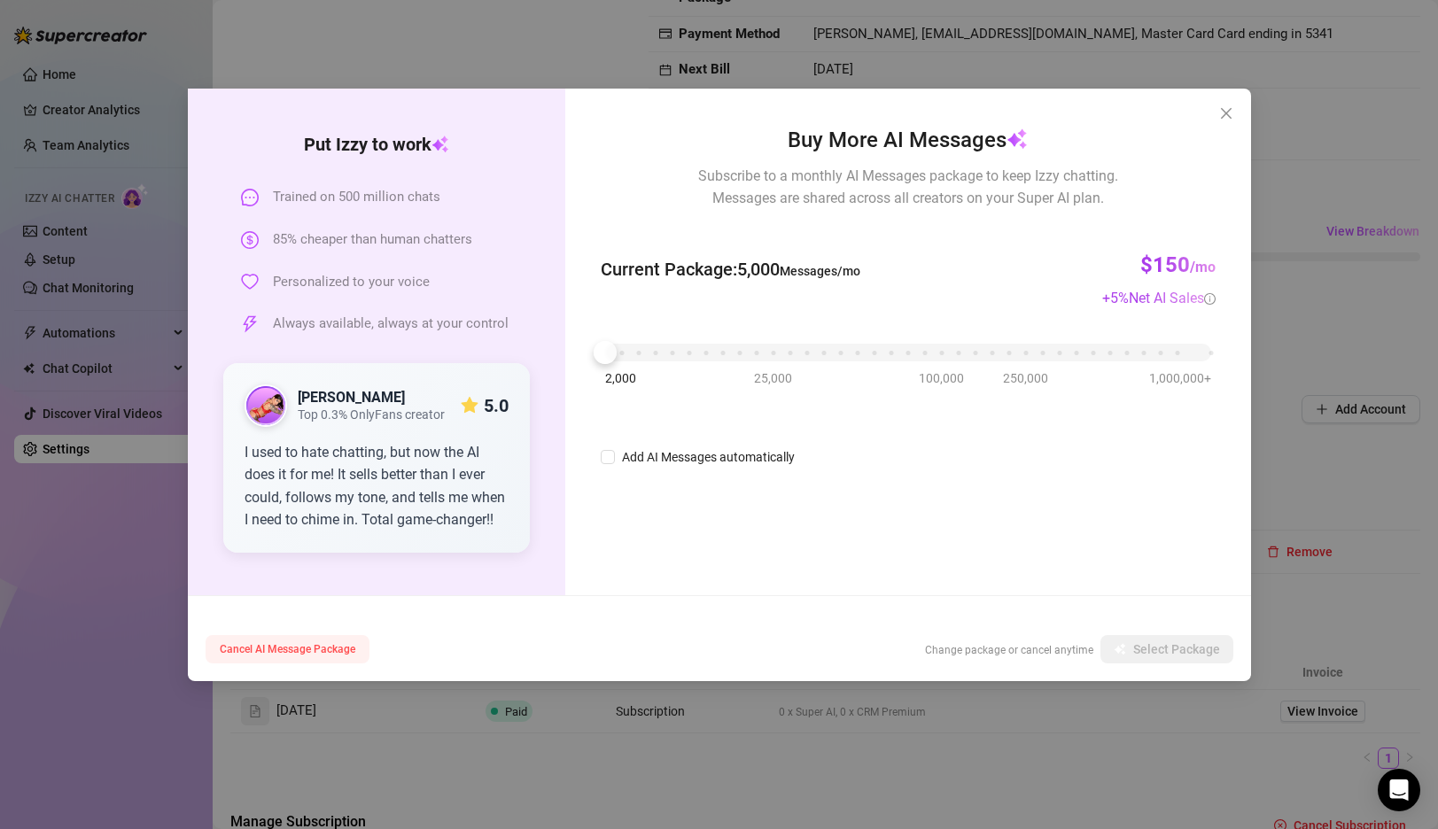
click at [322, 654] on span "Cancel AI Message Package" at bounding box center [288, 649] width 136 height 12
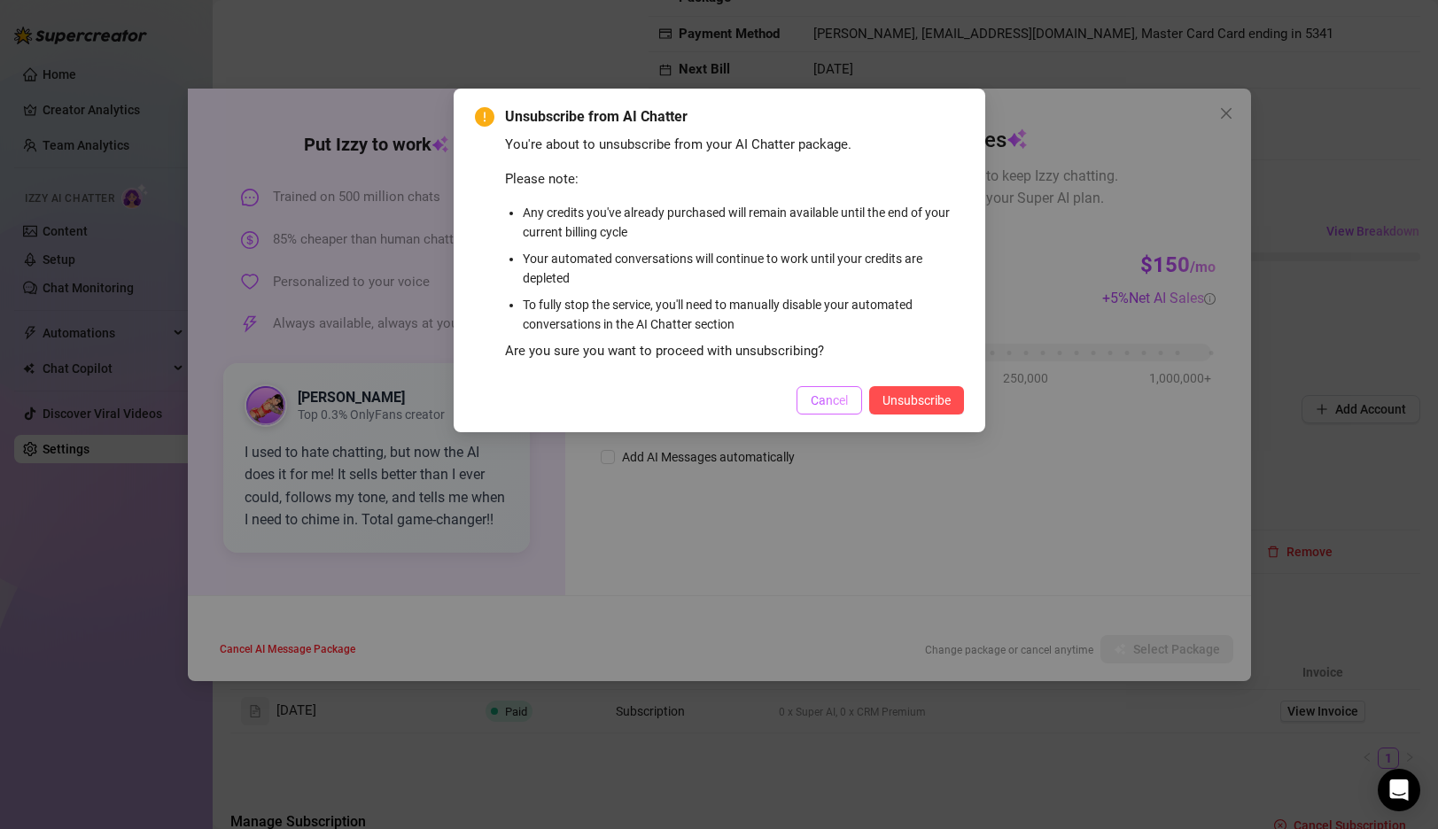
click at [831, 401] on span "Cancel" at bounding box center [829, 400] width 37 height 14
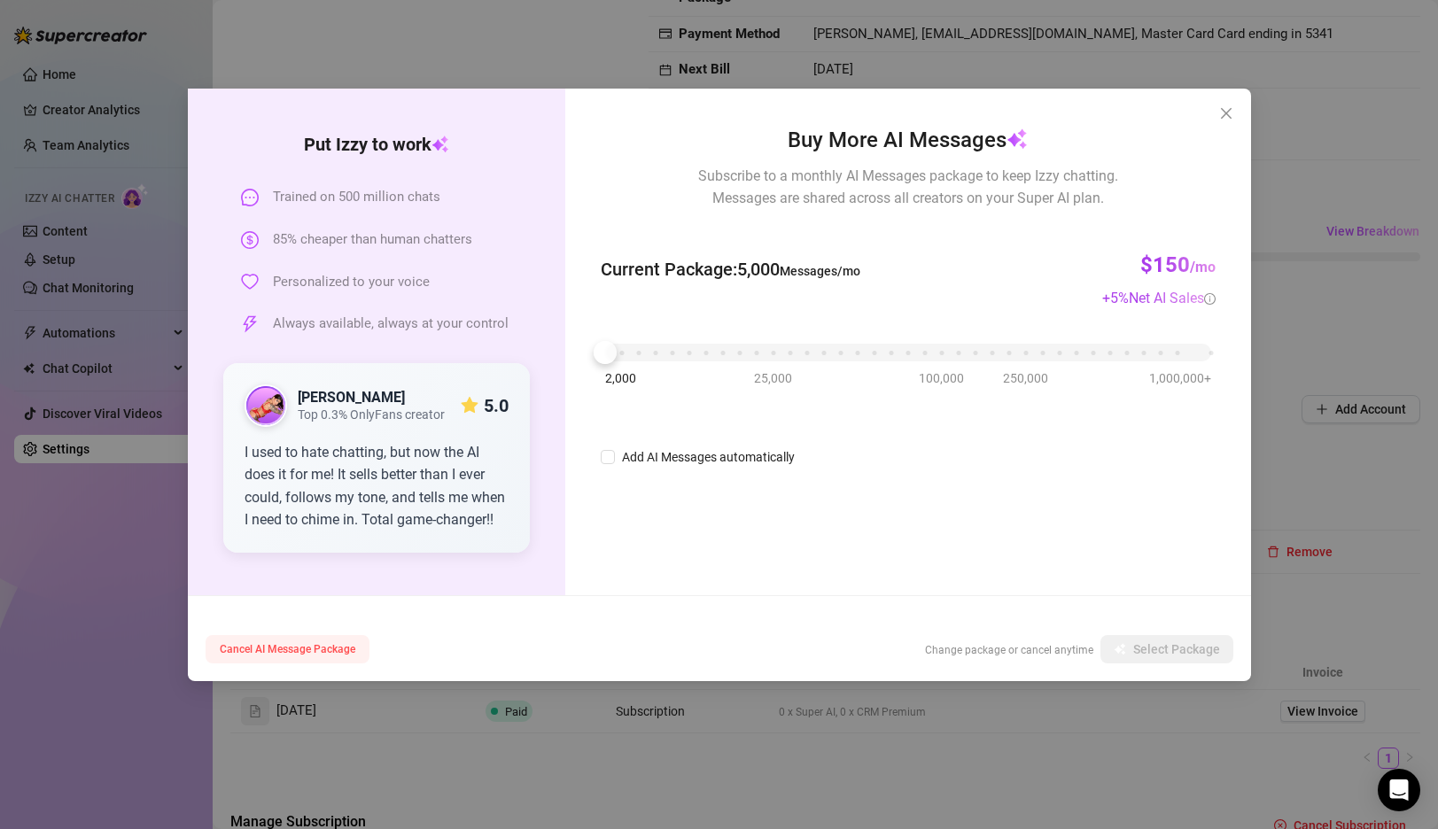
click at [271, 638] on button "Cancel AI Message Package" at bounding box center [288, 649] width 164 height 28
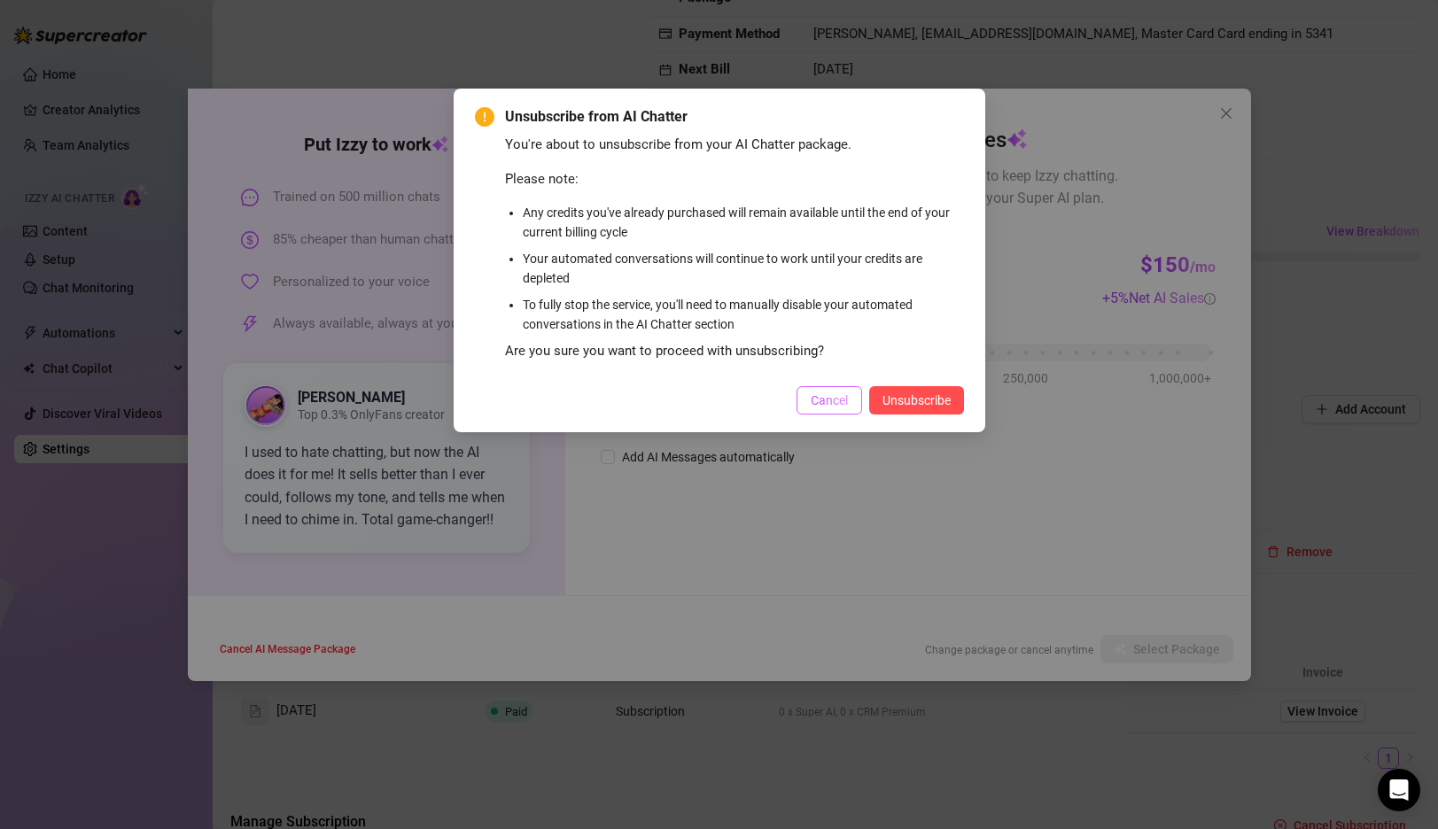
click at [830, 396] on span "Cancel" at bounding box center [829, 400] width 37 height 14
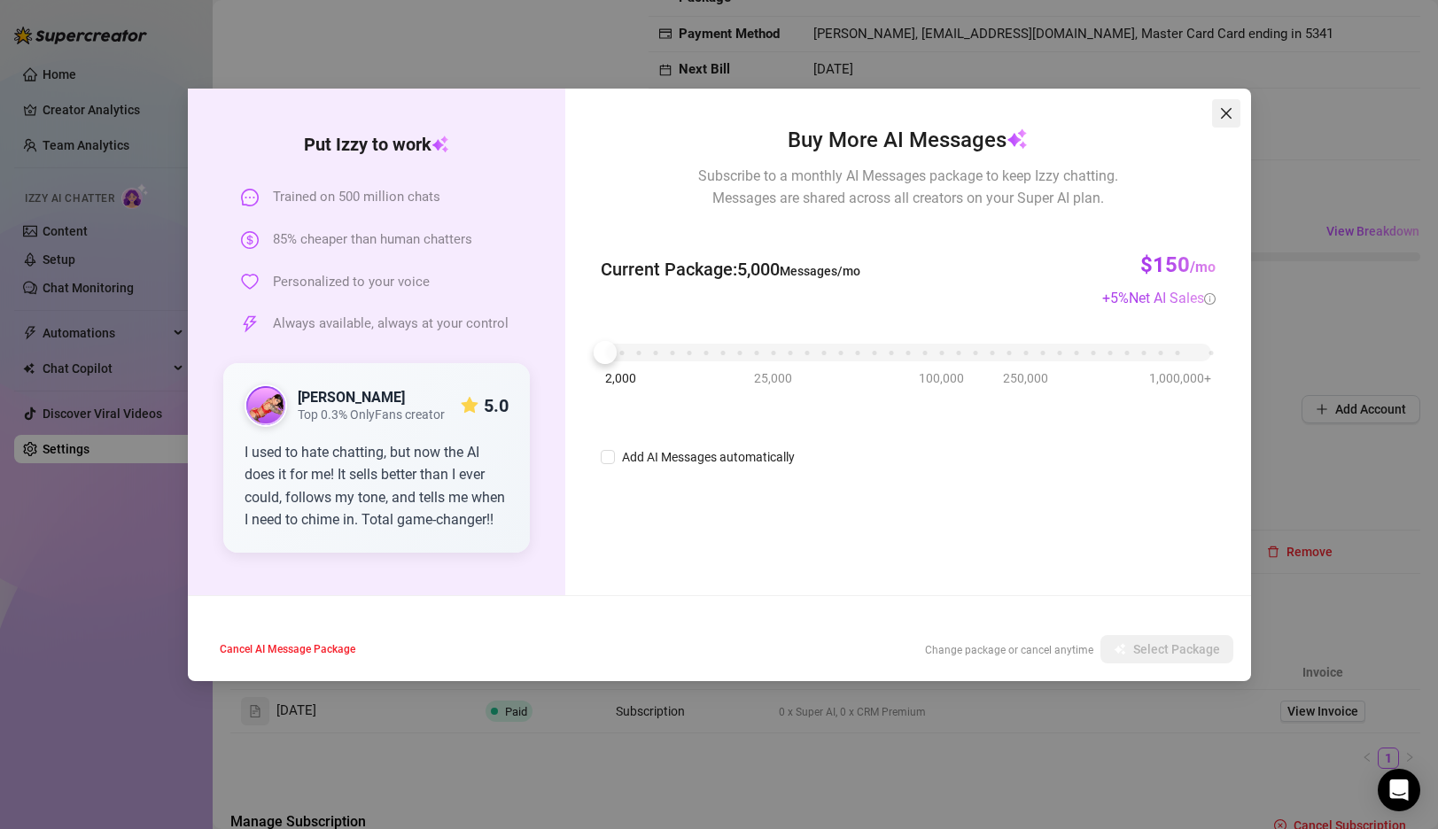
click at [1225, 113] on icon "close" at bounding box center [1225, 113] width 11 height 11
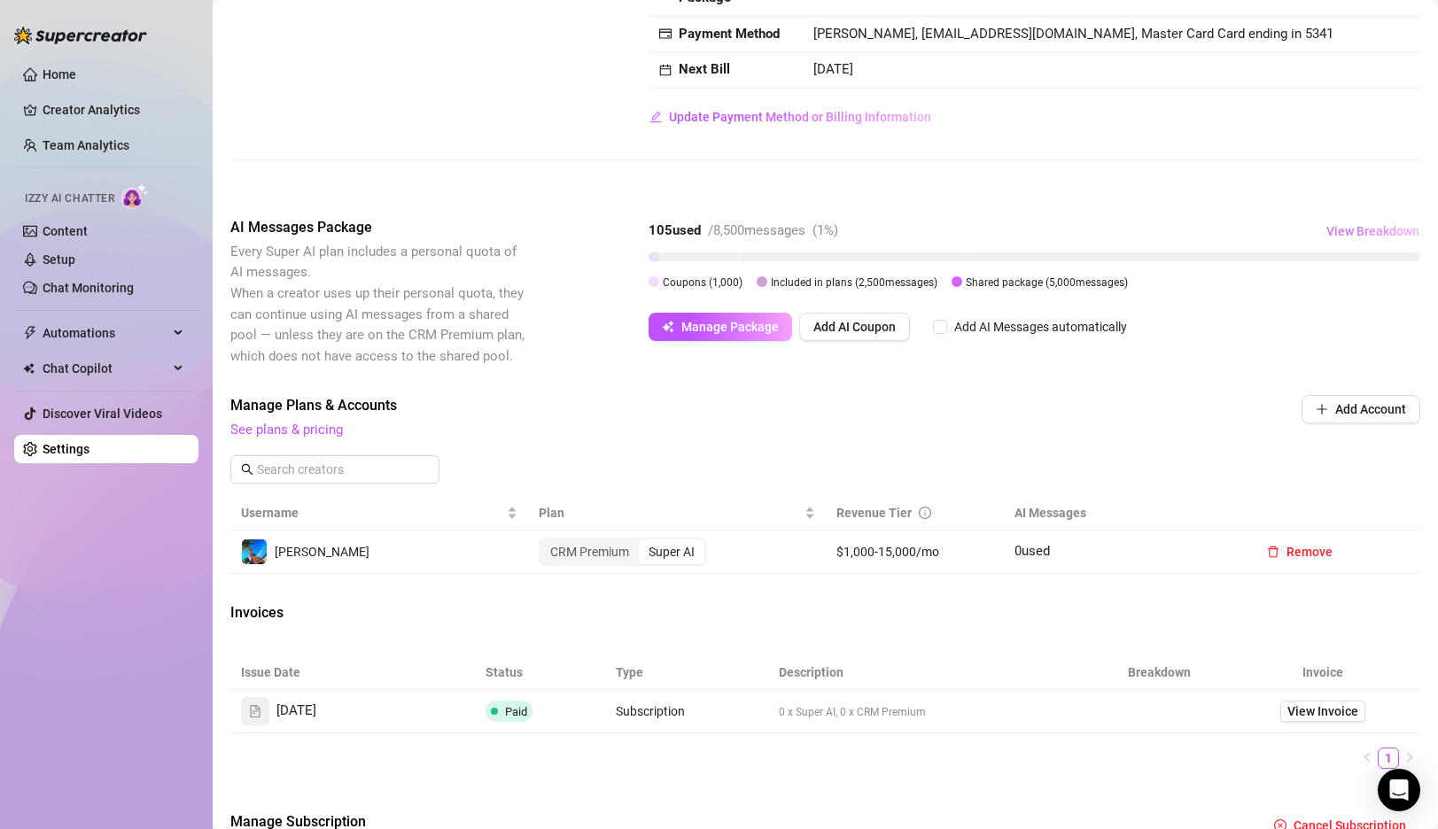
click at [1372, 229] on span "View Breakdown" at bounding box center [1372, 231] width 93 height 14
click at [732, 164] on div "Billing Overview Creator Plans 1 x Super AI, 0 x CRM Premium AI Message Package…" at bounding box center [825, 56] width 1190 height 265
click at [75, 264] on link "Setup" at bounding box center [59, 260] width 33 height 14
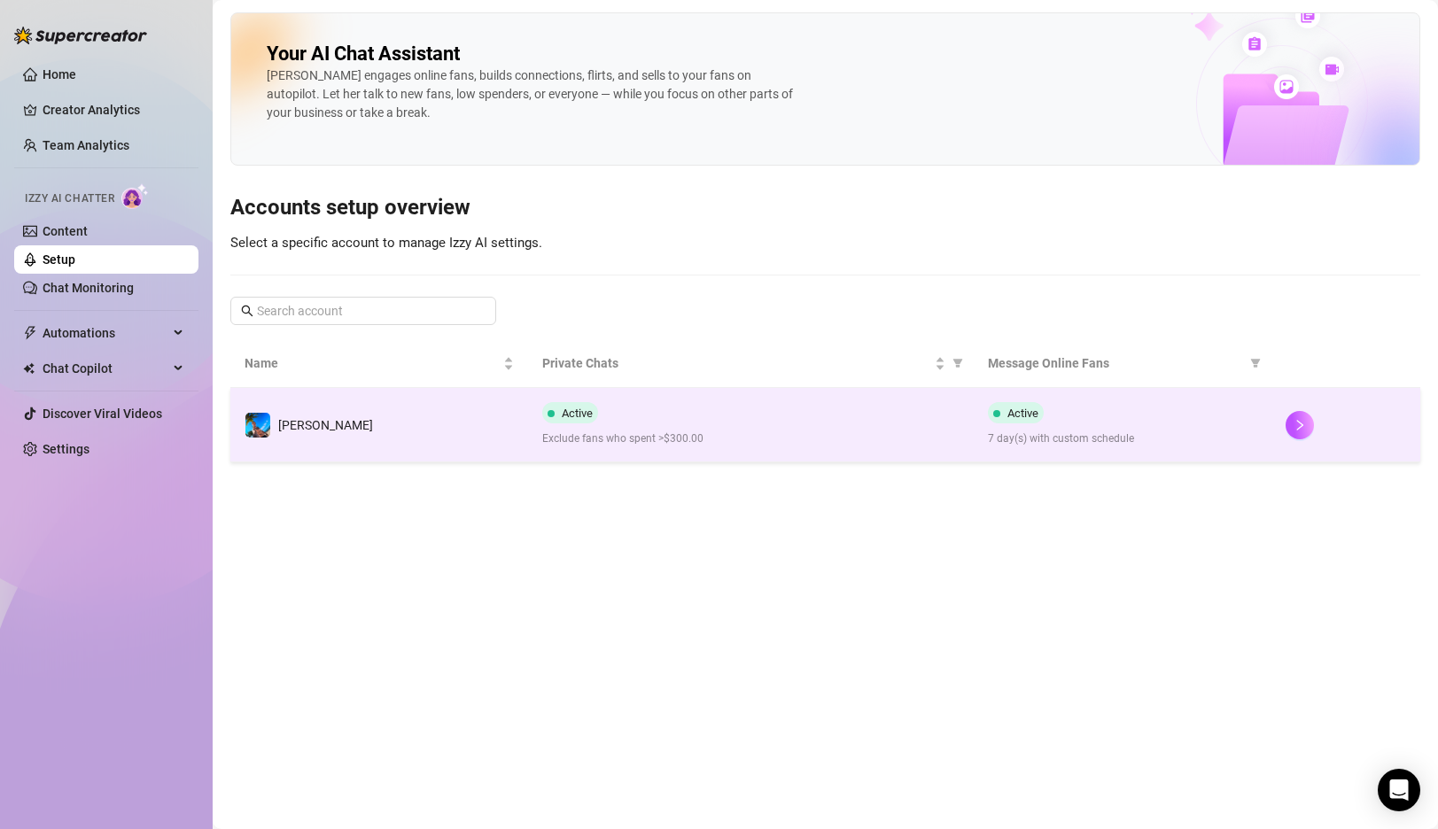
click at [464, 451] on td "[PERSON_NAME]" at bounding box center [379, 425] width 298 height 74
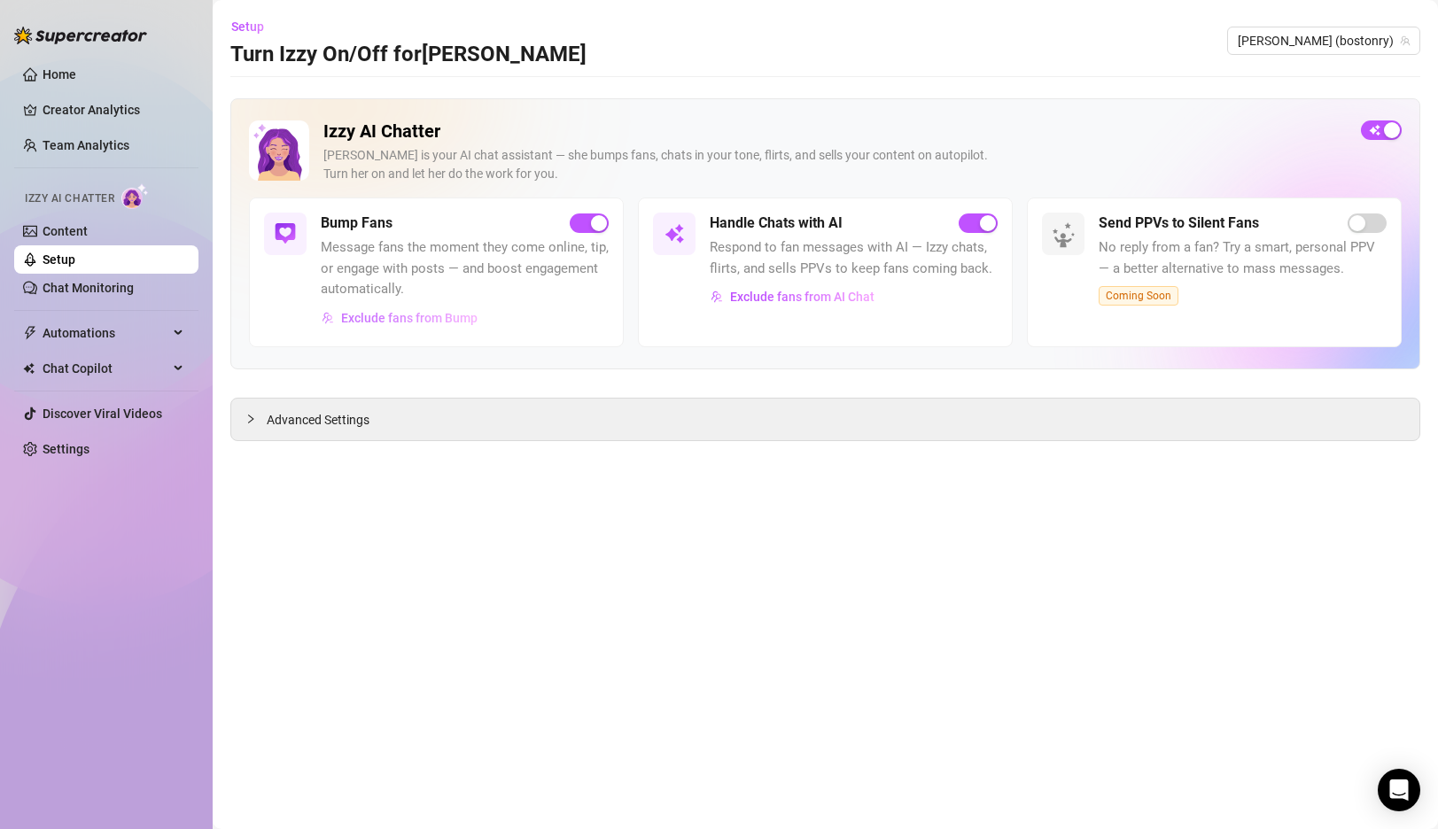
click at [432, 317] on span "Exclude fans from Bump" at bounding box center [409, 318] width 136 height 14
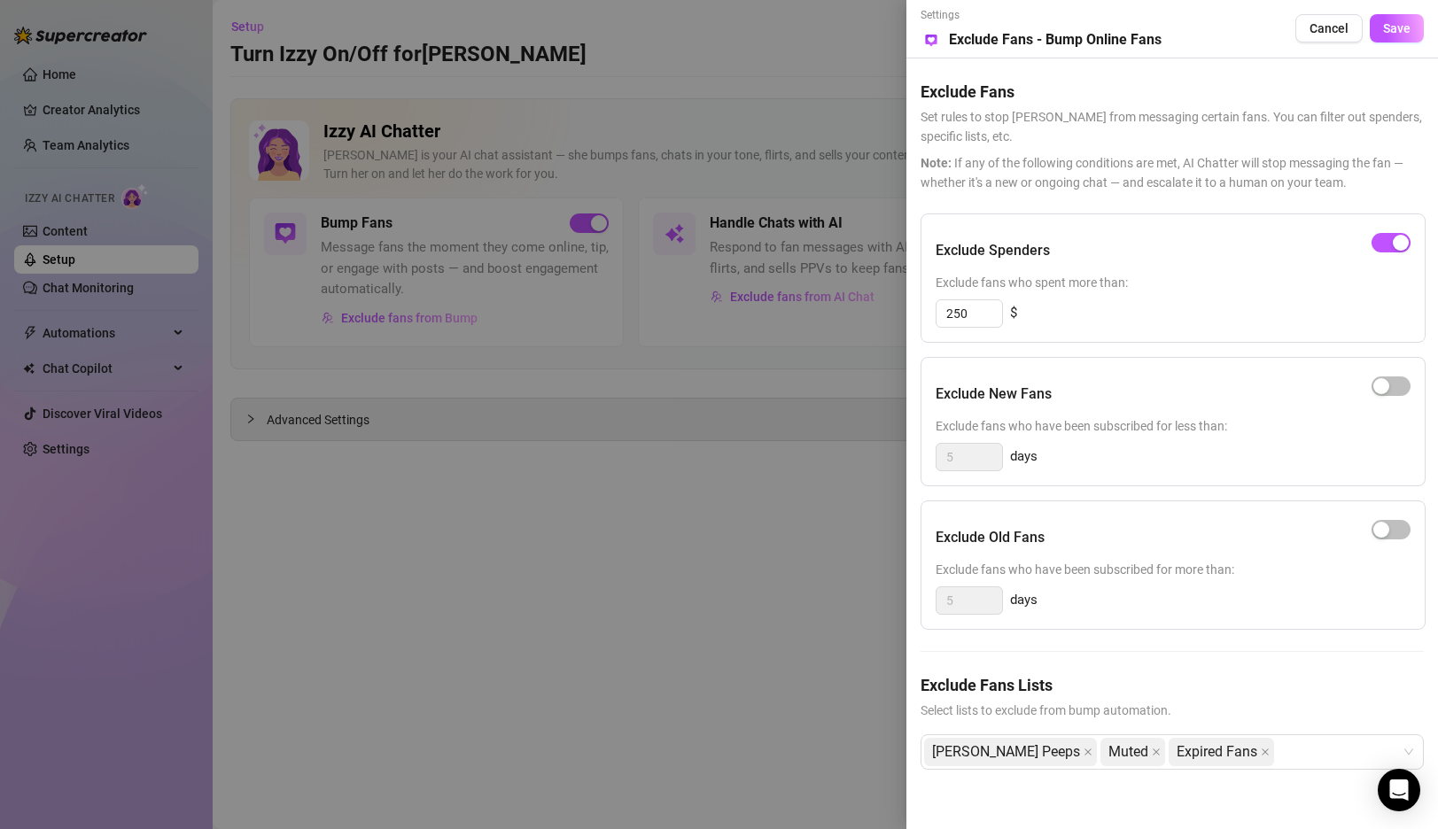
click at [783, 579] on div at bounding box center [719, 414] width 1438 height 829
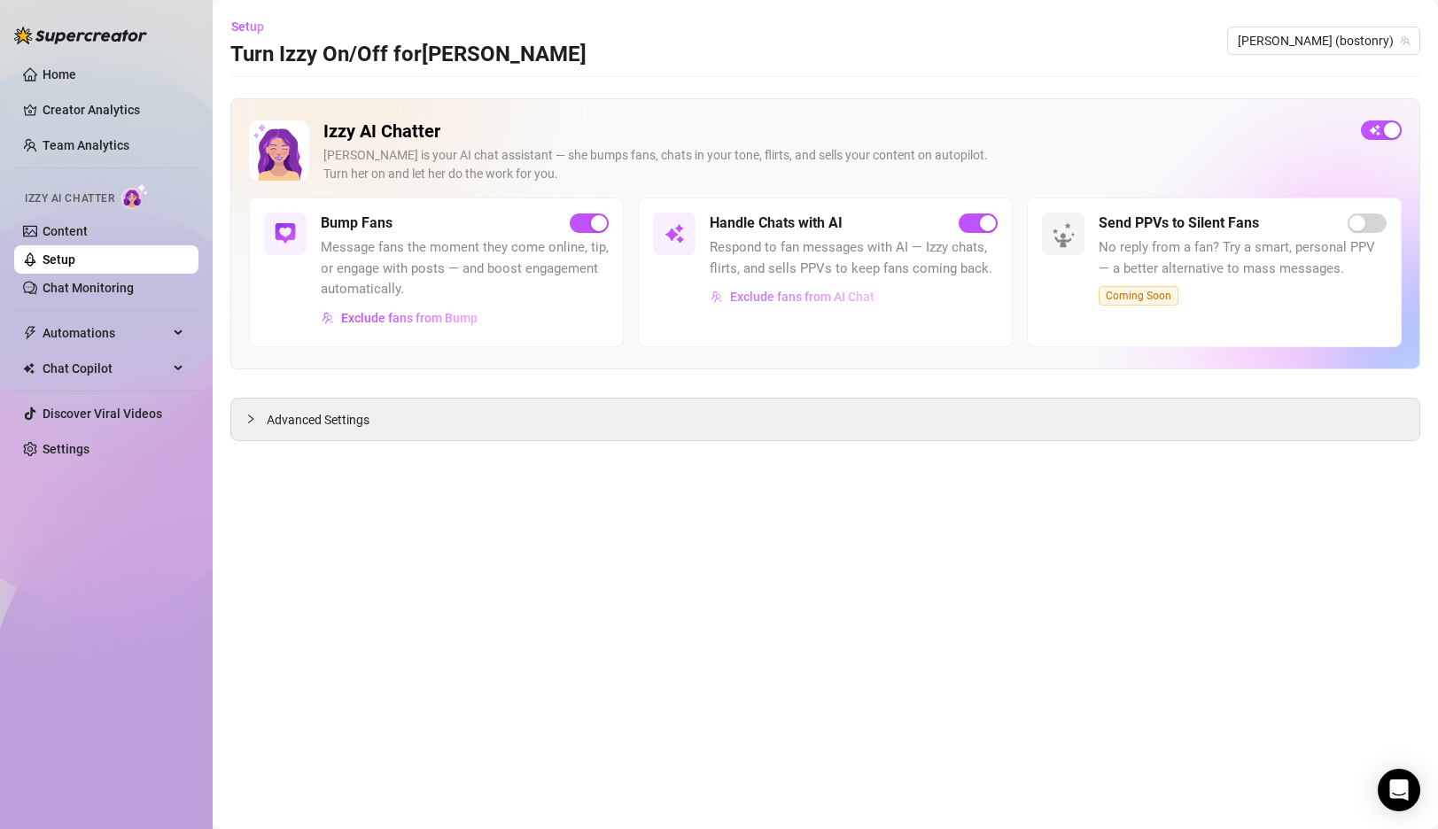
click at [828, 299] on span "Exclude fans from AI Chat" at bounding box center [802, 297] width 144 height 14
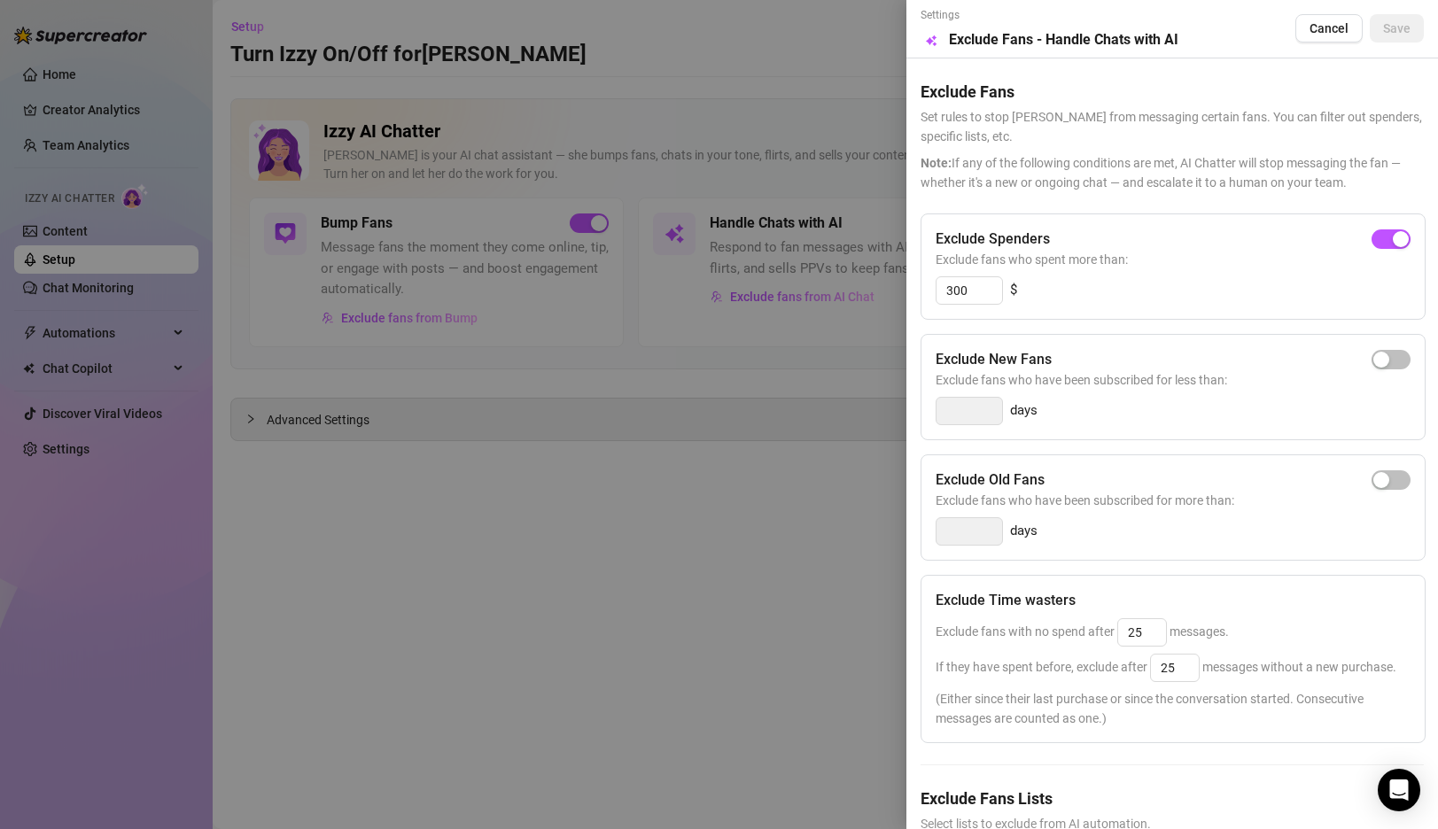
scroll to position [132, 0]
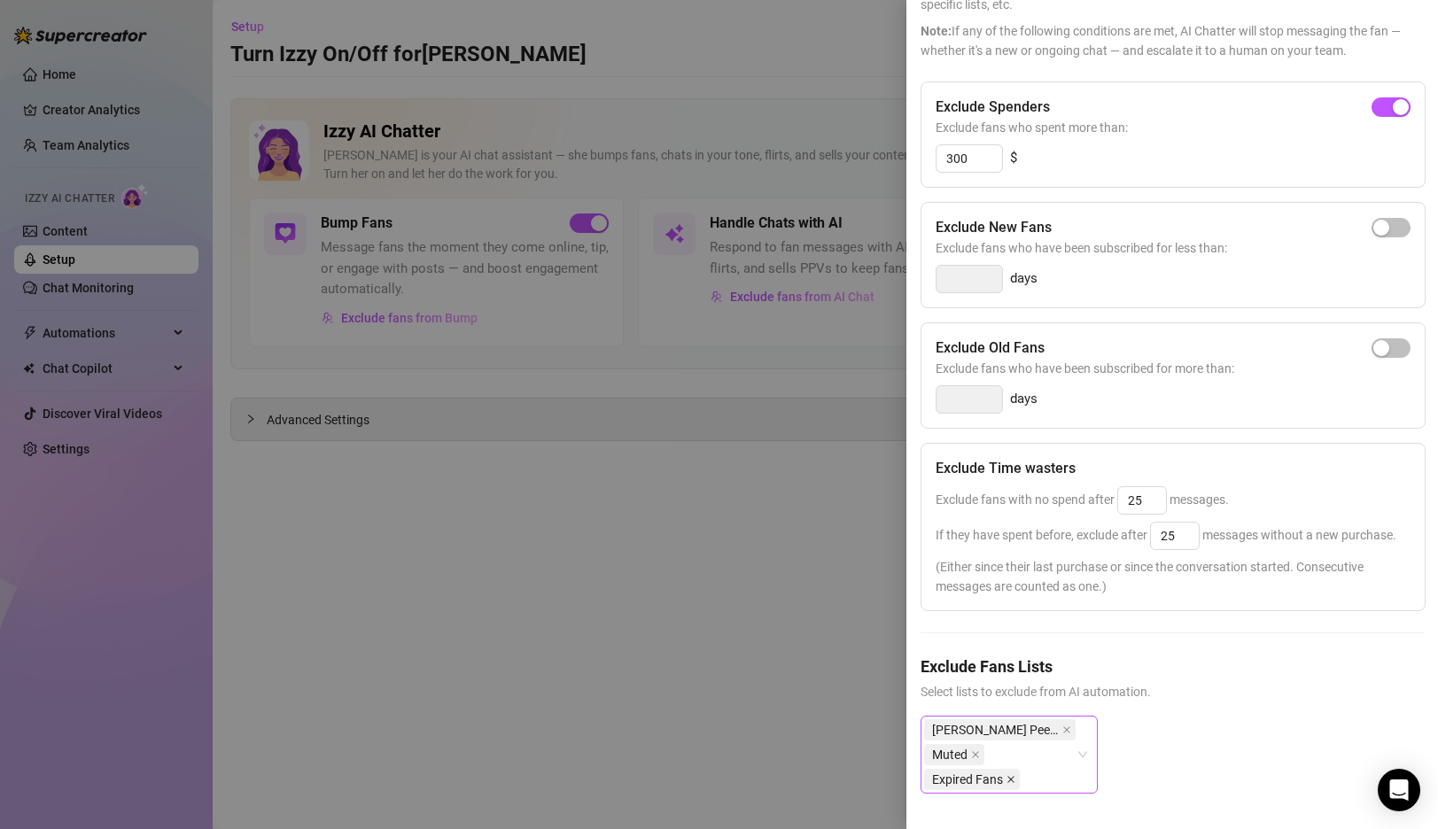
click at [1010, 781] on icon "close" at bounding box center [1010, 779] width 9 height 9
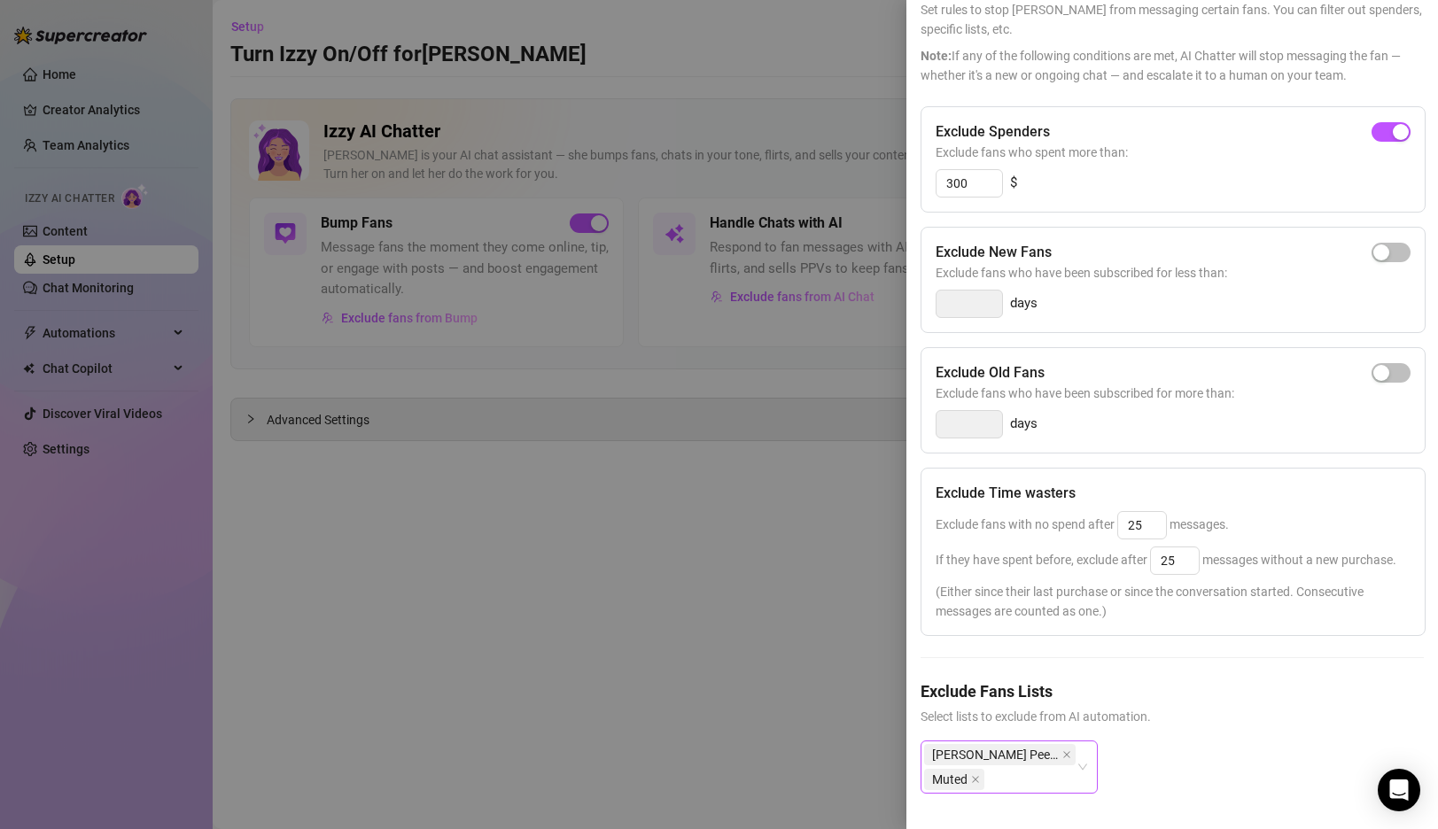
scroll to position [0, 0]
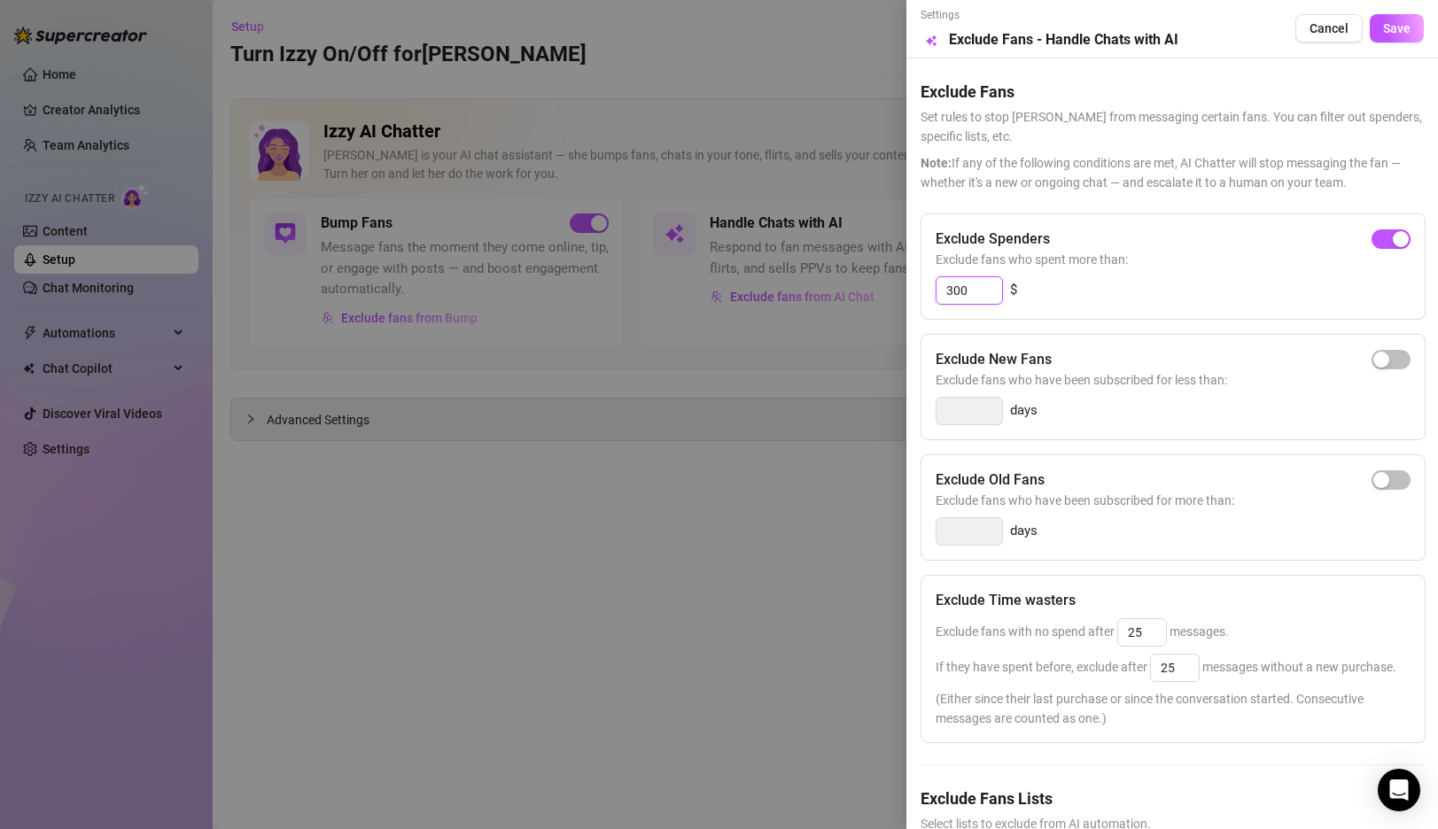
click at [947, 283] on input "300" at bounding box center [969, 290] width 66 height 27
type input "500"
click at [1410, 35] on span "Save" at bounding box center [1396, 28] width 27 height 14
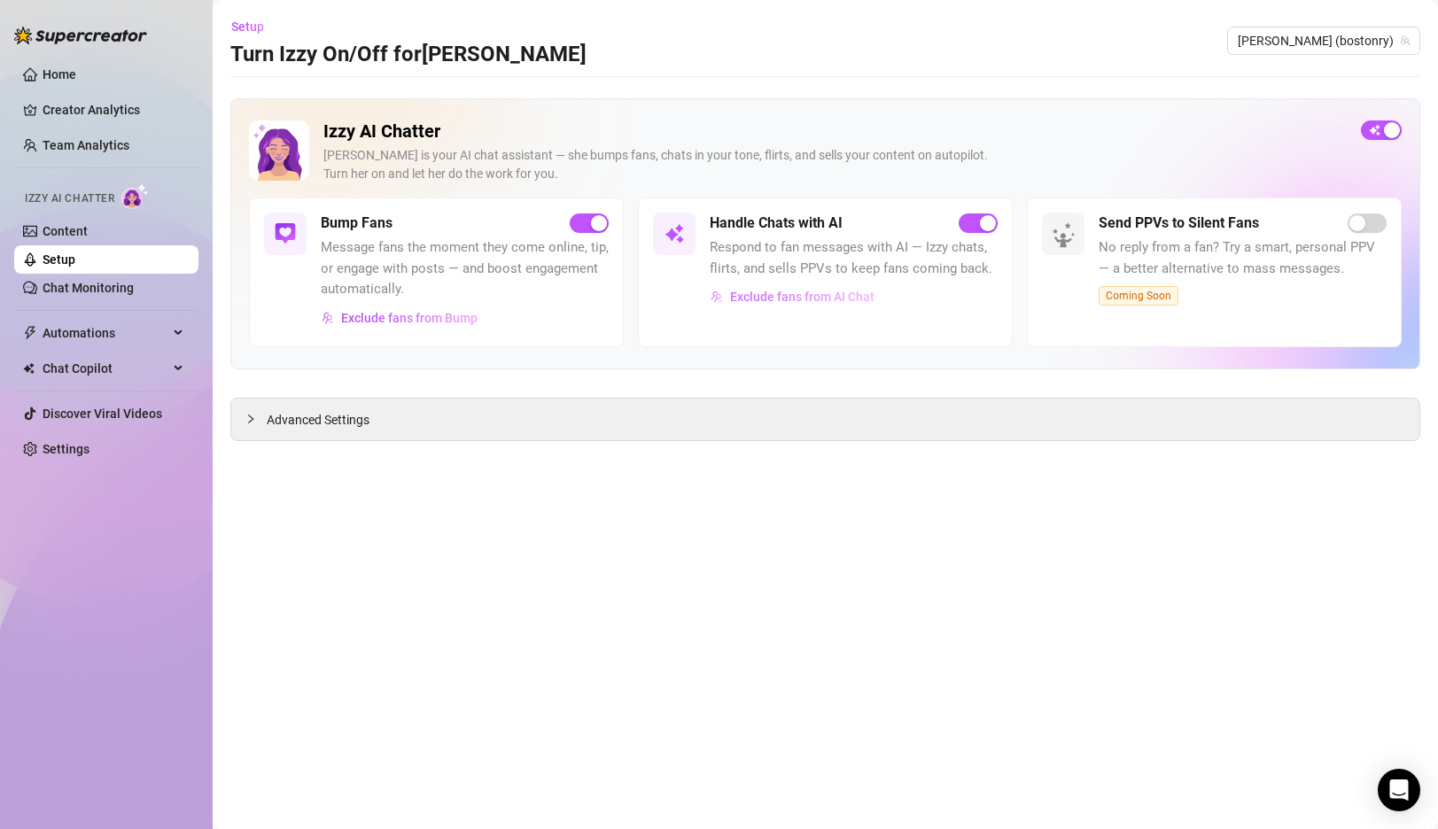
click at [813, 293] on span "Exclude fans from AI Chat" at bounding box center [802, 297] width 144 height 14
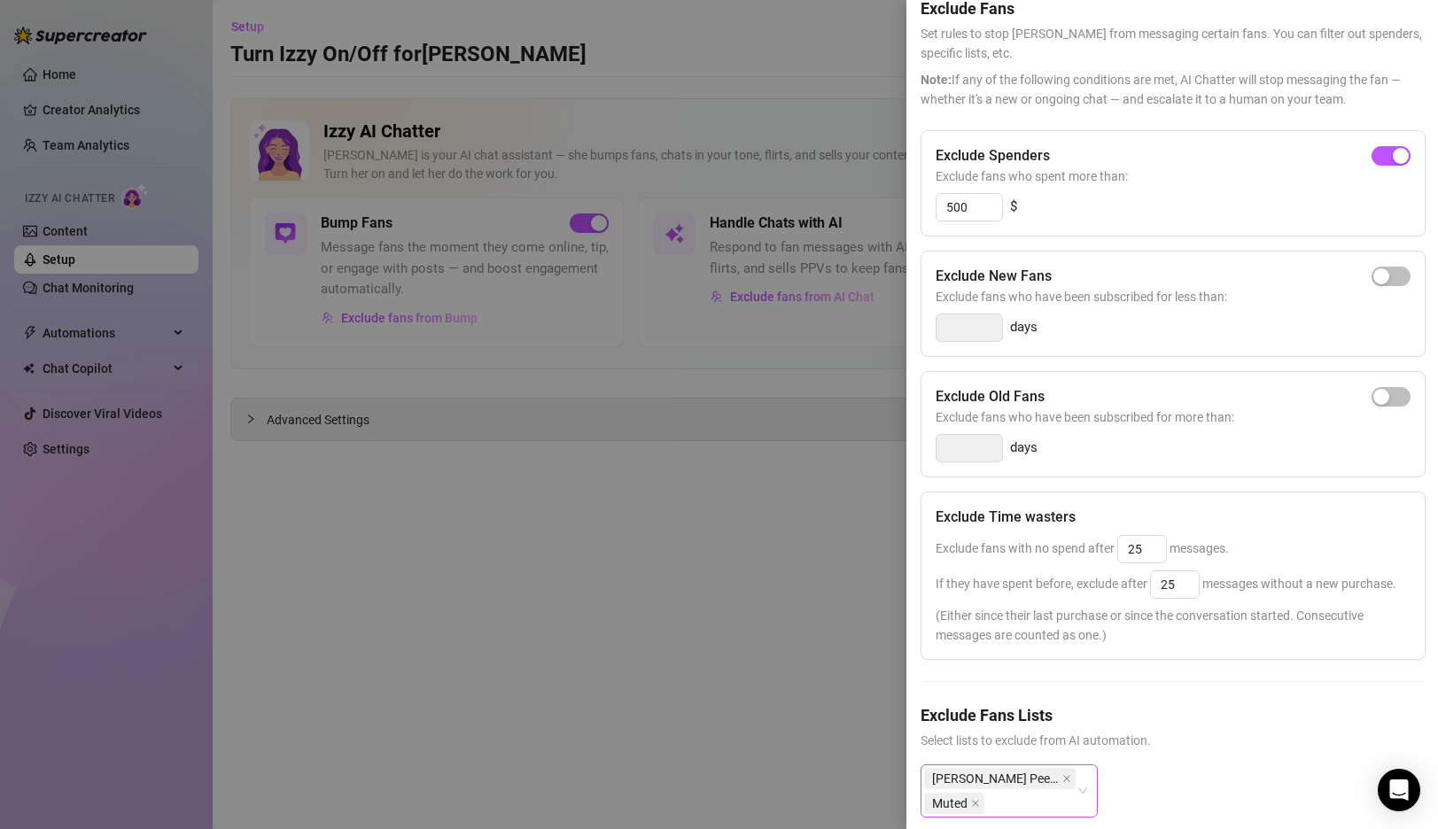
scroll to position [107, 0]
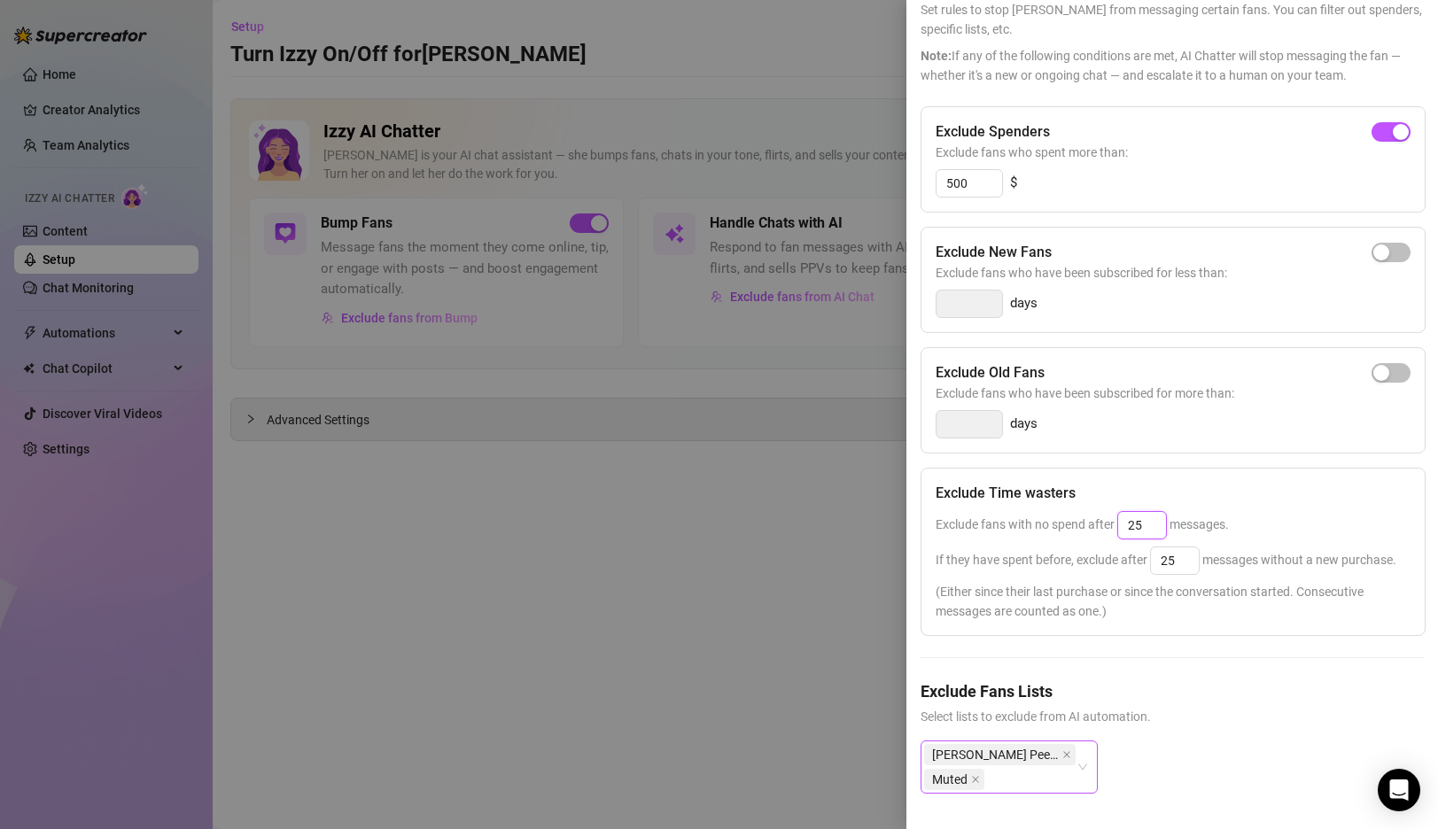
click at [1141, 525] on input "25" at bounding box center [1142, 525] width 48 height 27
type input "40"
click at [1224, 656] on div "Exclude Spenders Exclude fans who spent more than: 500 $ Exclude New Fans Exclu…" at bounding box center [1172, 464] width 503 height 716
click at [1175, 564] on input "25" at bounding box center [1175, 561] width 48 height 27
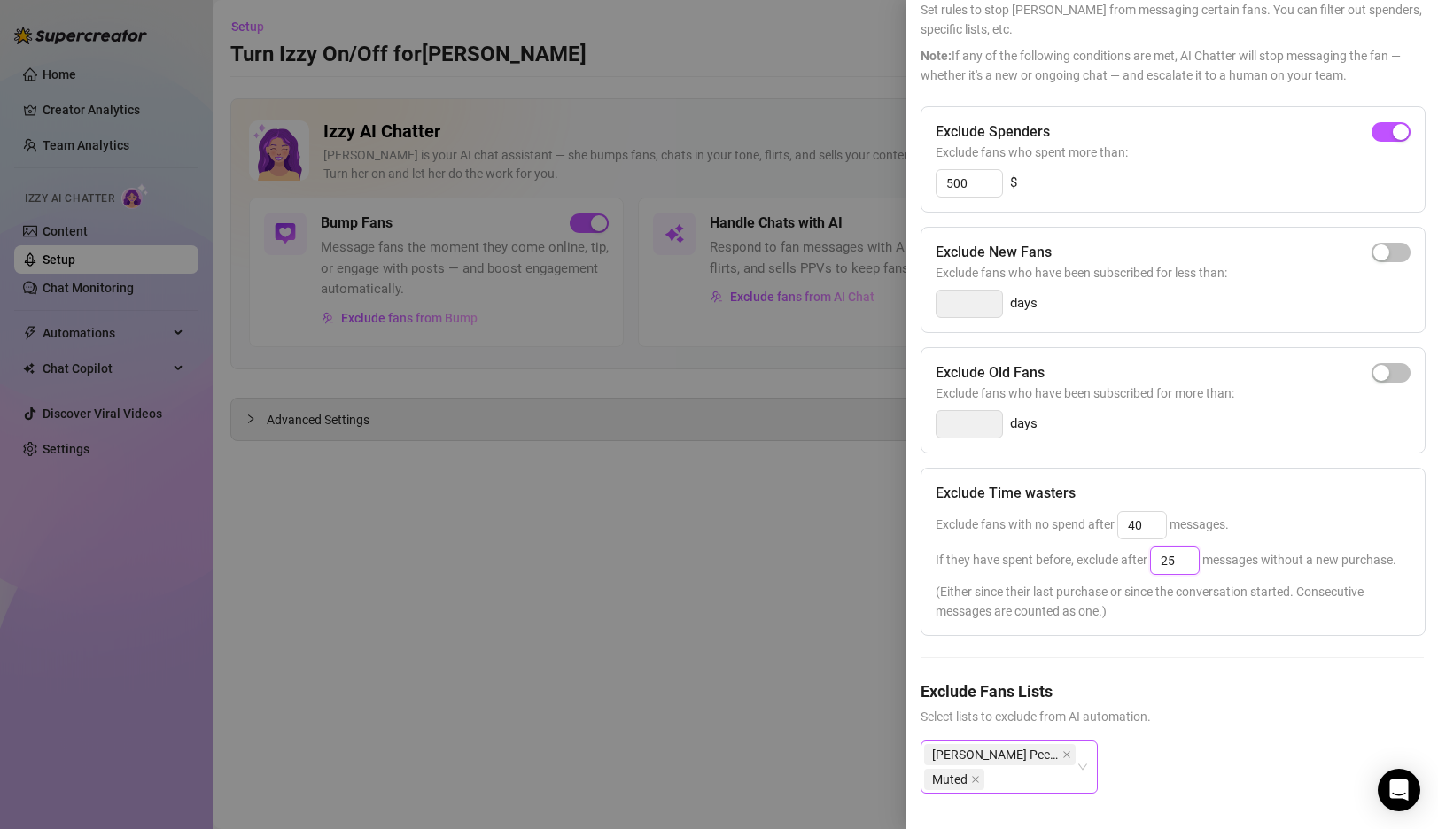
click at [1175, 564] on input "25" at bounding box center [1175, 561] width 48 height 27
type input "50"
click at [1272, 663] on div "Exclude Spenders Exclude fans who spent more than: 500 $ Exclude New Fans Exclu…" at bounding box center [1172, 464] width 503 height 716
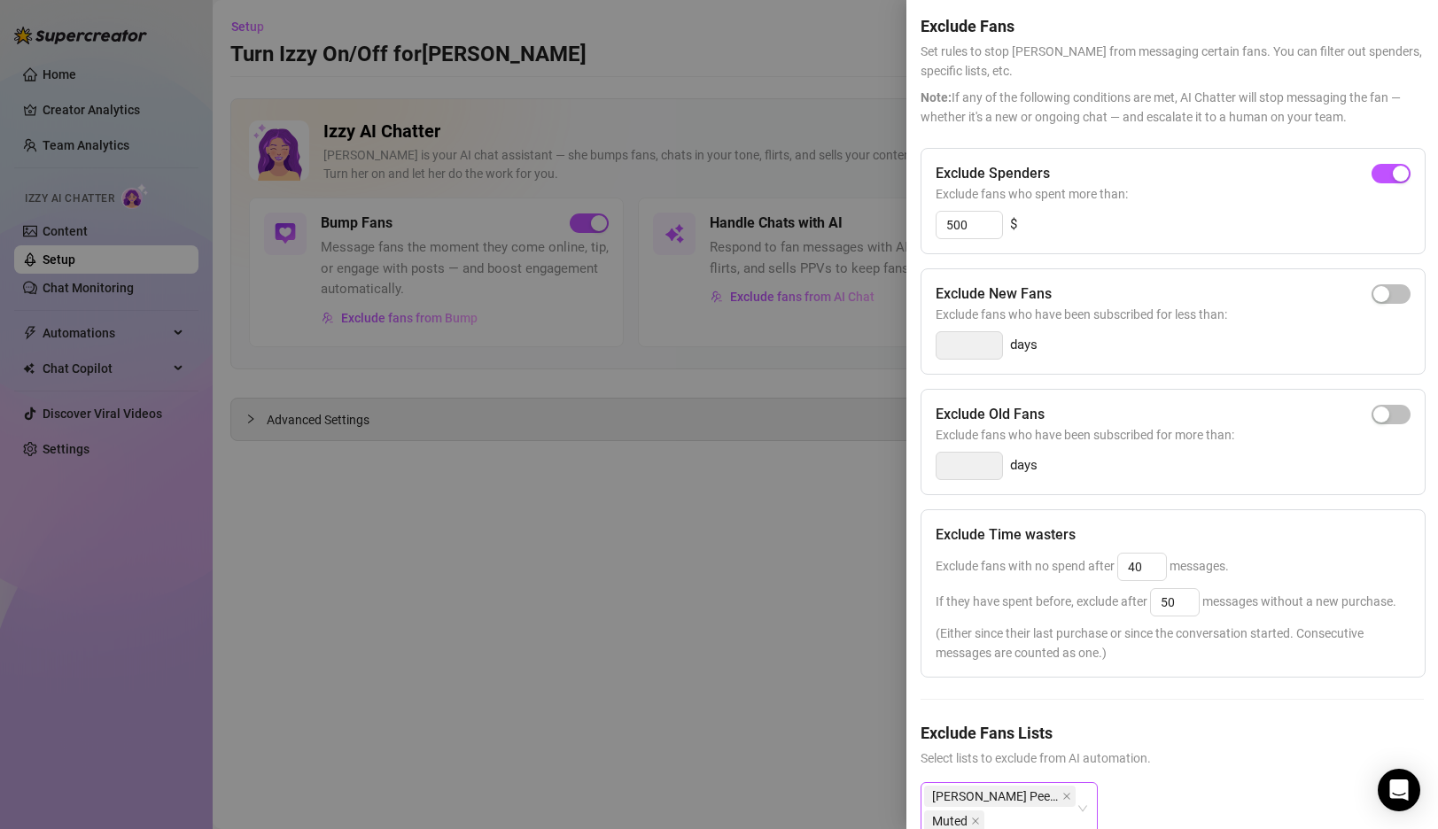
scroll to position [0, 0]
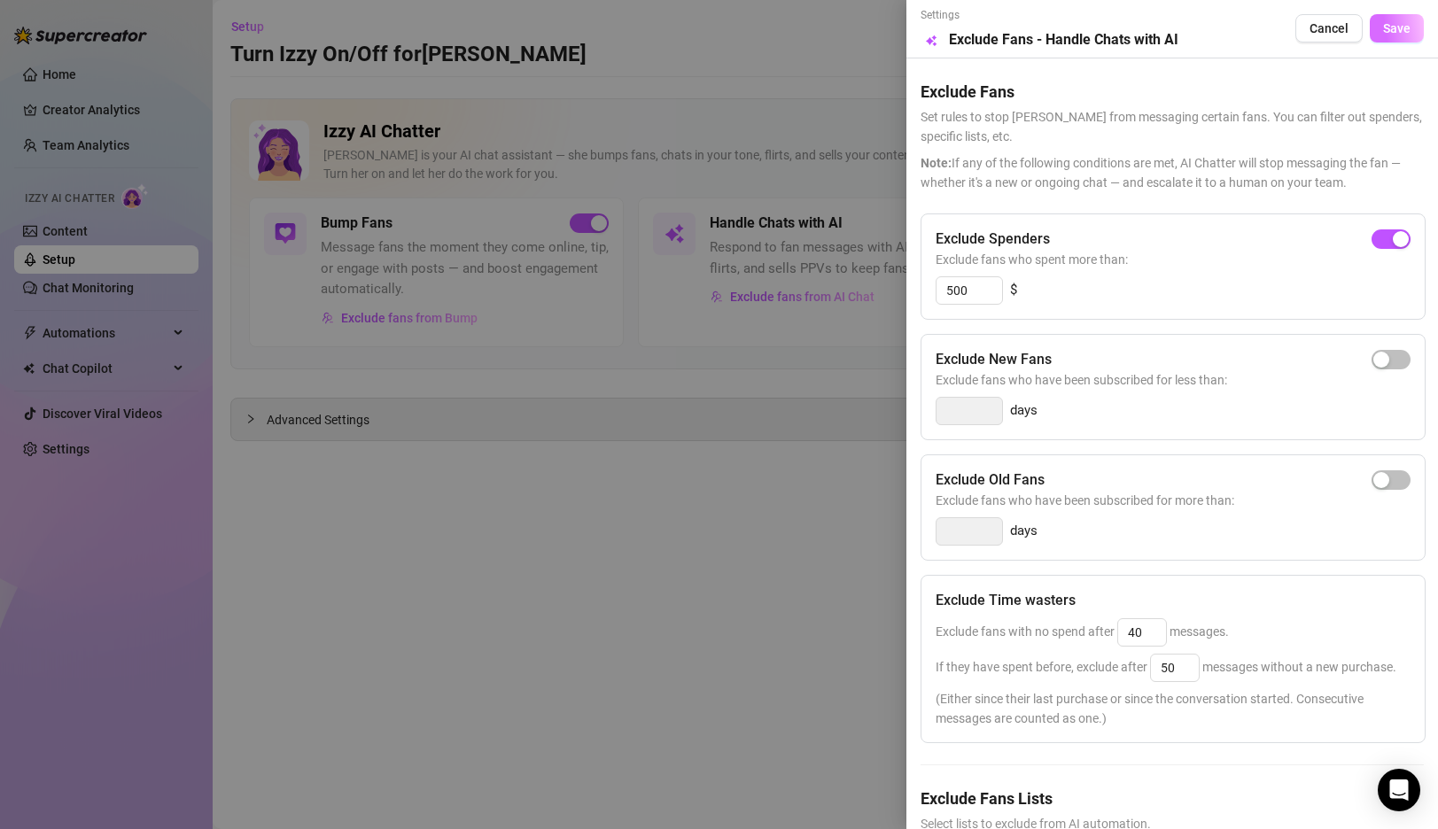
click at [1385, 25] on span "Save" at bounding box center [1396, 28] width 27 height 14
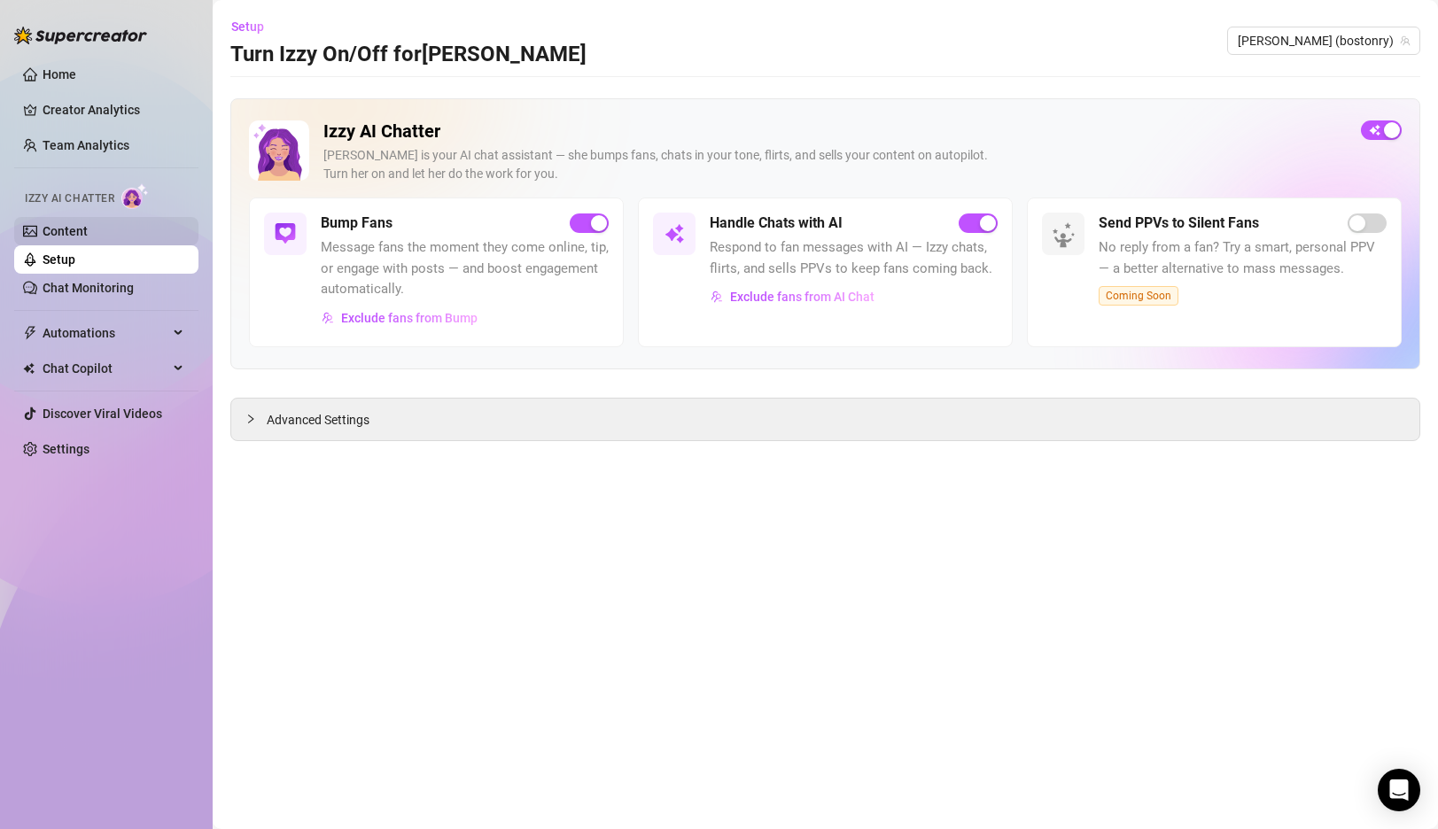
click at [73, 234] on link "Content" at bounding box center [65, 231] width 45 height 14
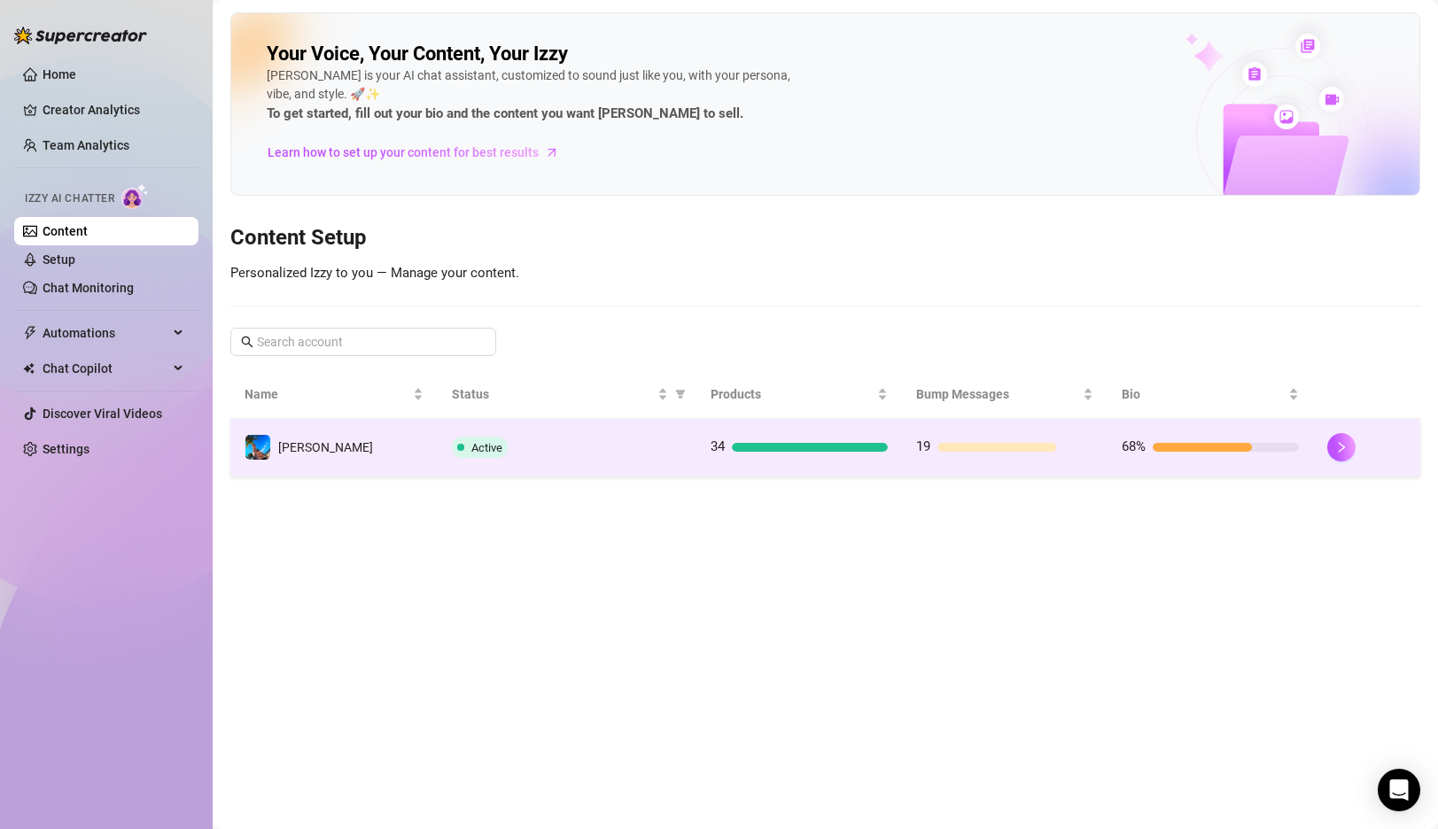
click at [570, 448] on div "Active" at bounding box center [567, 447] width 230 height 21
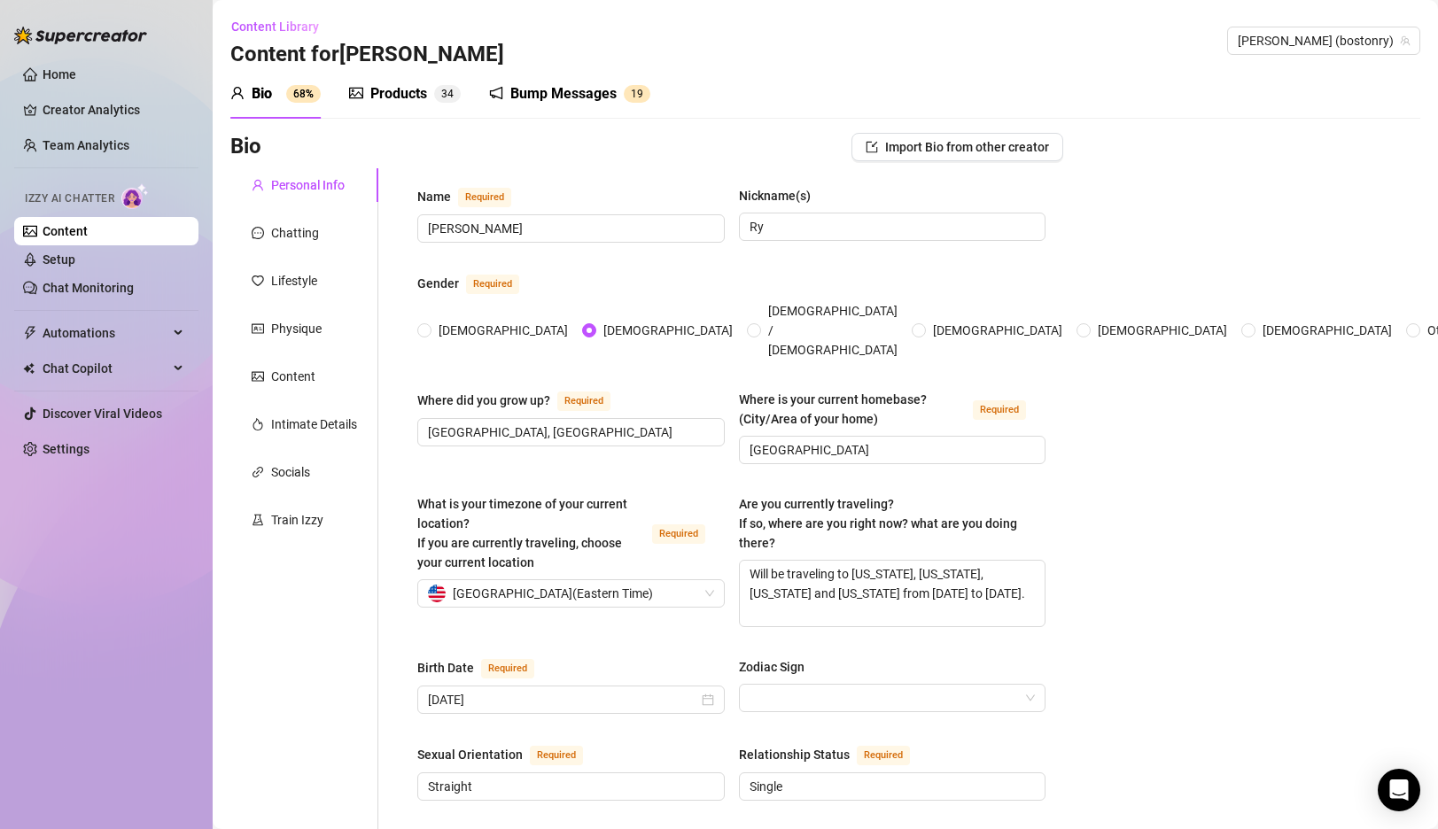
click at [400, 98] on div "Products" at bounding box center [398, 93] width 57 height 21
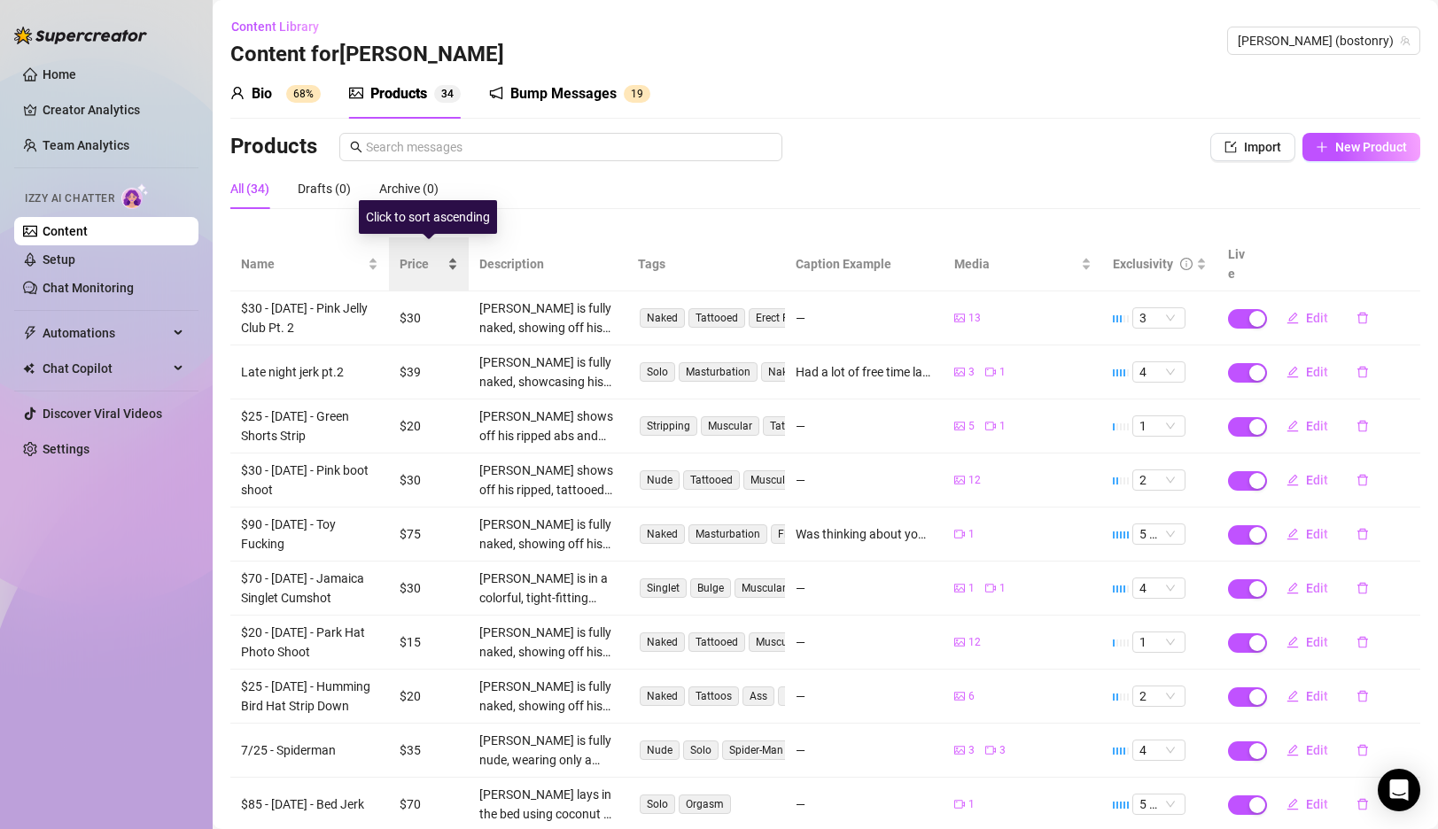
click at [452, 254] on div "Price" at bounding box center [429, 263] width 58 height 19
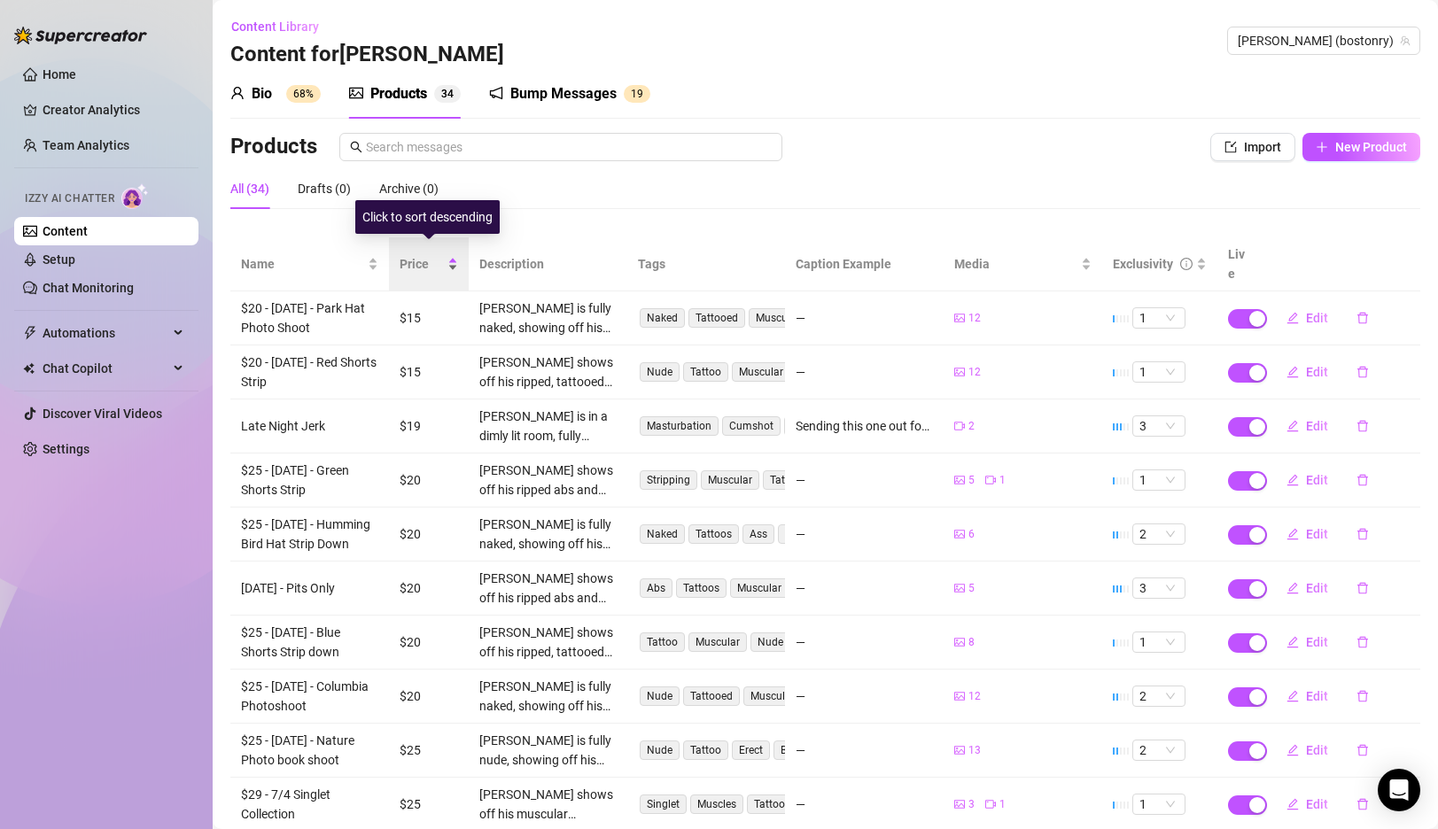
click at [452, 254] on div "Price" at bounding box center [429, 263] width 58 height 19
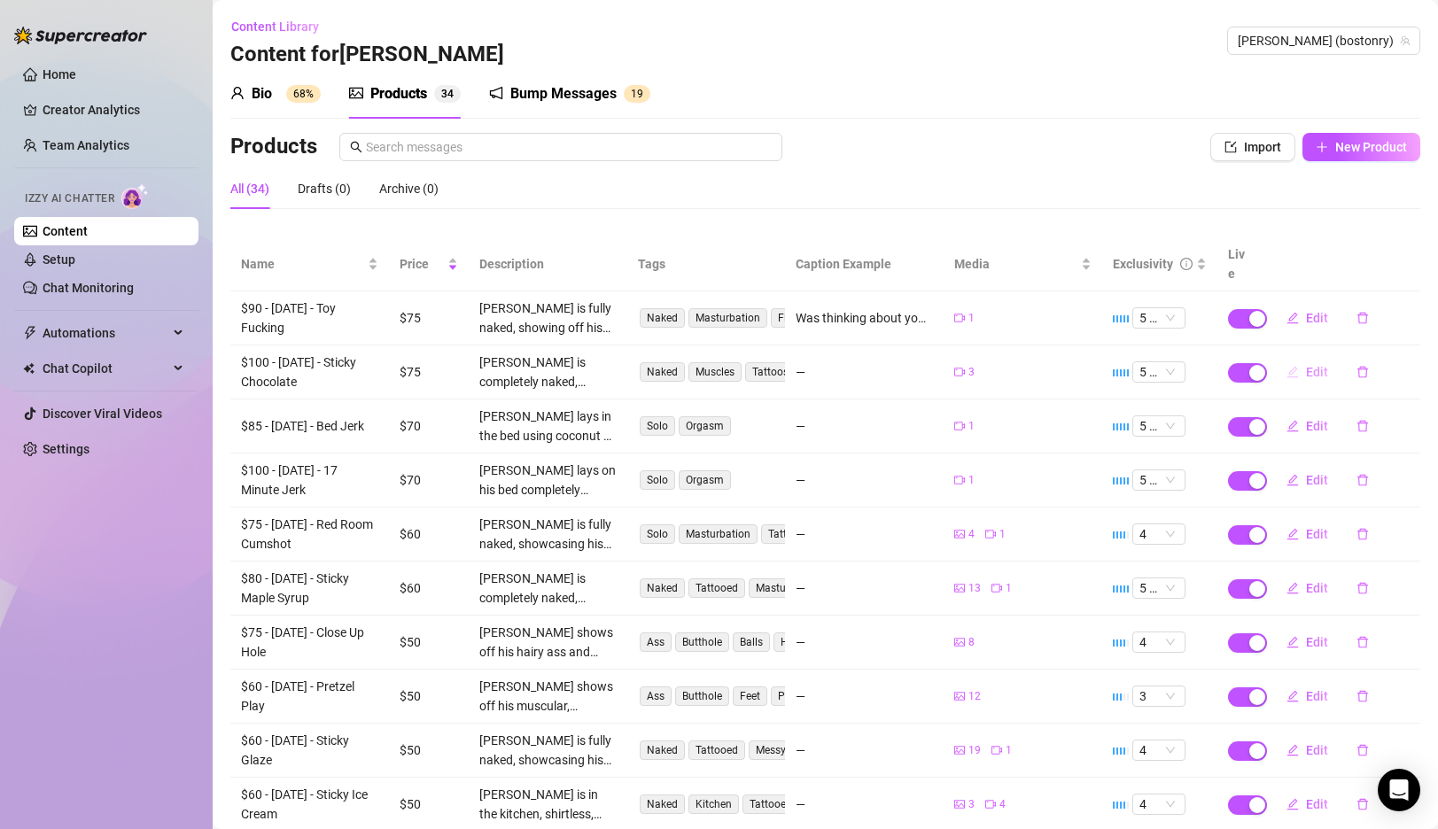
click at [1309, 365] on span "Edit" at bounding box center [1317, 372] width 22 height 14
type textarea "Type your message here..."
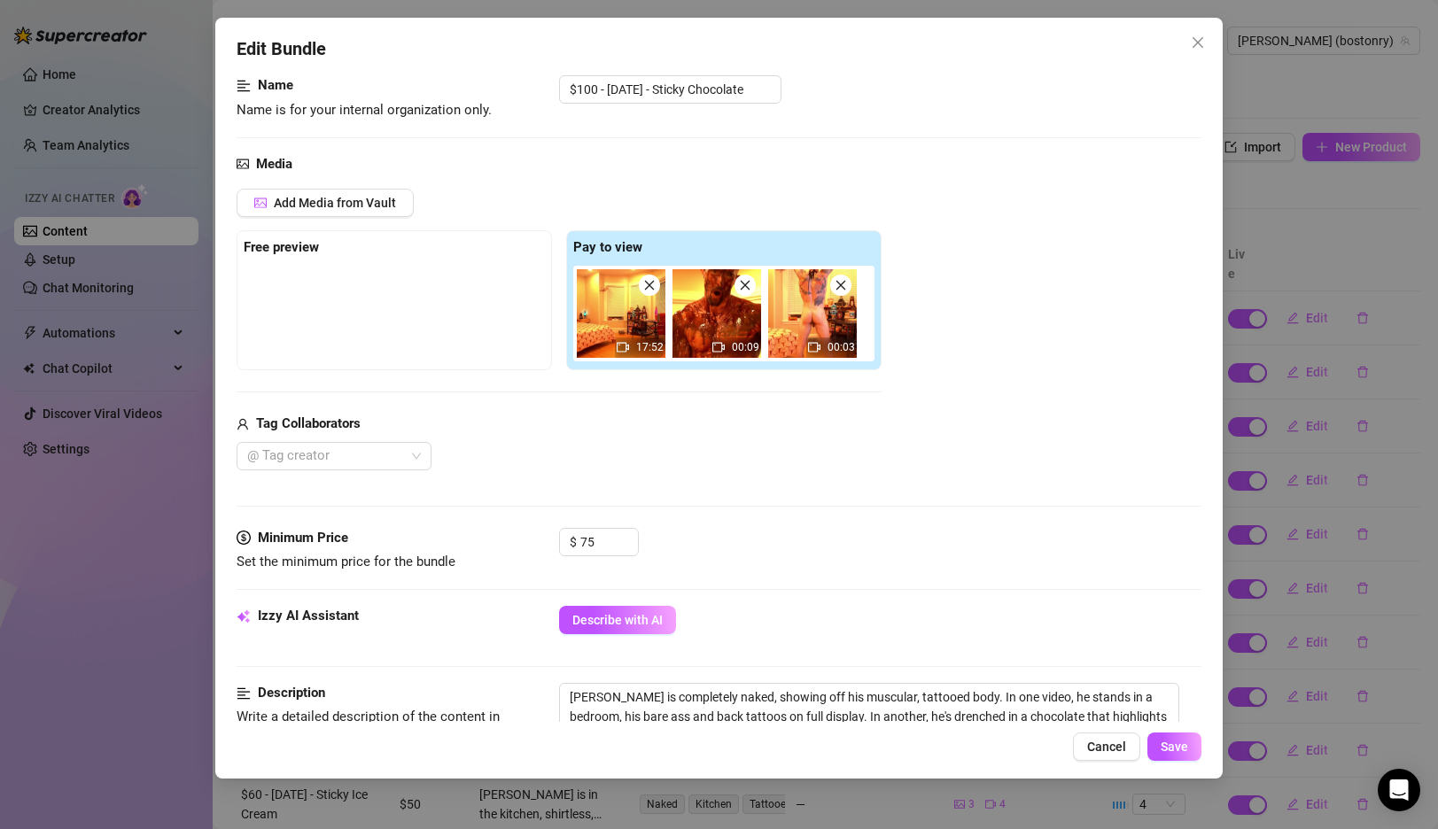
scroll to position [161, 0]
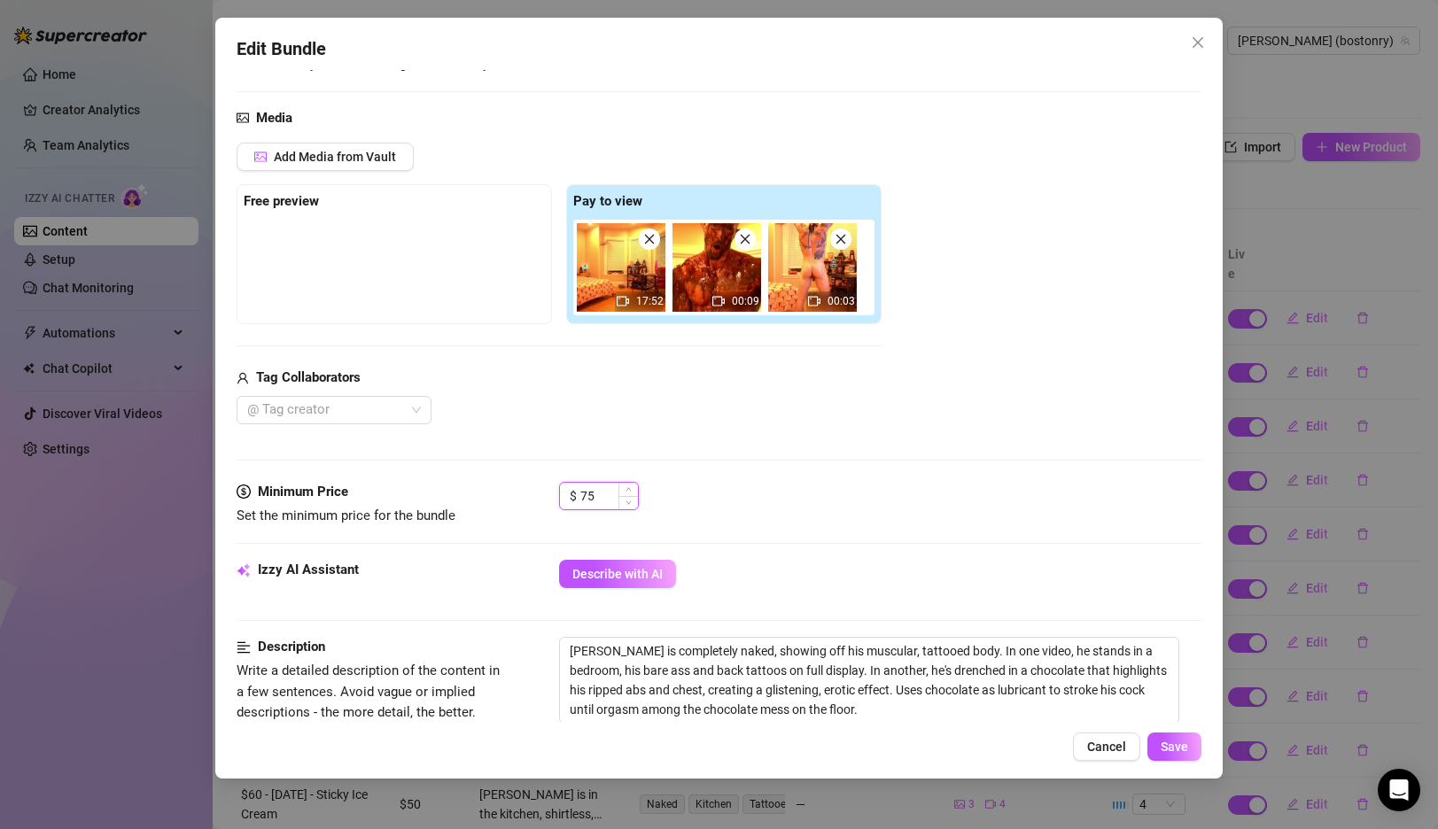
click at [613, 501] on input "75" at bounding box center [609, 496] width 58 height 27
type input "50"
click at [1185, 742] on span "Save" at bounding box center [1174, 747] width 27 height 14
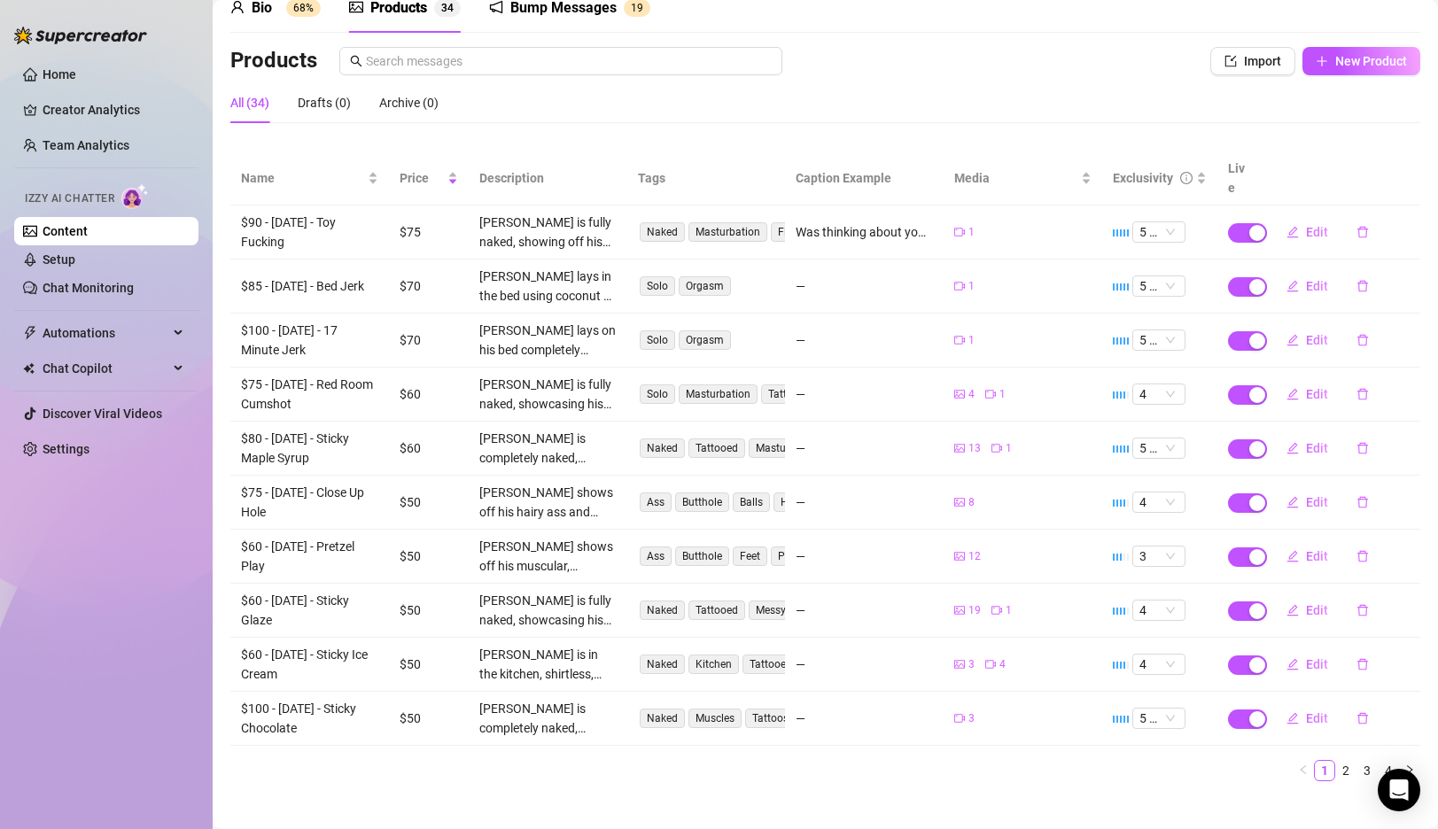
scroll to position [85, 0]
click at [1307, 712] on span "Edit" at bounding box center [1317, 719] width 22 height 14
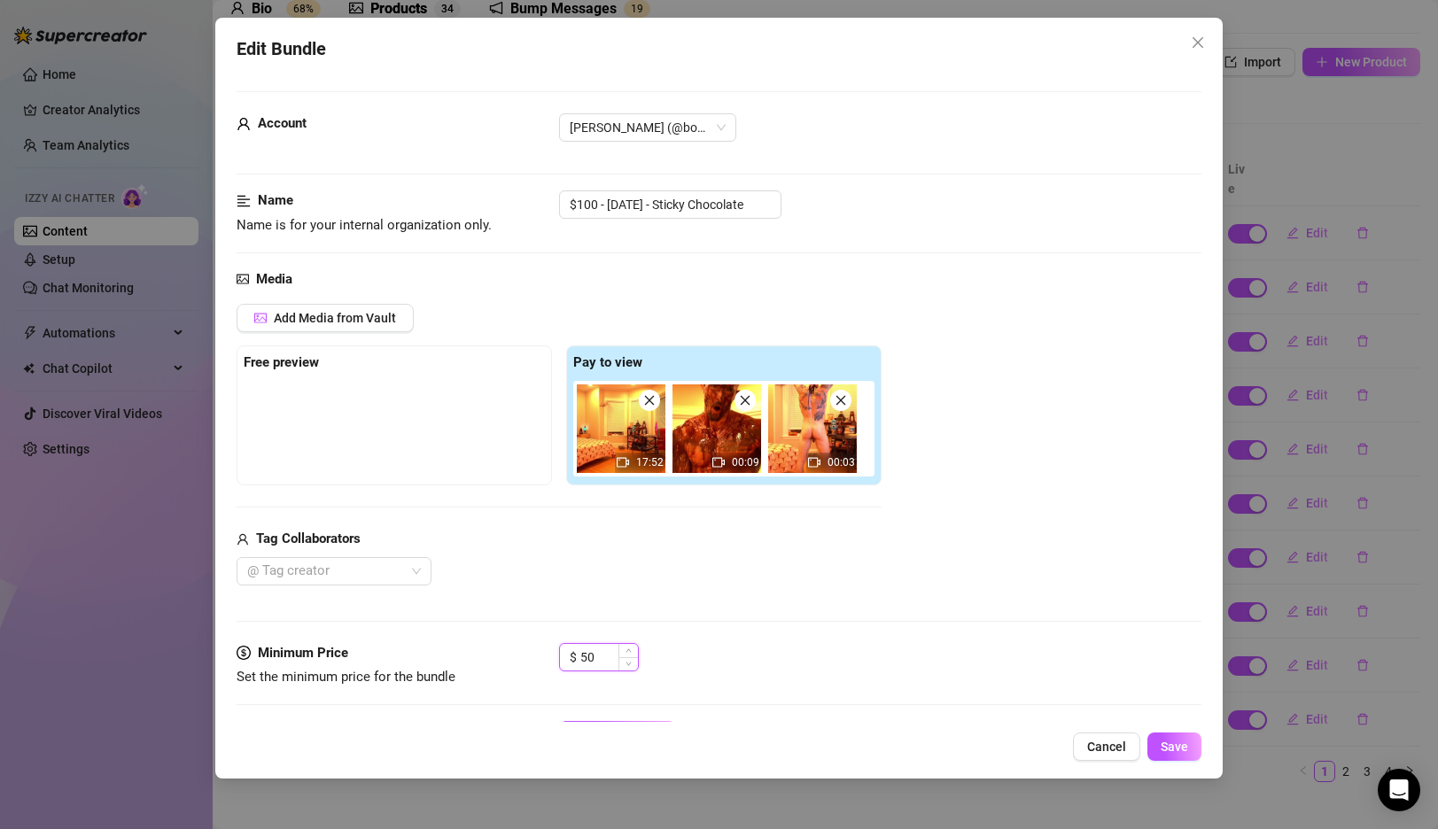
click at [601, 654] on input "50" at bounding box center [609, 657] width 58 height 27
click at [1100, 762] on div "Edit Bundle Account [PERSON_NAME] (@bostonry) Name Name is for your internal or…" at bounding box center [718, 398] width 1006 height 761
click at [1092, 740] on span "Cancel" at bounding box center [1106, 747] width 39 height 14
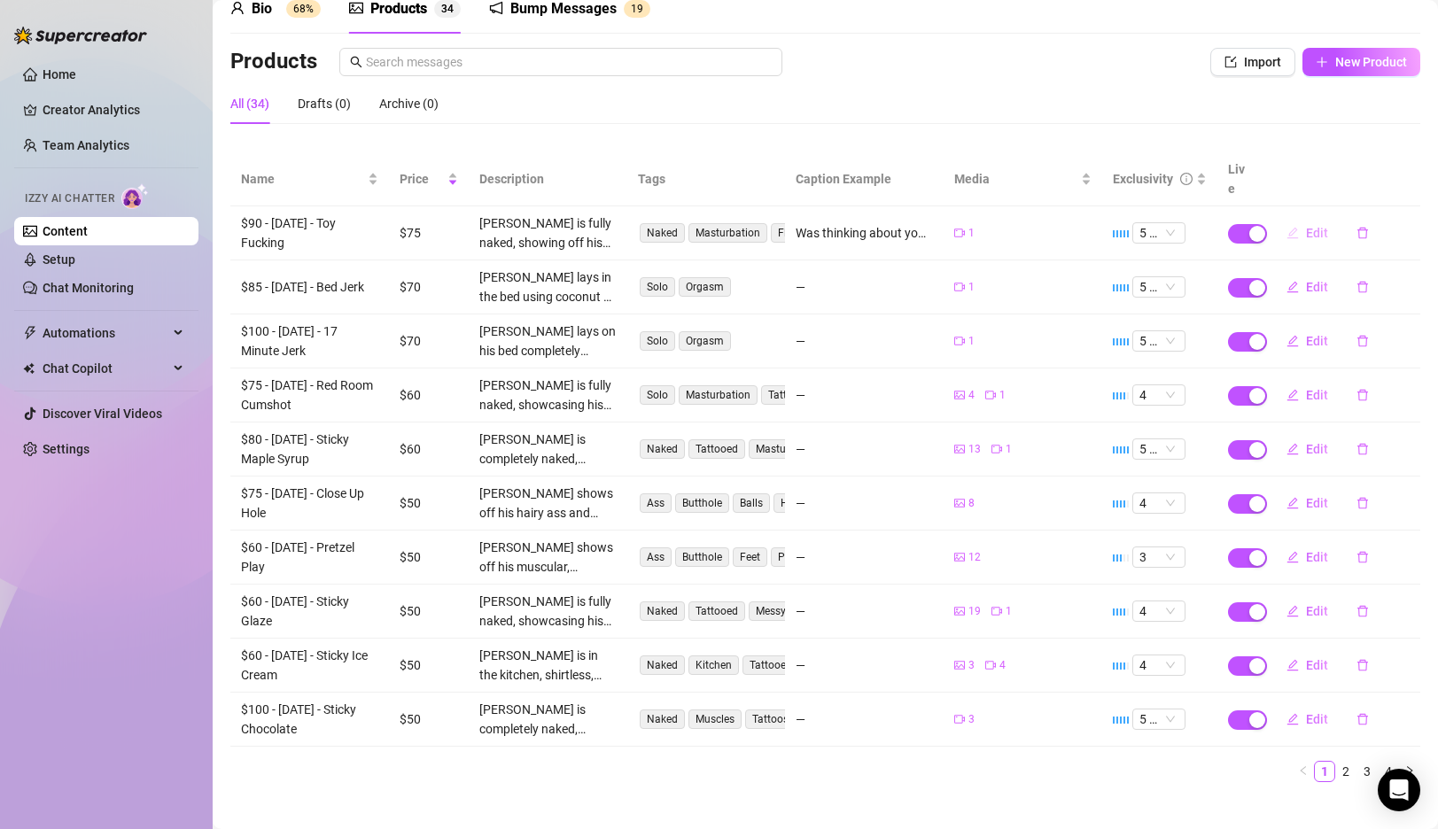
click at [1317, 226] on span "Edit" at bounding box center [1317, 233] width 22 height 14
type textarea "Was thinking about you but since you weren't here I had to use the next best th…"
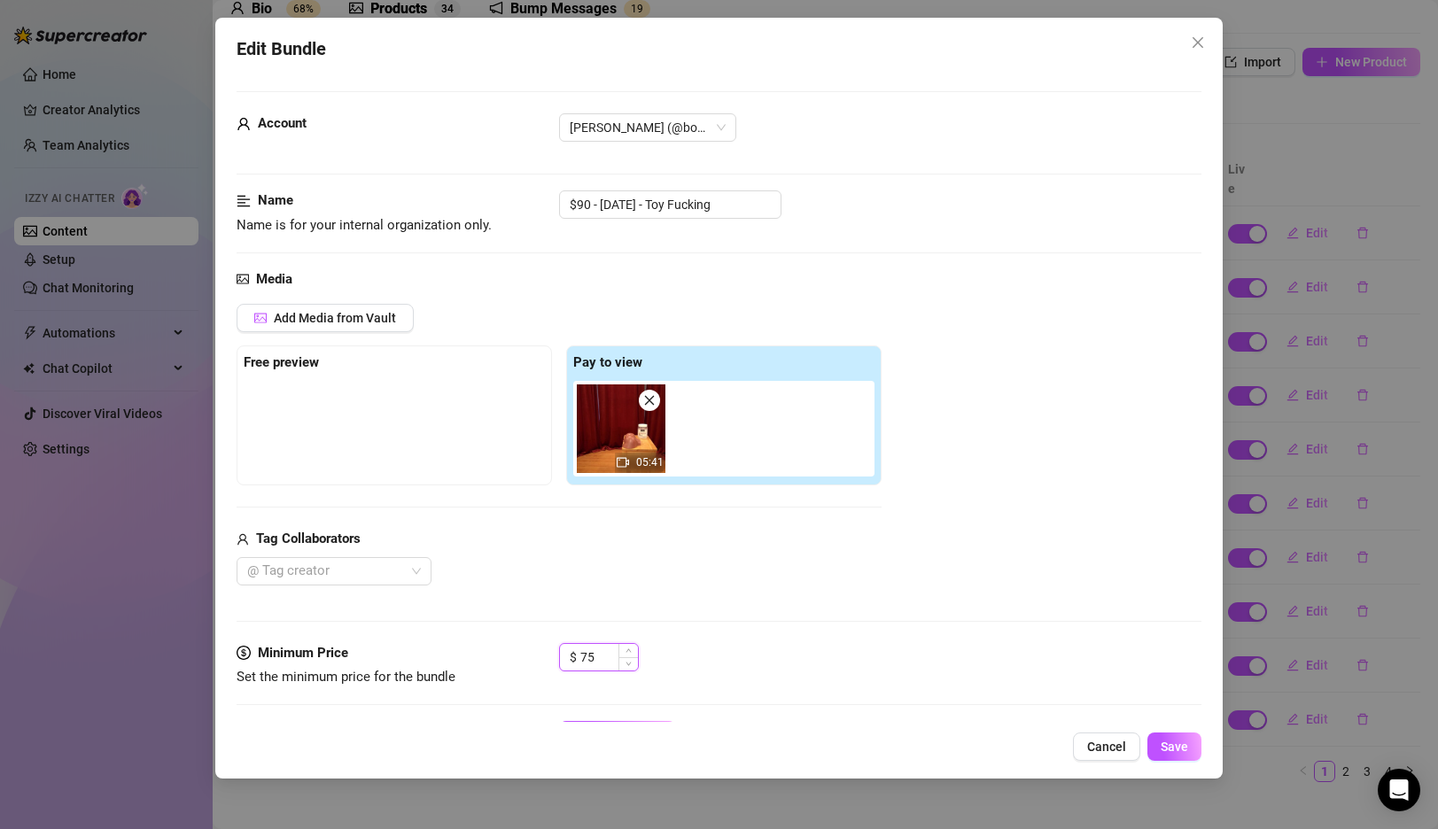
click at [588, 649] on input "75" at bounding box center [609, 657] width 58 height 27
type input "50"
click at [1169, 739] on button "Save" at bounding box center [1174, 747] width 54 height 28
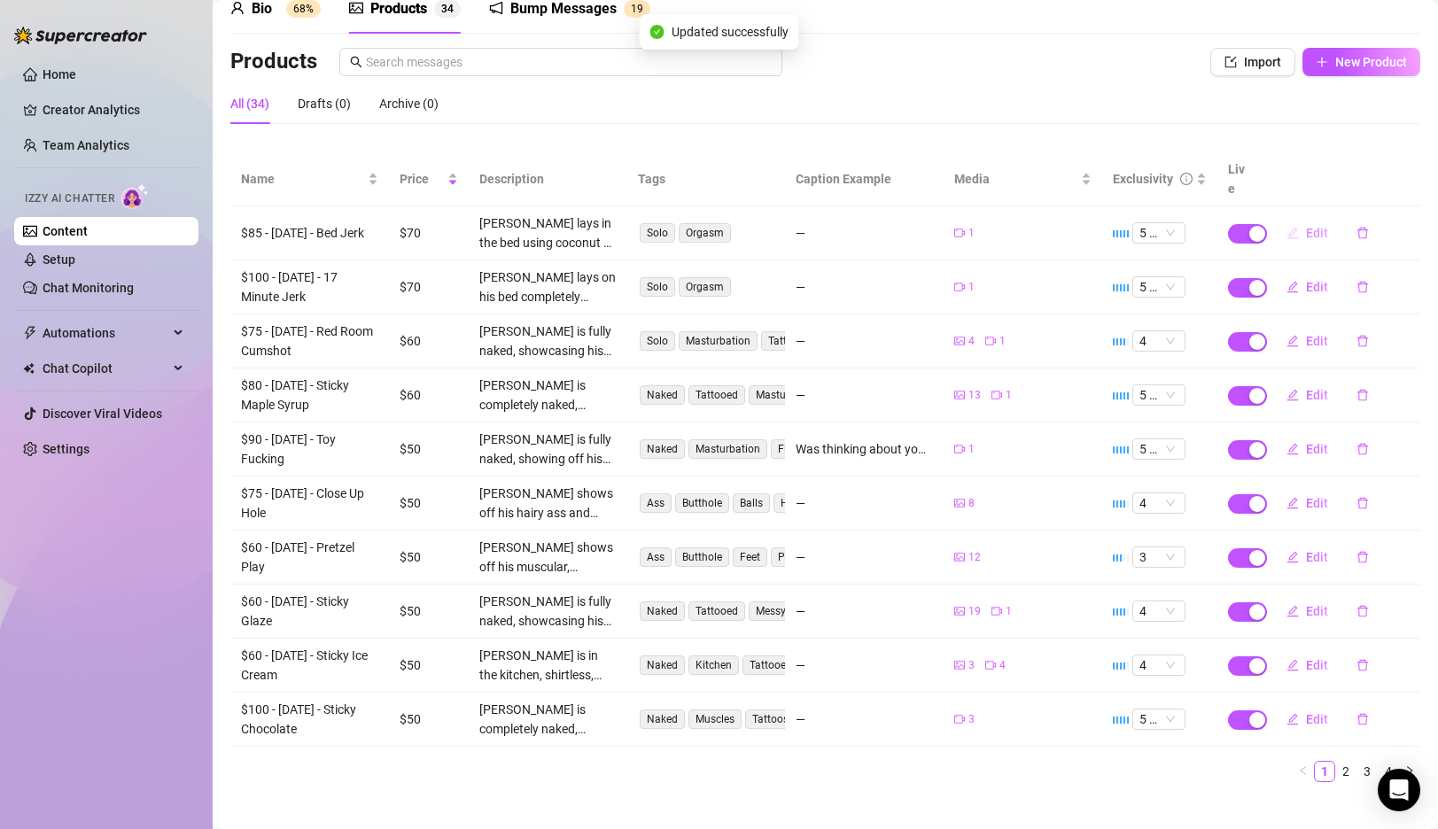
click at [1296, 227] on icon "edit" at bounding box center [1292, 233] width 12 height 12
type textarea "Type your message here..."
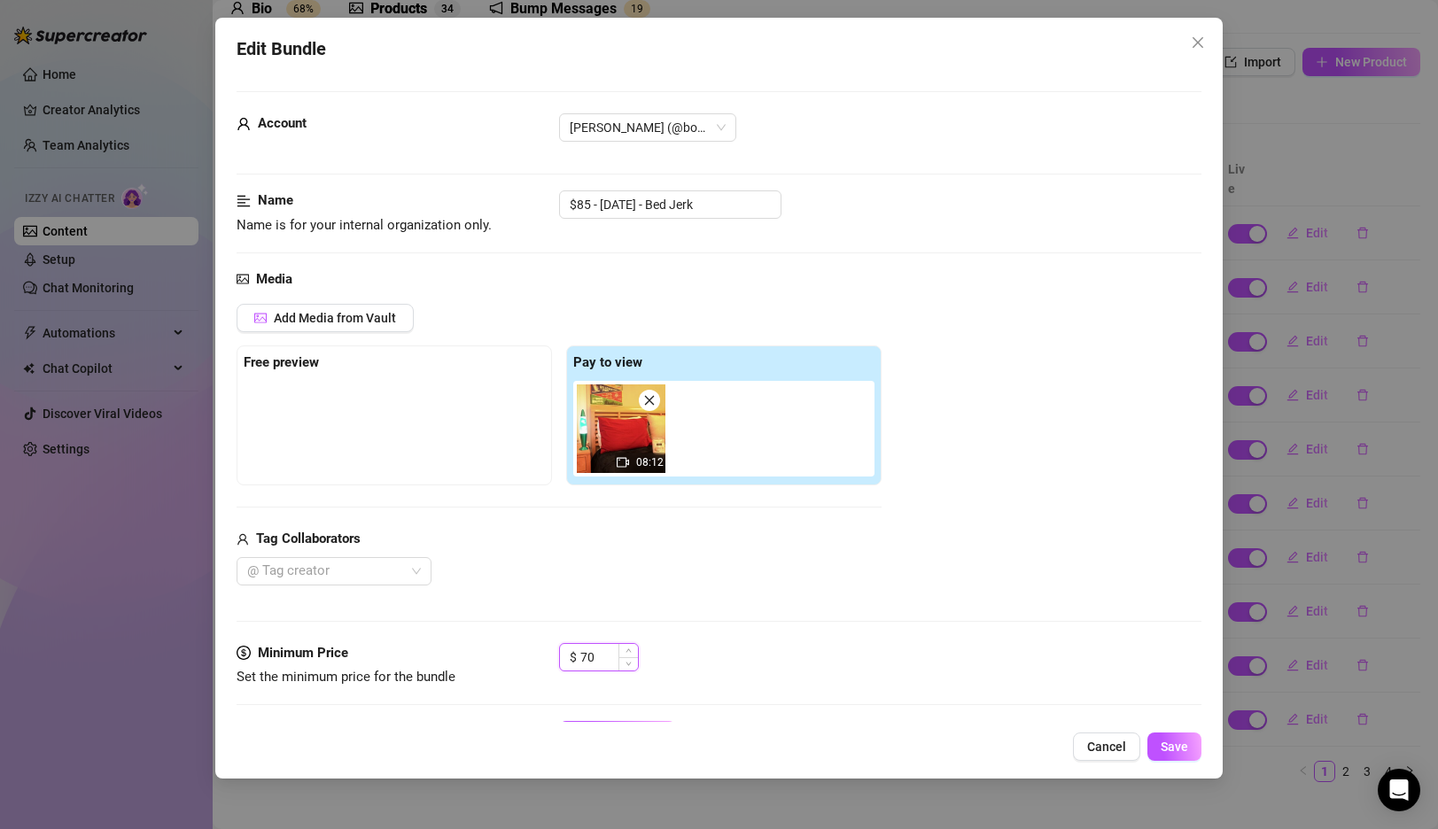
click at [589, 664] on input "70" at bounding box center [609, 657] width 58 height 27
type input "50"
click at [1180, 750] on span "Save" at bounding box center [1174, 747] width 27 height 14
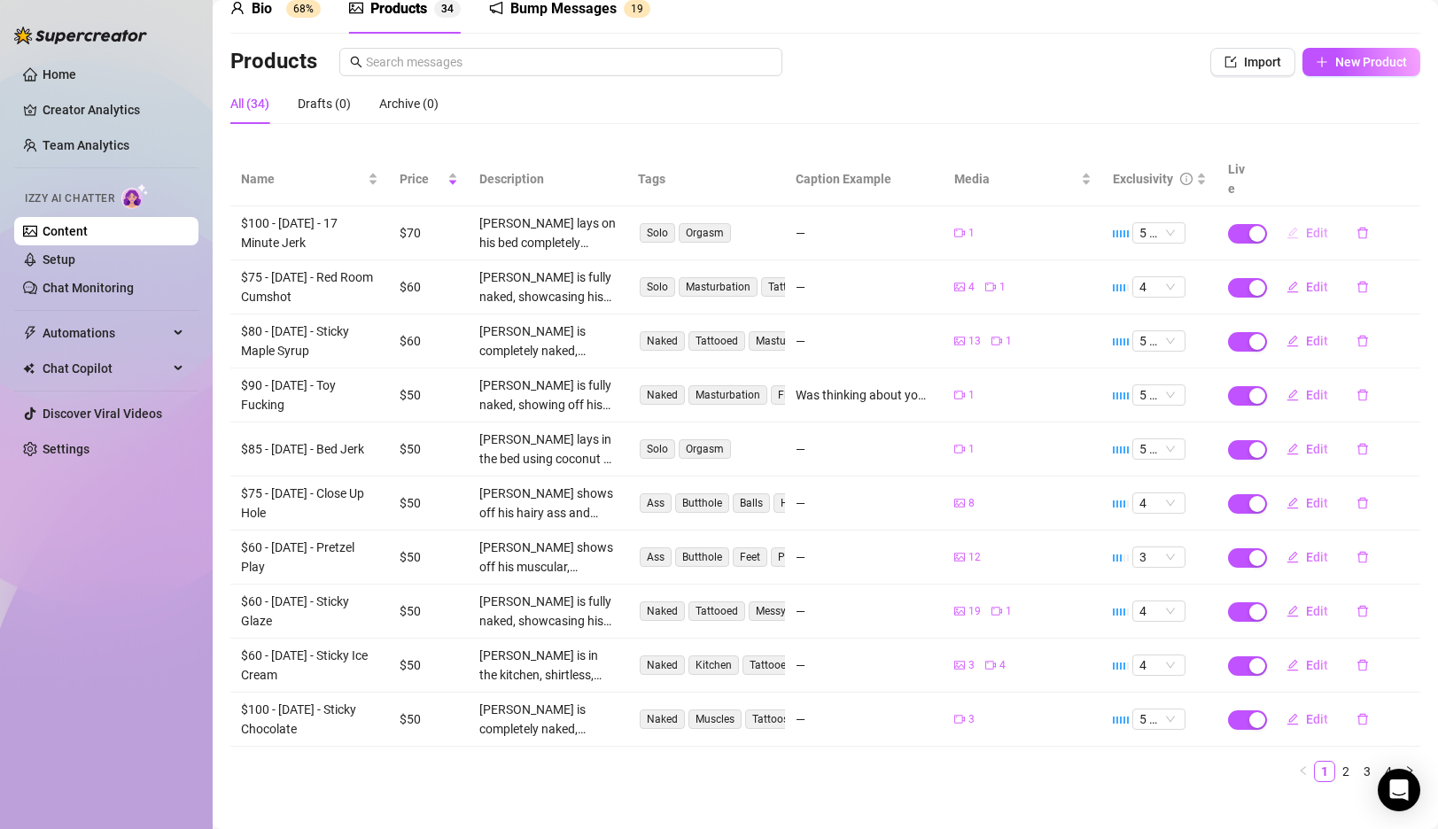
click at [1301, 219] on button "Edit" at bounding box center [1307, 233] width 70 height 28
type textarea "Type your message here..."
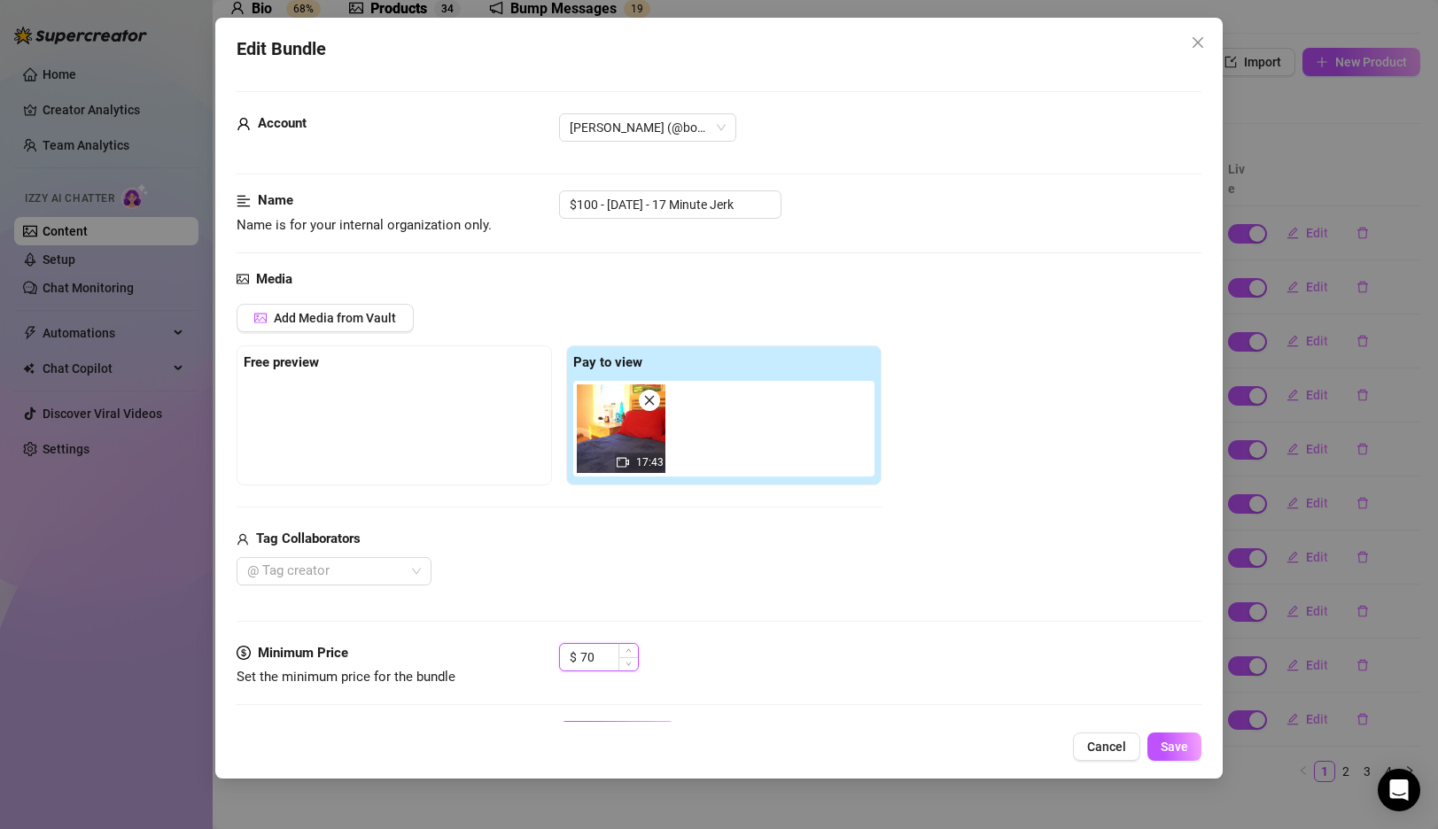
click at [595, 649] on input "70" at bounding box center [609, 657] width 58 height 27
type input "50"
click at [1186, 746] on span "Save" at bounding box center [1174, 747] width 27 height 14
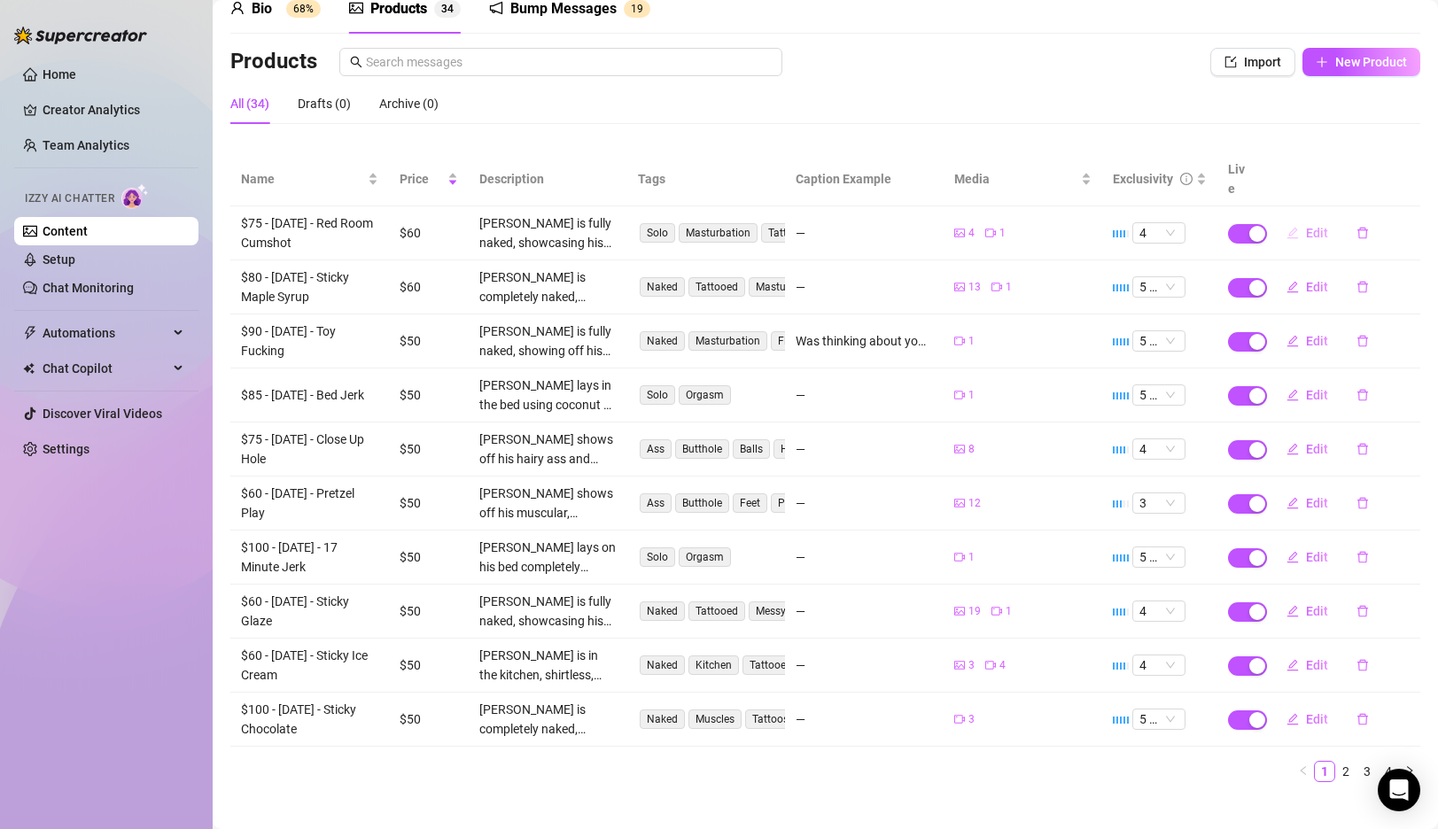
click at [1300, 219] on button "Edit" at bounding box center [1307, 233] width 70 height 28
type textarea "Type your message here..."
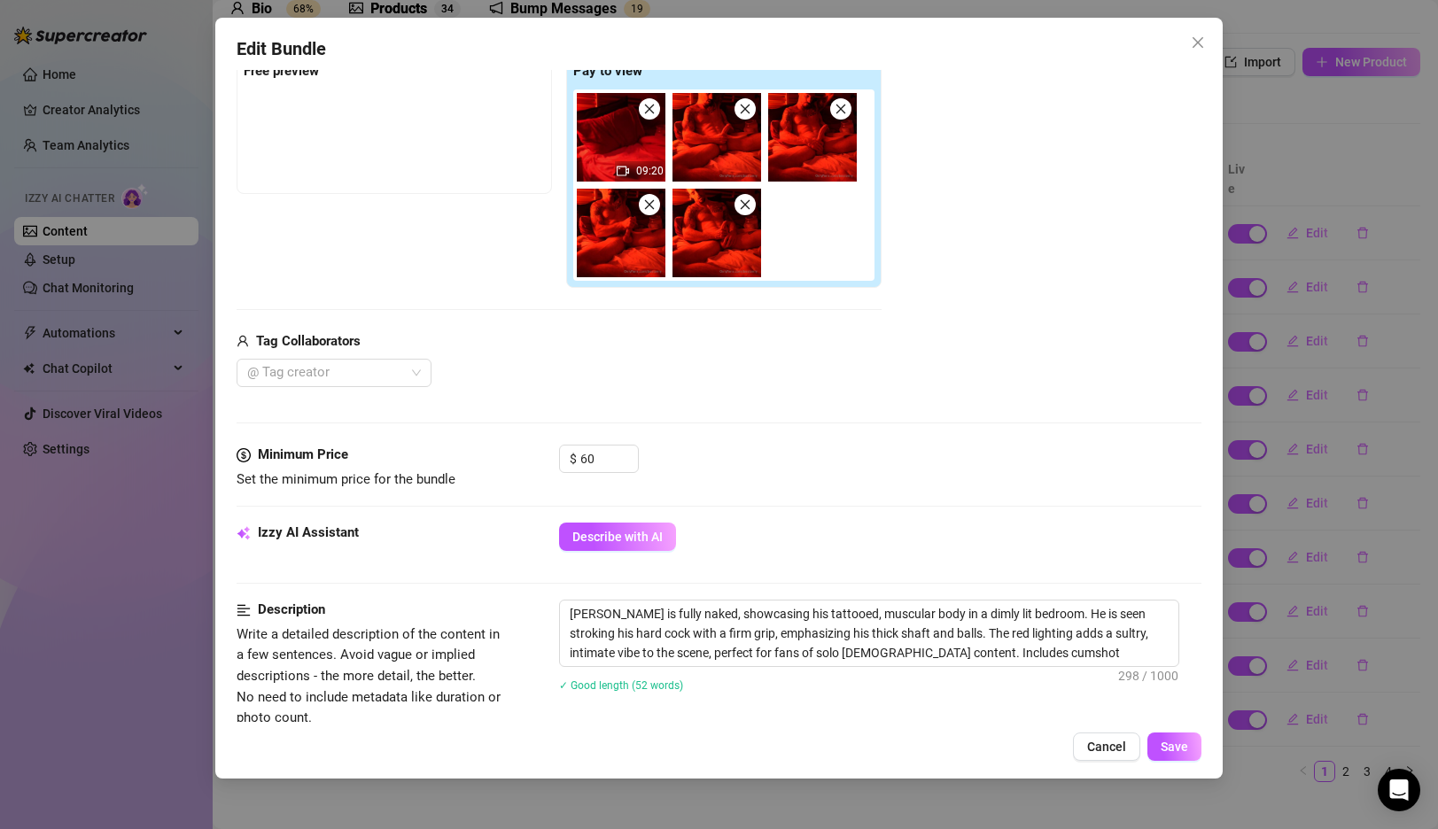
scroll to position [313, 0]
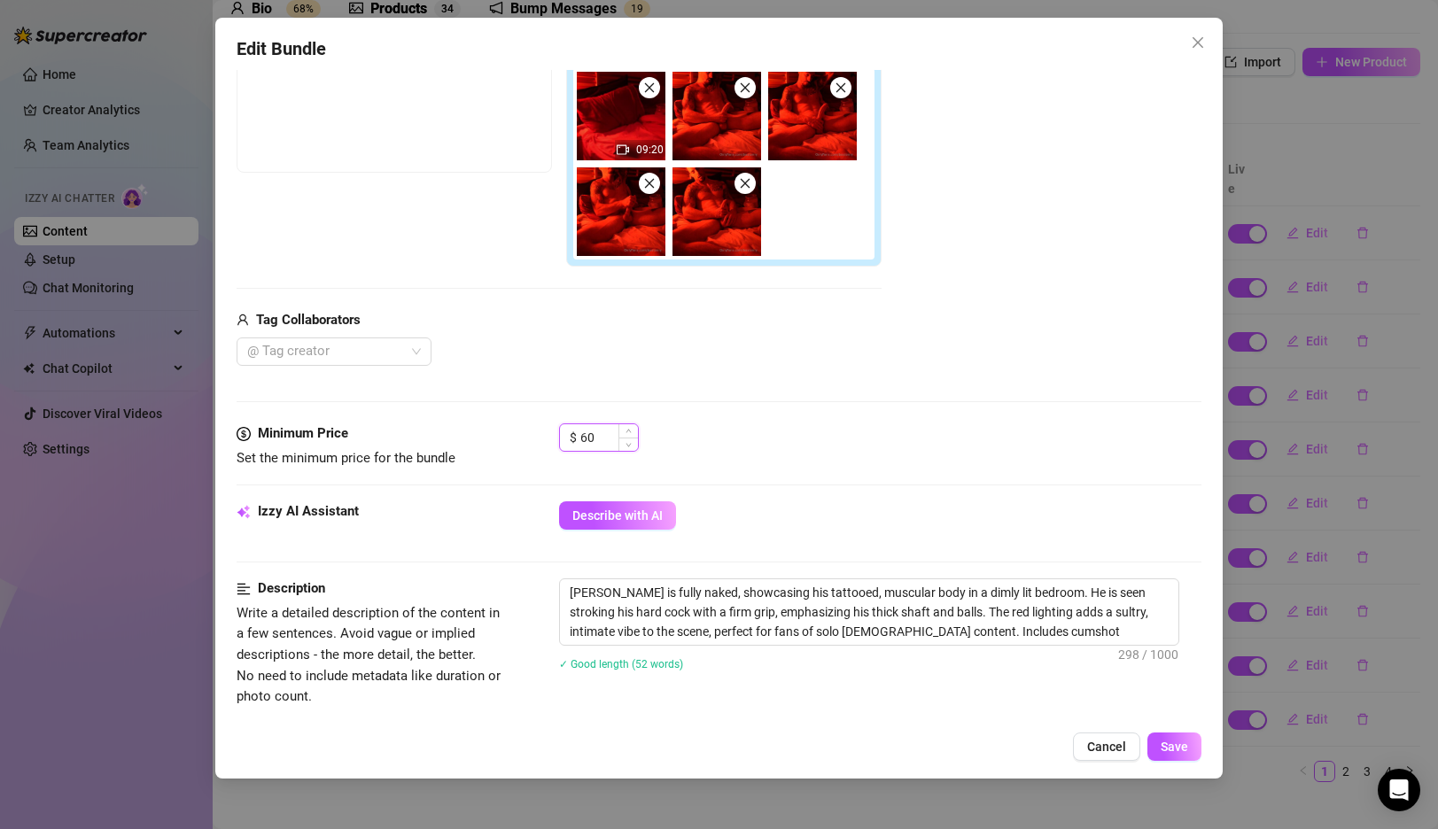
click at [595, 443] on input "60" at bounding box center [609, 437] width 58 height 27
type input "45"
click at [1170, 747] on span "Save" at bounding box center [1174, 747] width 27 height 14
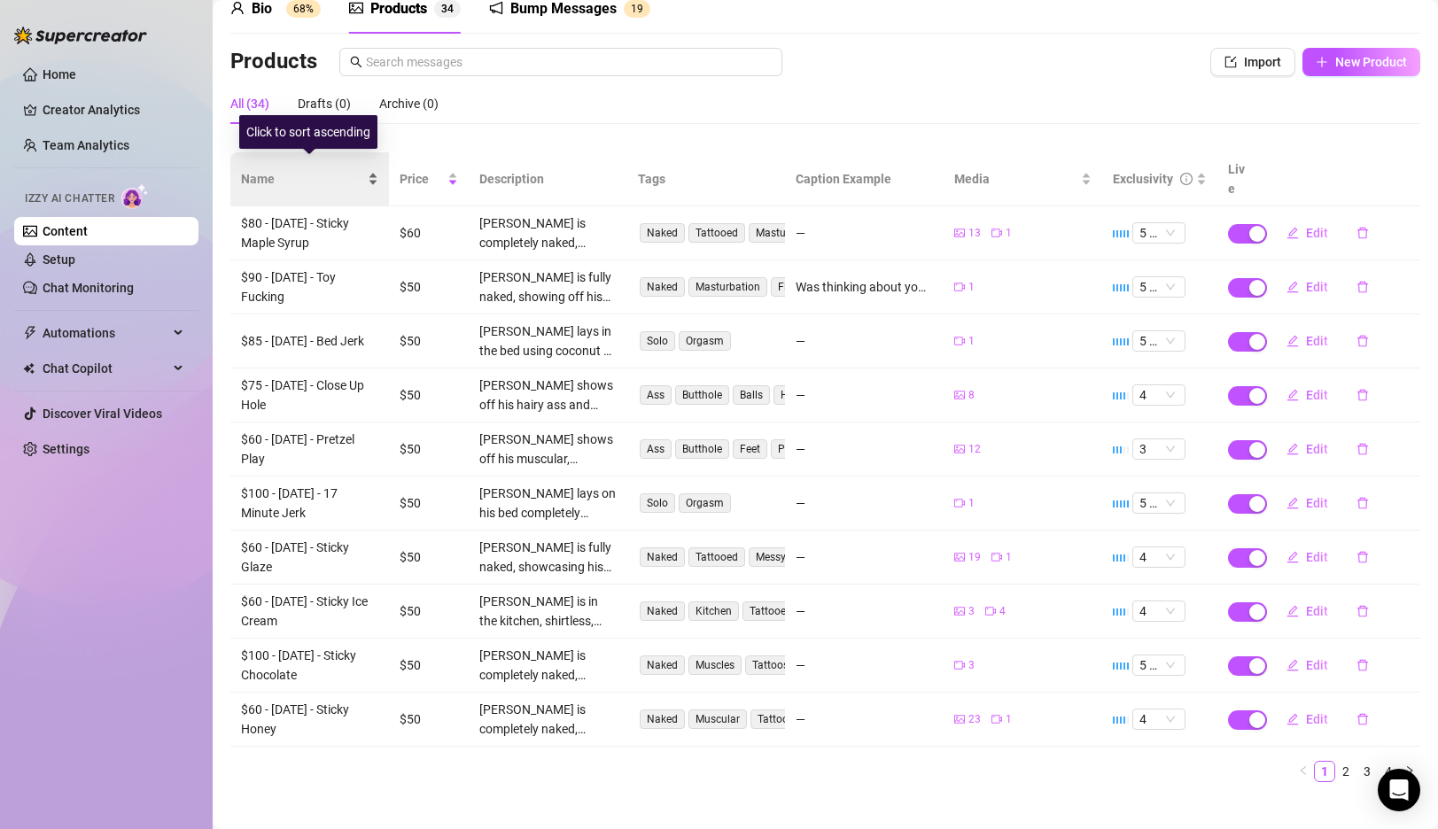
click at [376, 169] on div "Name" at bounding box center [309, 178] width 137 height 19
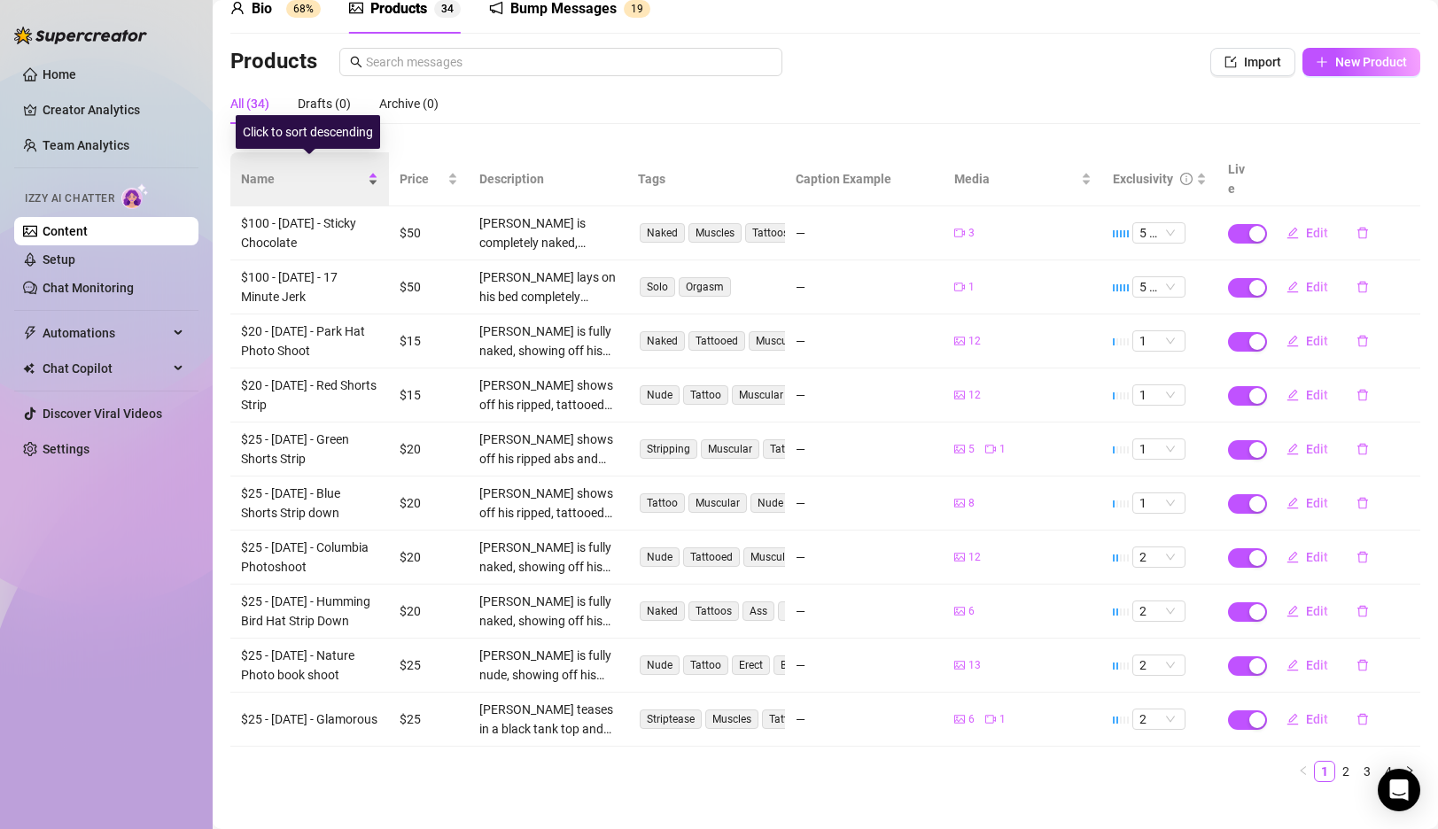
click at [373, 173] on div "Name" at bounding box center [309, 178] width 137 height 19
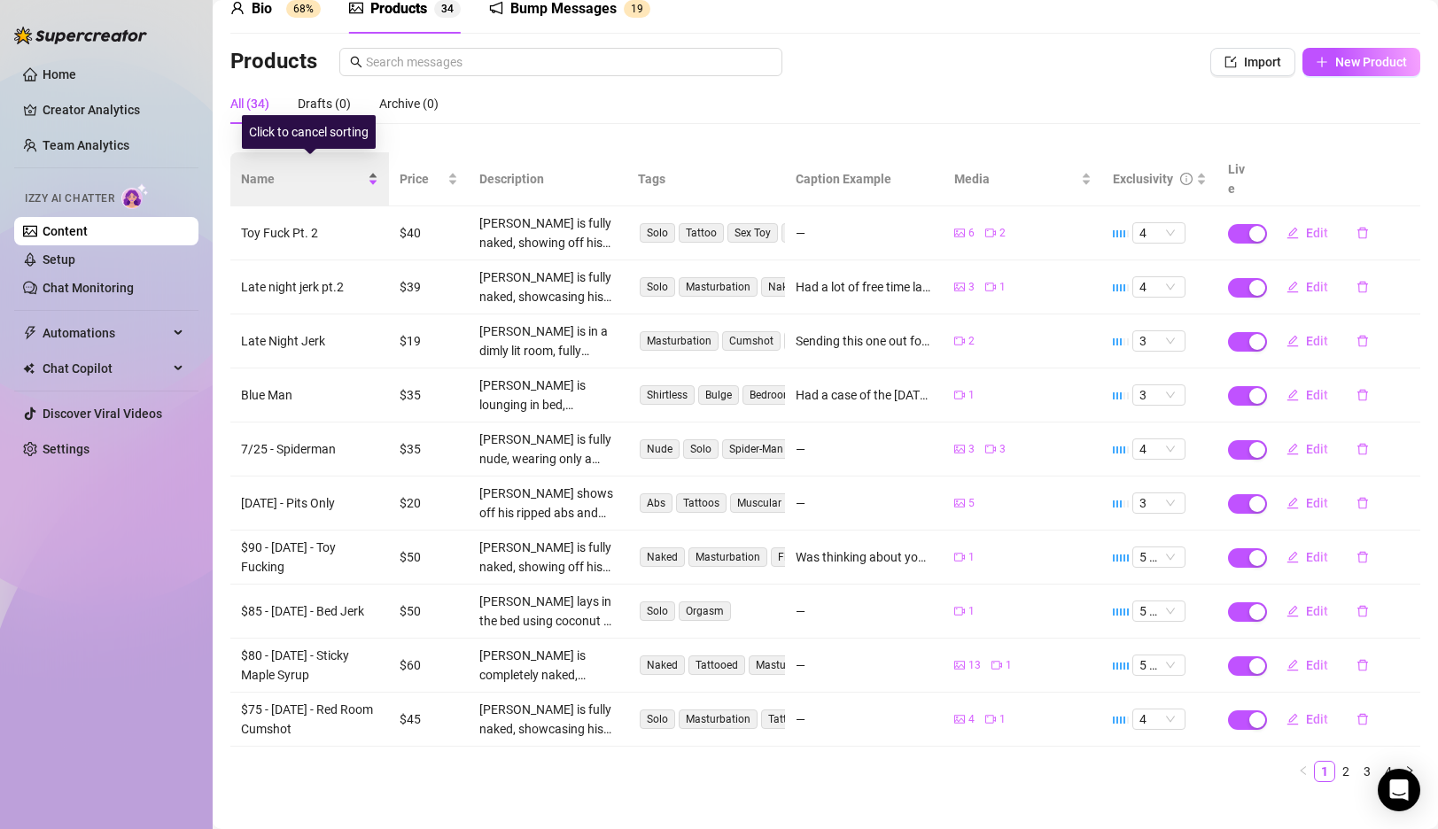
click at [373, 173] on div "Name" at bounding box center [309, 178] width 137 height 19
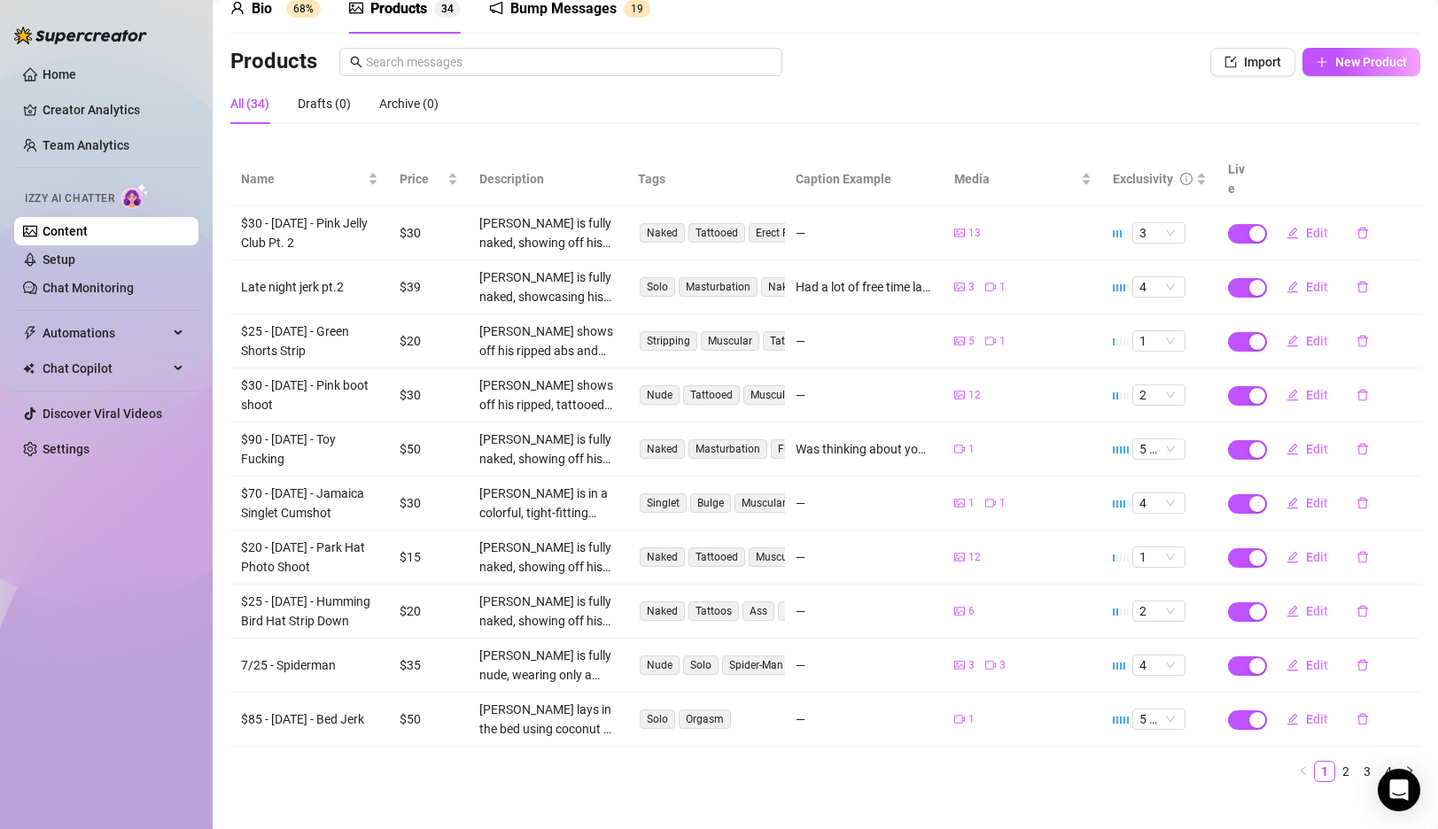
click at [472, 169] on th "Description" at bounding box center [548, 179] width 159 height 54
click at [442, 169] on span "Price" at bounding box center [422, 178] width 44 height 19
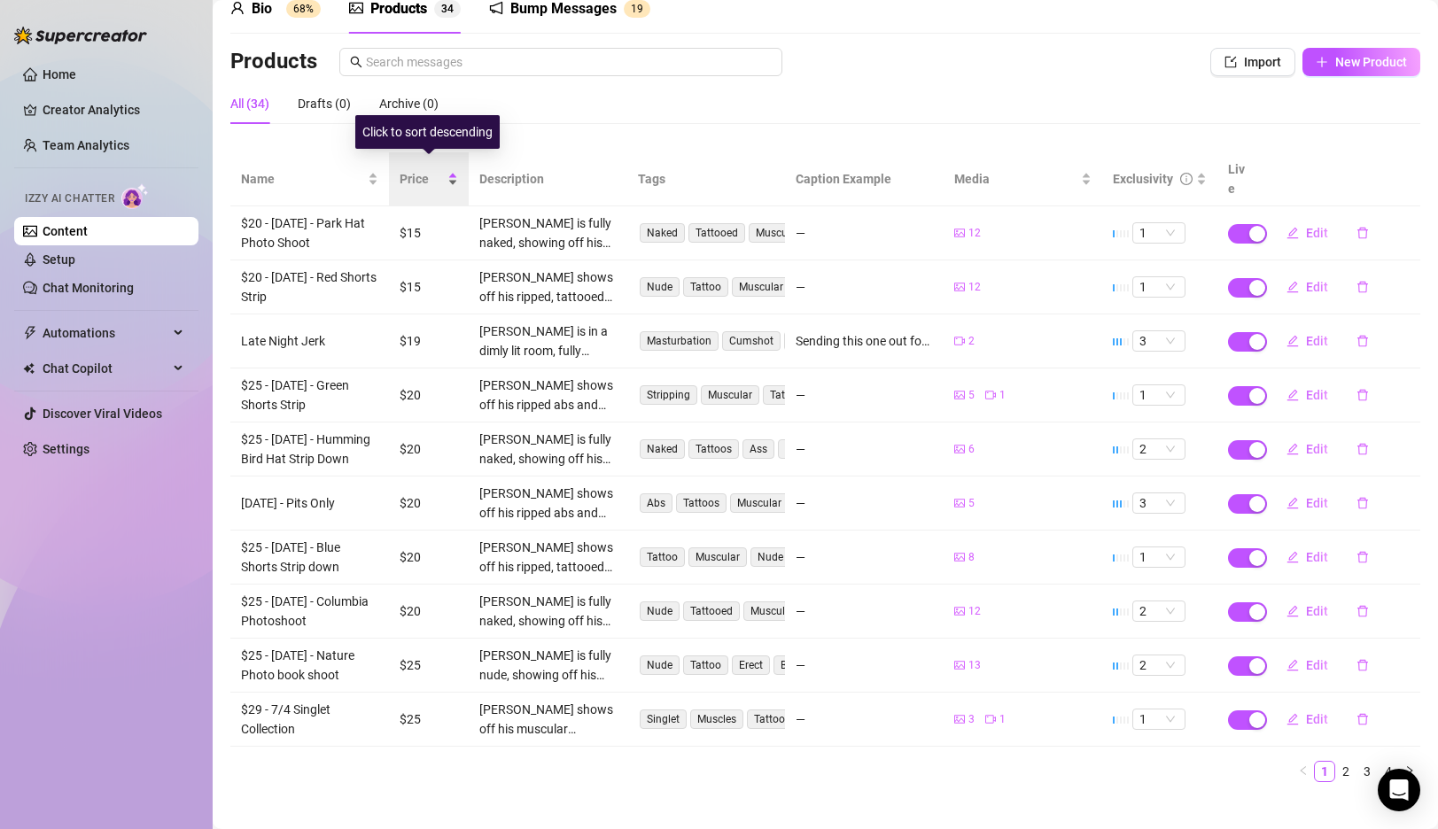
click at [442, 169] on span "Price" at bounding box center [422, 178] width 44 height 19
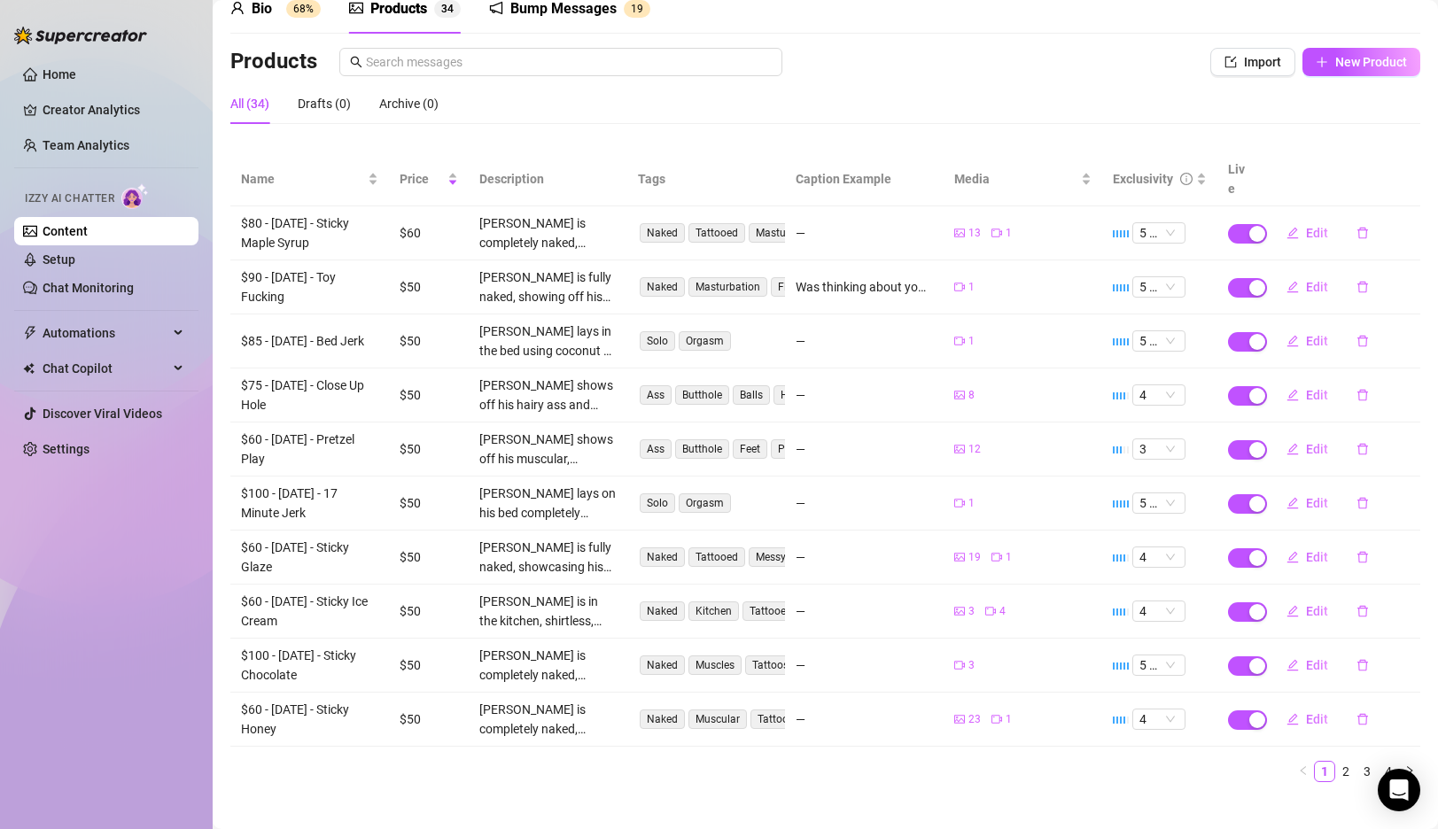
click at [92, 90] on ul "Home Creator Analytics Team Analytics Izzy AI Chatter Content Setup Chat Monito…" at bounding box center [106, 261] width 184 height 417
click at [72, 70] on link "Home" at bounding box center [60, 74] width 34 height 14
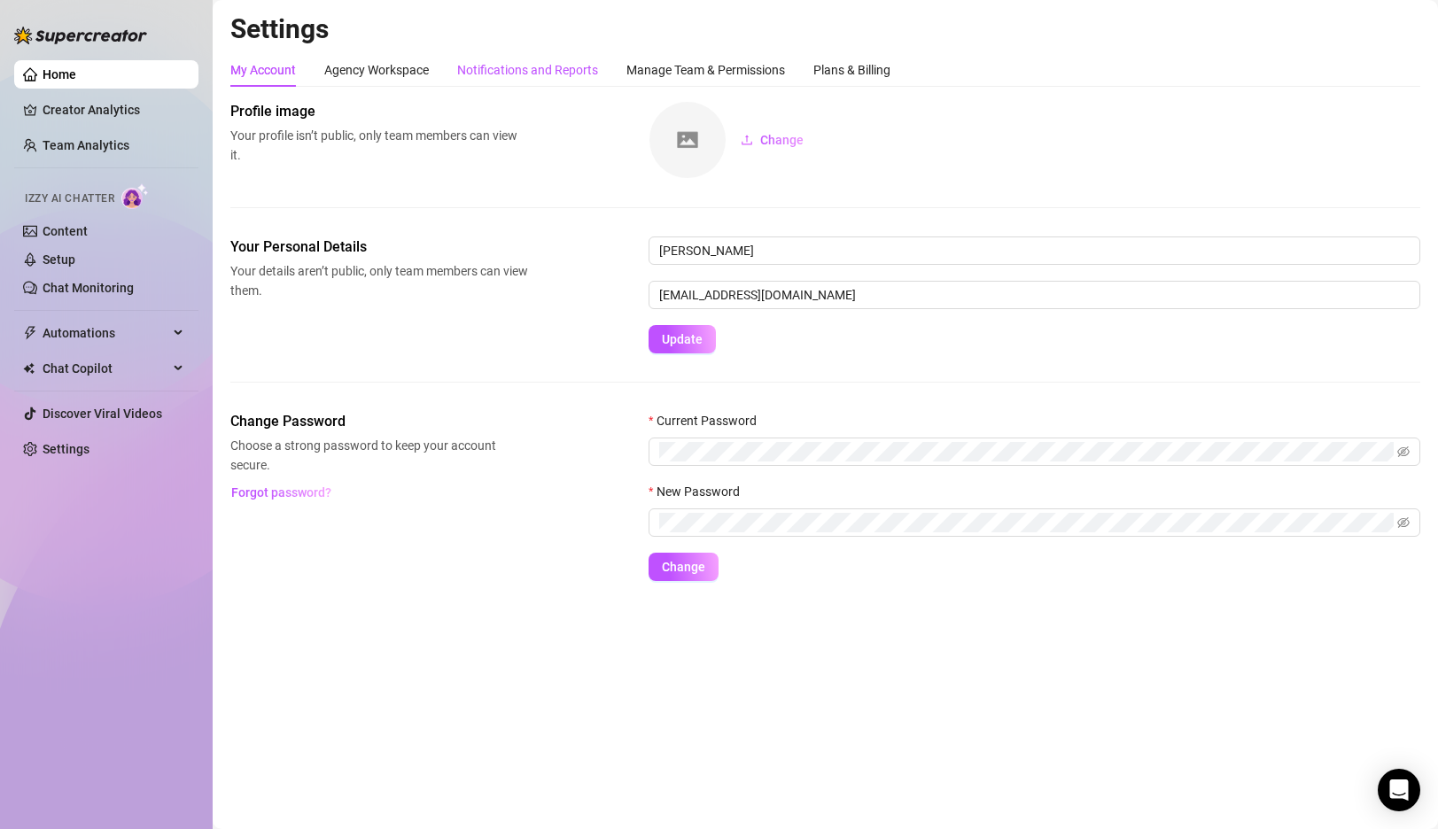
click at [515, 63] on div "Notifications and Reports" at bounding box center [527, 69] width 141 height 19
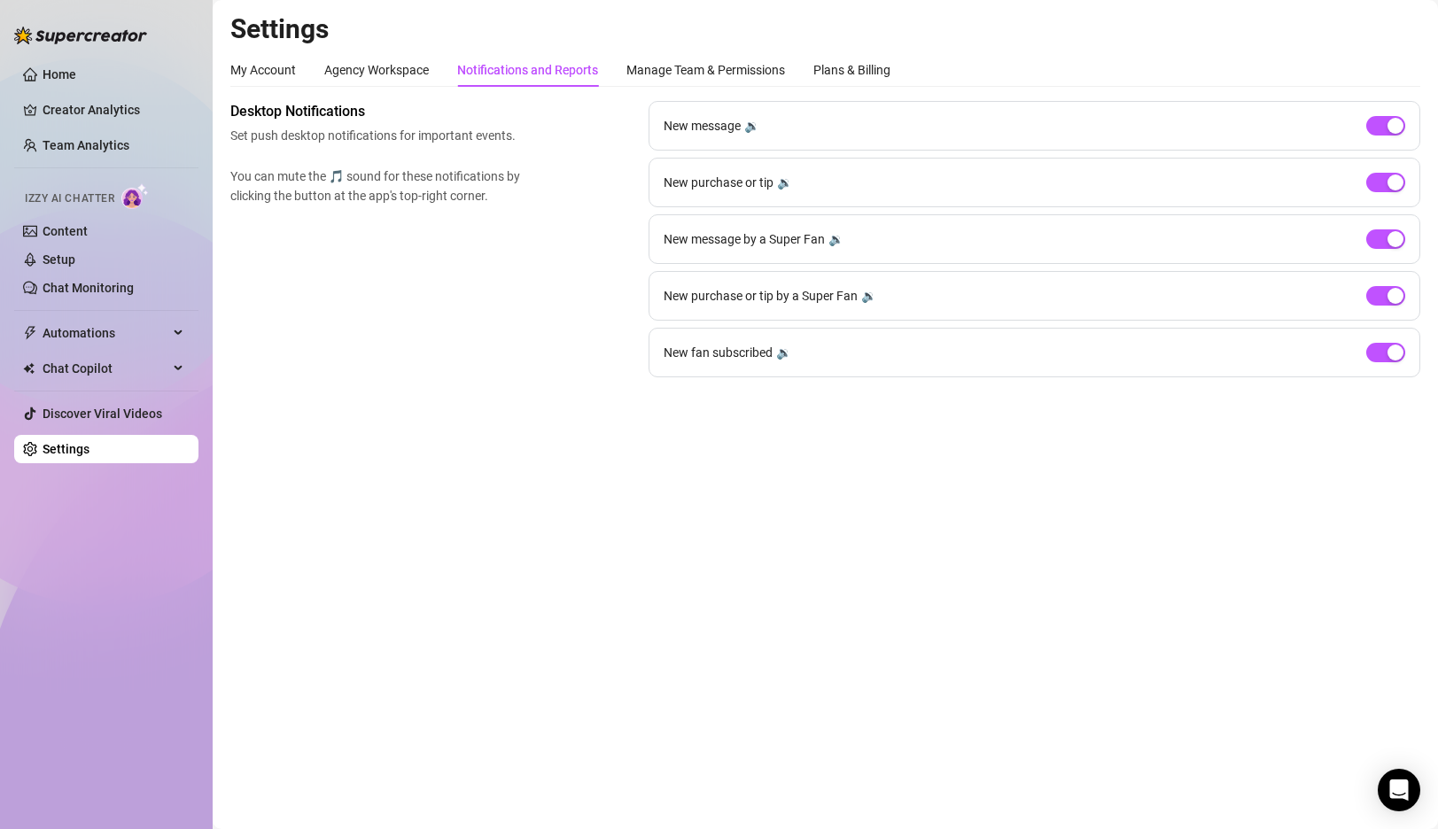
click at [563, 213] on div "Desktop Notifications Set push desktop notifications for important events. You …" at bounding box center [825, 239] width 1190 height 276
click at [437, 336] on div "Desktop Notifications Set push desktop notifications for important events. You …" at bounding box center [825, 239] width 1190 height 276
click at [76, 82] on link "Home" at bounding box center [60, 74] width 34 height 14
